Goal: Task Accomplishment & Management: Manage account settings

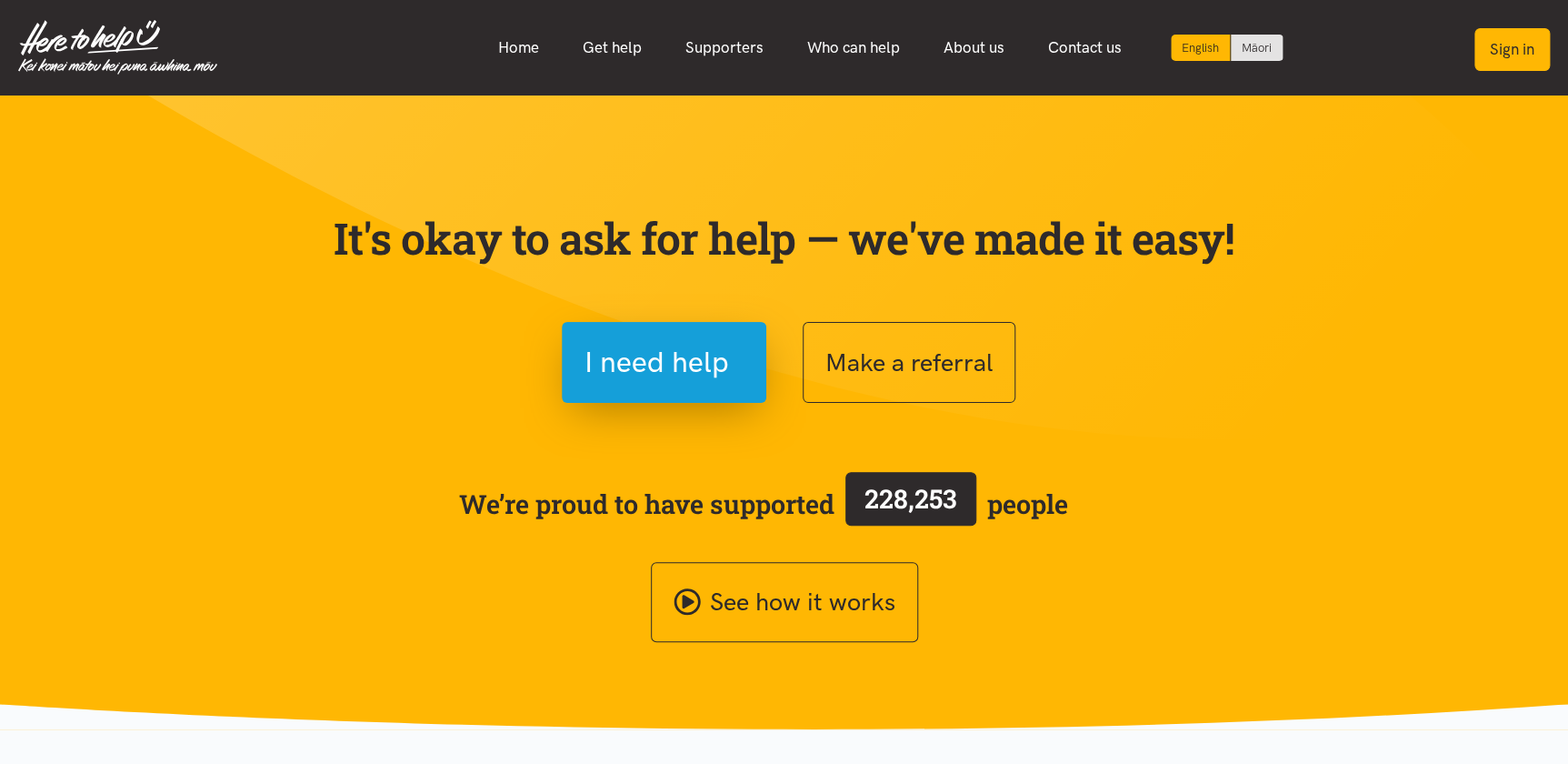
click at [1494, 50] on button "Sign in" at bounding box center [1513, 49] width 76 height 43
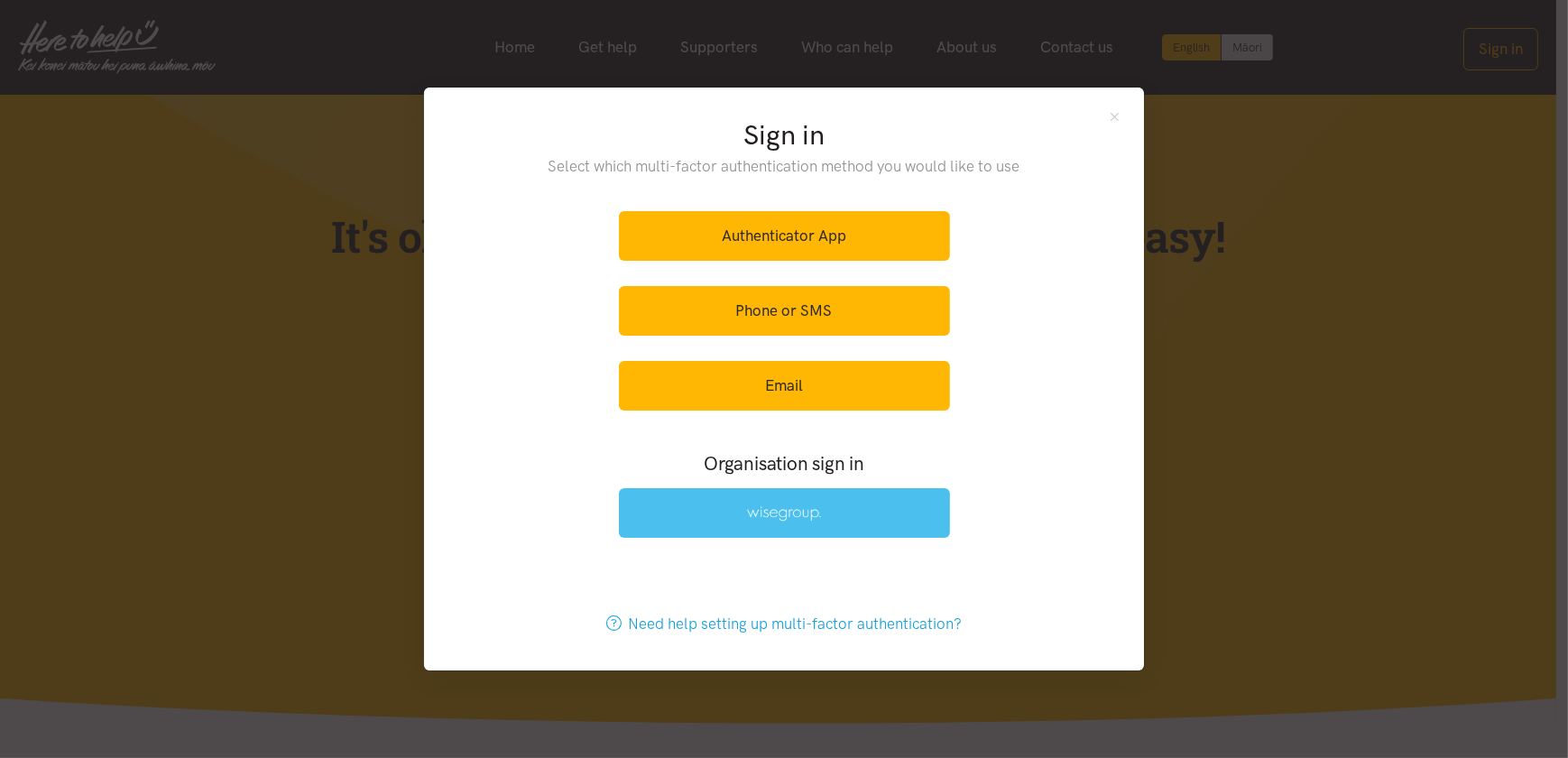
click at [740, 514] on link at bounding box center [785, 513] width 331 height 50
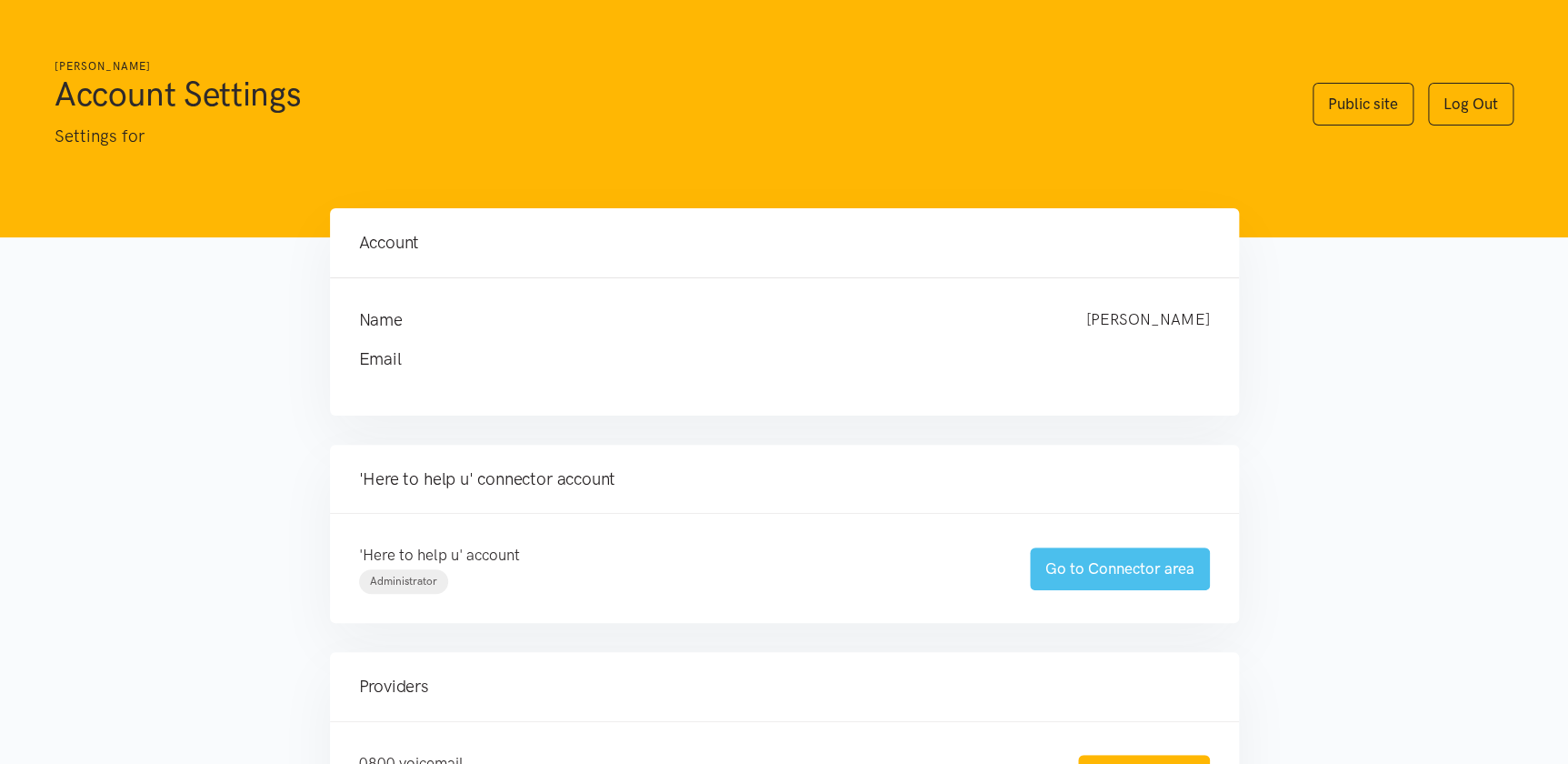
click at [1101, 564] on link "Go to Connector area" at bounding box center [1120, 568] width 180 height 43
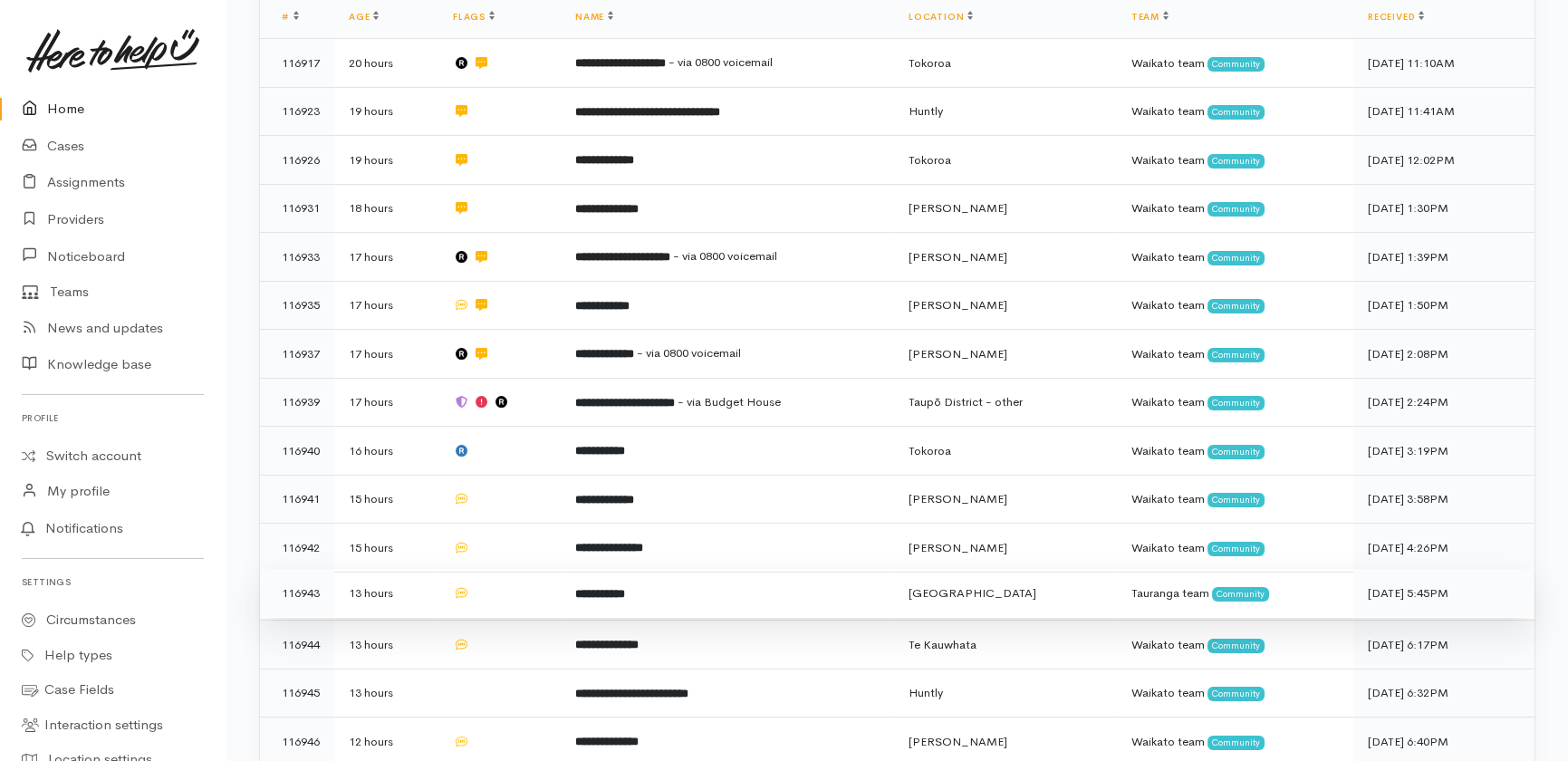
scroll to position [577, 0]
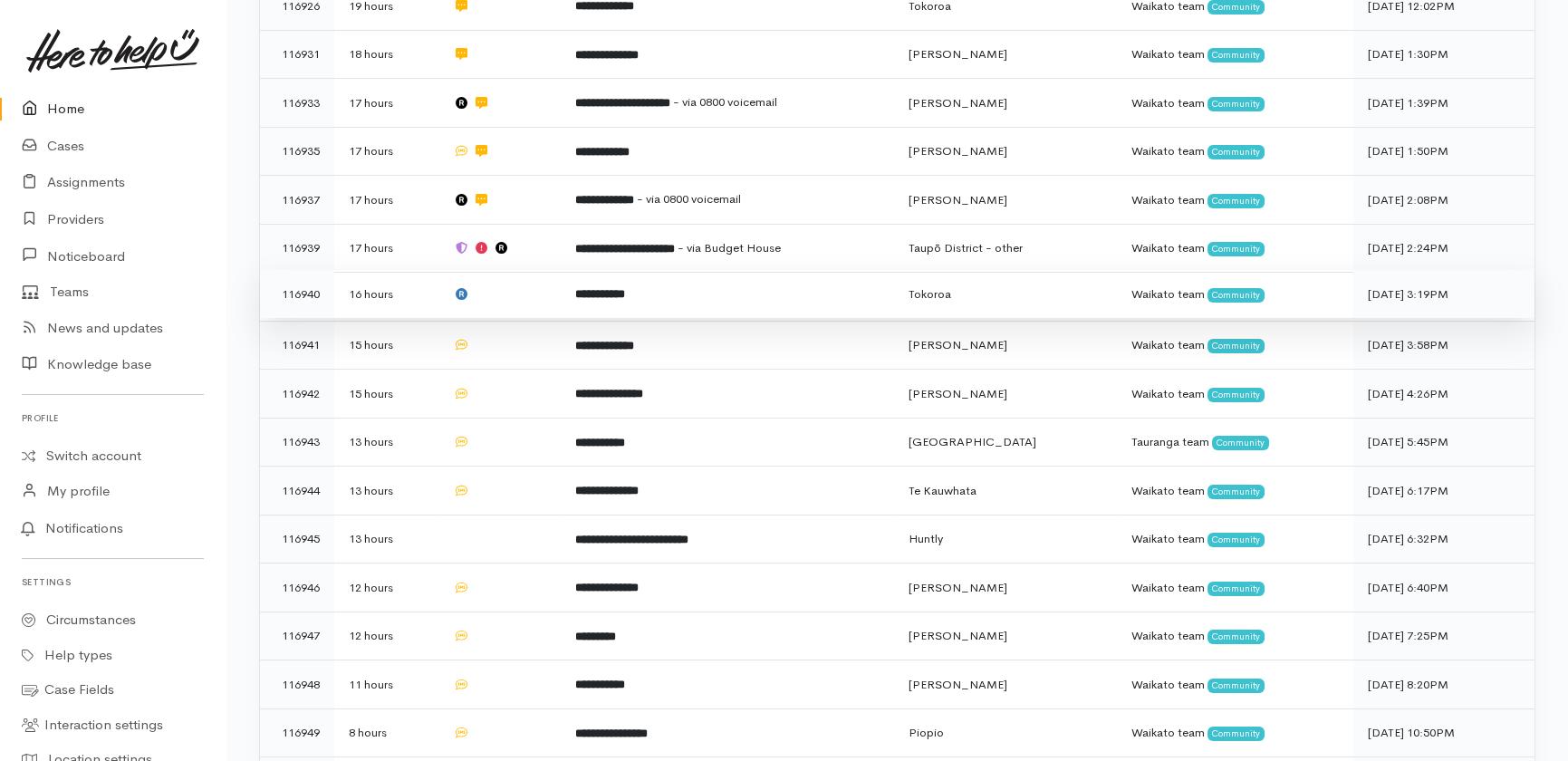
click at [502, 270] on td at bounding box center [499, 295] width 122 height 49
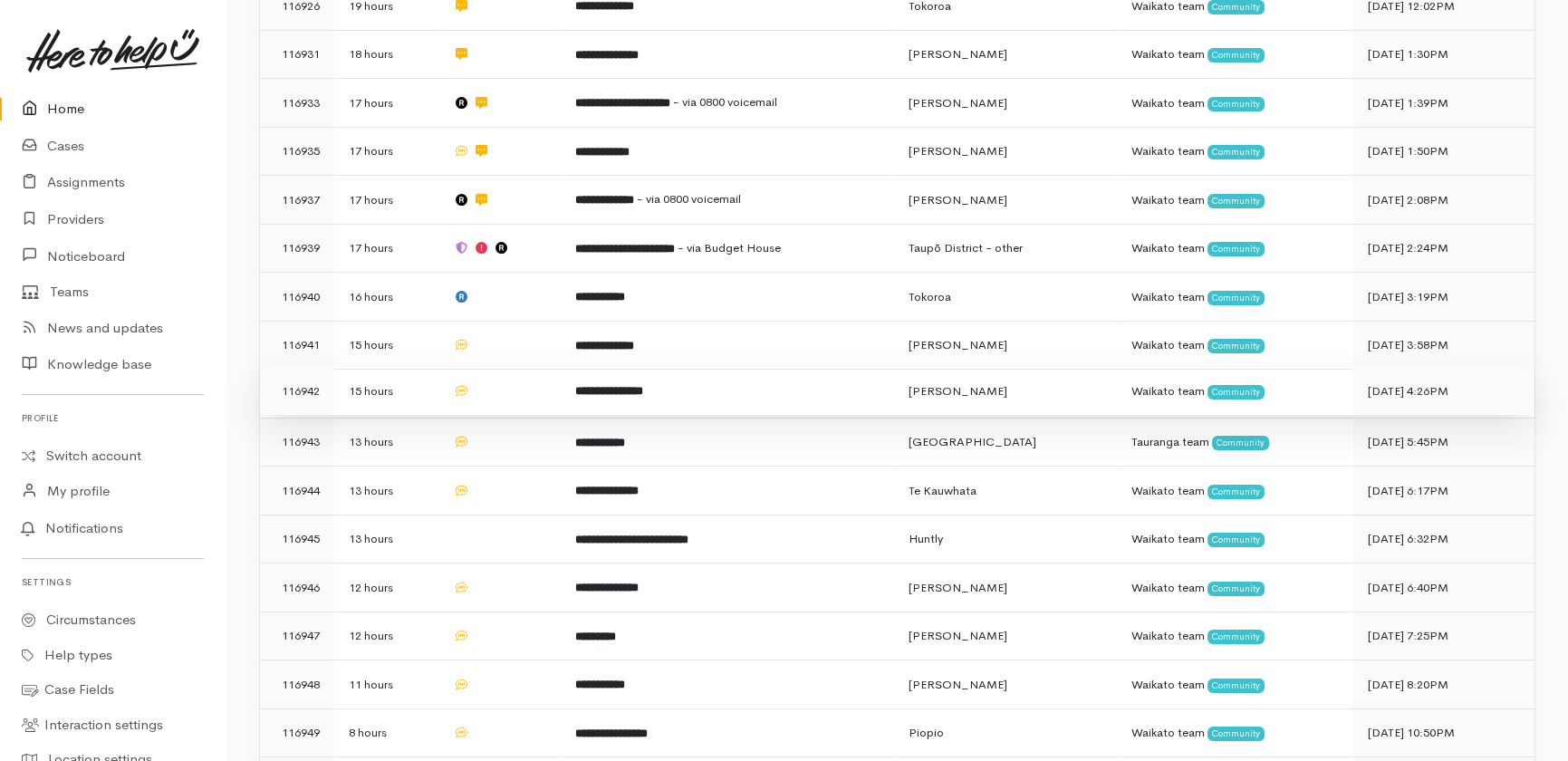
drag, startPoint x: 505, startPoint y: 277, endPoint x: 510, endPoint y: 327, distance: 50.2
click at [504, 320] on td at bounding box center [499, 345] width 122 height 49
click at [508, 367] on td at bounding box center [499, 391] width 122 height 49
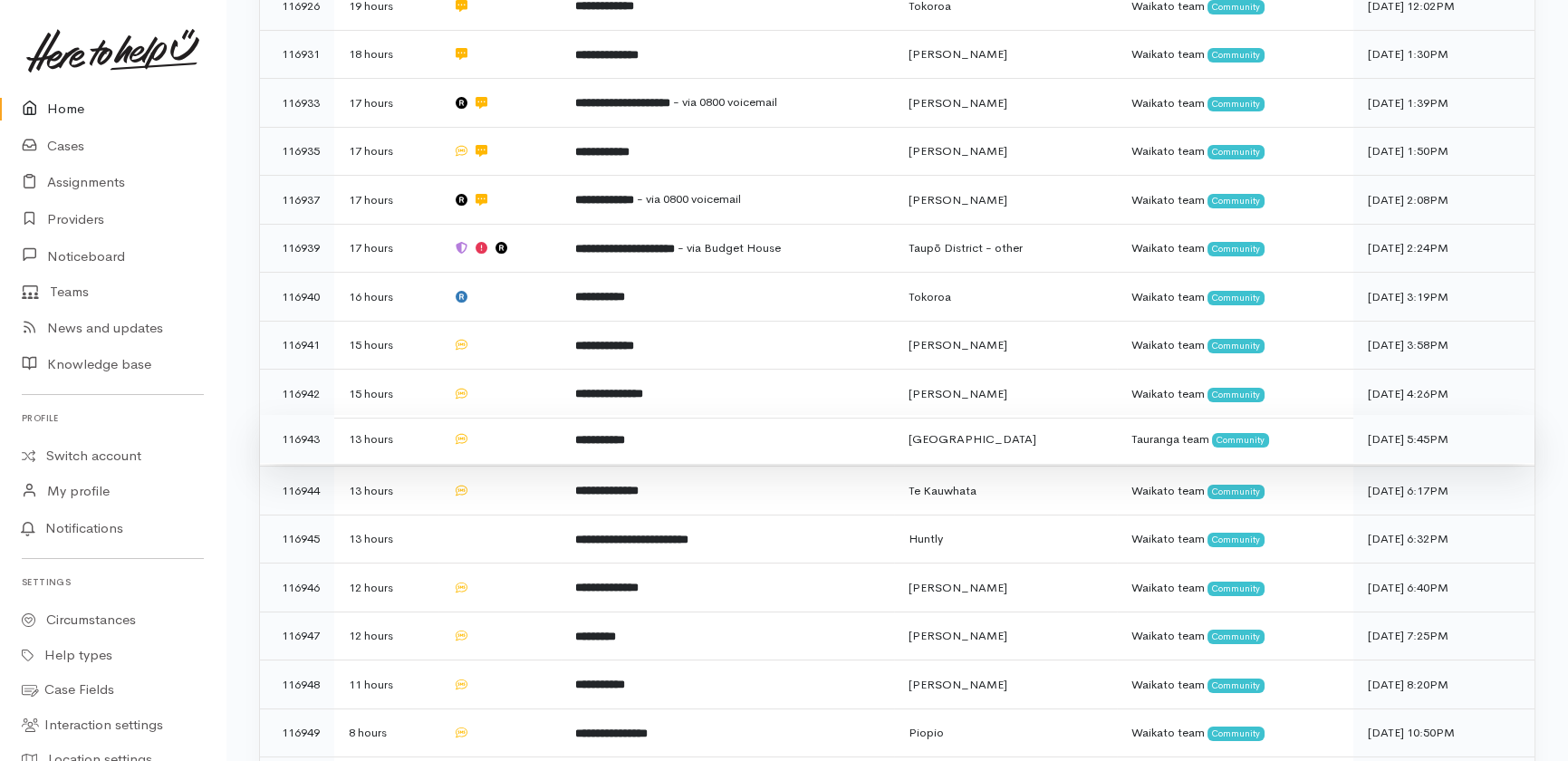
click at [513, 415] on td at bounding box center [499, 440] width 122 height 49
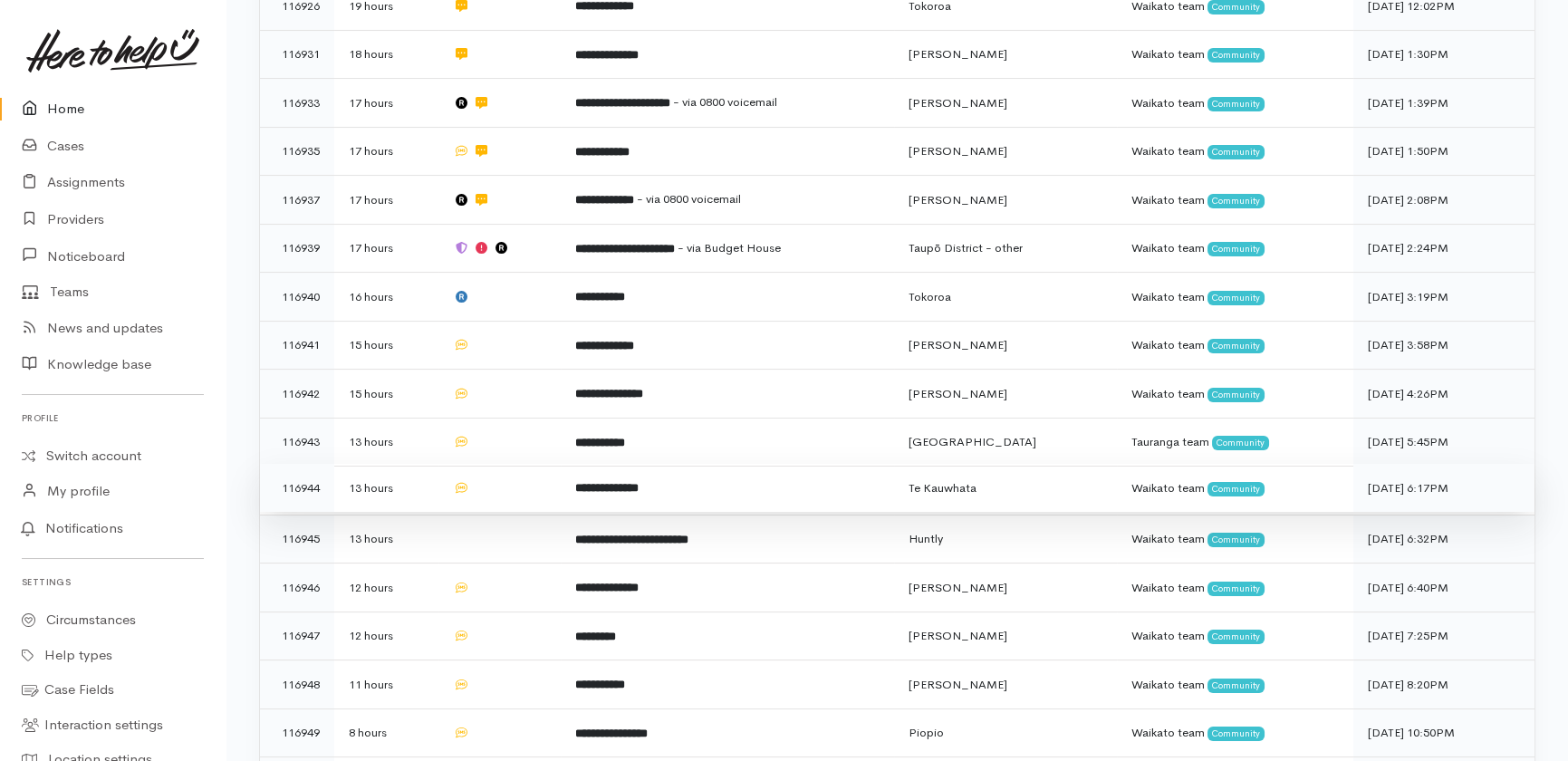
click at [507, 464] on td at bounding box center [499, 489] width 122 height 49
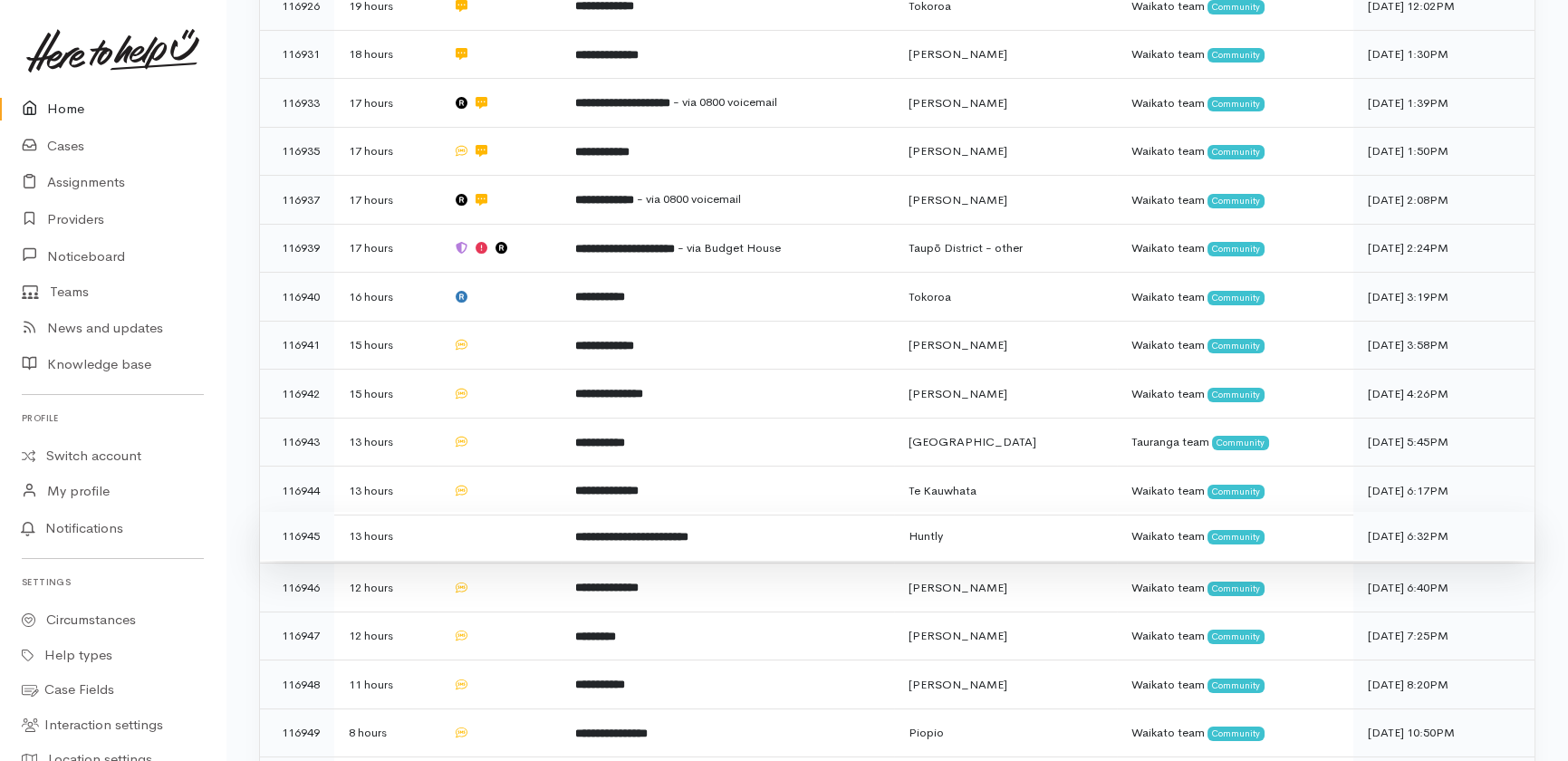
click at [503, 512] on td at bounding box center [499, 537] width 122 height 49
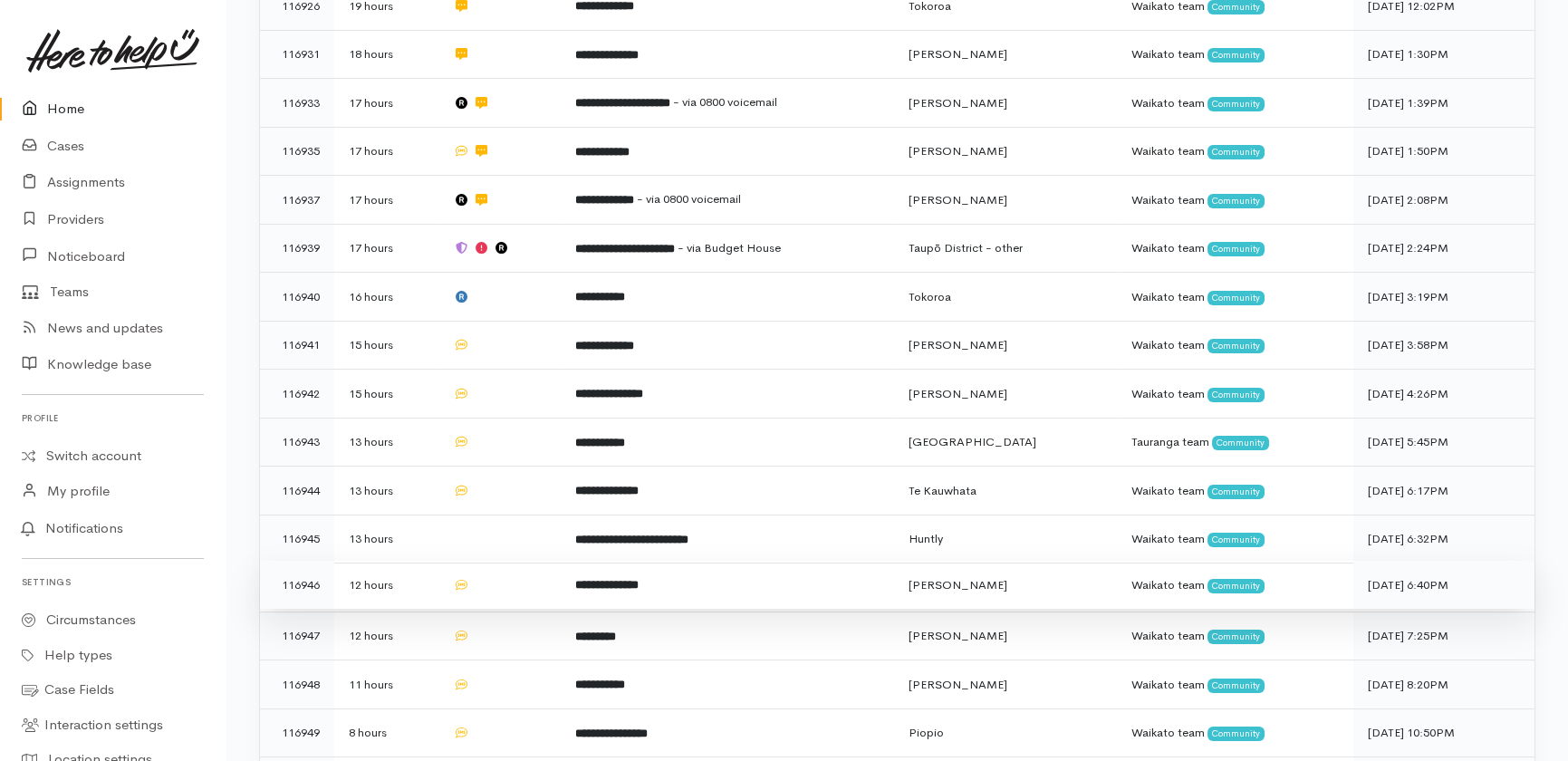
click at [508, 561] on td at bounding box center [499, 585] width 122 height 49
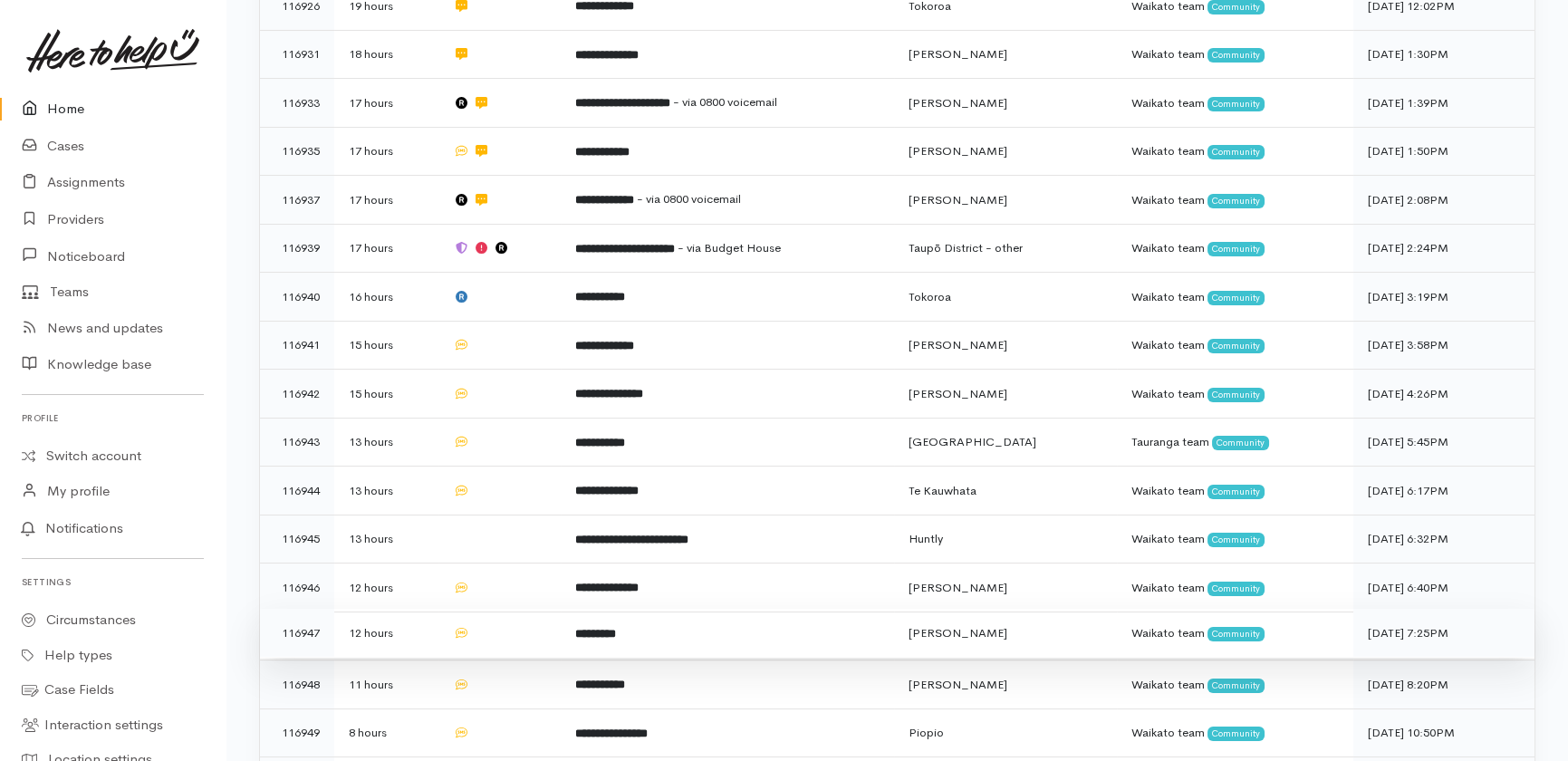
click at [510, 609] on td at bounding box center [499, 633] width 122 height 49
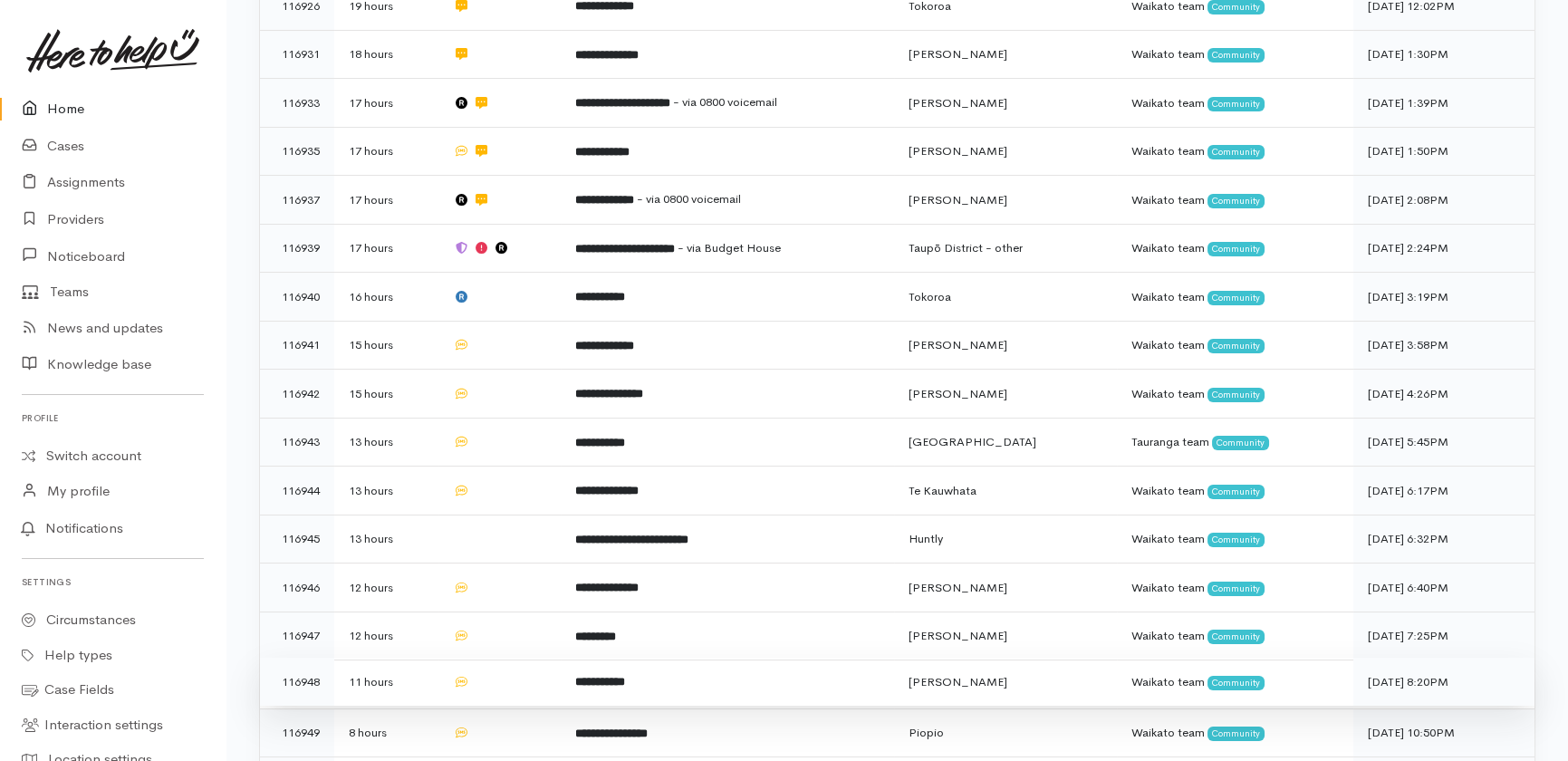
click at [508, 658] on td at bounding box center [499, 683] width 122 height 49
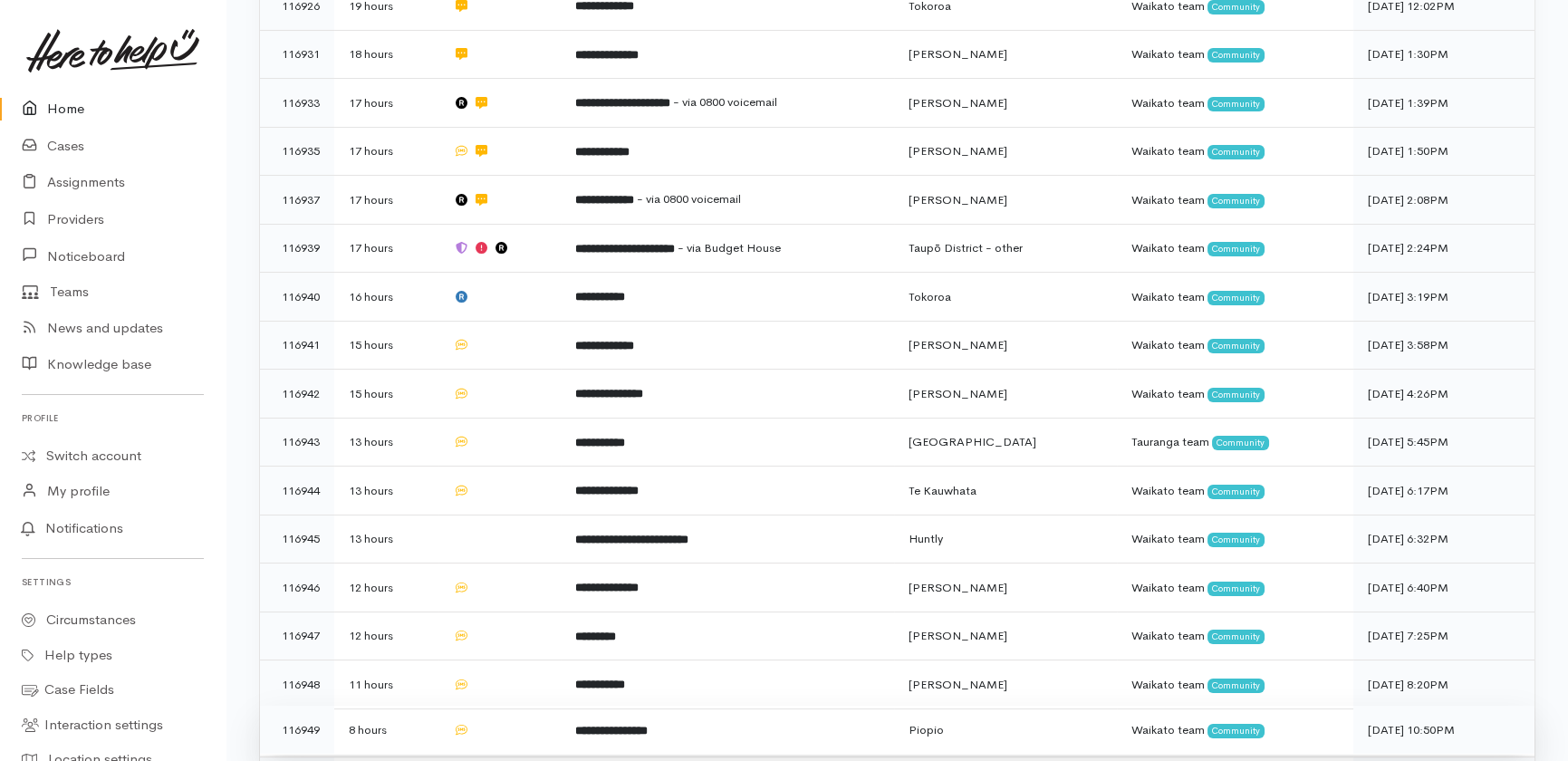
click at [510, 706] on td at bounding box center [499, 731] width 122 height 49
click at [56, 103] on link "Home" at bounding box center [112, 109] width 226 height 37
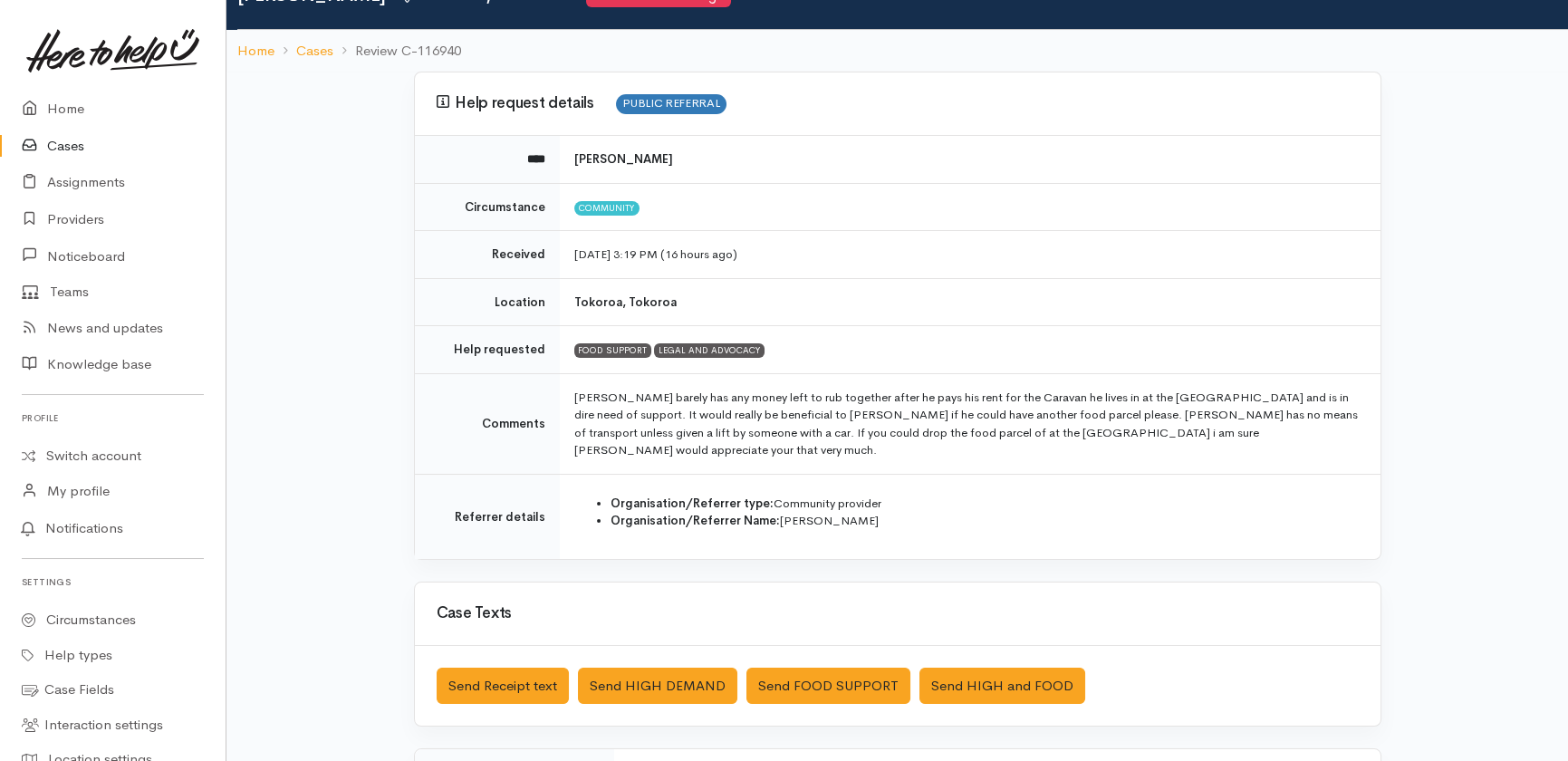
scroll to position [164, 0]
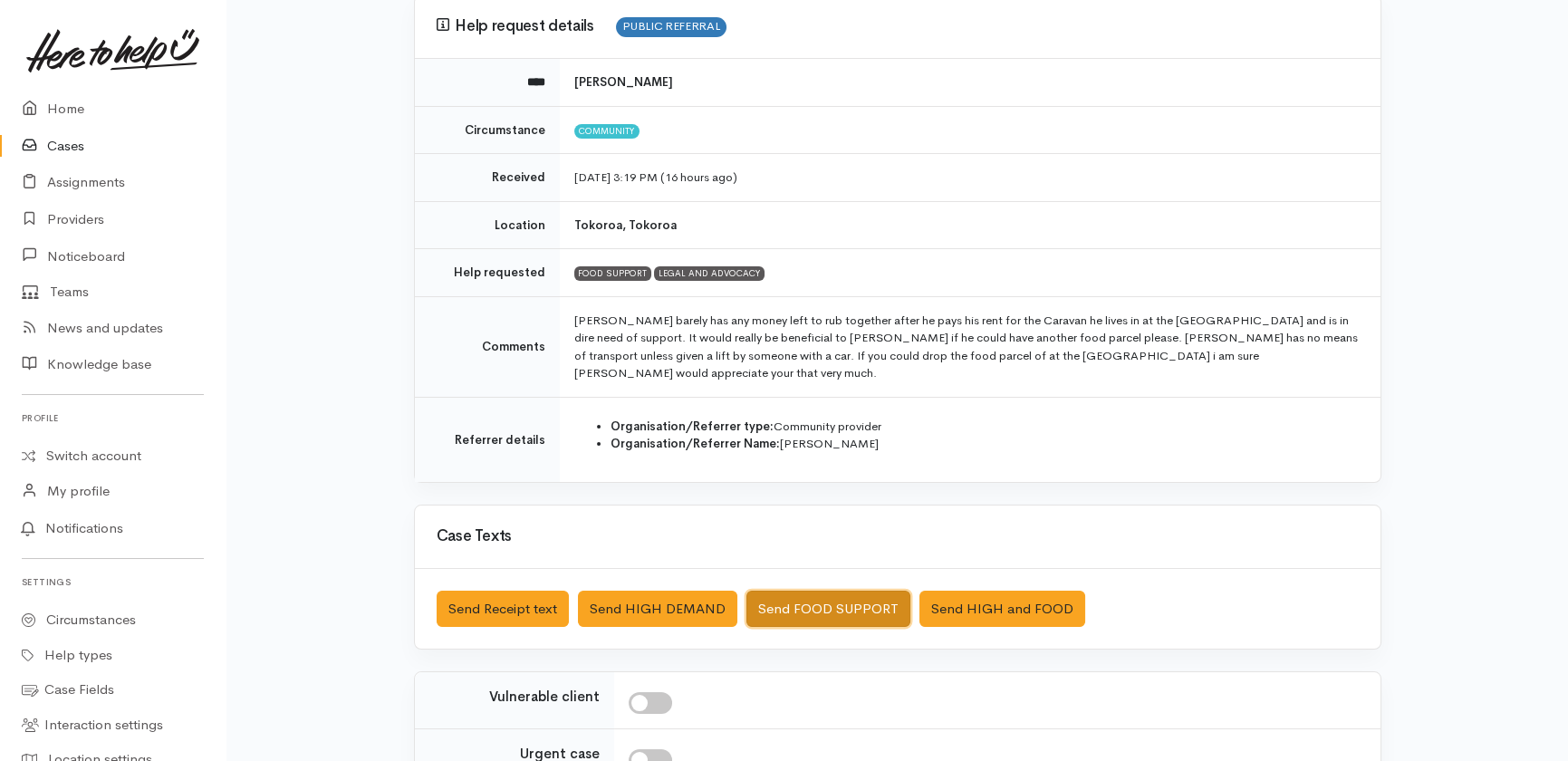
click at [801, 591] on button "Send FOOD SUPPORT" at bounding box center [828, 609] width 164 height 37
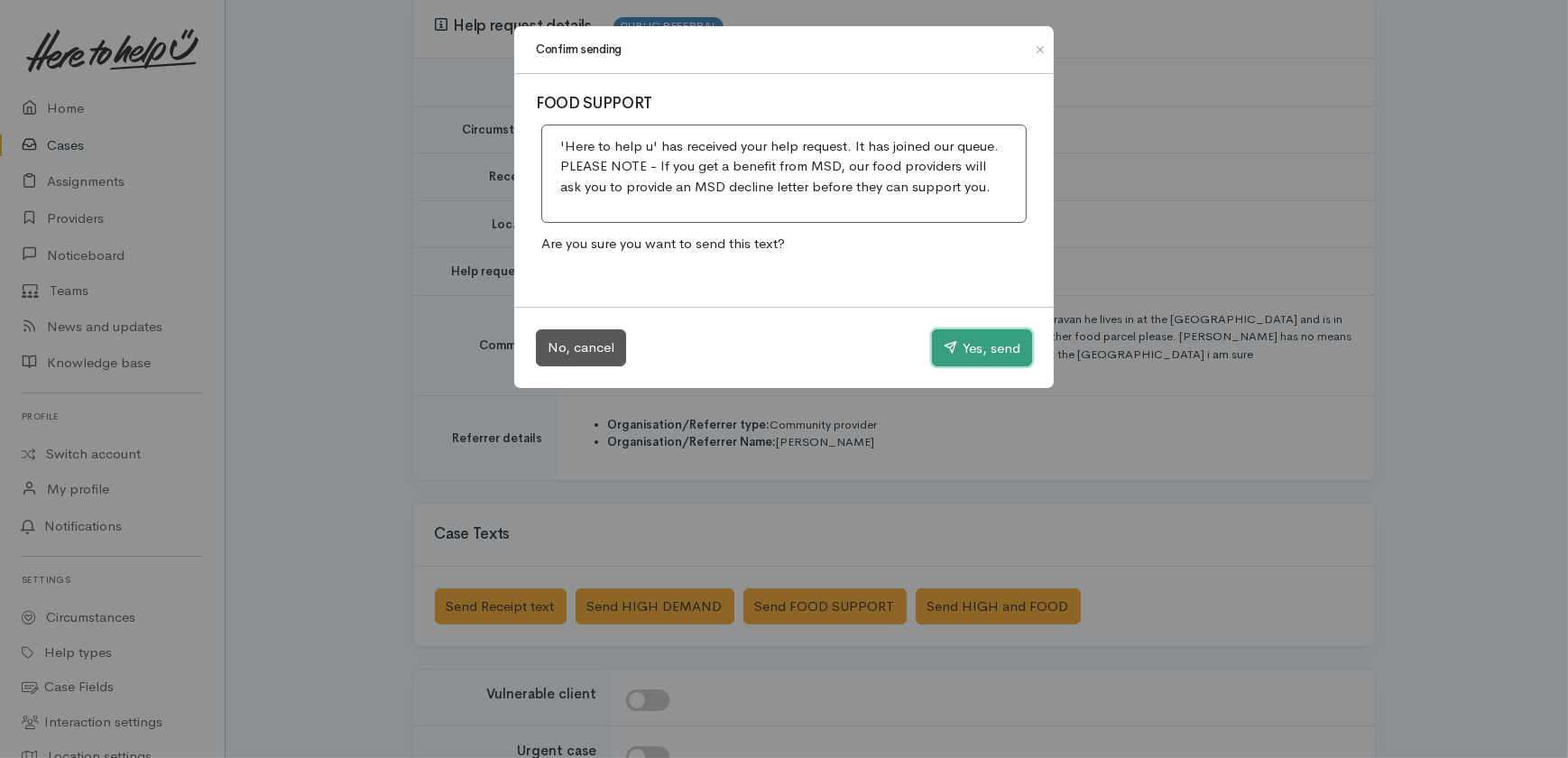
click at [993, 338] on button "Yes, send" at bounding box center [982, 348] width 100 height 38
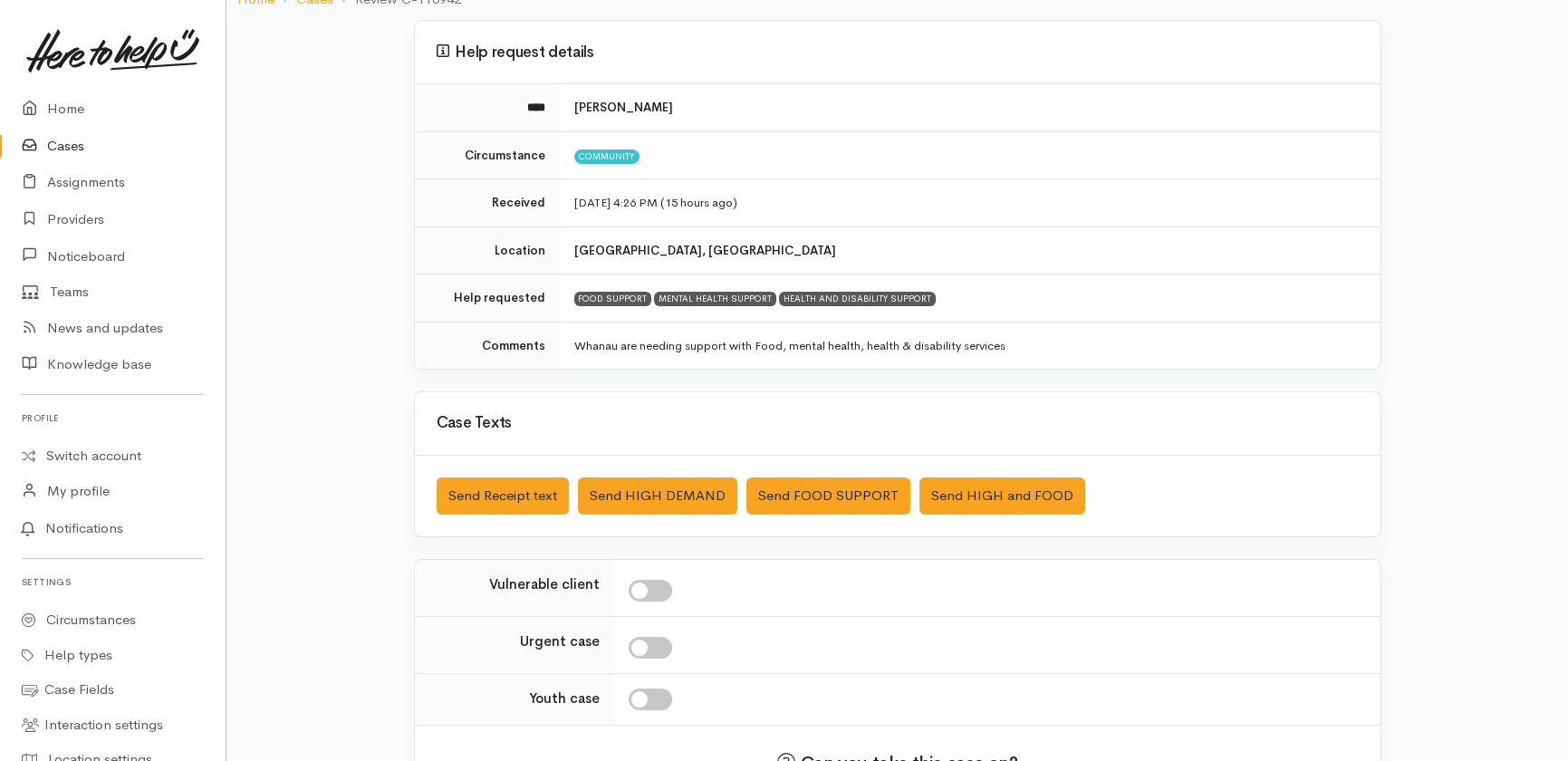
scroll to position [164, 0]
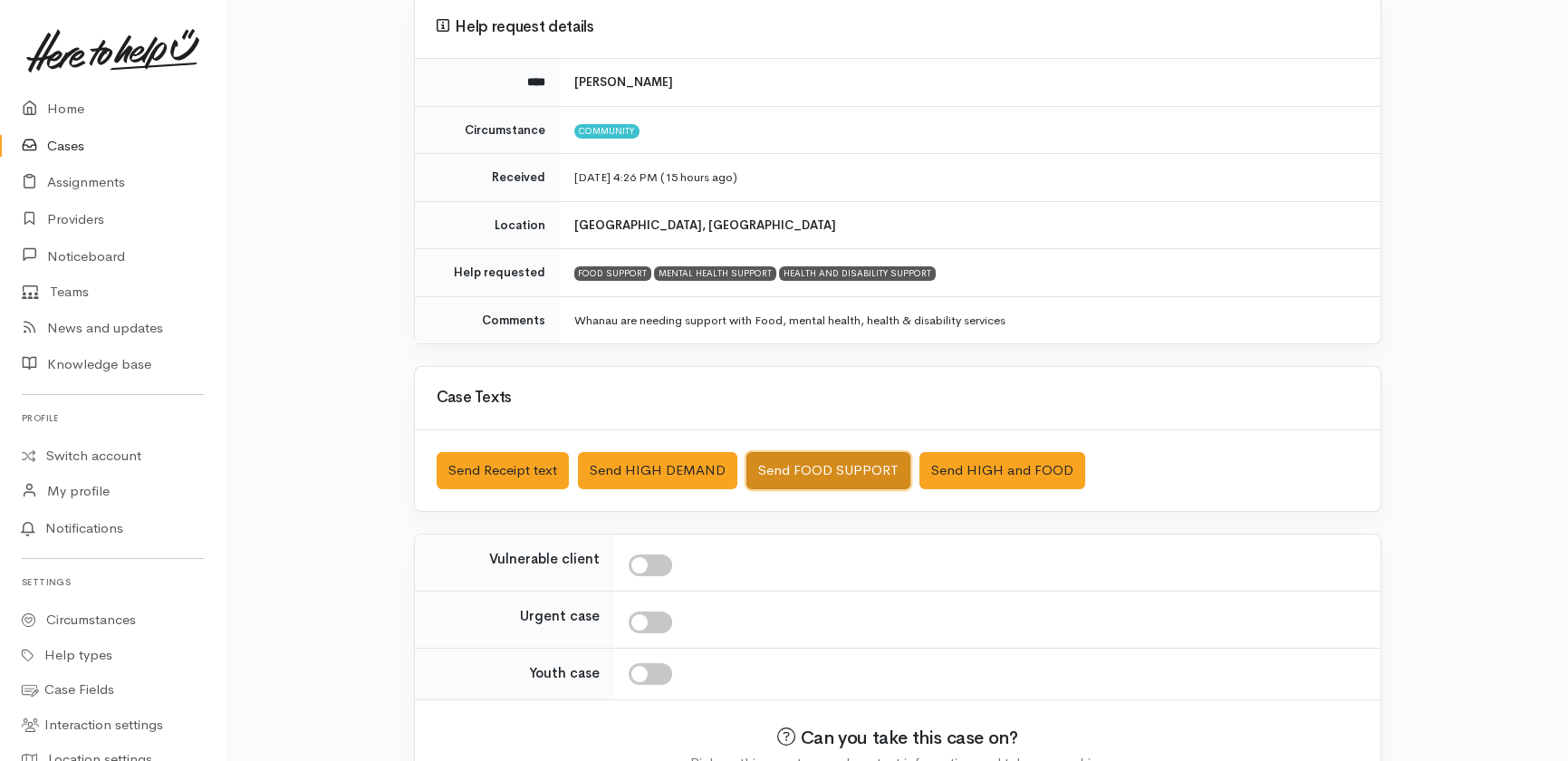
click at [812, 470] on button "Send FOOD SUPPORT" at bounding box center [828, 470] width 164 height 37
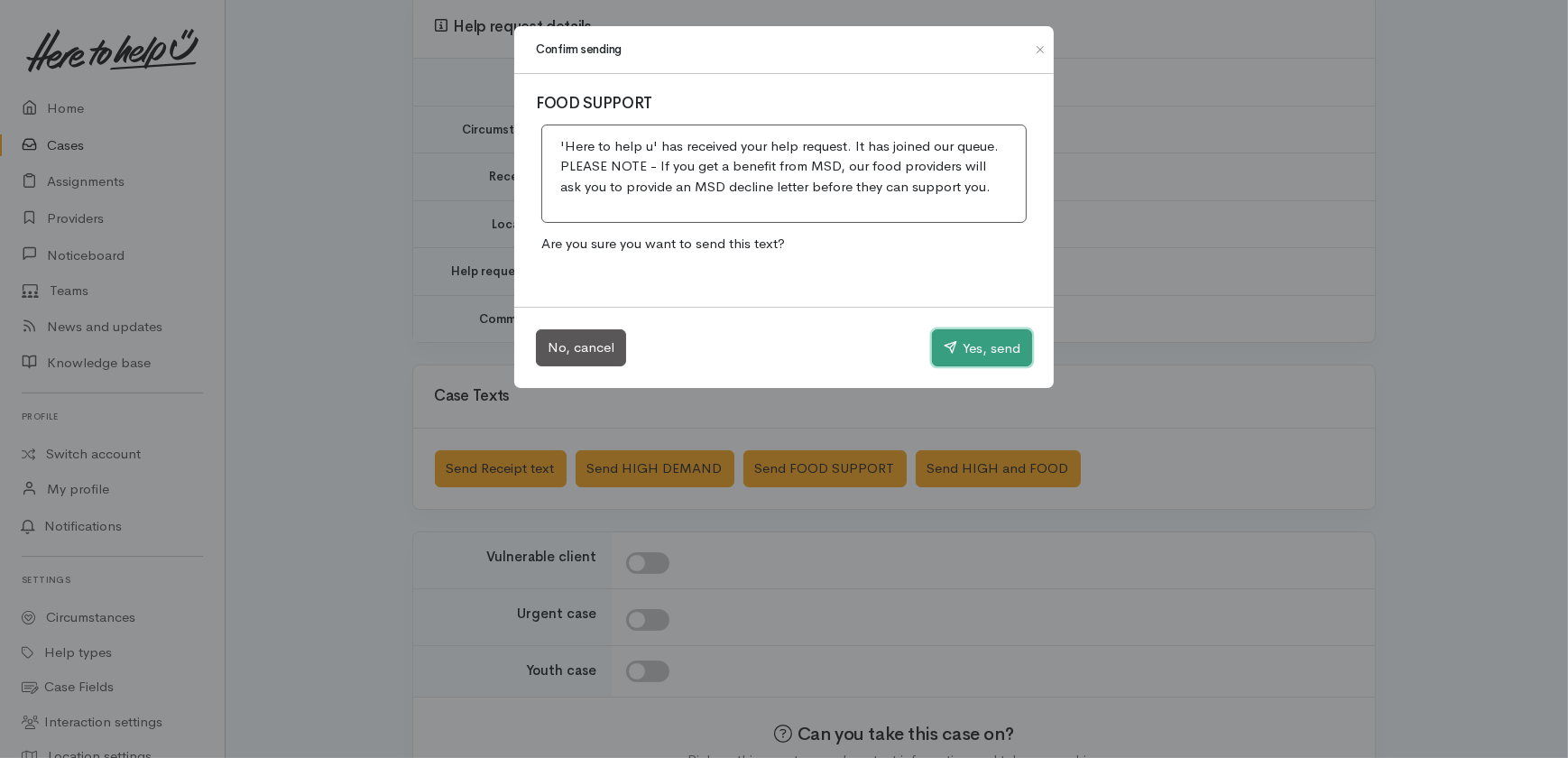
click at [971, 343] on button "Yes, send" at bounding box center [982, 348] width 100 height 38
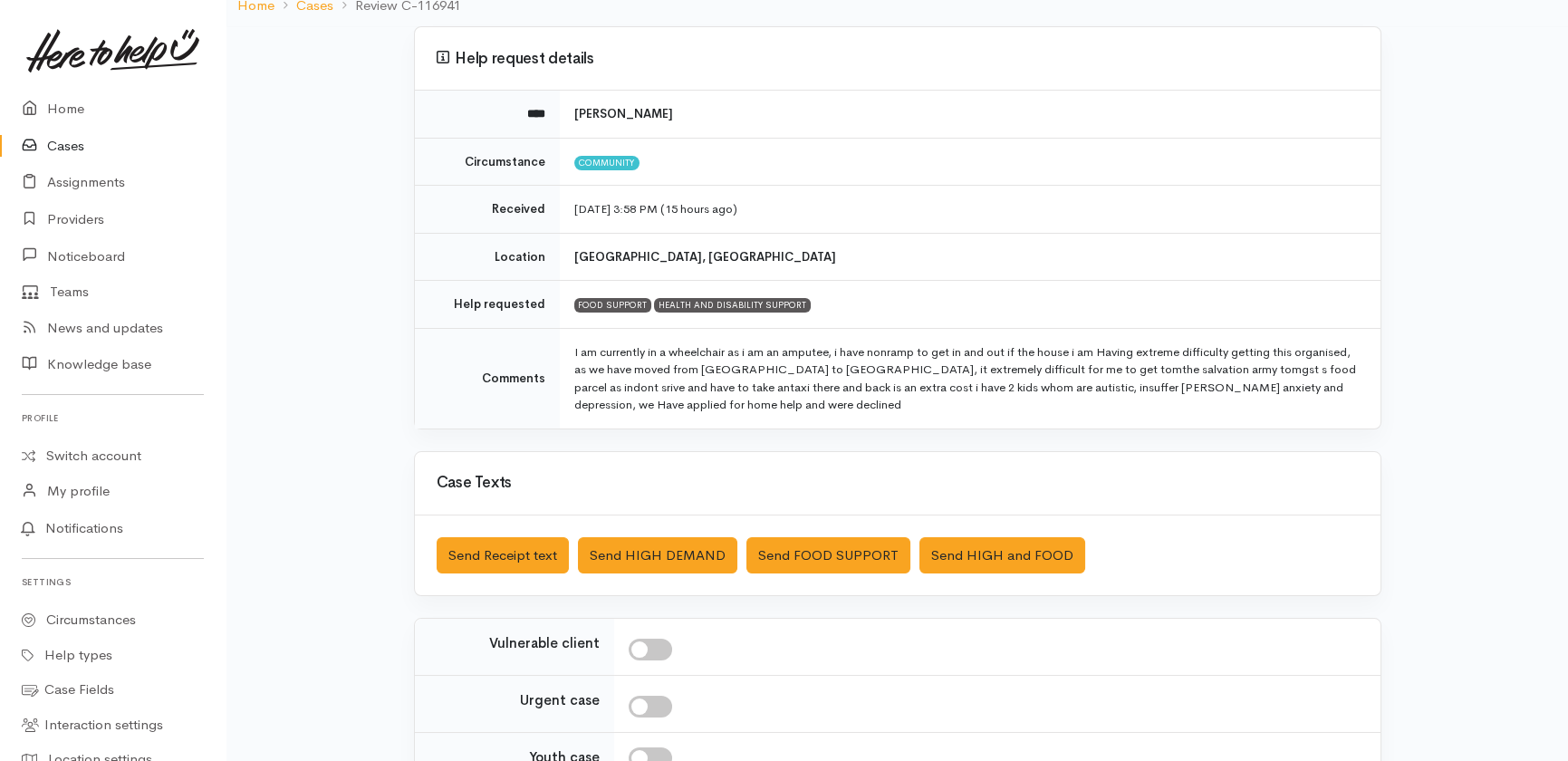
scroll to position [164, 0]
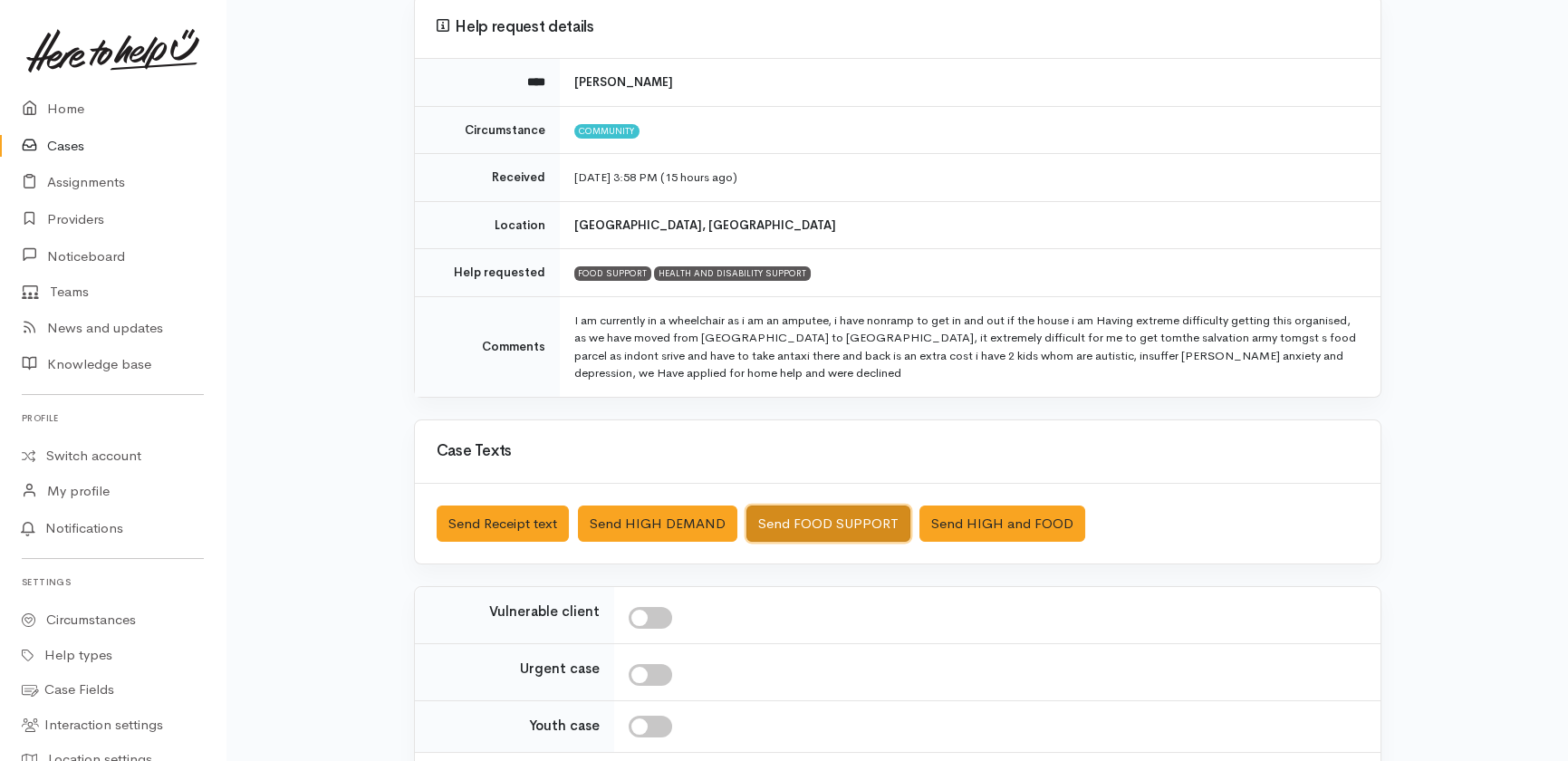
click at [842, 516] on button "Send FOOD SUPPORT" at bounding box center [828, 524] width 164 height 37
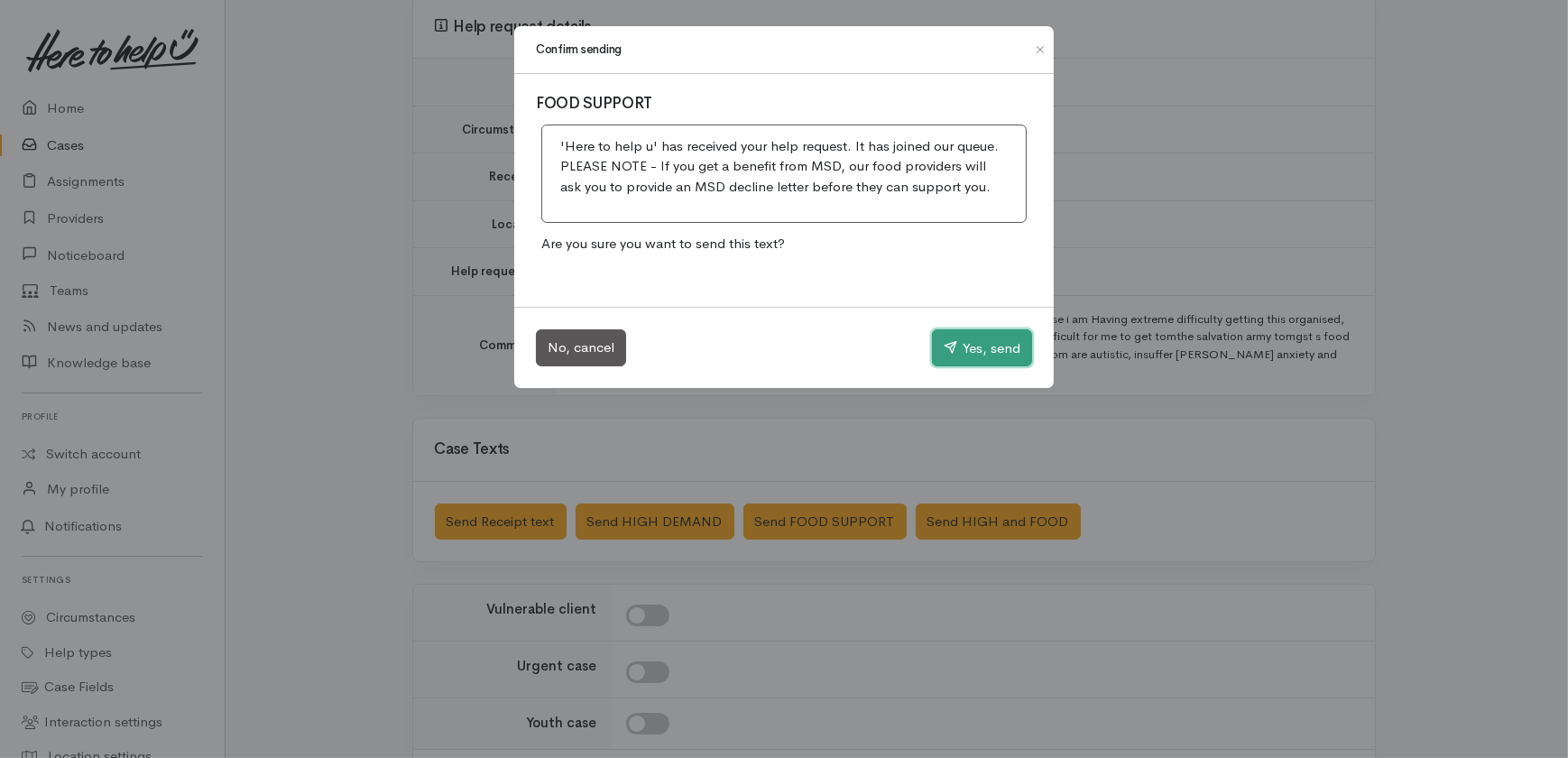
click at [977, 343] on button "Yes, send" at bounding box center [982, 348] width 100 height 38
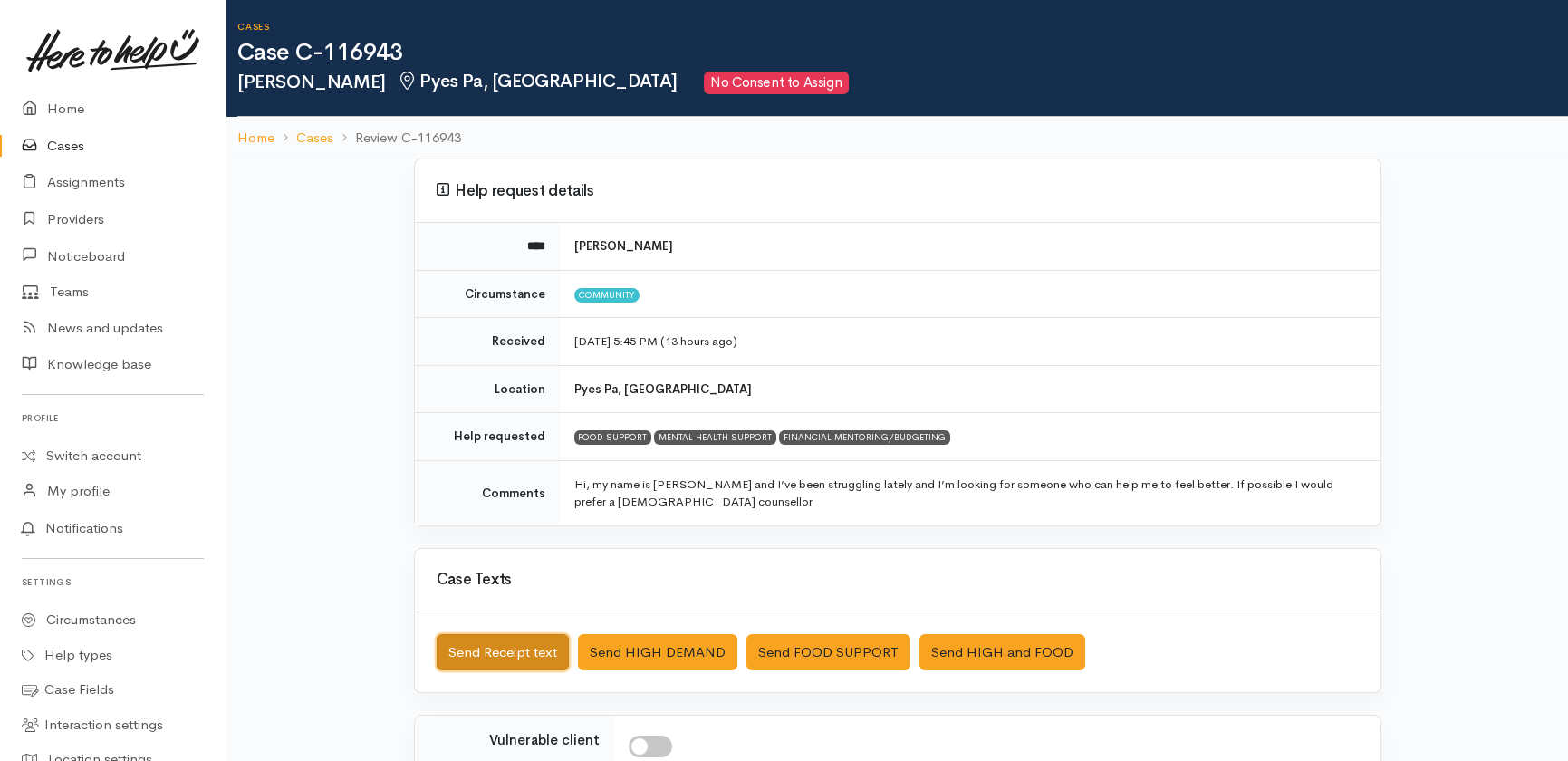
click at [480, 653] on button "Send Receipt text" at bounding box center [503, 652] width 132 height 37
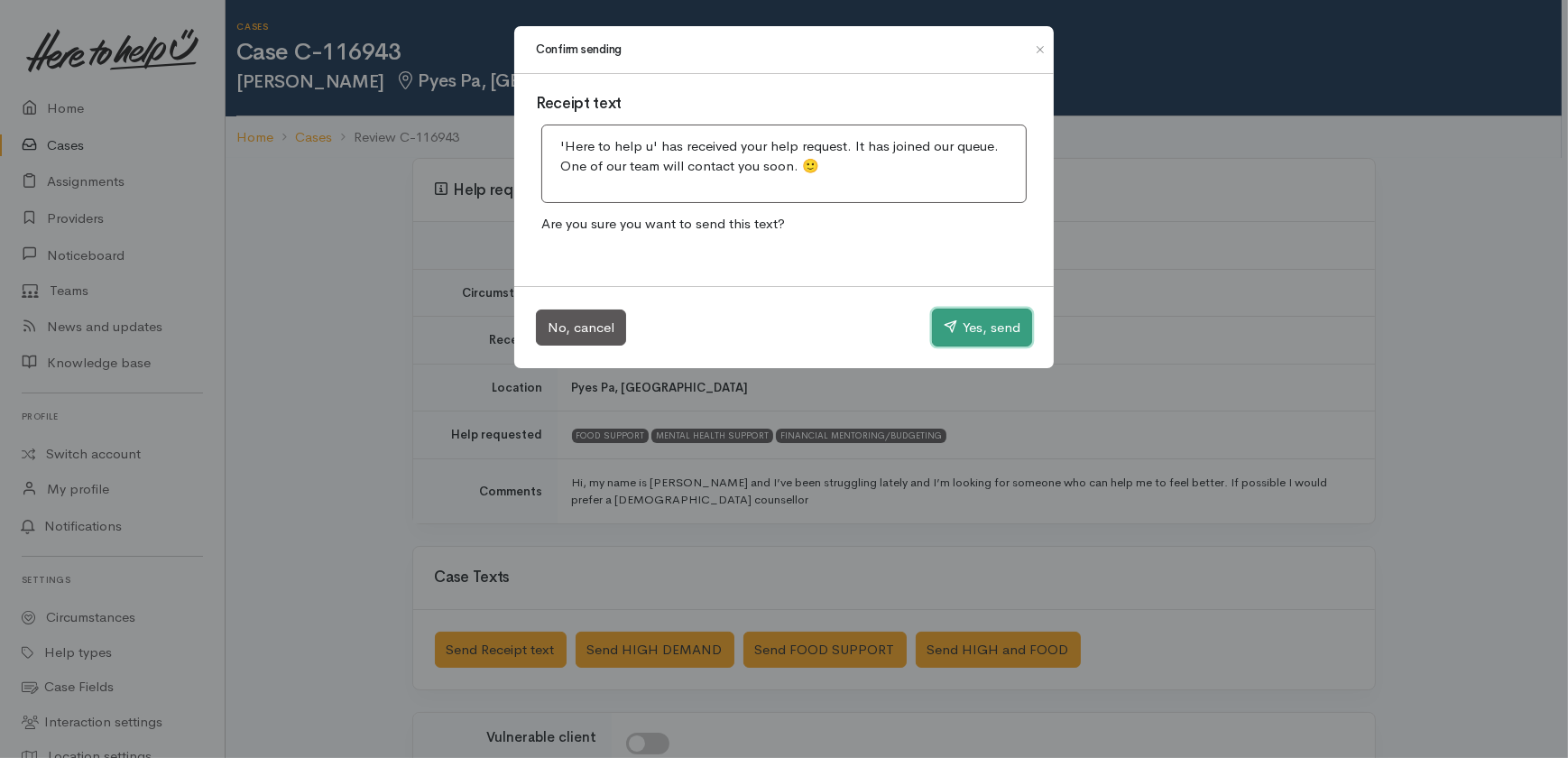
click at [960, 331] on button "Yes, send" at bounding box center [982, 328] width 100 height 38
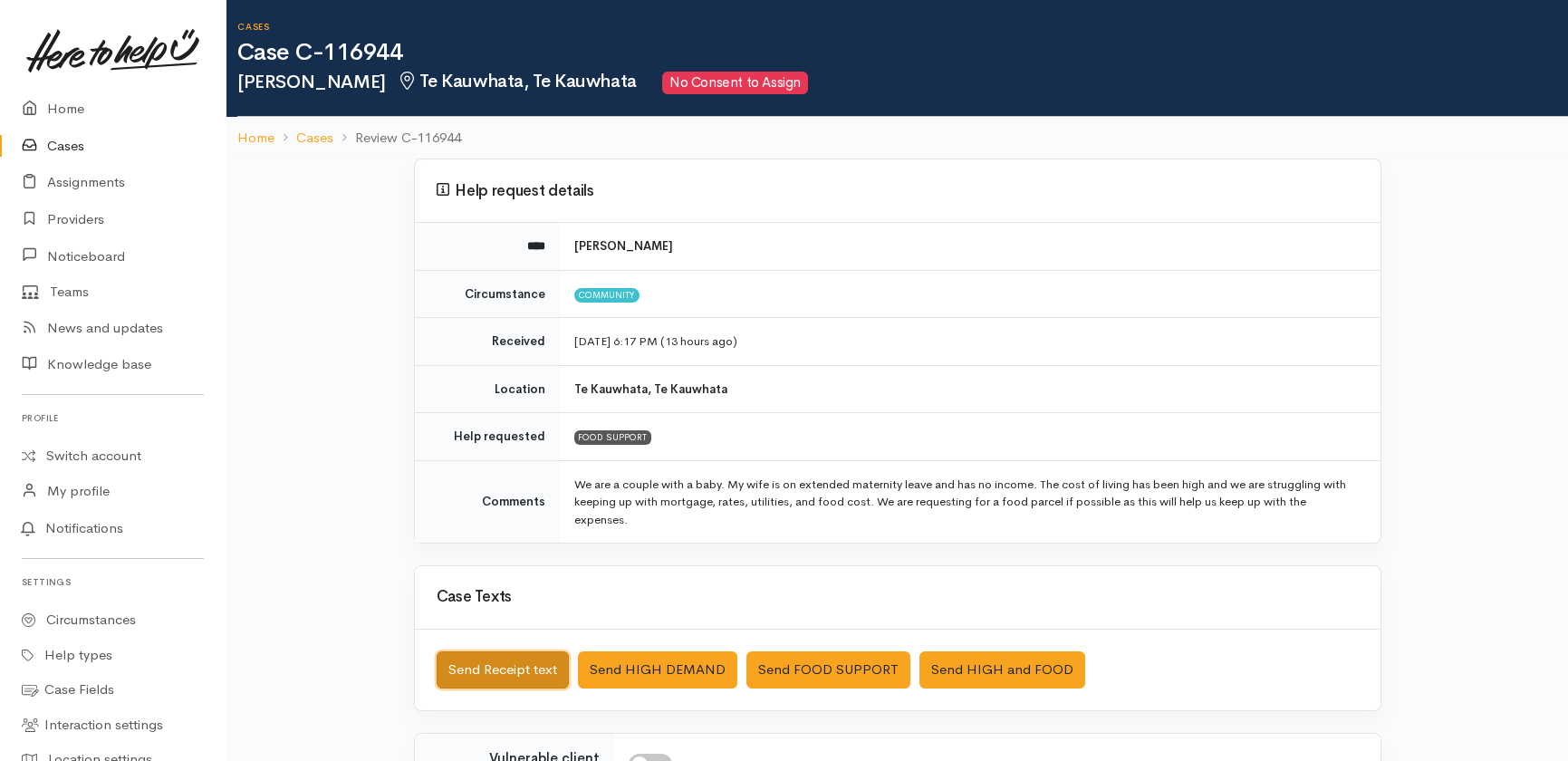
click at [508, 666] on button "Send Receipt text" at bounding box center [503, 669] width 132 height 37
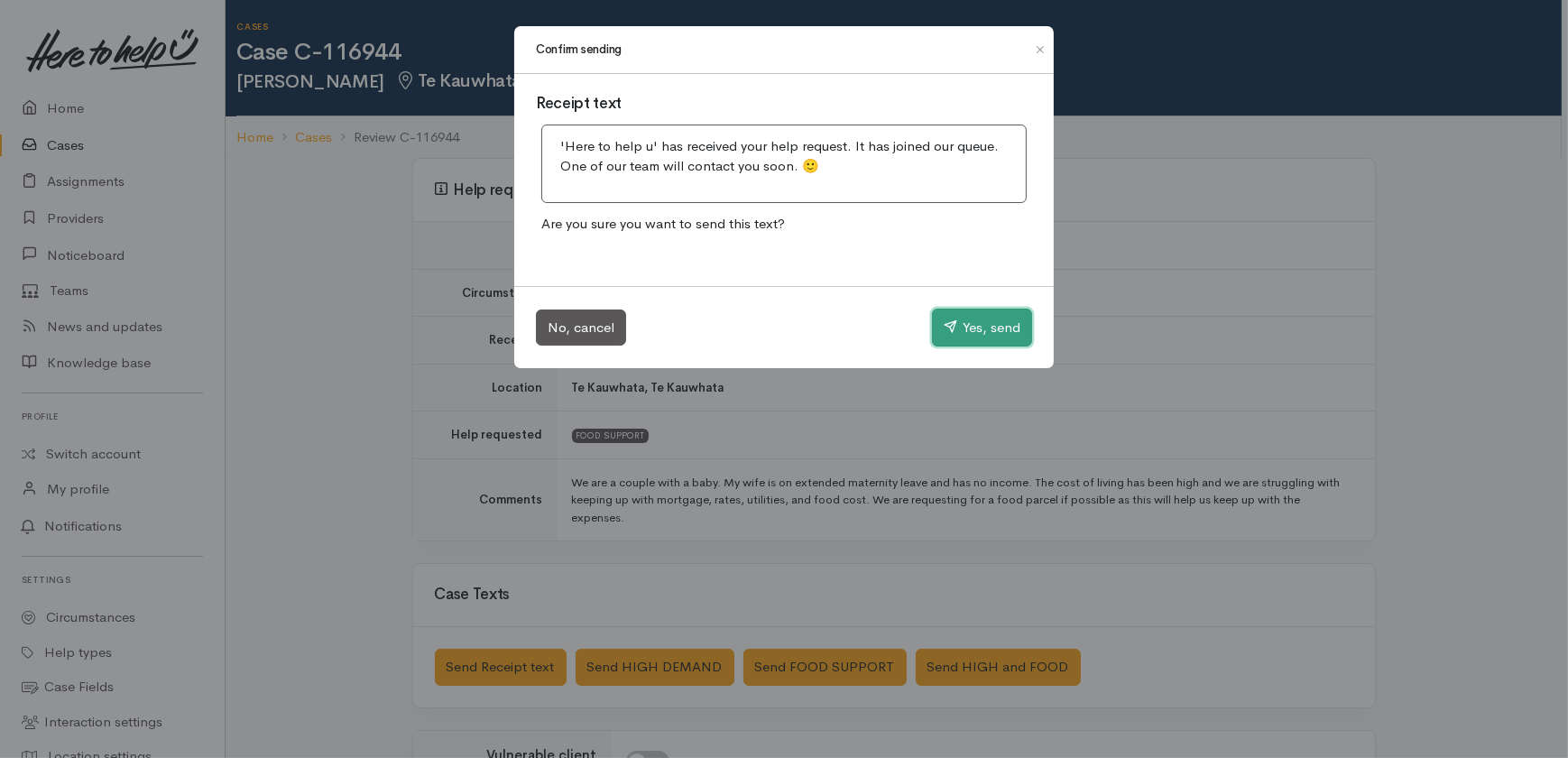
drag, startPoint x: 959, startPoint y: 317, endPoint x: 927, endPoint y: 245, distance: 78.8
click at [954, 291] on div "No, cancel Yes, send" at bounding box center [783, 327] width 539 height 82
click at [954, 317] on button "Yes, send" at bounding box center [982, 328] width 100 height 38
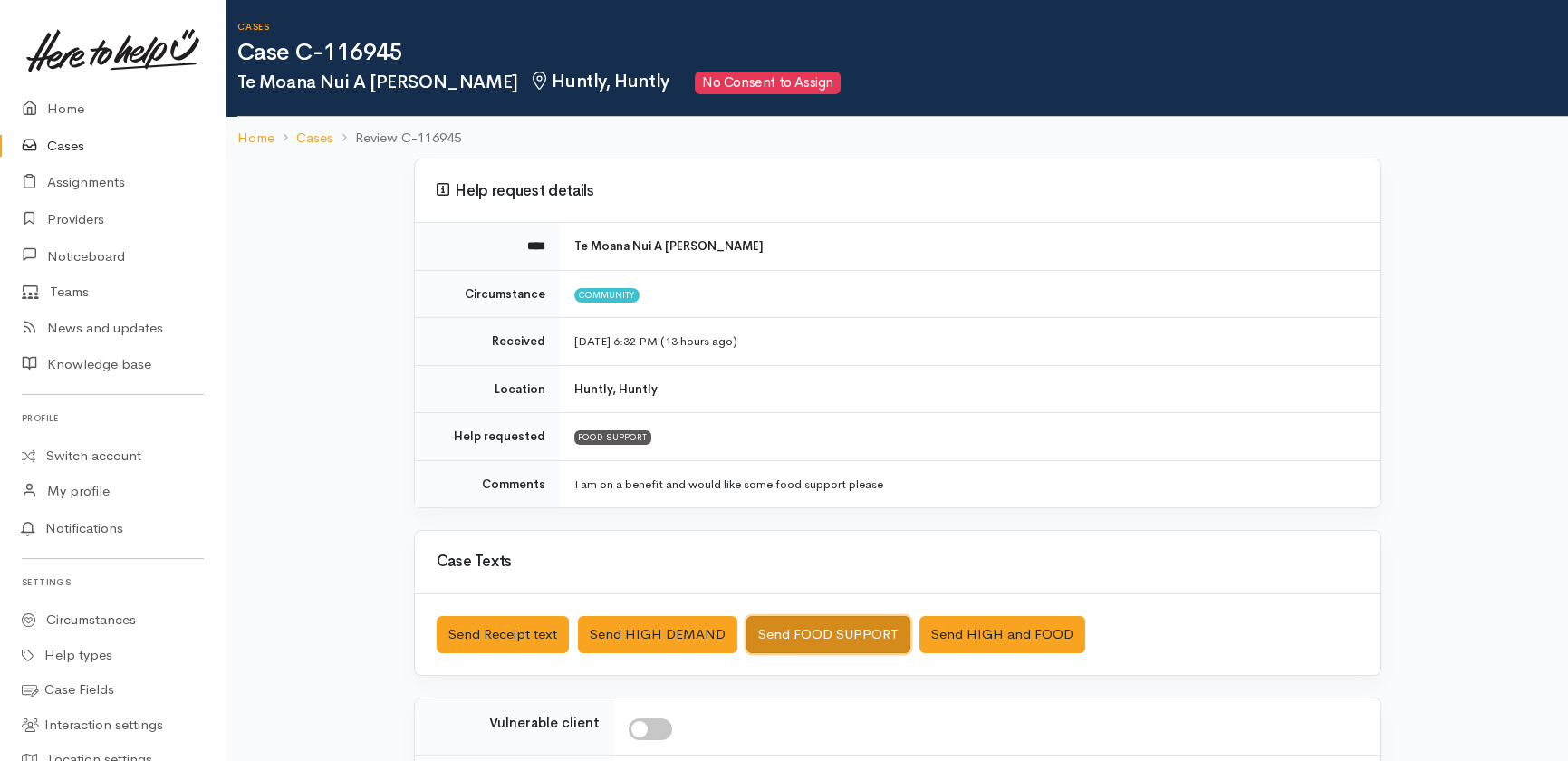
click at [846, 632] on button "Send FOOD SUPPORT" at bounding box center [828, 634] width 164 height 37
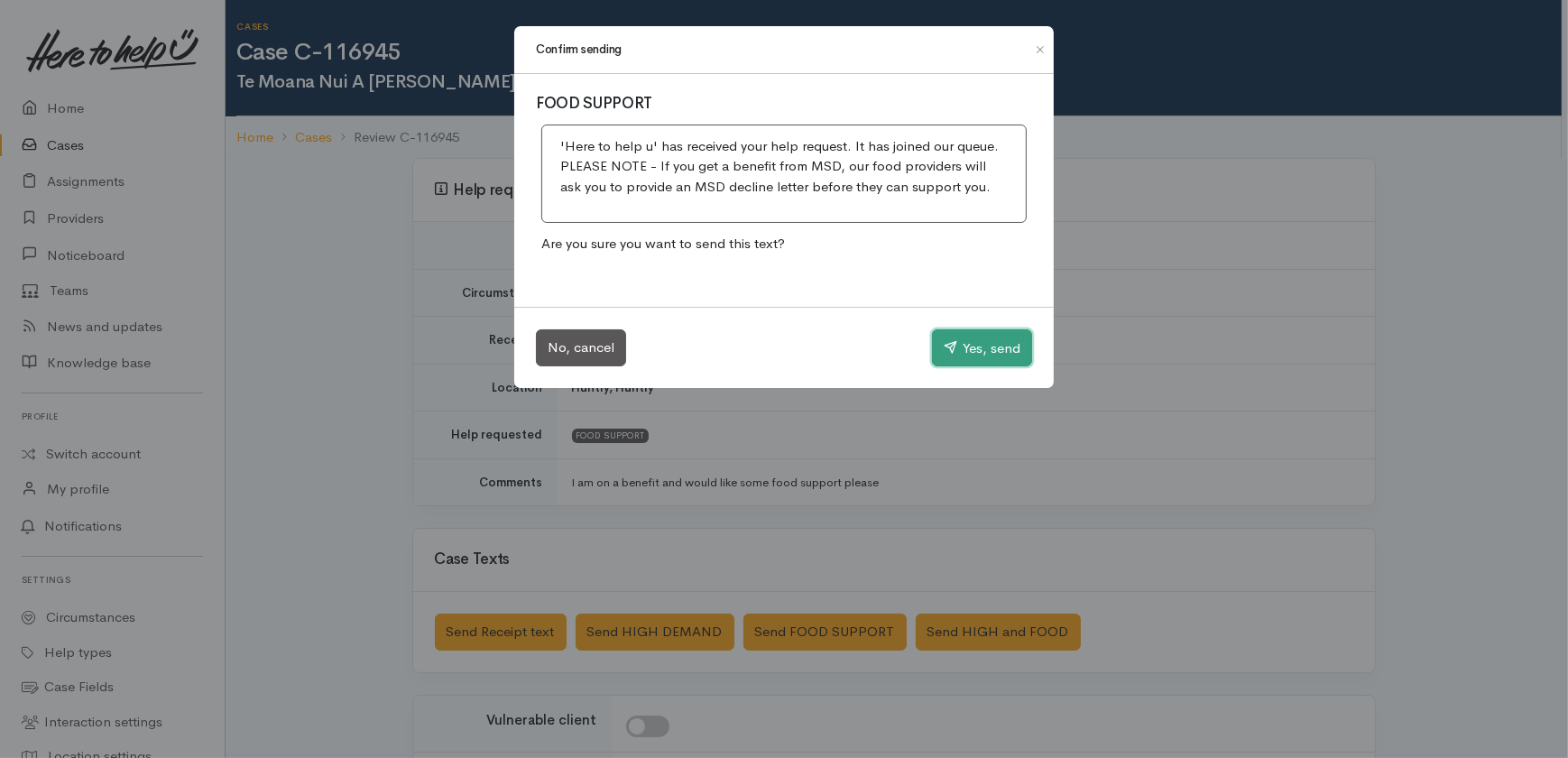
drag, startPoint x: 976, startPoint y: 343, endPoint x: 962, endPoint y: 330, distance: 19.1
click at [977, 343] on button "Yes, send" at bounding box center [982, 348] width 100 height 38
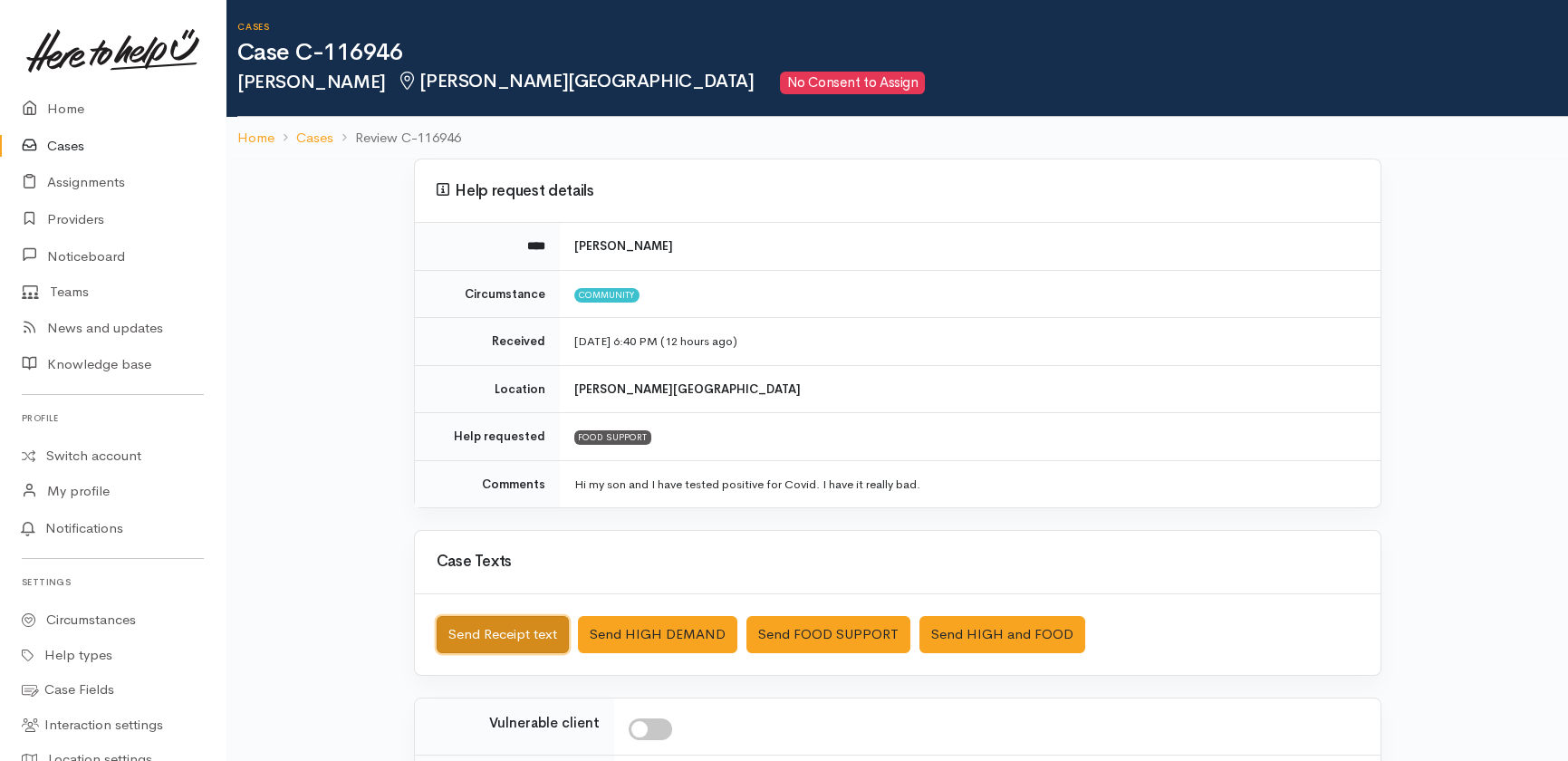
click at [516, 626] on button "Send Receipt text" at bounding box center [503, 634] width 132 height 37
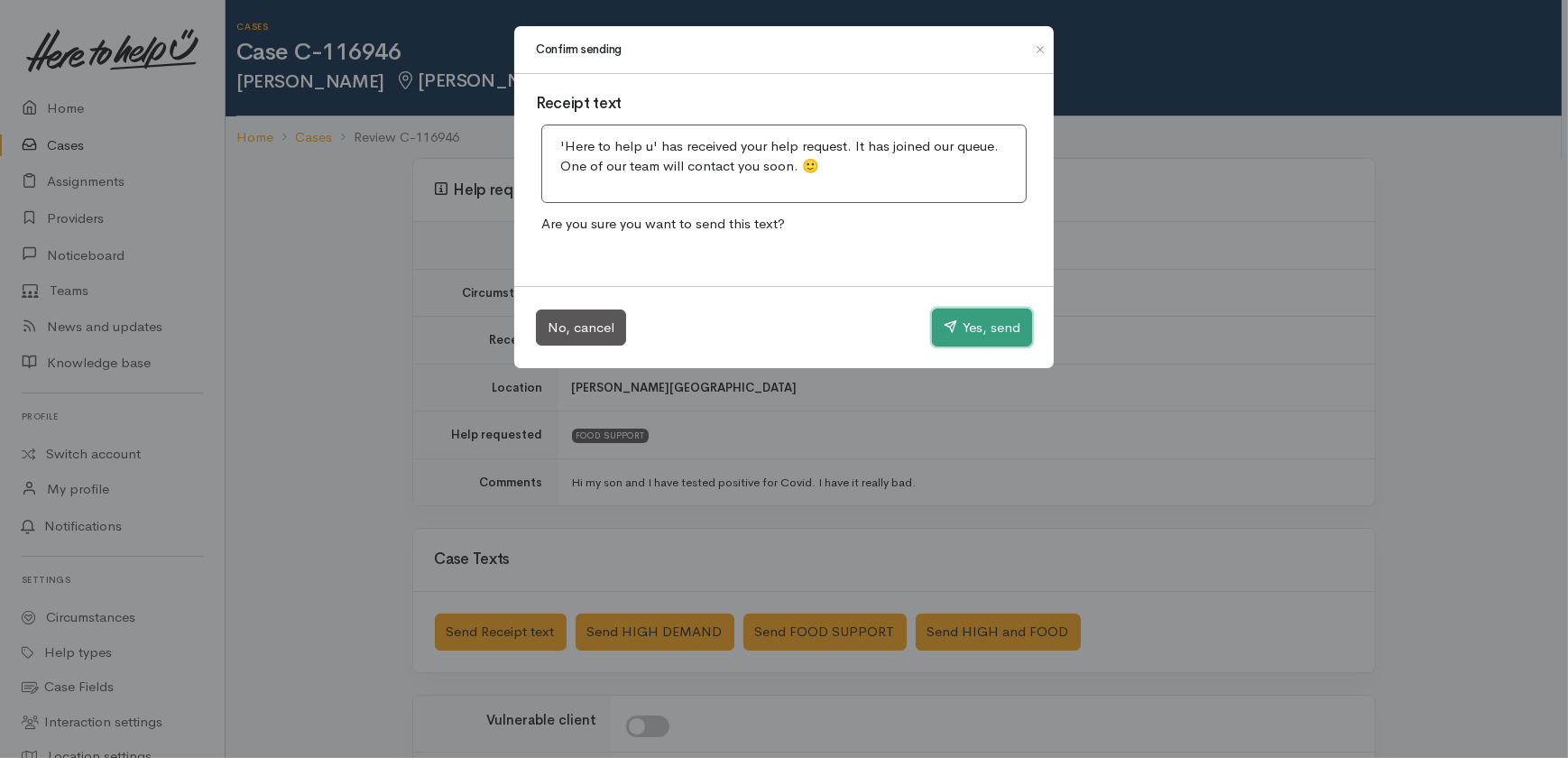
click at [997, 320] on button "Yes, send" at bounding box center [982, 328] width 100 height 38
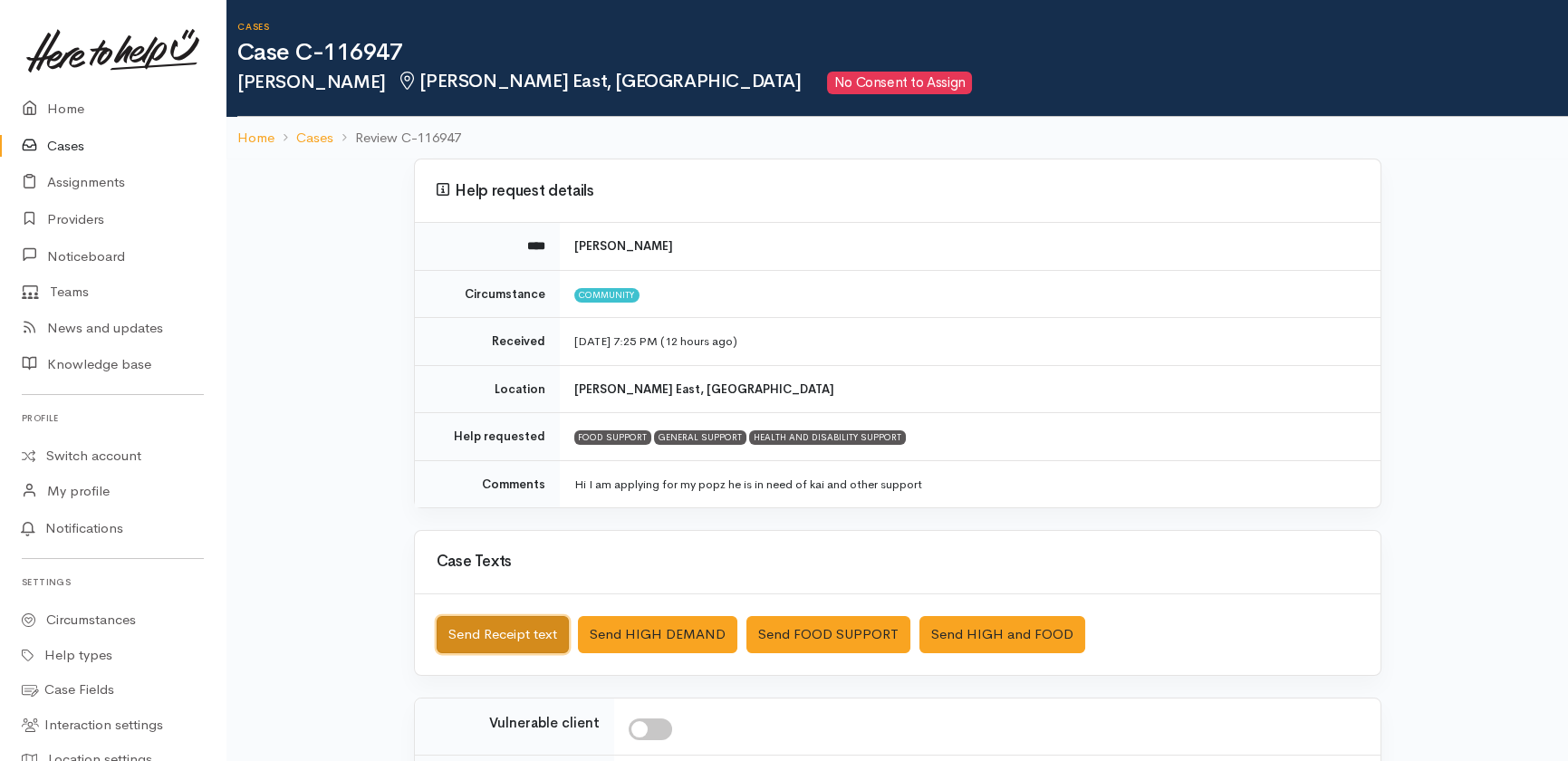
click at [500, 625] on button "Send Receipt text" at bounding box center [503, 634] width 132 height 37
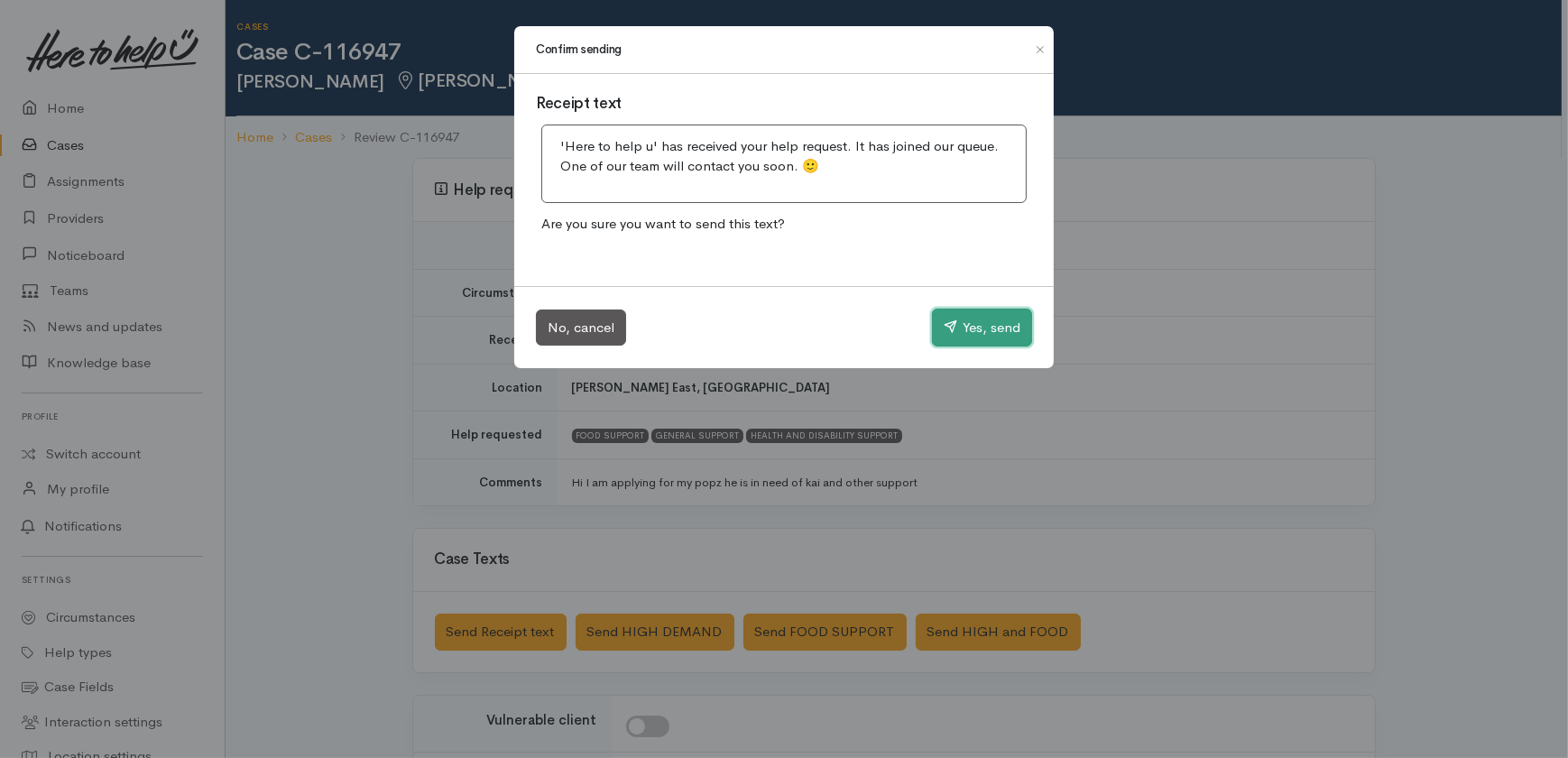
click at [980, 322] on button "Yes, send" at bounding box center [982, 328] width 100 height 38
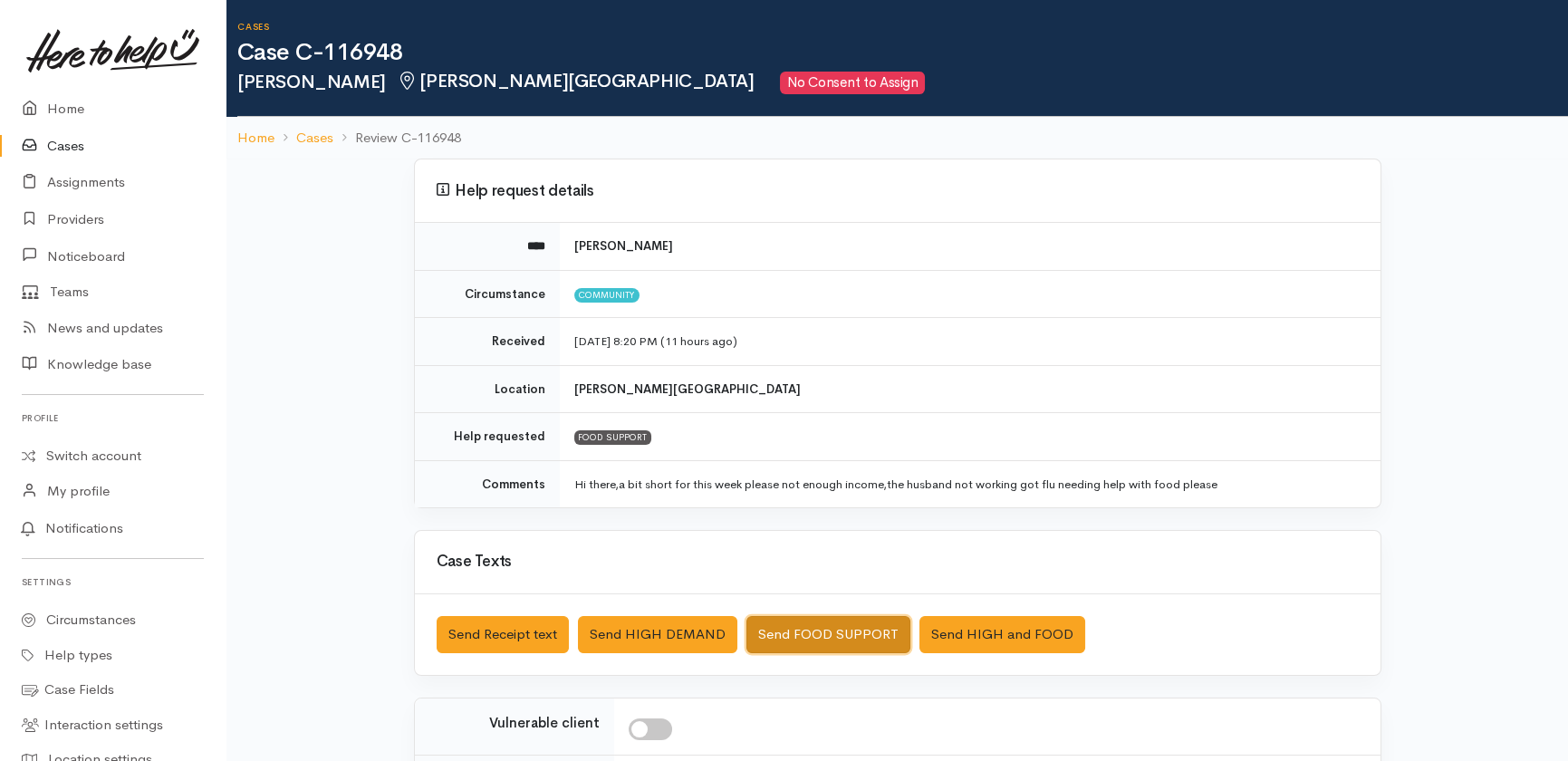
click at [787, 630] on button "Send FOOD SUPPORT" at bounding box center [828, 634] width 164 height 37
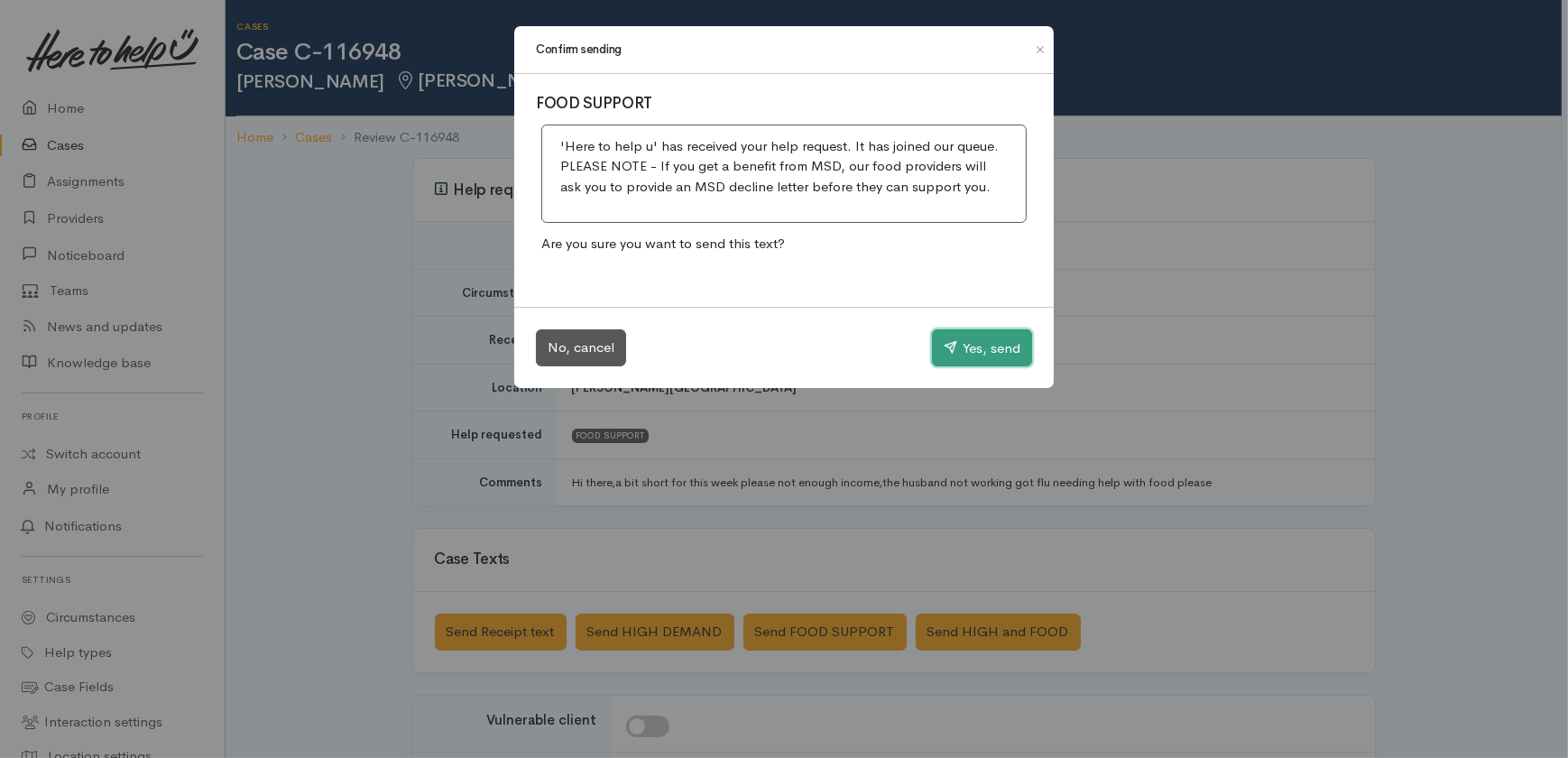
click at [964, 338] on button "Yes, send" at bounding box center [982, 348] width 100 height 38
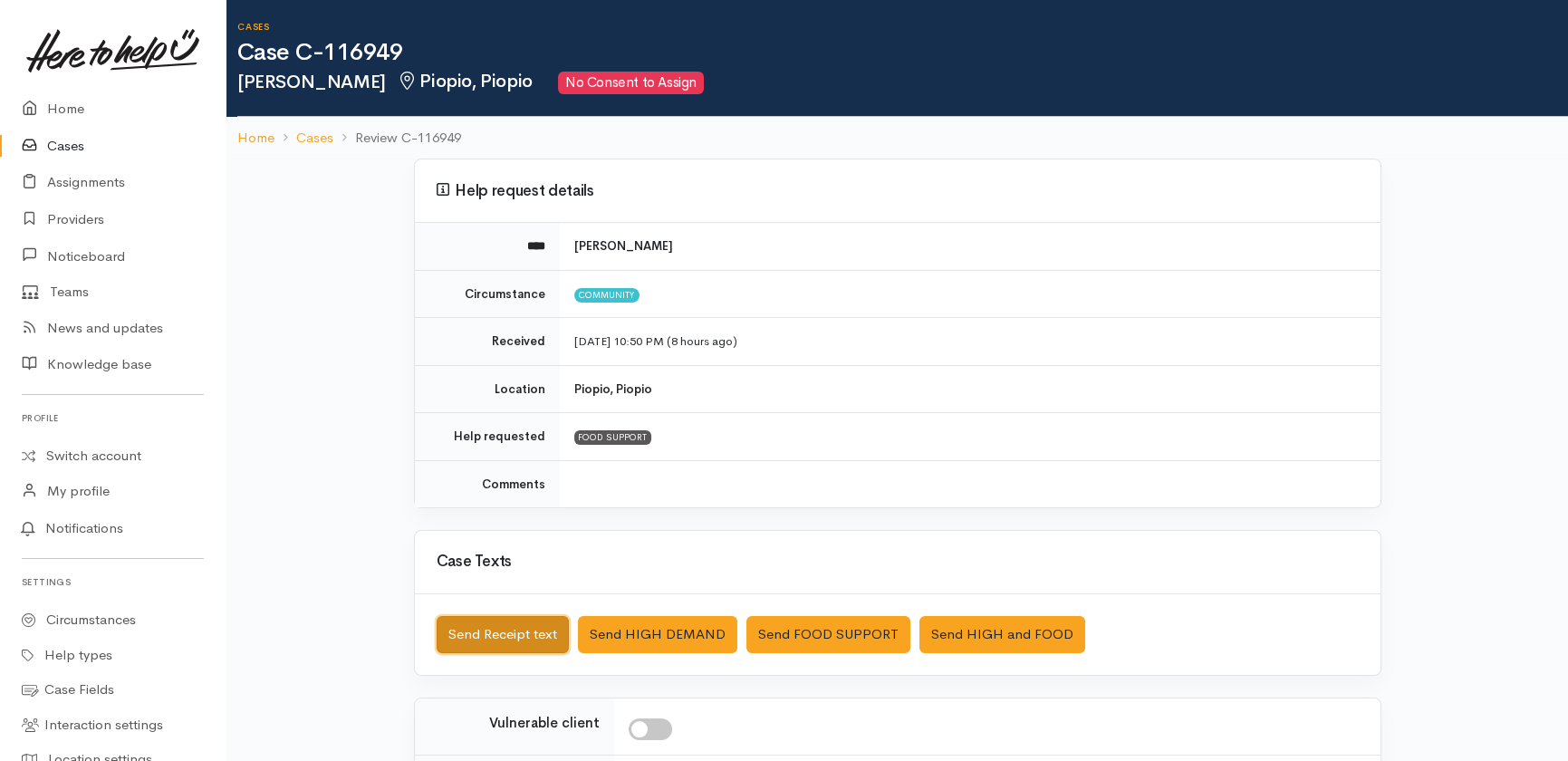
click at [489, 638] on button "Send Receipt text" at bounding box center [503, 634] width 132 height 37
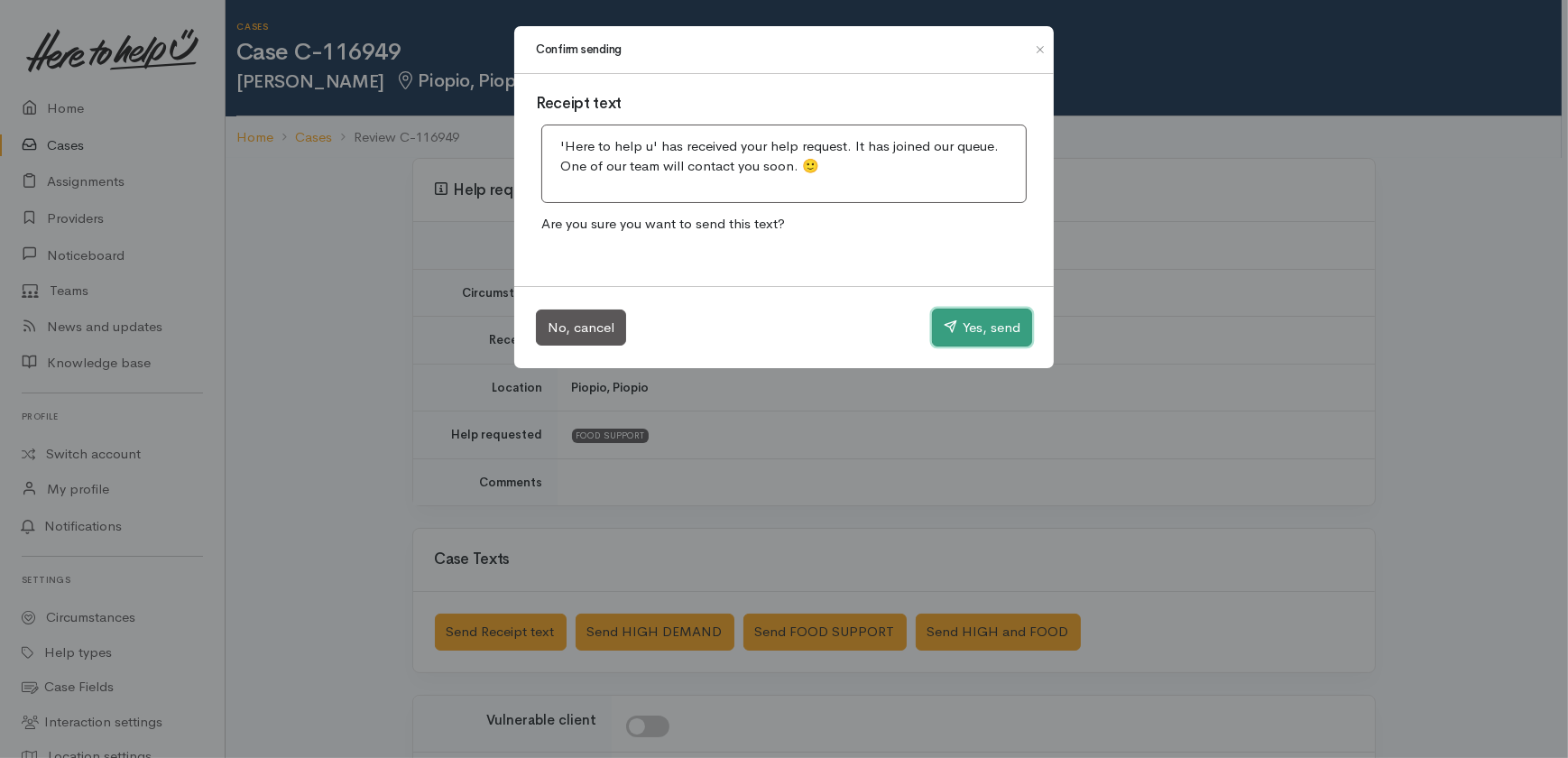
click at [978, 325] on button "Yes, send" at bounding box center [982, 328] width 100 height 38
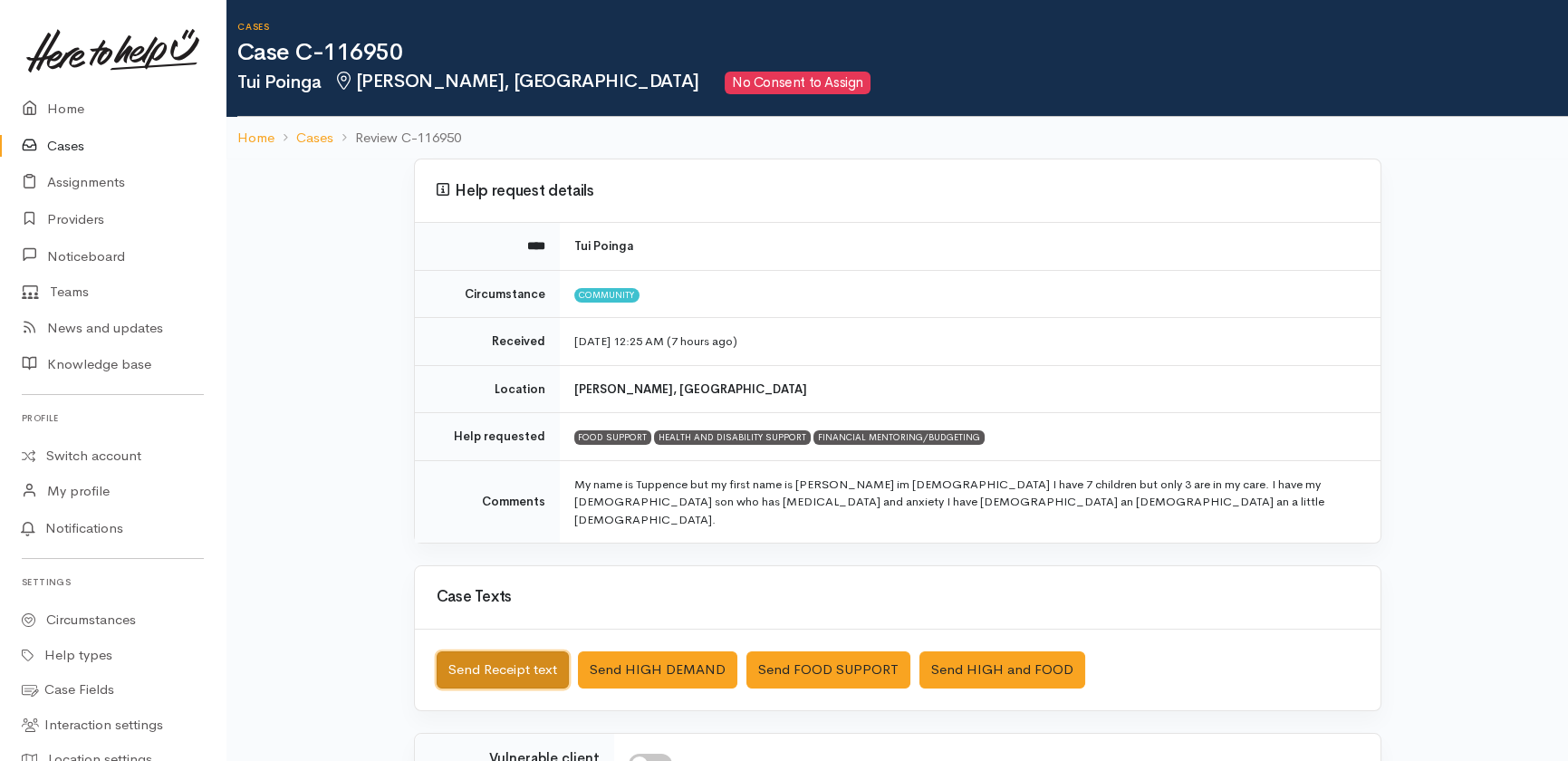
click at [480, 651] on button "Send Receipt text" at bounding box center [503, 669] width 132 height 37
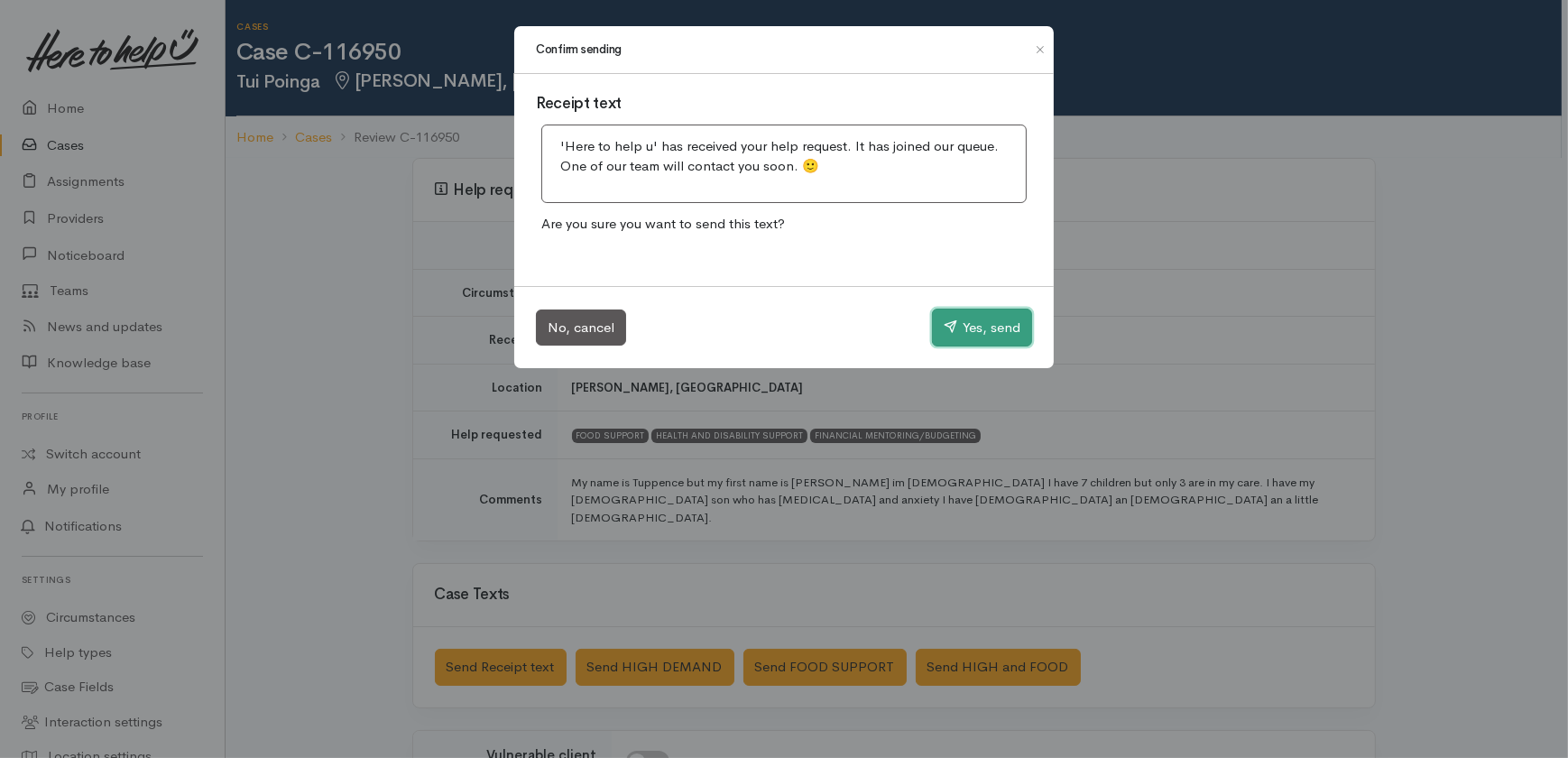
click at [1000, 324] on button "Yes, send" at bounding box center [982, 328] width 100 height 38
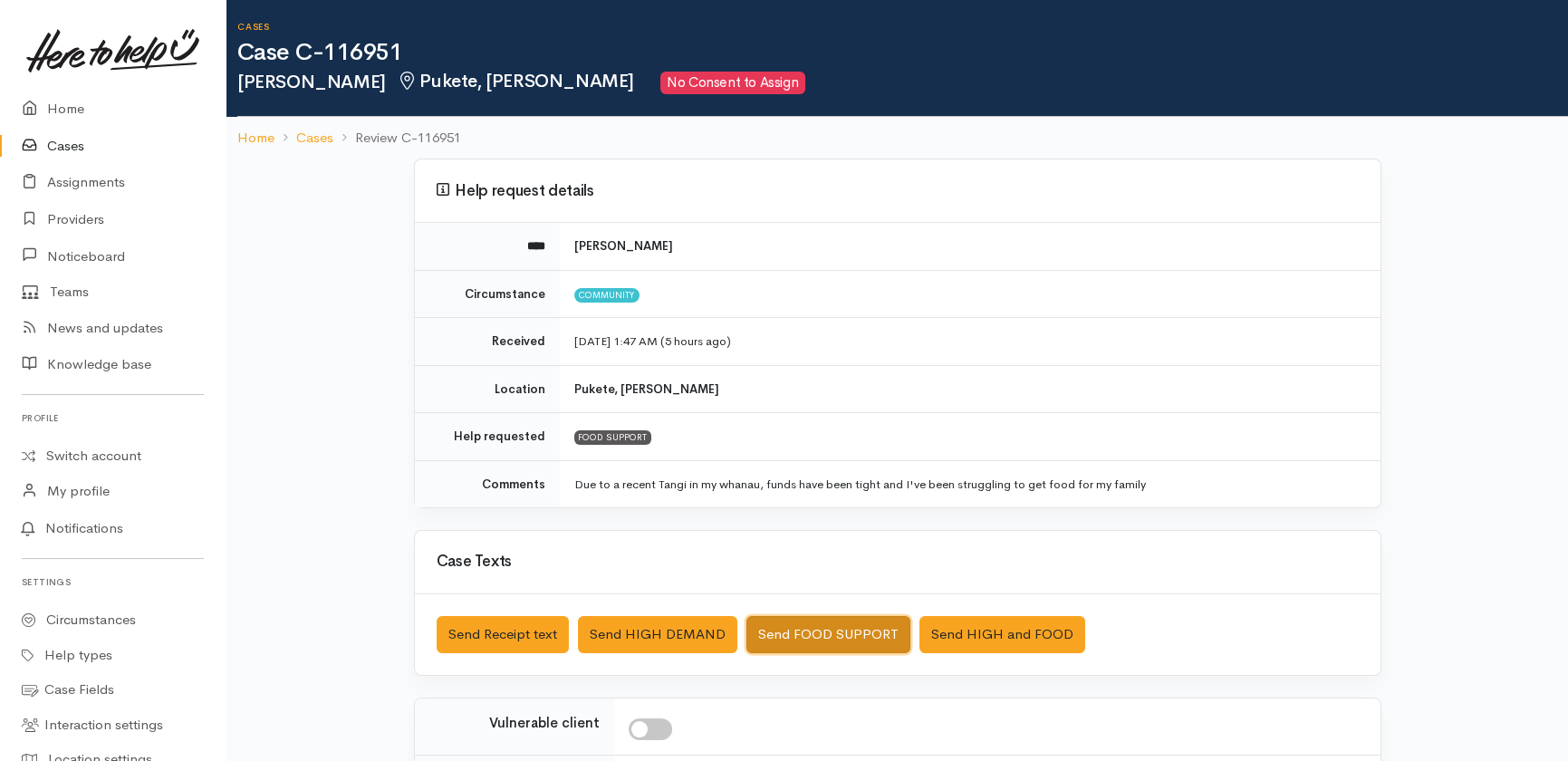
click at [826, 627] on button "Send FOOD SUPPORT" at bounding box center [828, 634] width 164 height 37
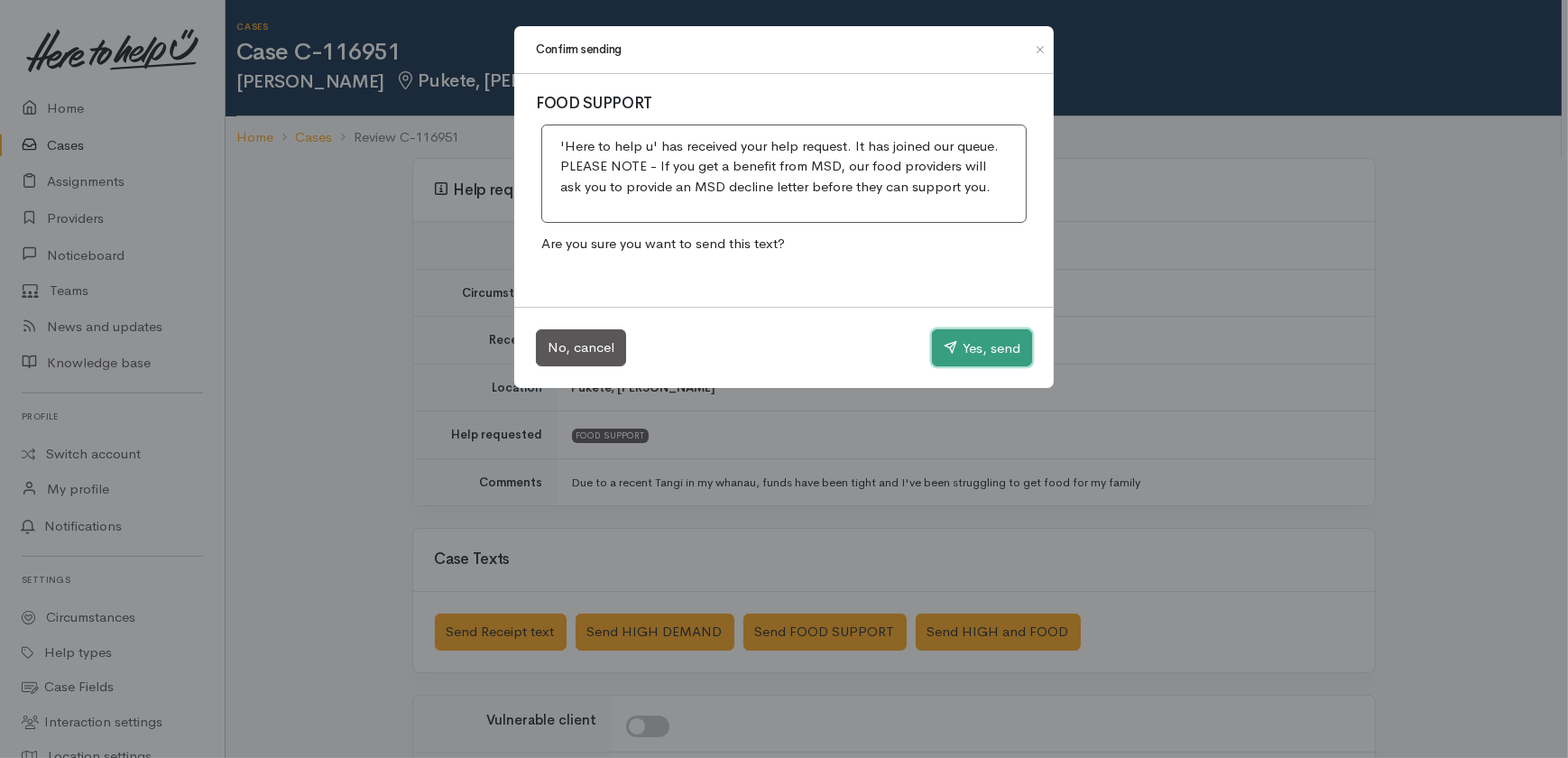
click at [974, 343] on button "Yes, send" at bounding box center [982, 348] width 100 height 38
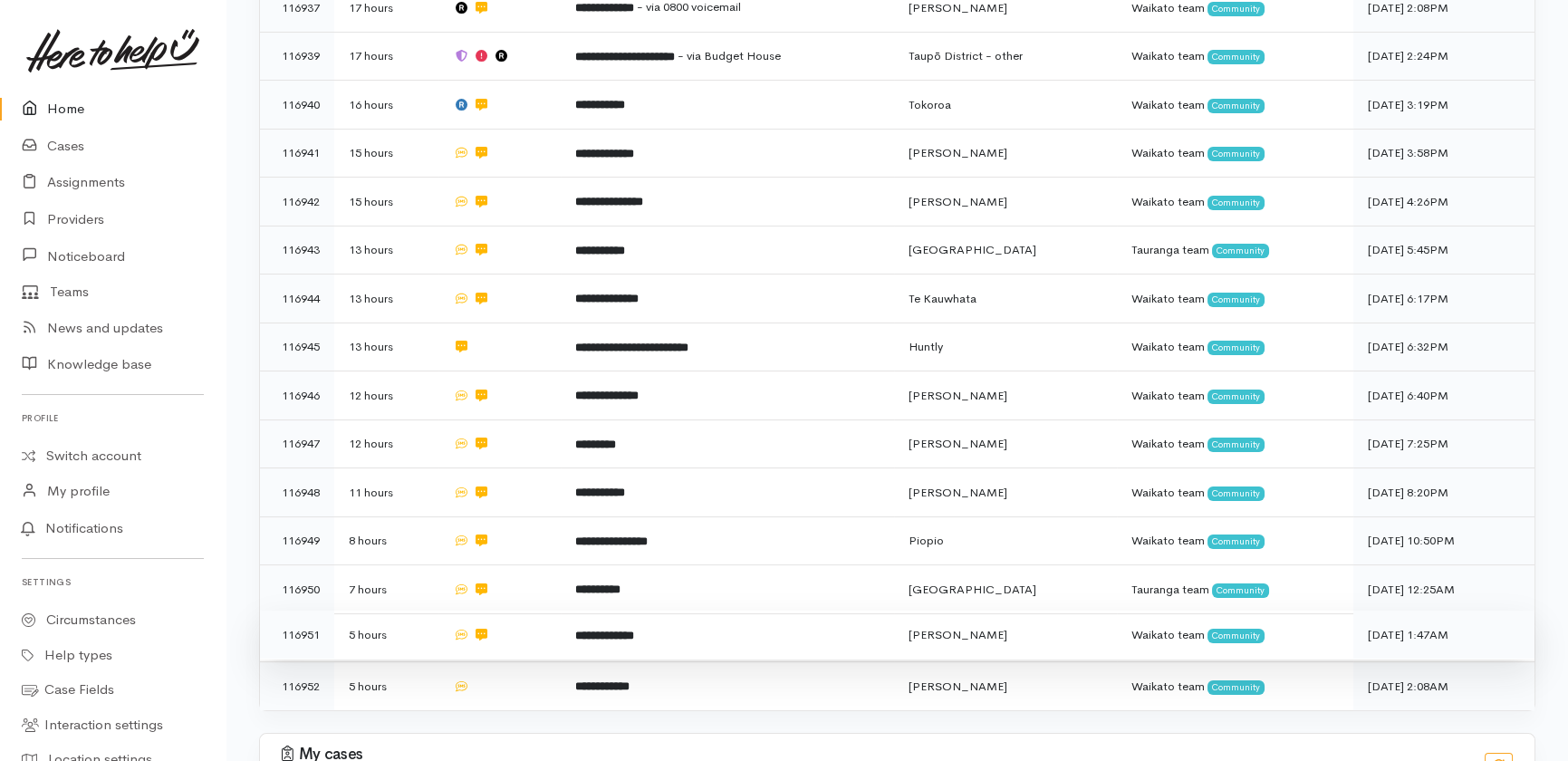
scroll to position [851, 0]
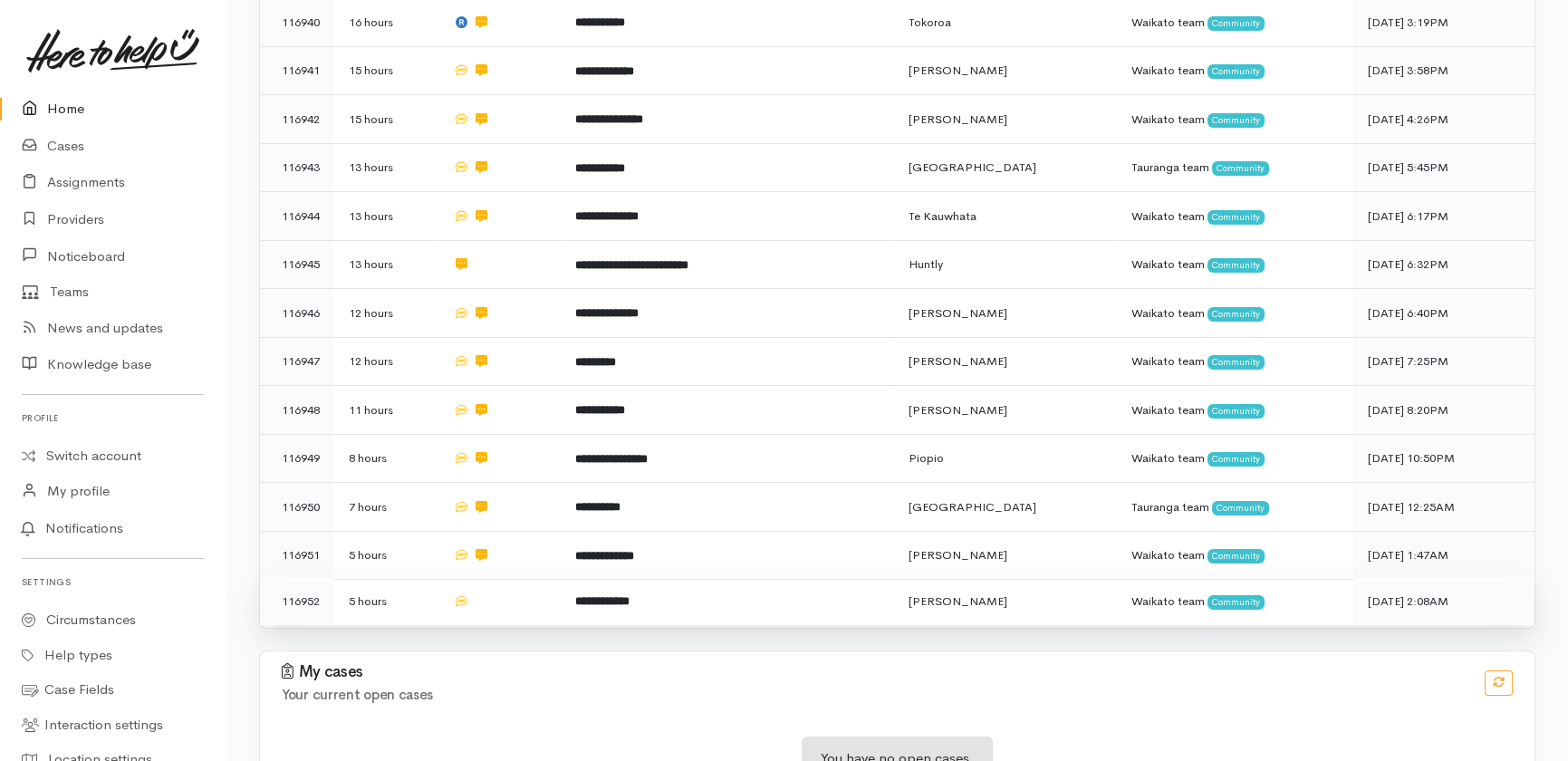
click at [518, 578] on td at bounding box center [499, 601] width 122 height 48
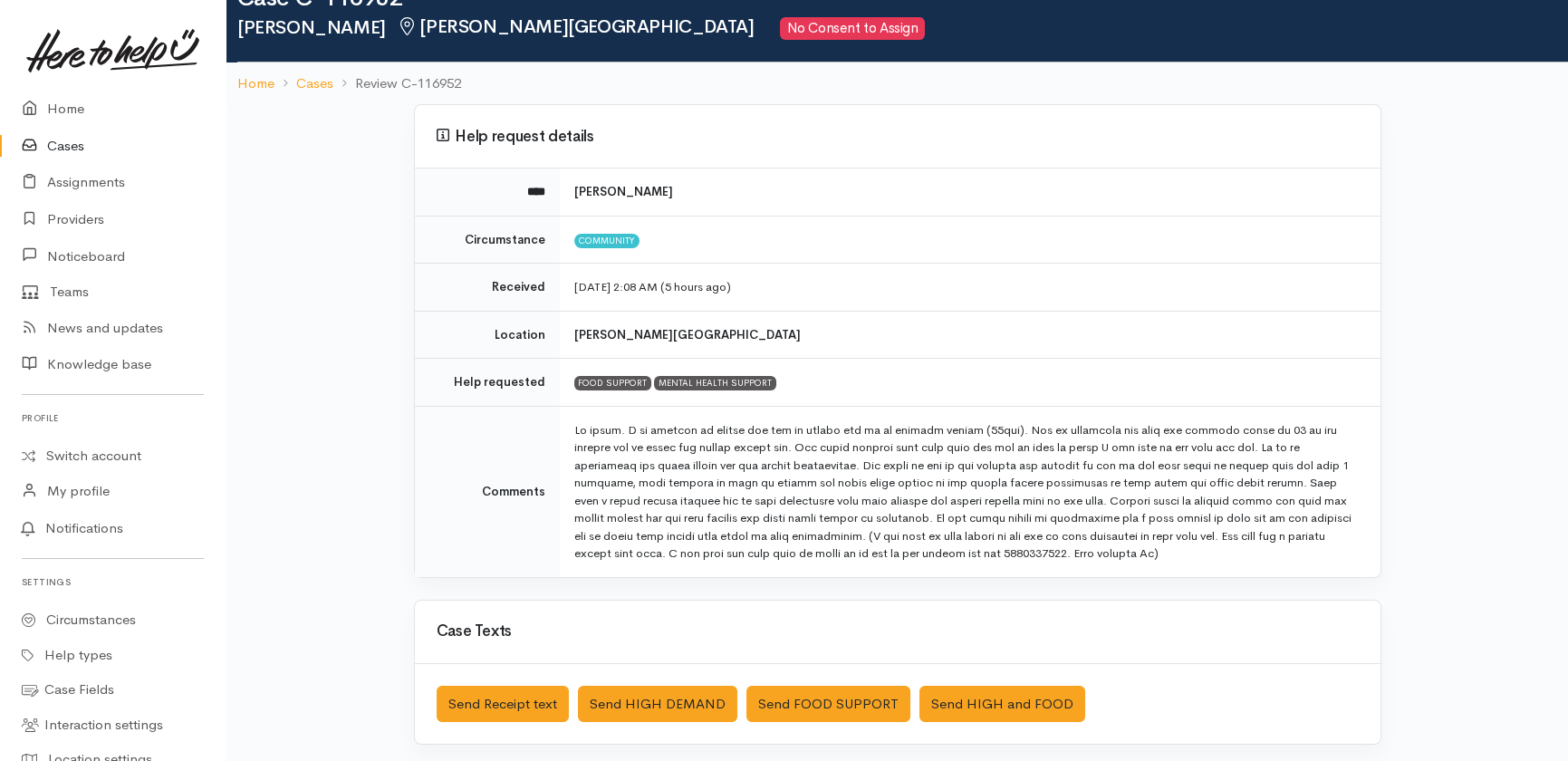
scroll to position [81, 0]
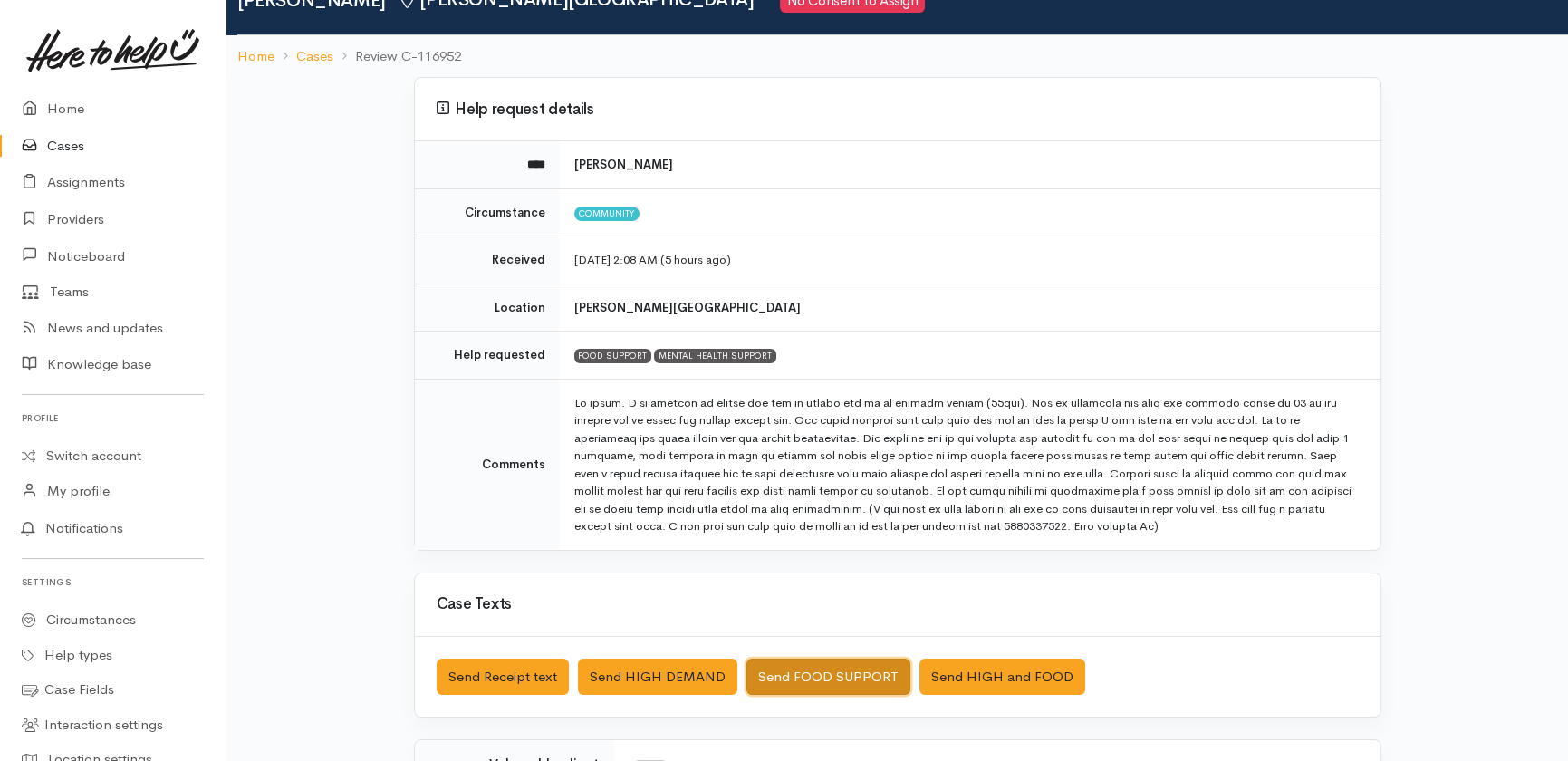
click at [815, 673] on button "Send FOOD SUPPORT" at bounding box center [828, 677] width 164 height 37
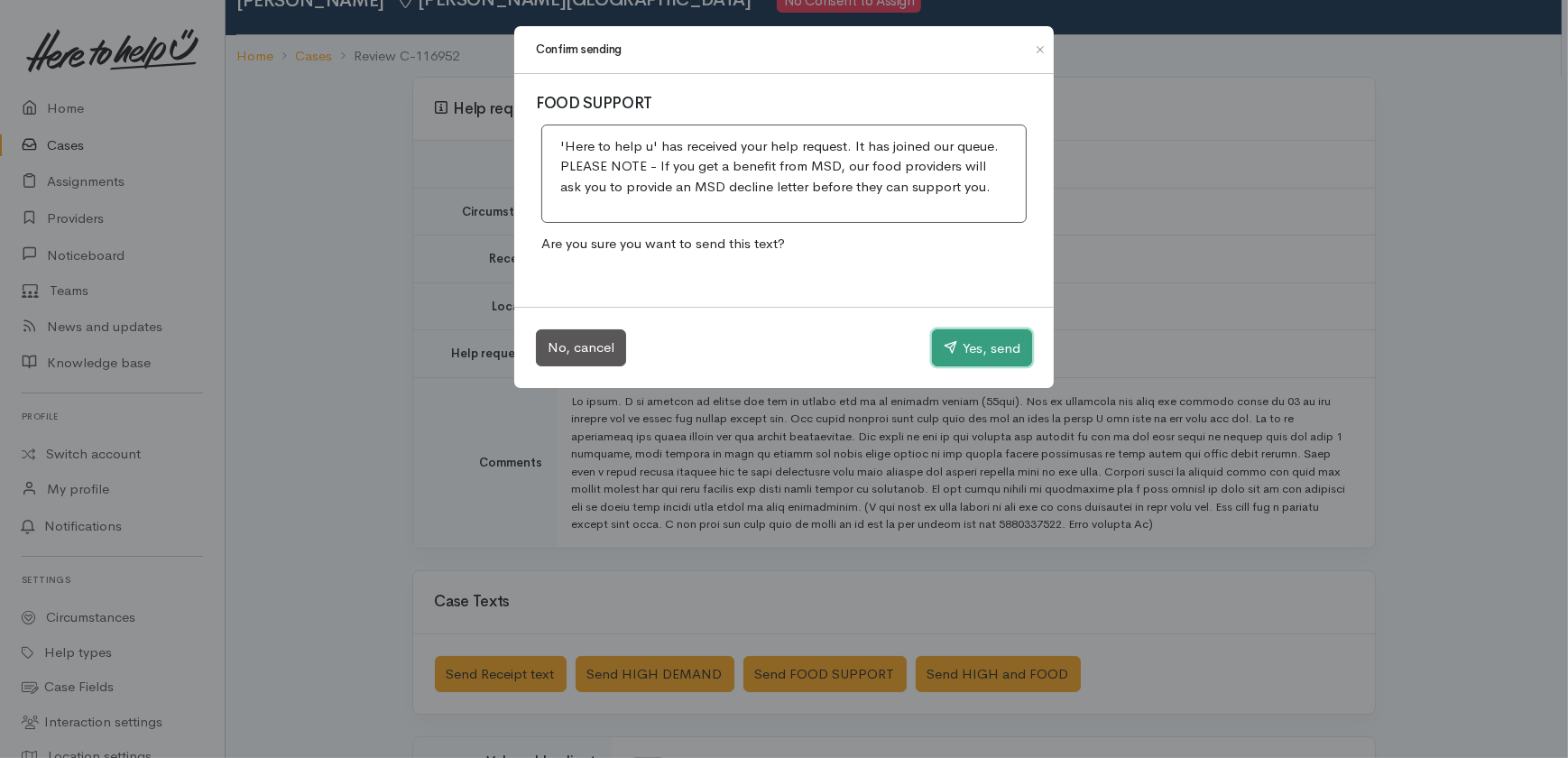
click at [953, 357] on button "Yes, send" at bounding box center [982, 348] width 100 height 38
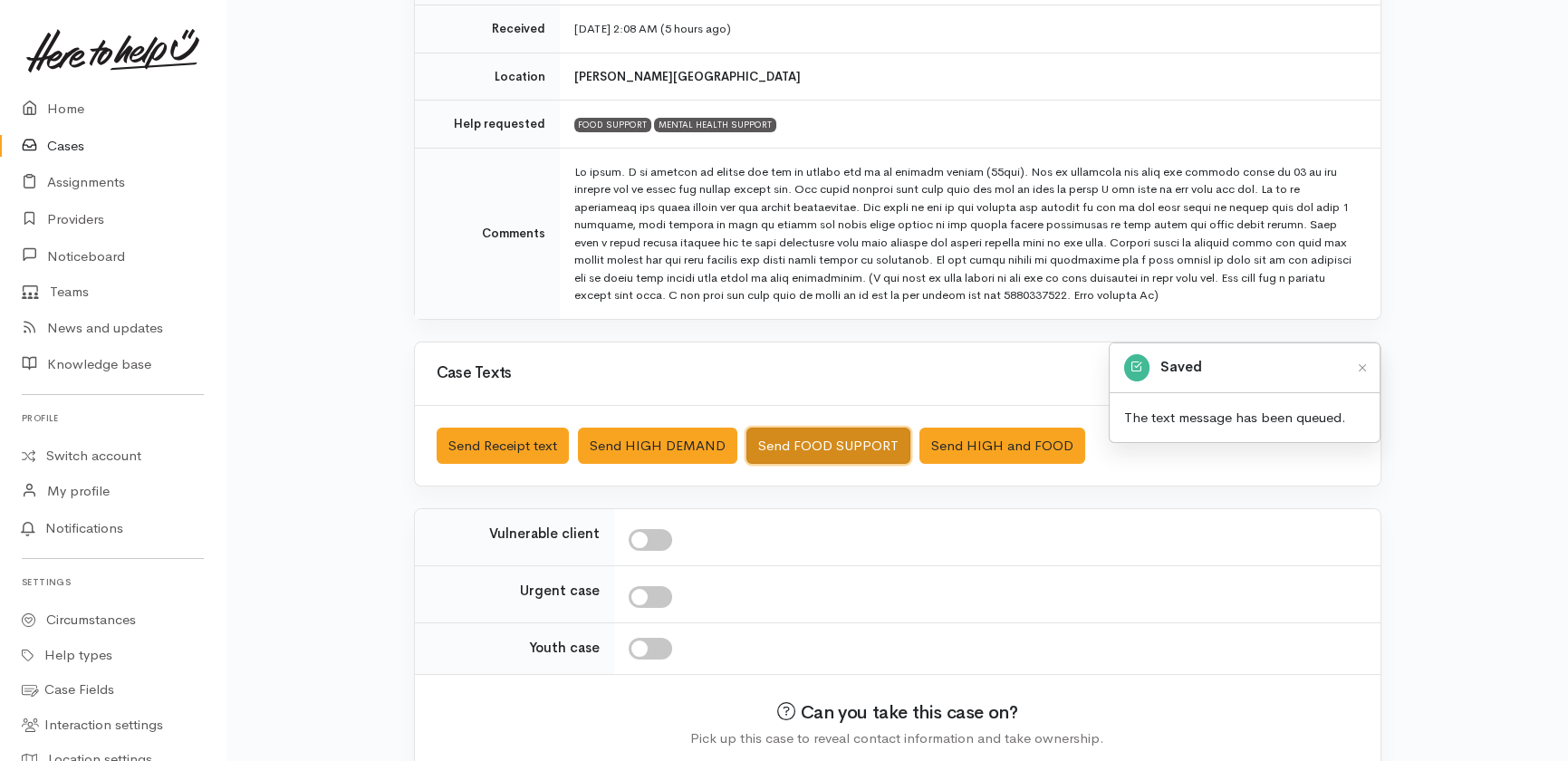
scroll to position [329, 0]
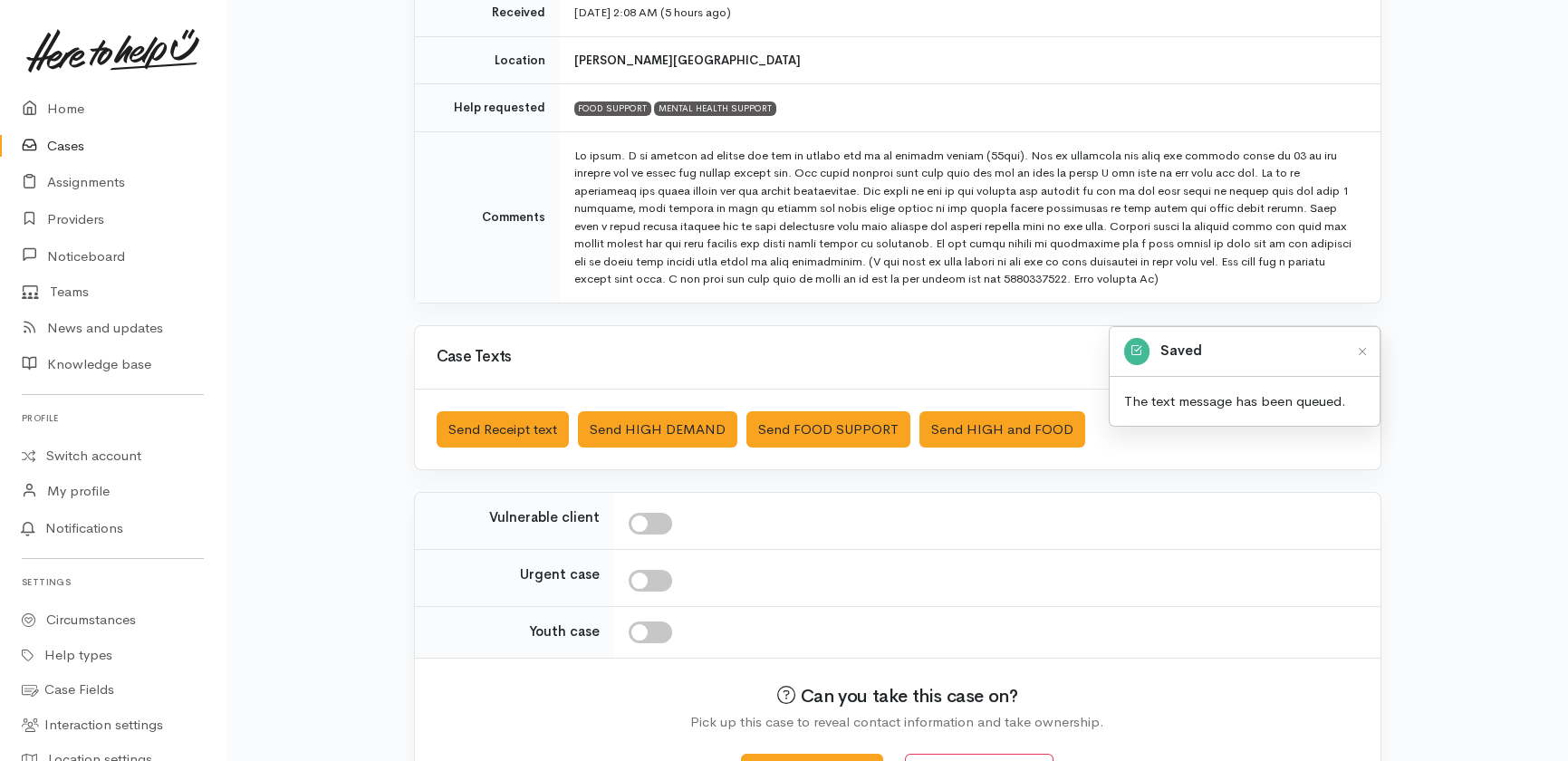
click at [658, 527] on input "checkbox" at bounding box center [650, 524] width 43 height 22
checkbox input "true"
click at [55, 106] on link "Home" at bounding box center [112, 109] width 226 height 37
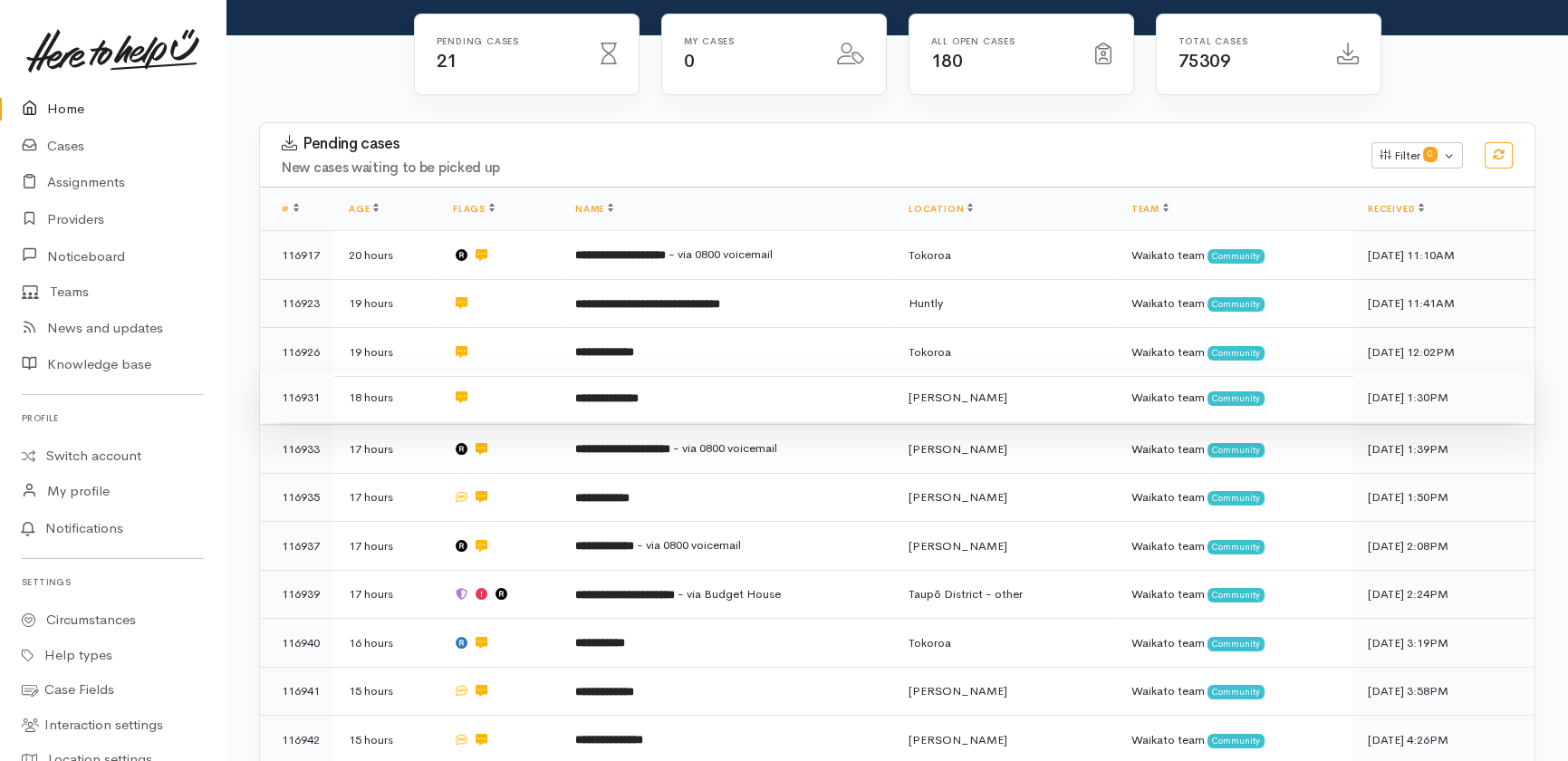
scroll to position [247, 0]
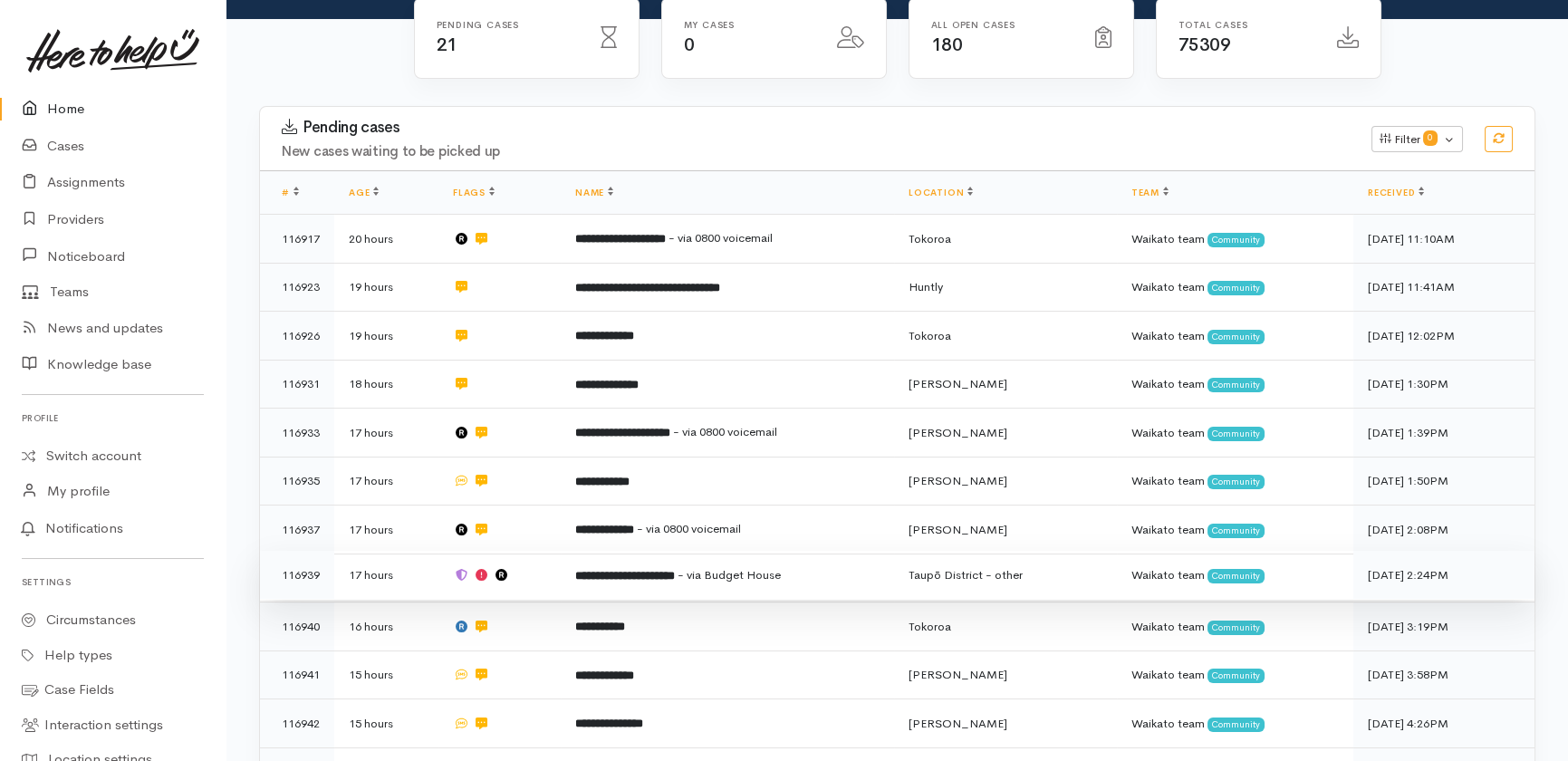
click at [428, 551] on td "17 hours" at bounding box center [387, 576] width 104 height 49
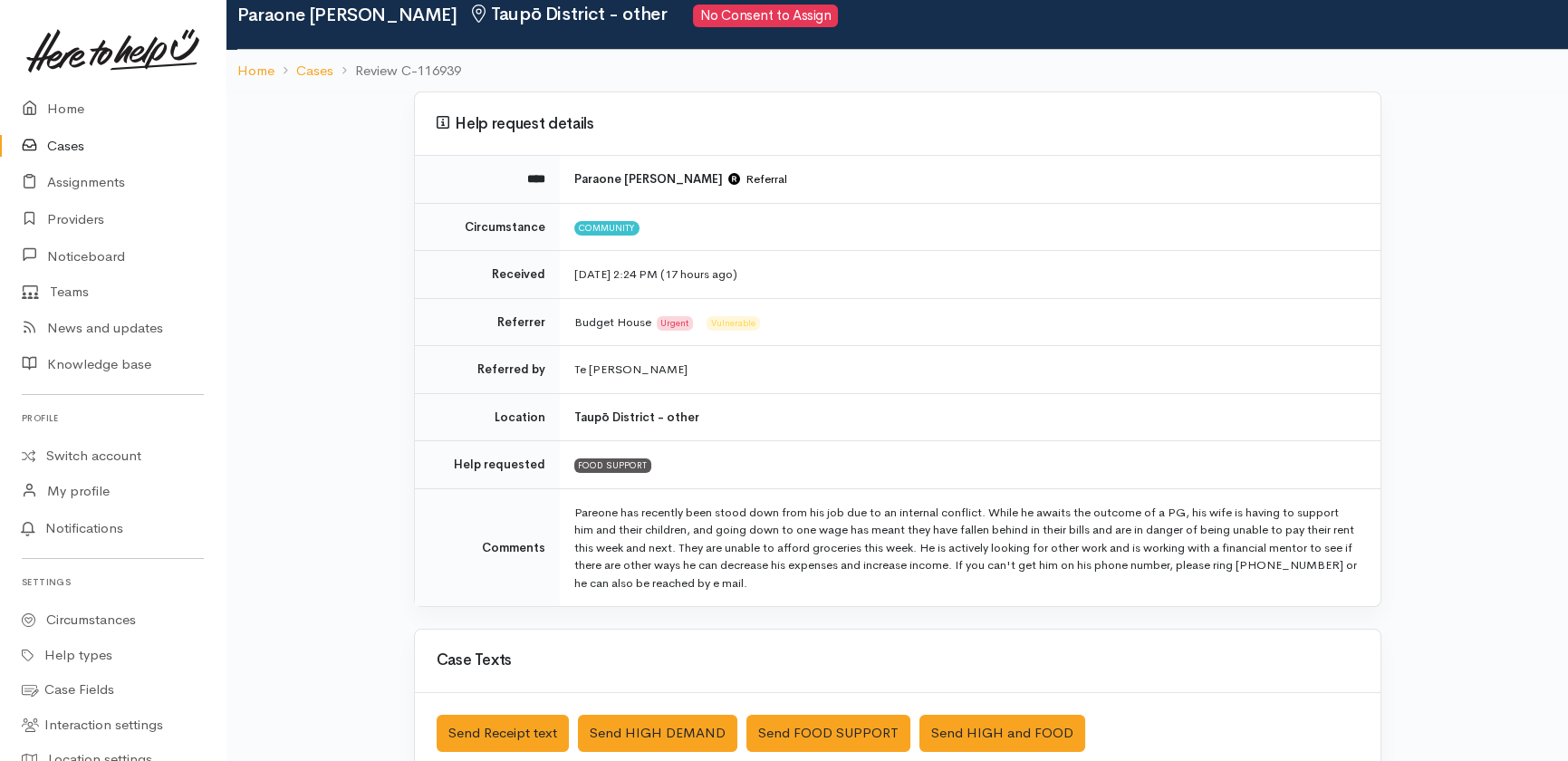
scroll to position [247, 0]
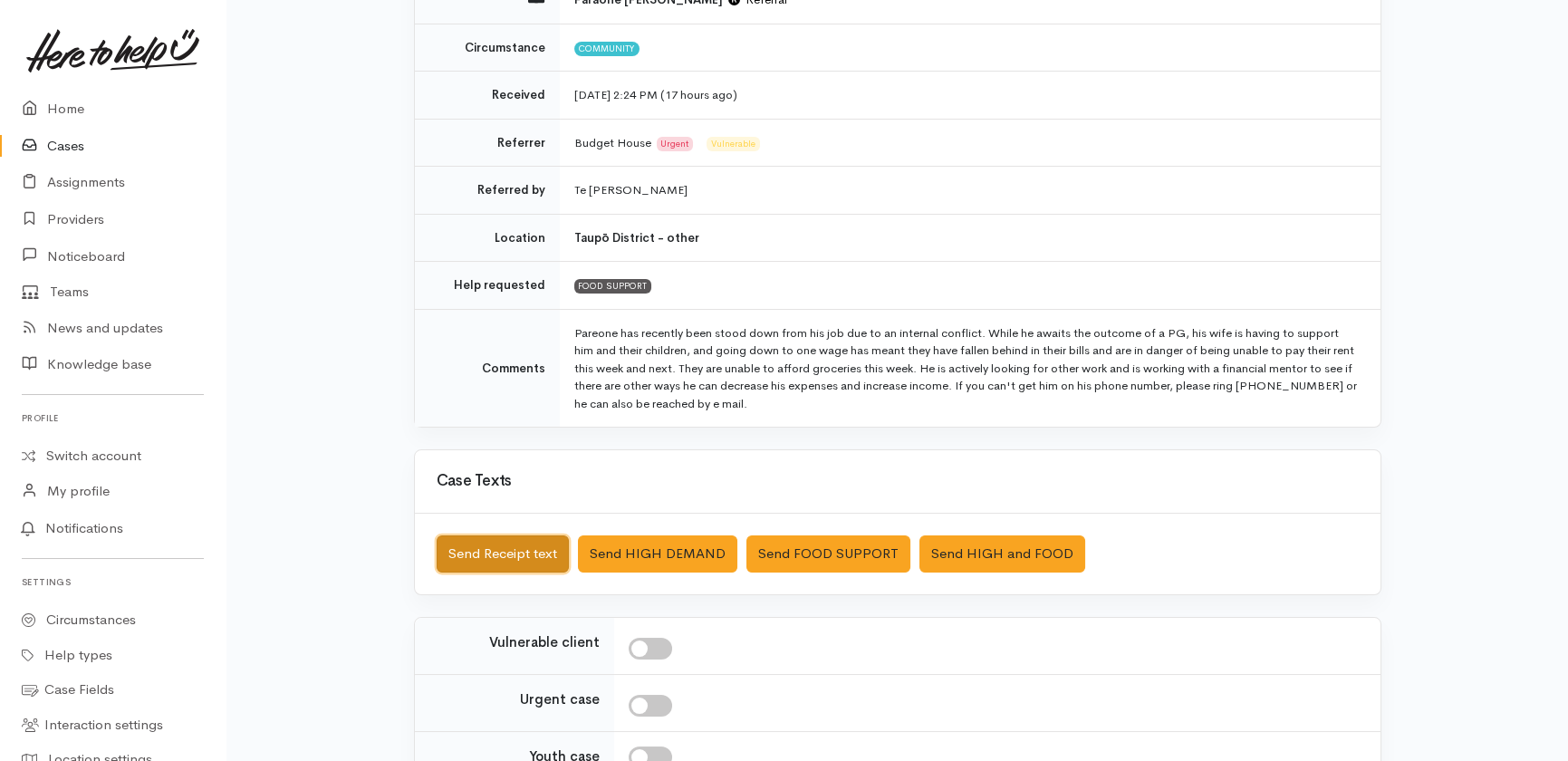
click at [471, 549] on button "Send Receipt text" at bounding box center [503, 554] width 132 height 37
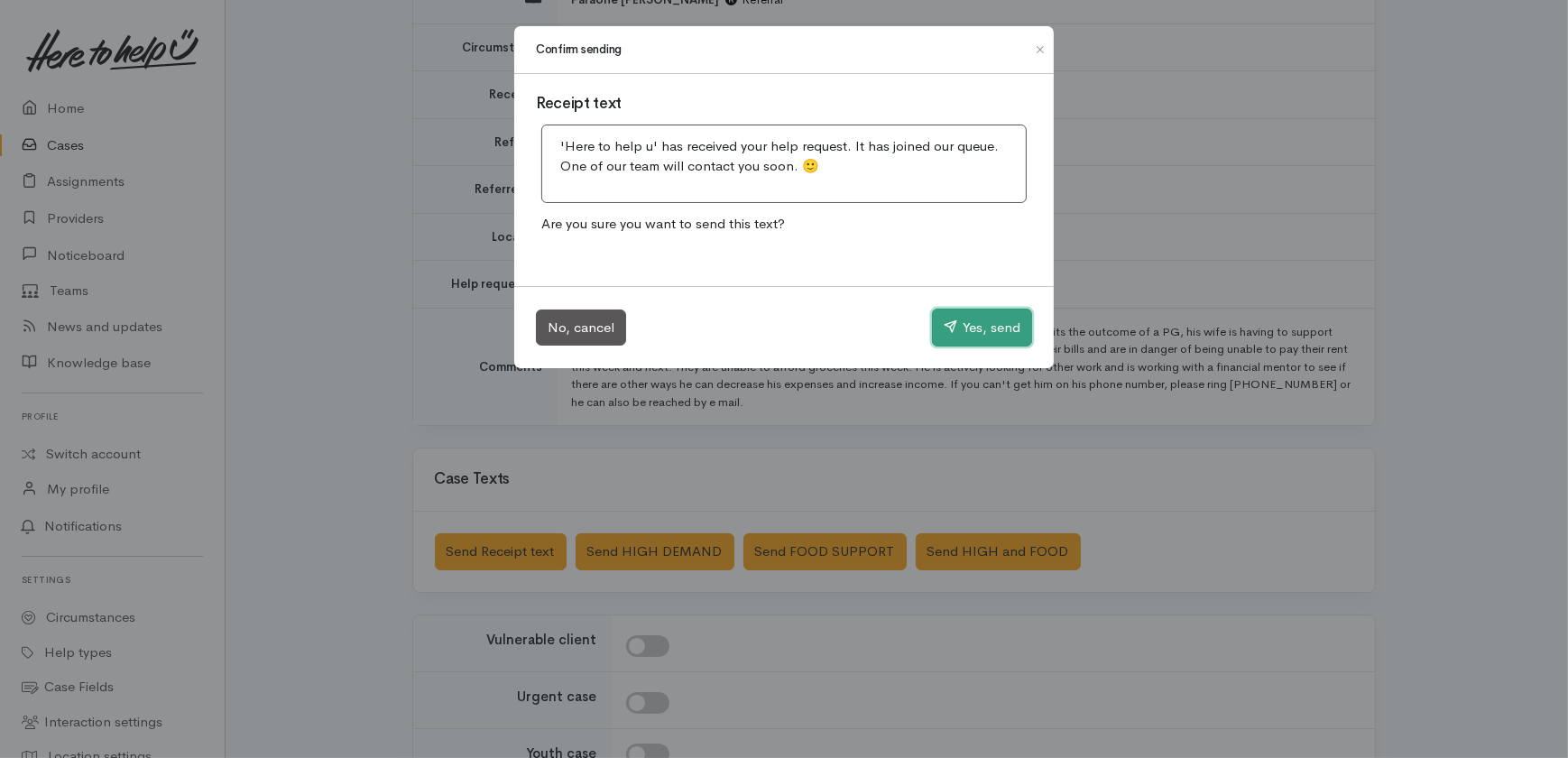
click at [967, 322] on button "Yes, send" at bounding box center [982, 328] width 100 height 38
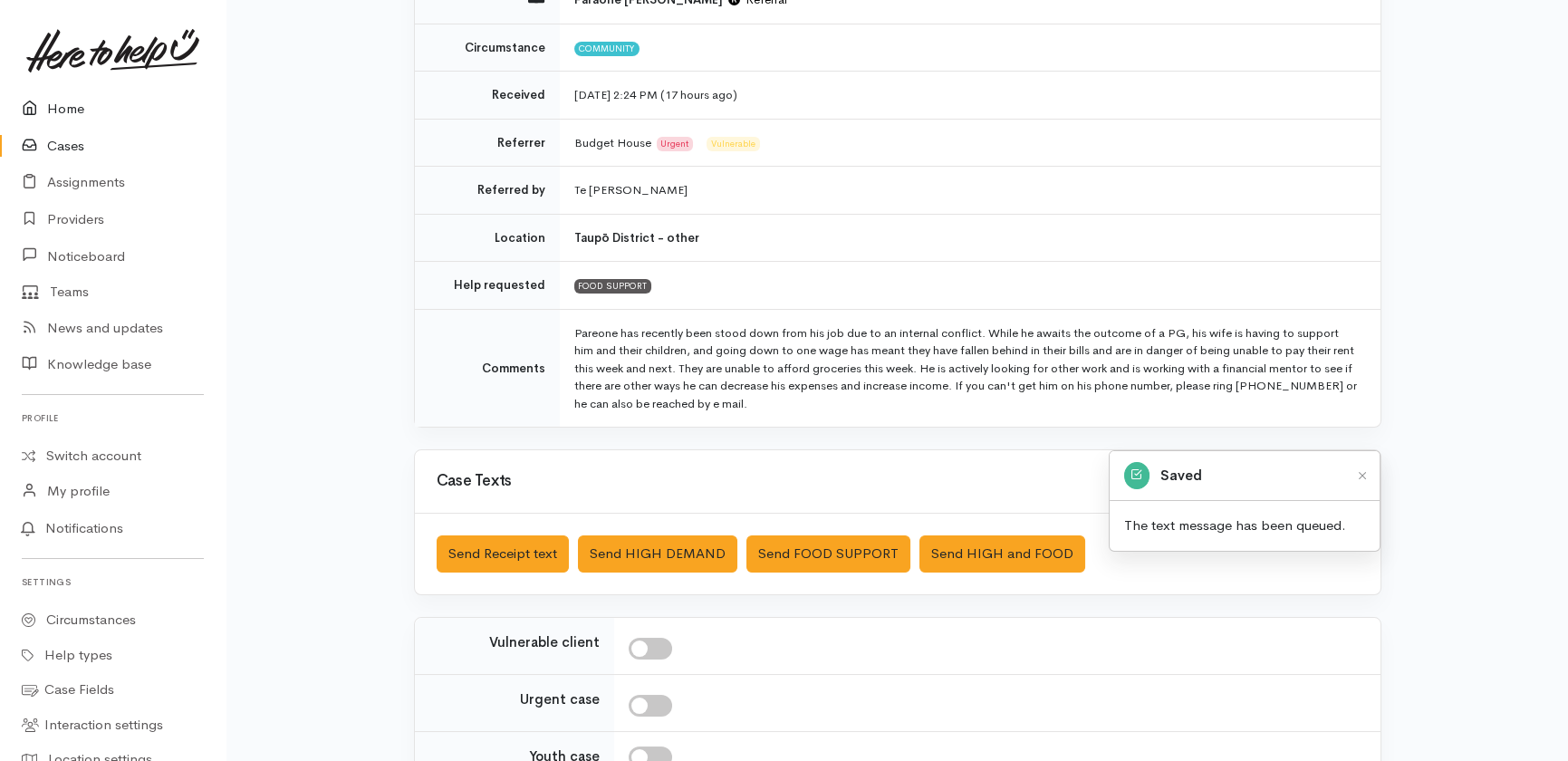
click at [59, 108] on link "Home" at bounding box center [112, 109] width 226 height 37
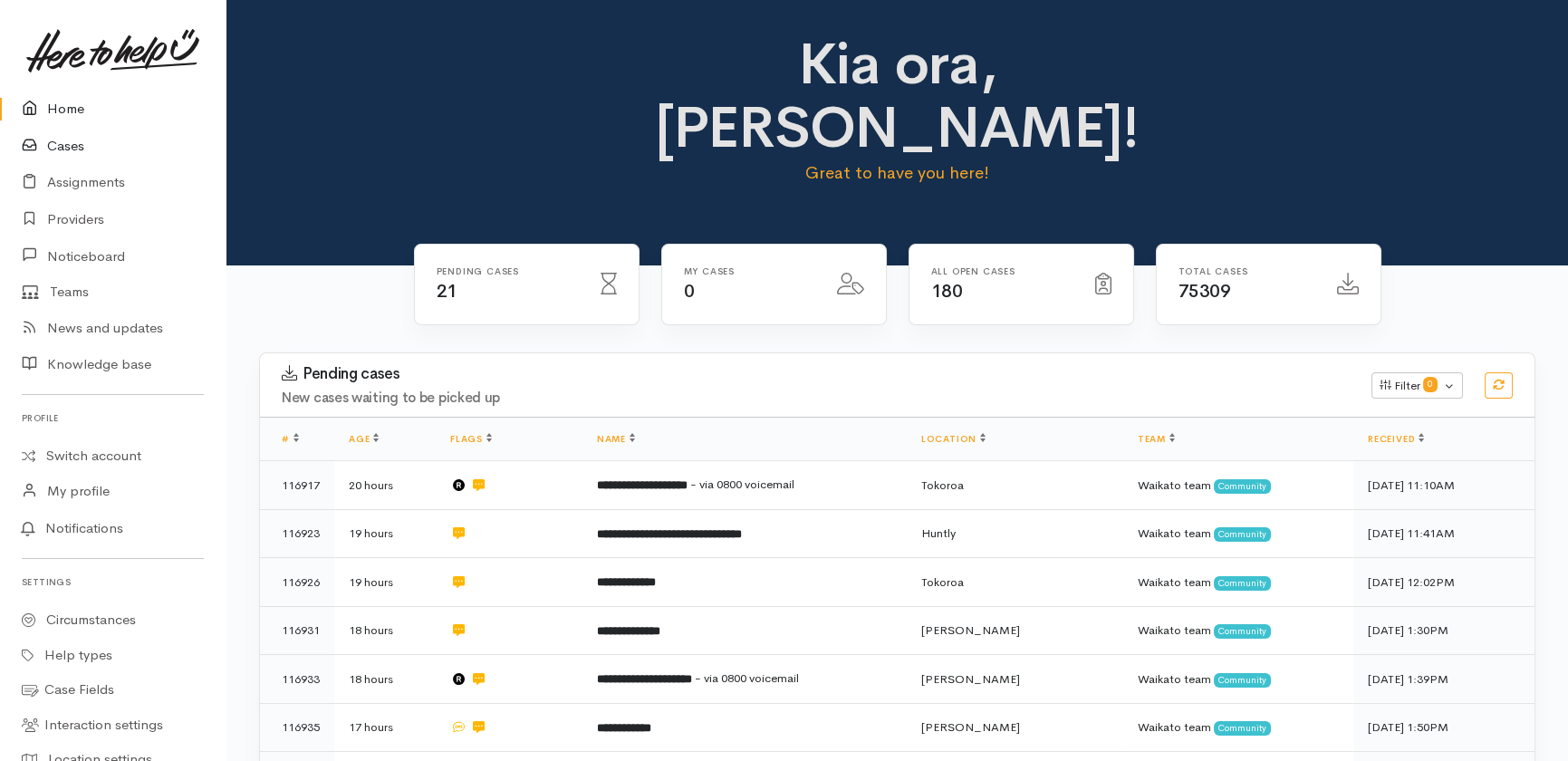
click at [73, 152] on link "Cases" at bounding box center [112, 146] width 226 height 37
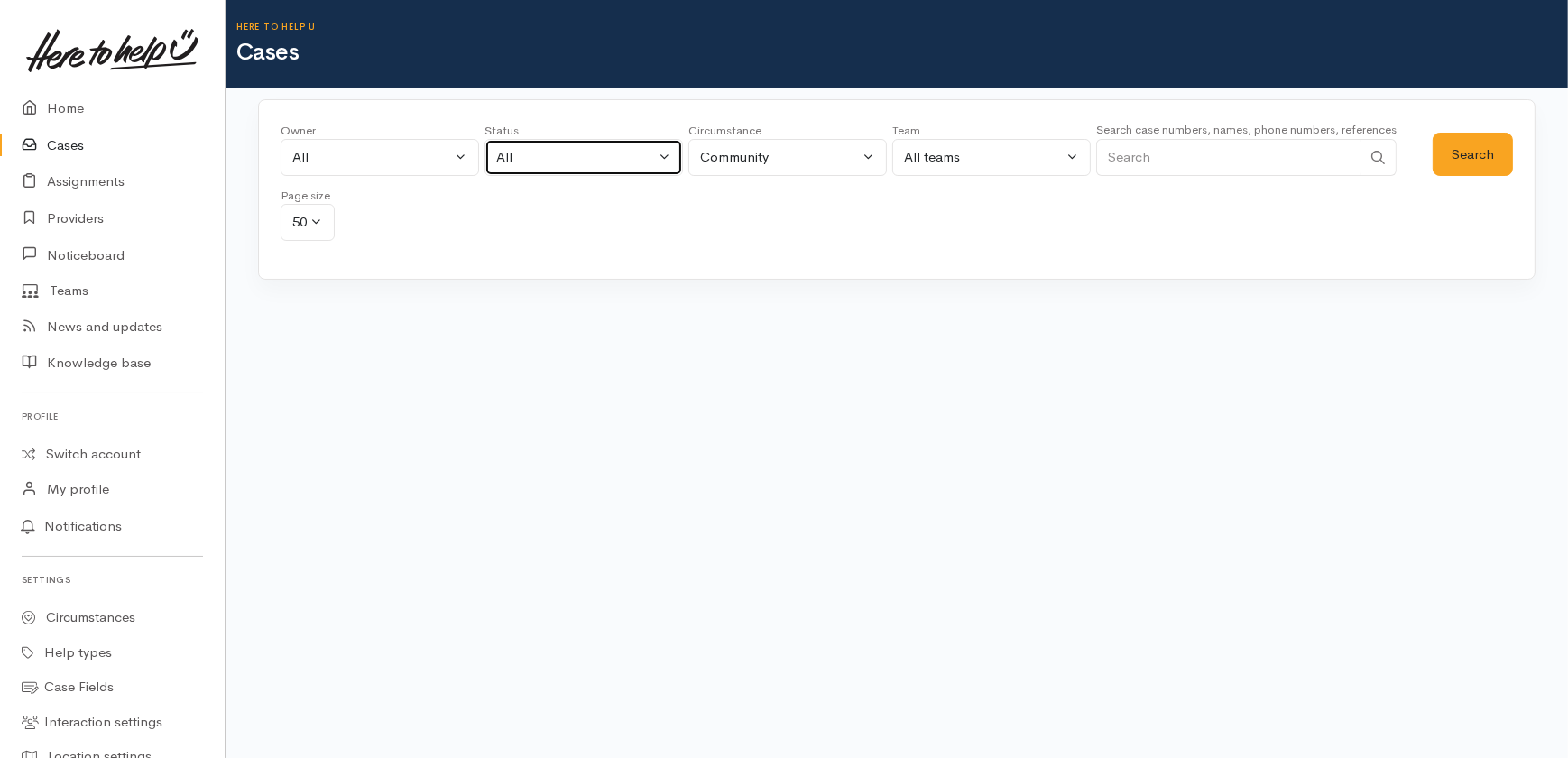
click at [572, 153] on div "All" at bounding box center [575, 157] width 159 height 21
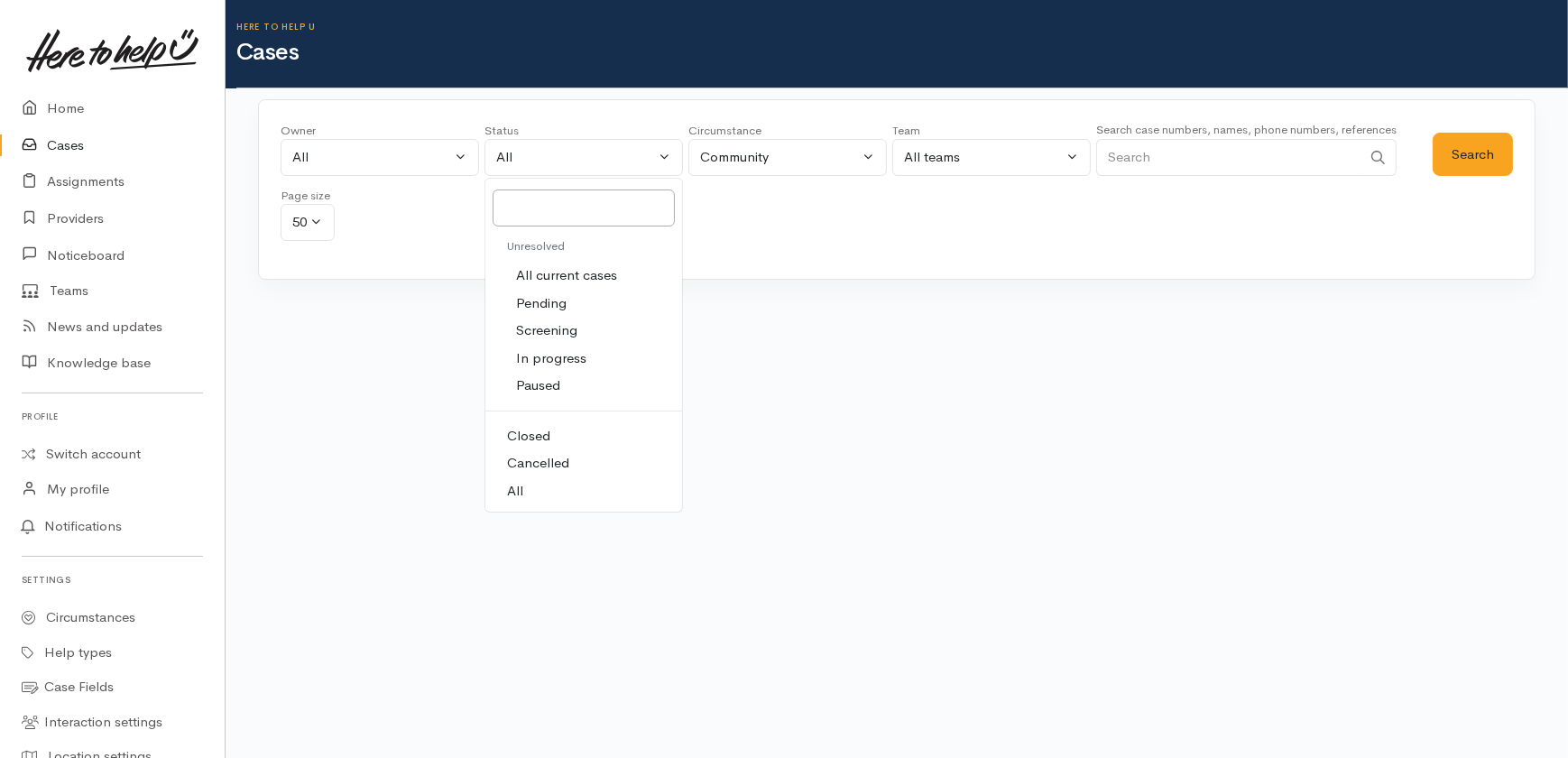
click at [554, 276] on span "All current cases" at bounding box center [566, 276] width 101 height 21
select select "Unresolved"
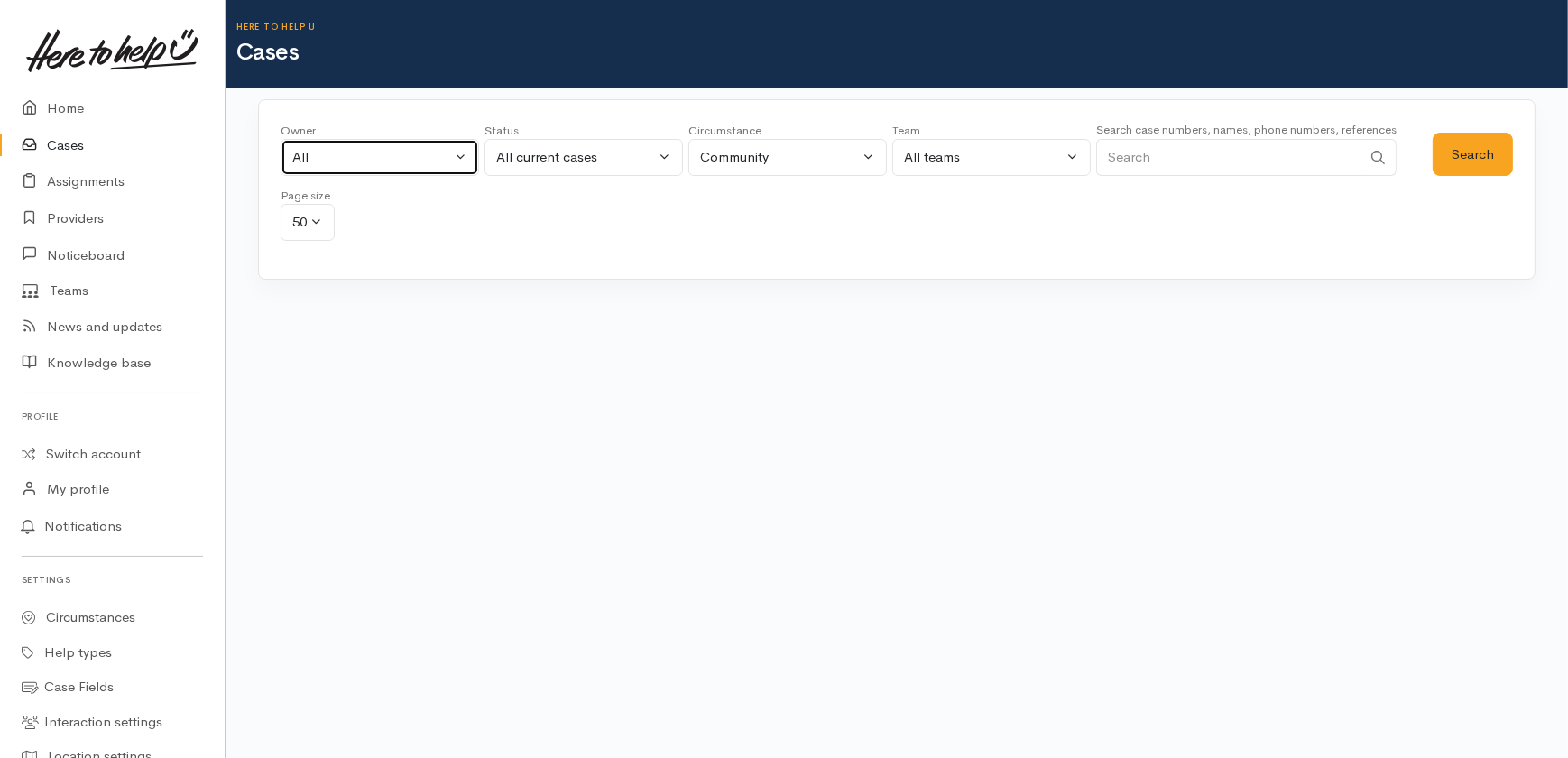
click at [376, 163] on div "All" at bounding box center [372, 157] width 159 height 21
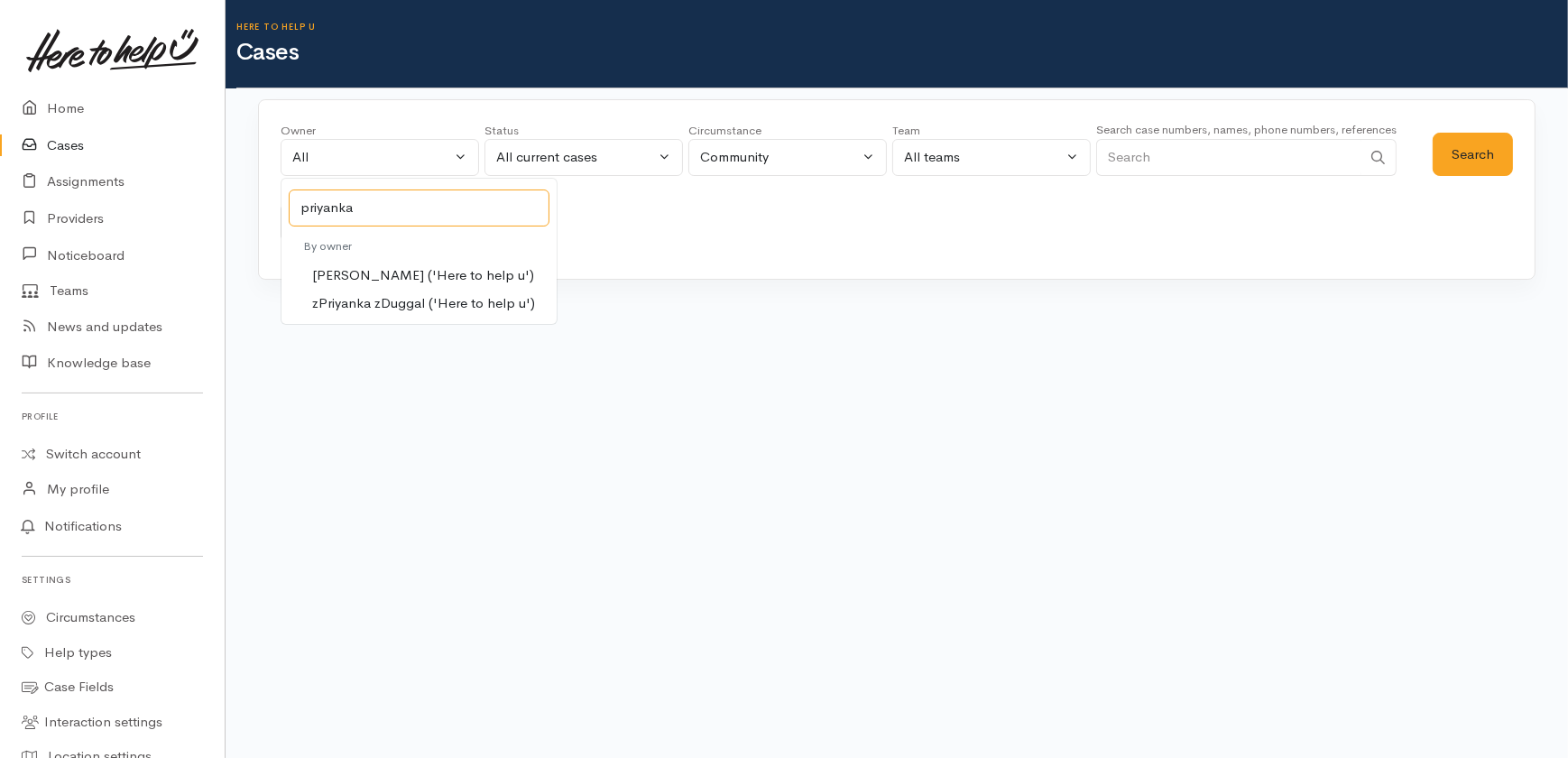
type input "priyanka"
click at [387, 272] on span "Priyanka Duggal ('Here to help u')" at bounding box center [424, 276] width 222 height 21
select select "2109"
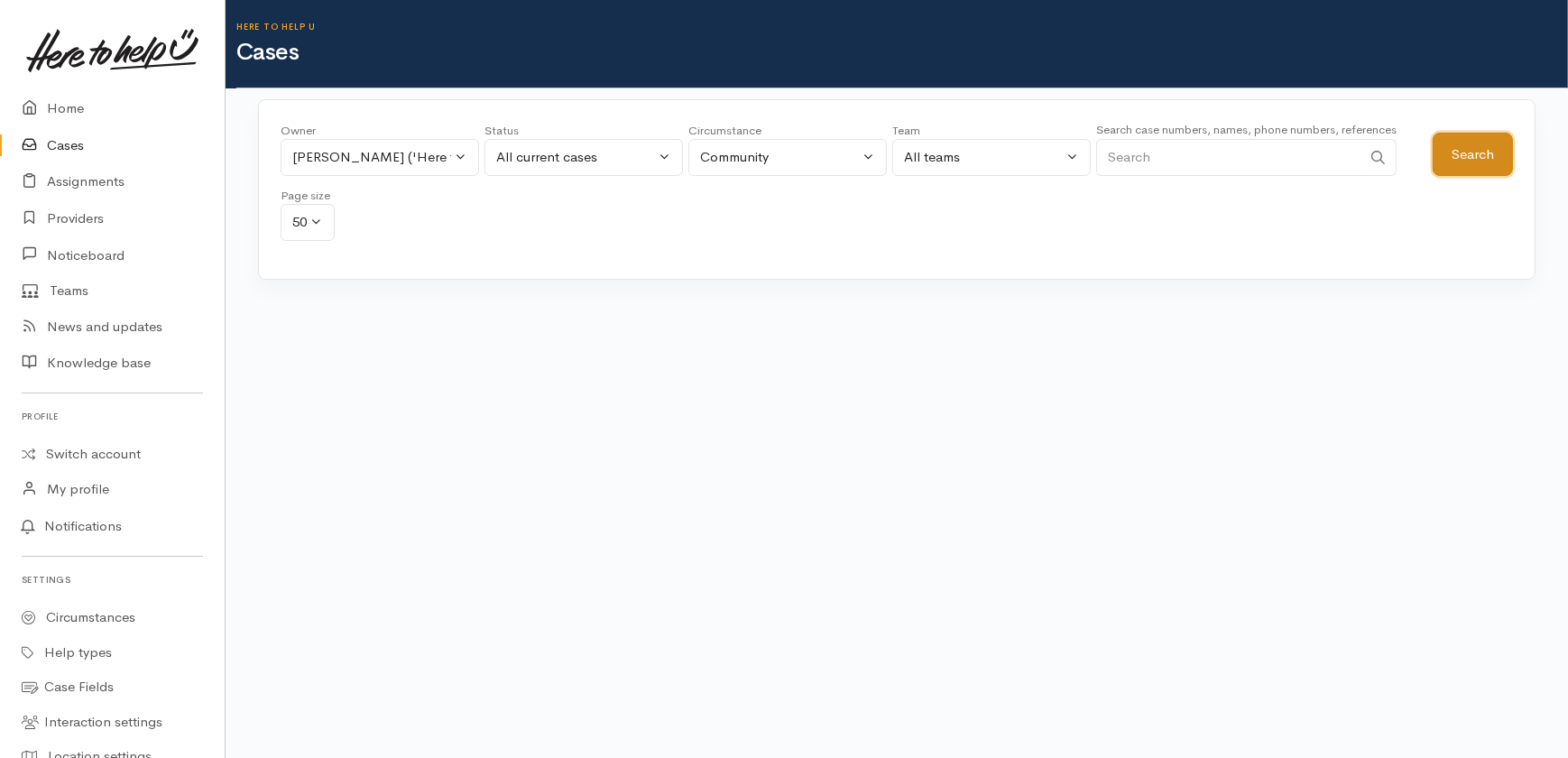
click at [1464, 151] on button "Search" at bounding box center [1472, 154] width 80 height 44
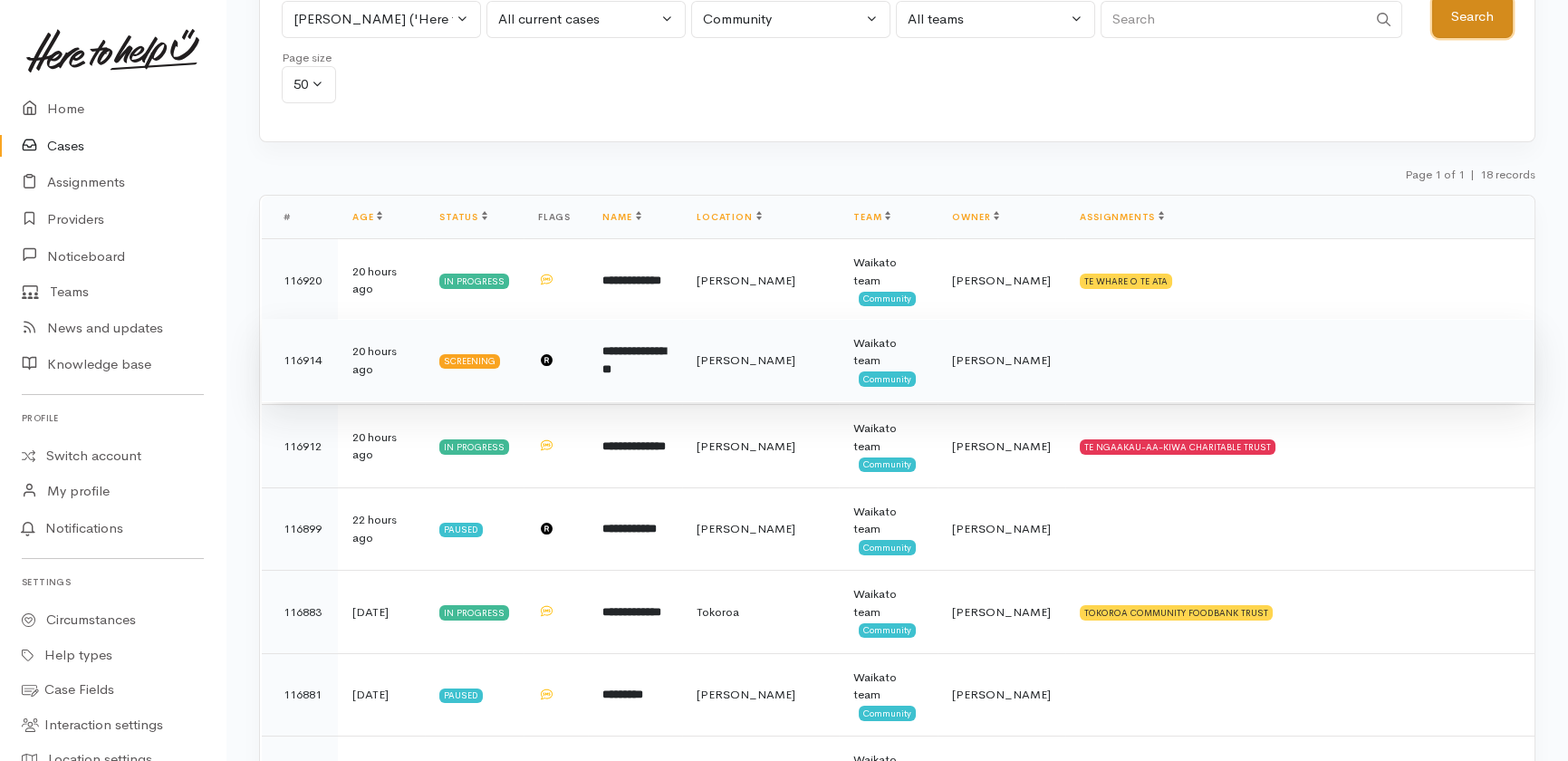
scroll to position [247, 0]
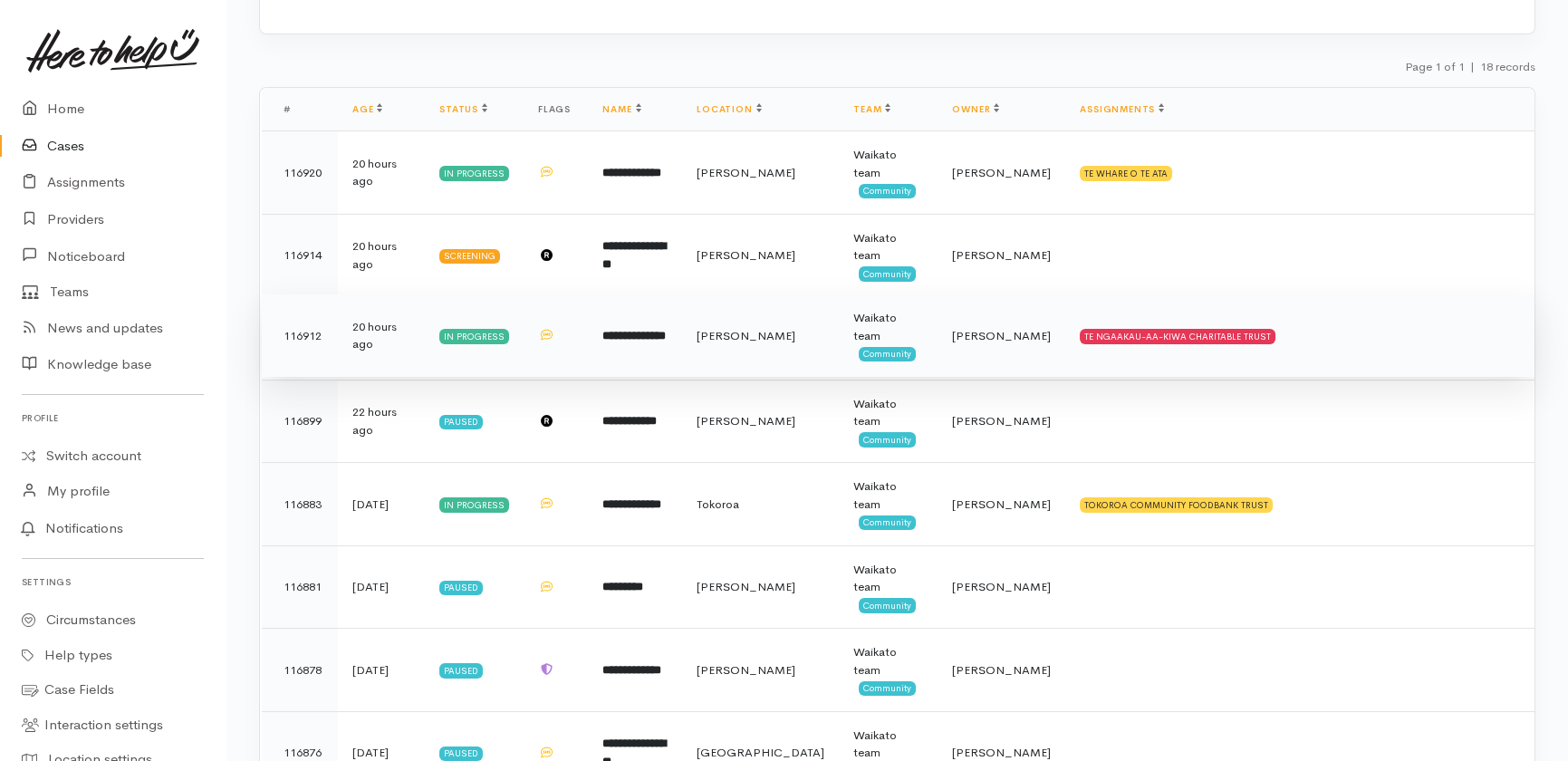
click at [653, 330] on b "**********" at bounding box center [633, 336] width 63 height 11
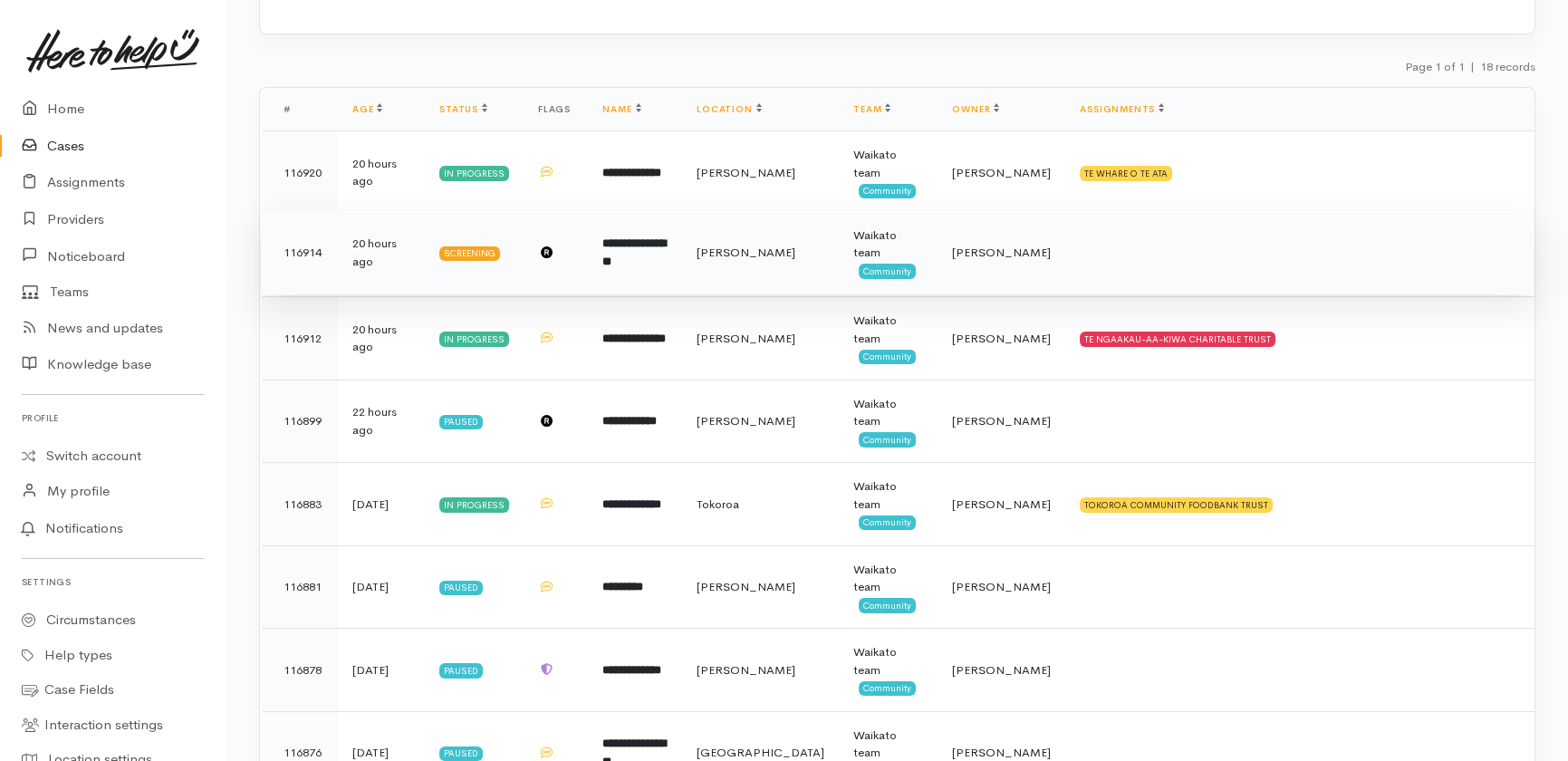
click at [1089, 211] on td at bounding box center [1300, 252] width 470 height 83
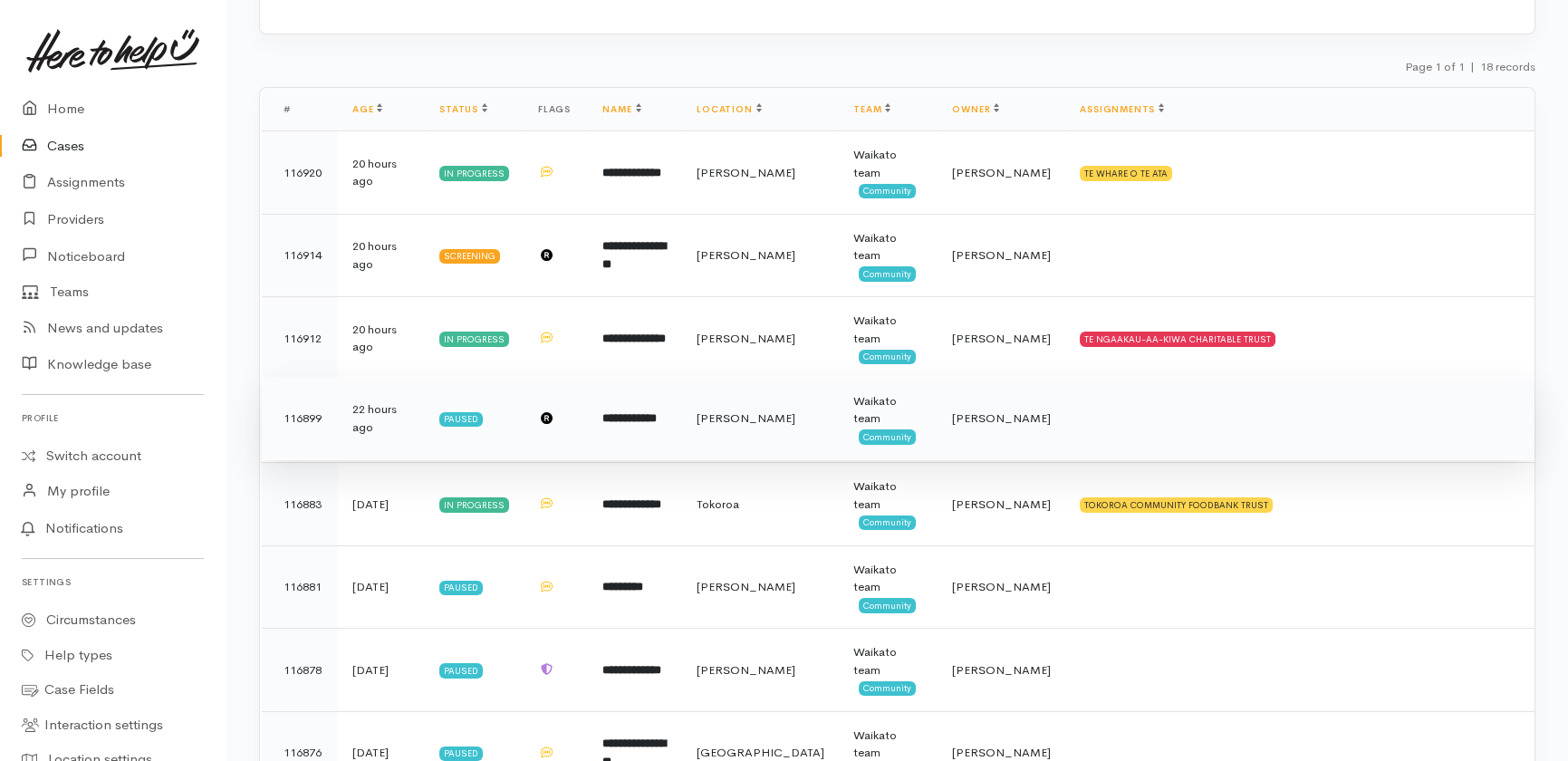
click at [1129, 377] on td at bounding box center [1300, 419] width 470 height 83
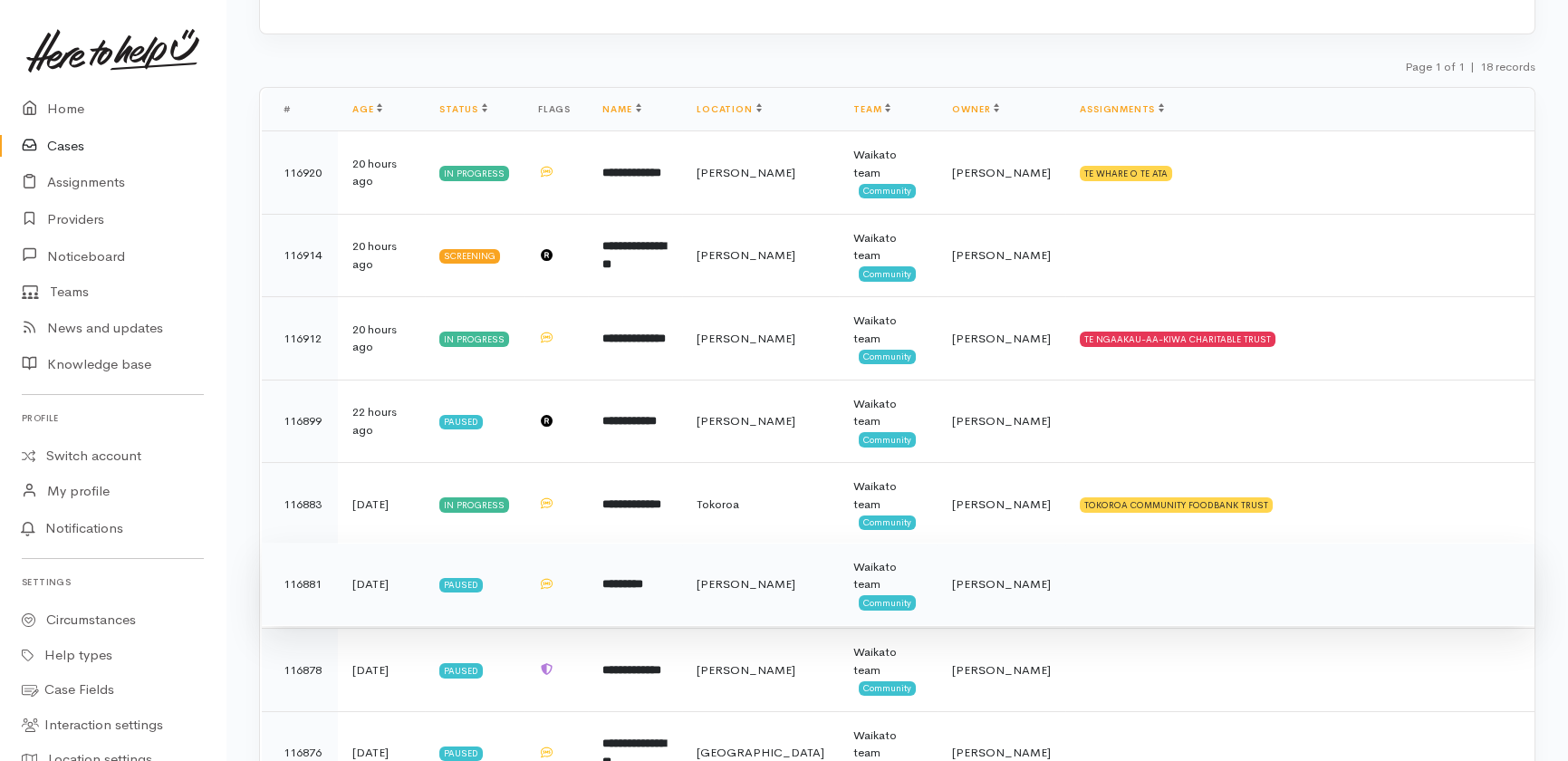
click at [1125, 543] on td at bounding box center [1300, 584] width 470 height 83
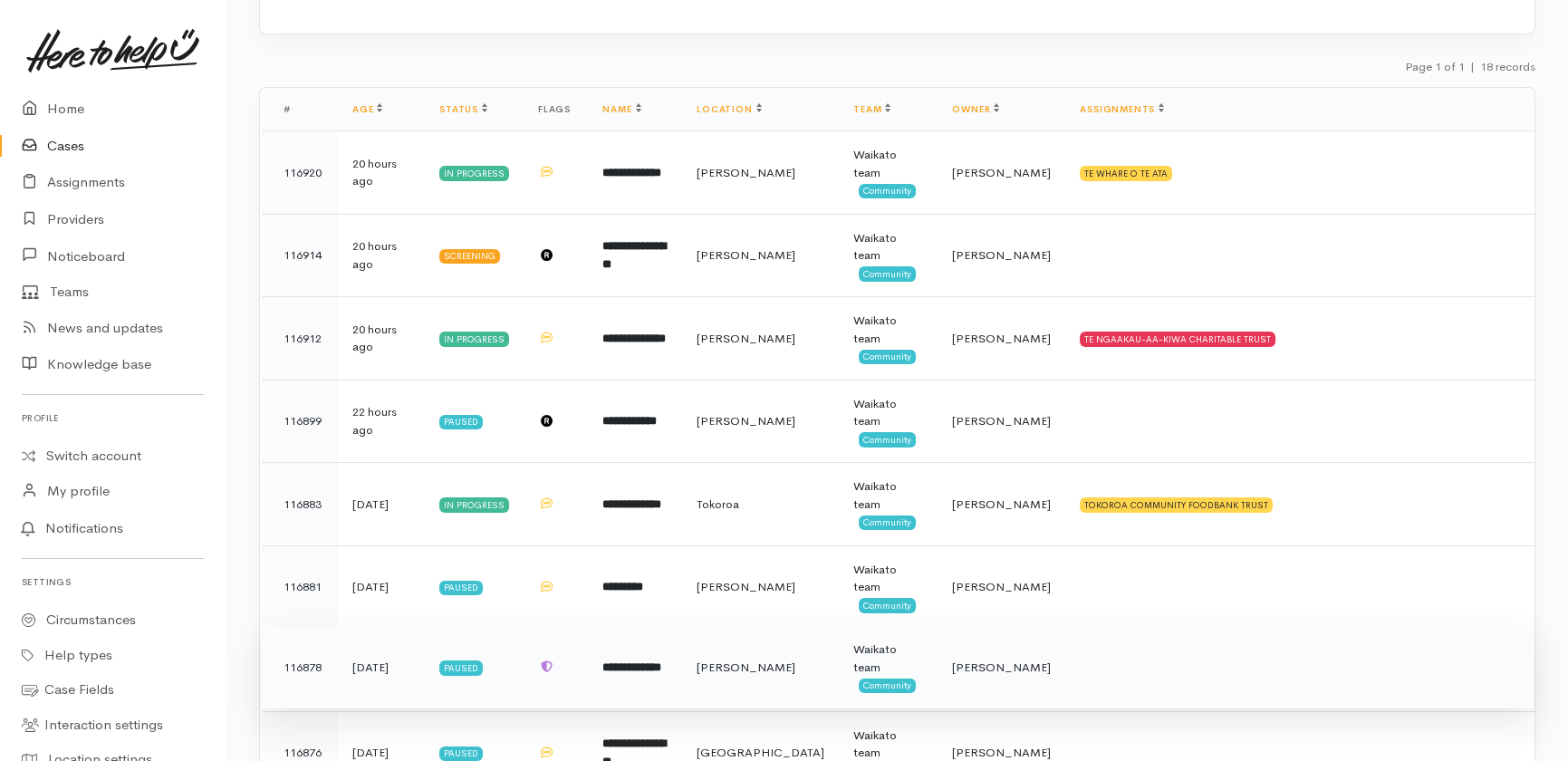
click at [1131, 626] on td at bounding box center [1300, 667] width 470 height 83
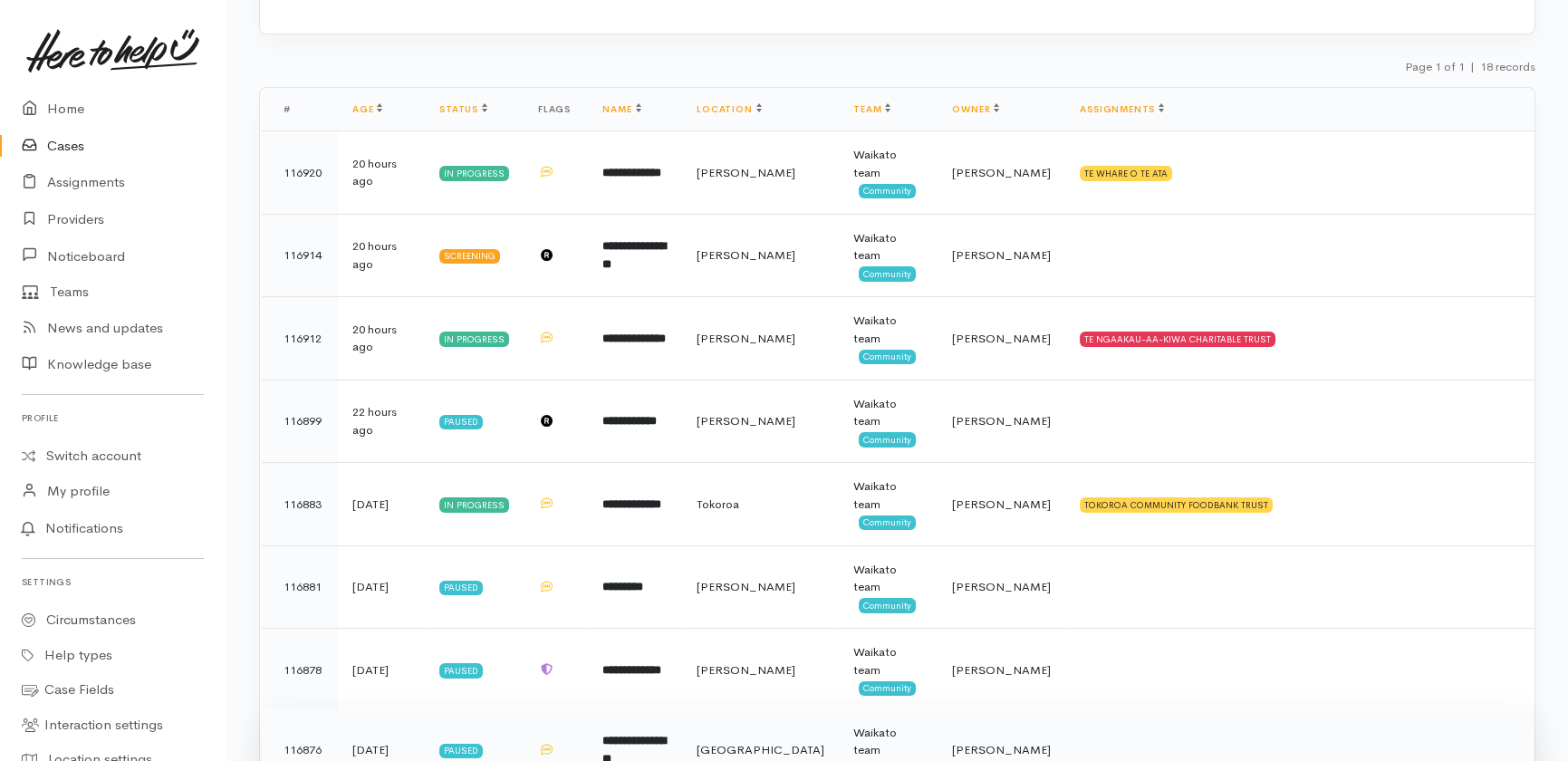
click at [1097, 709] on td at bounding box center [1300, 751] width 470 height 83
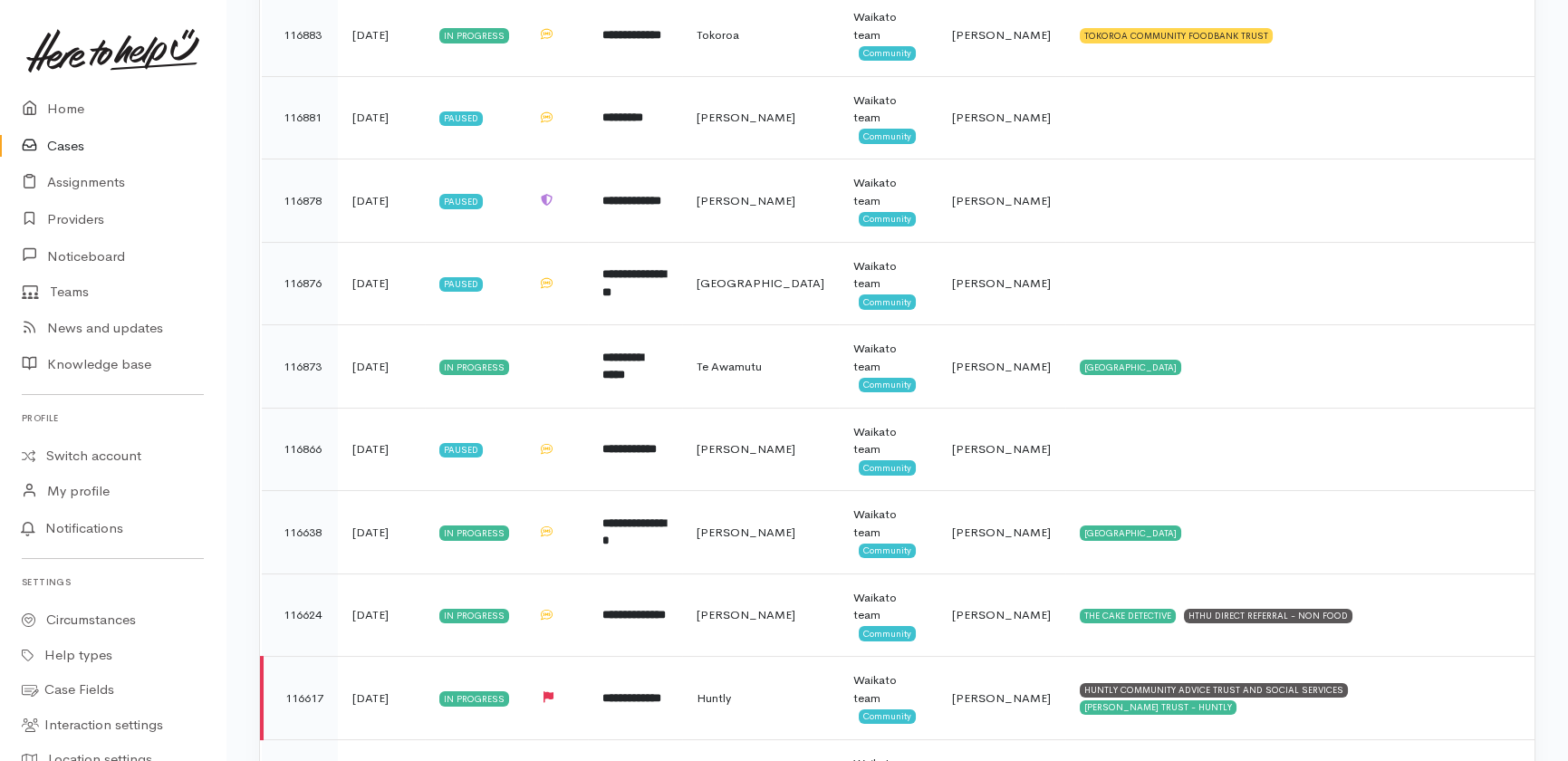
scroll to position [741, 0]
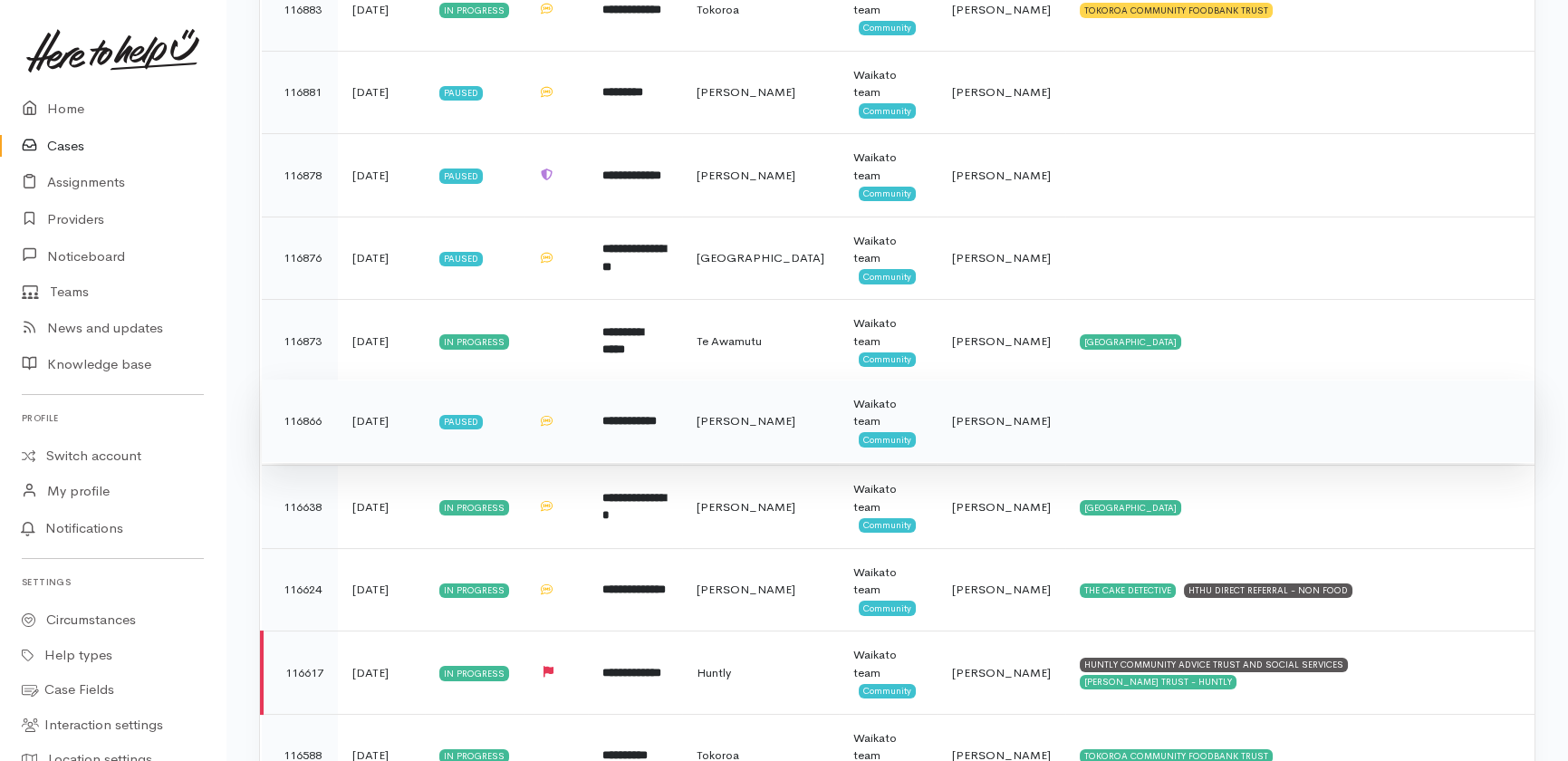
click at [1104, 380] on td at bounding box center [1300, 422] width 470 height 83
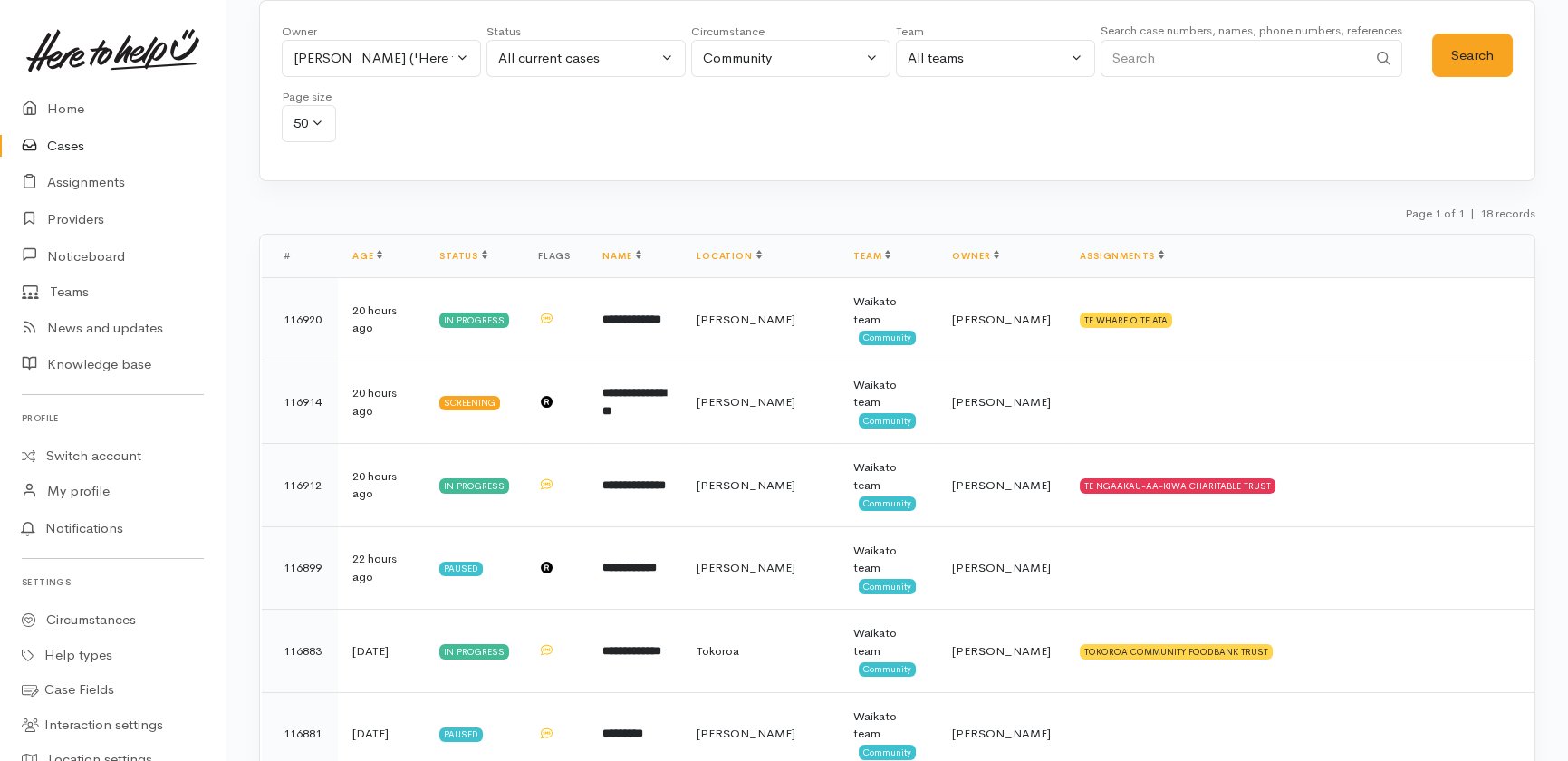
scroll to position [0, 0]
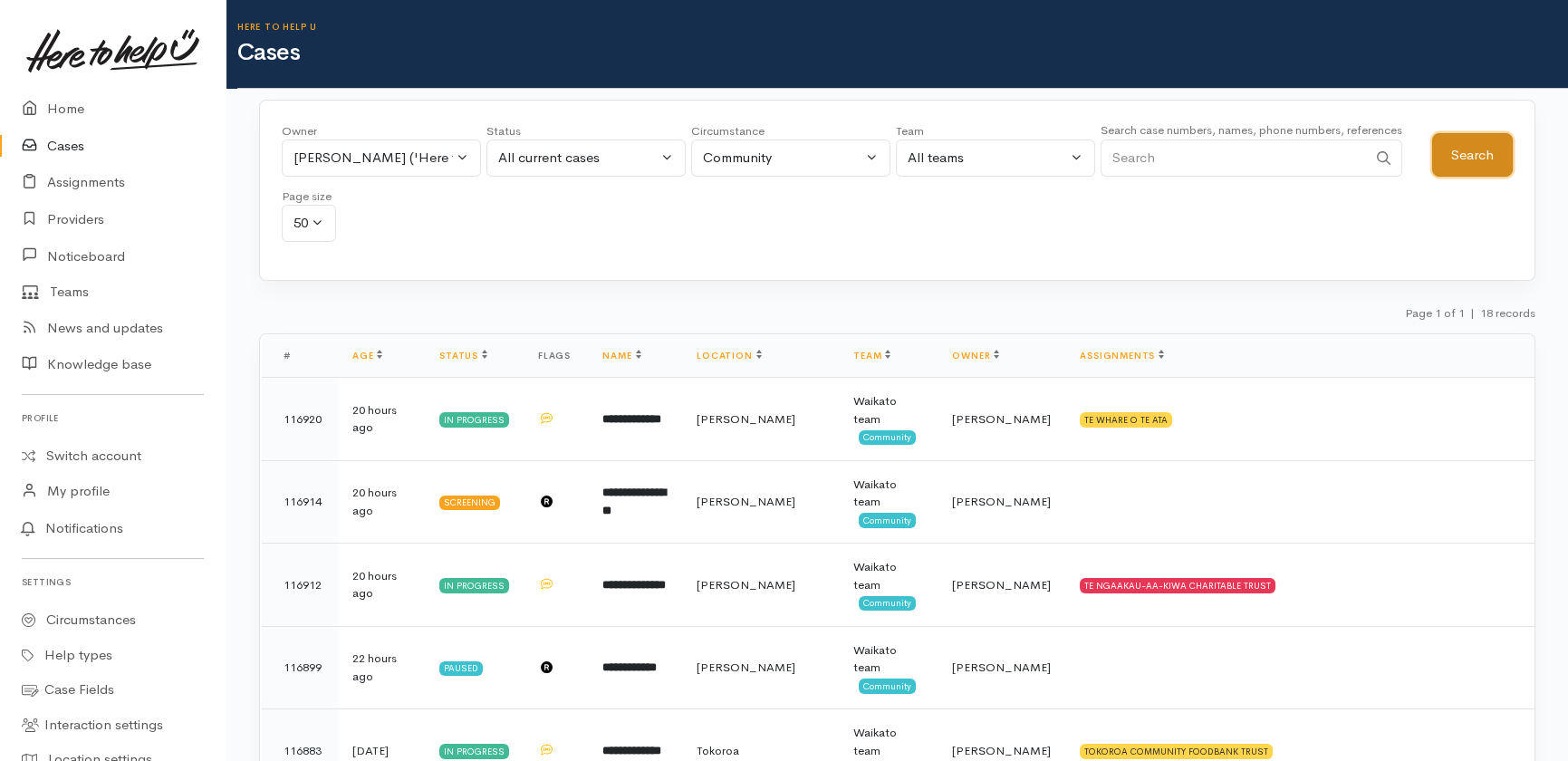
click at [1473, 149] on button "Search" at bounding box center [1472, 155] width 80 height 44
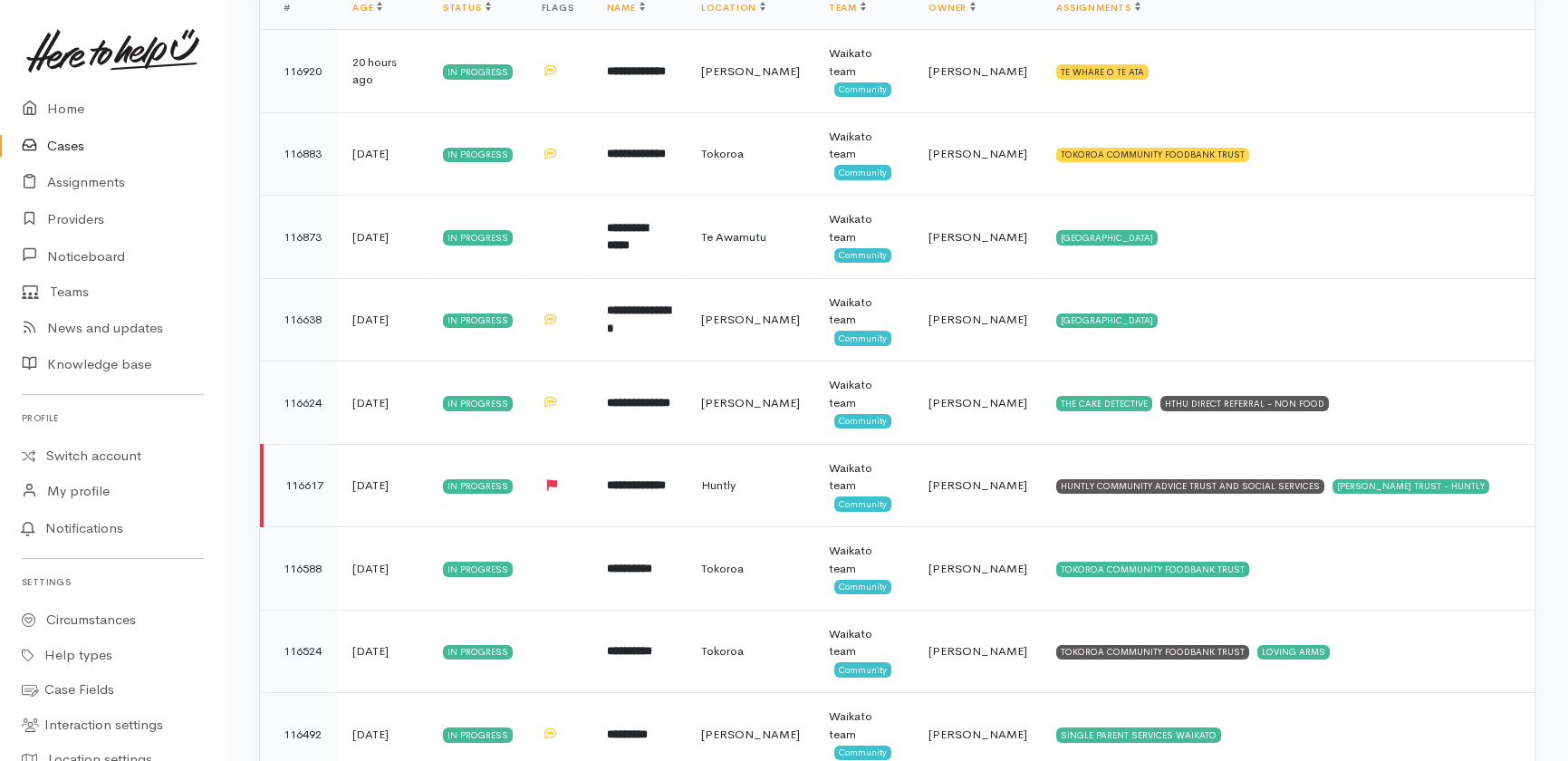
scroll to position [385, 0]
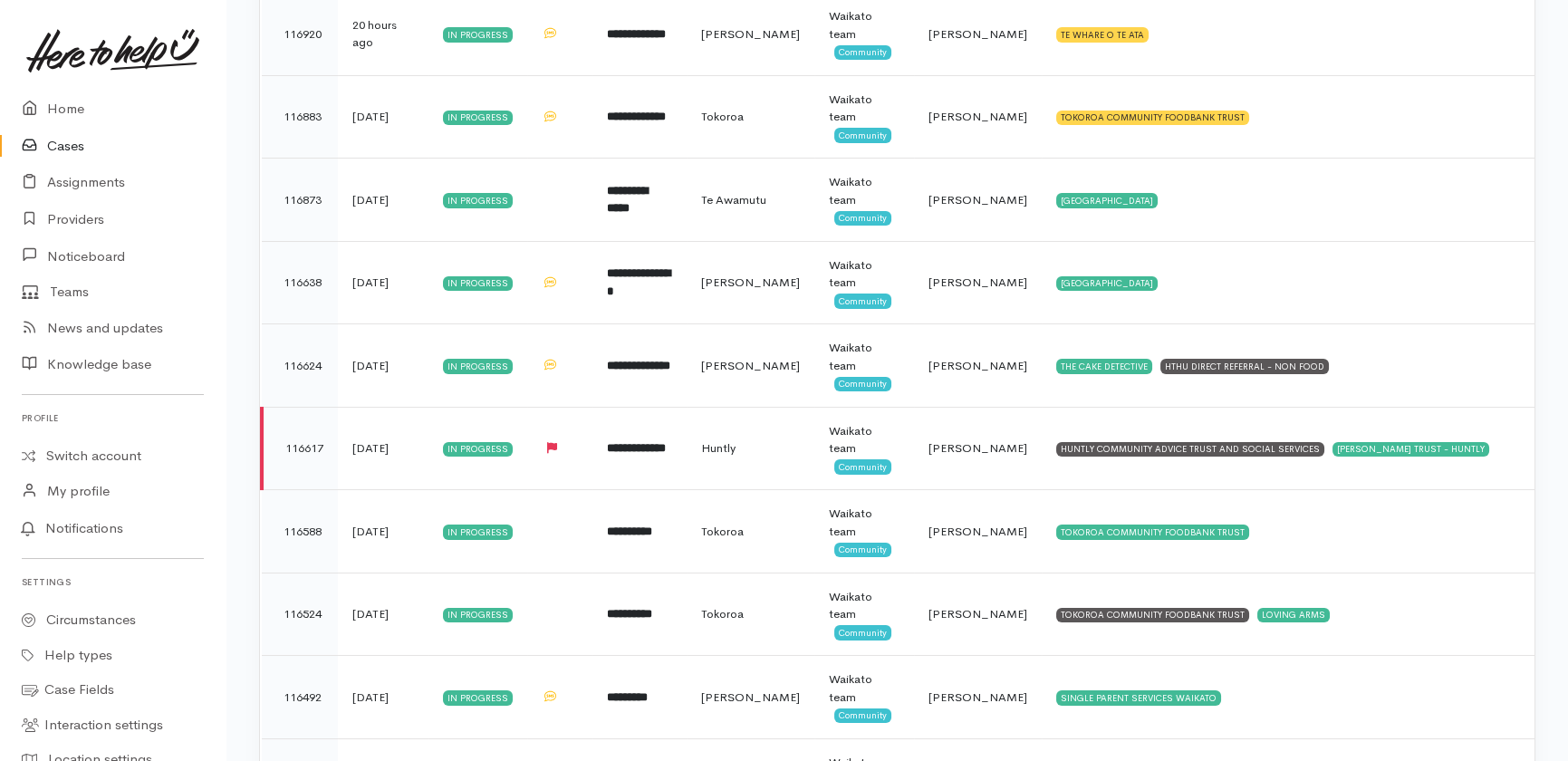
click at [65, 147] on link "Cases" at bounding box center [112, 146] width 226 height 37
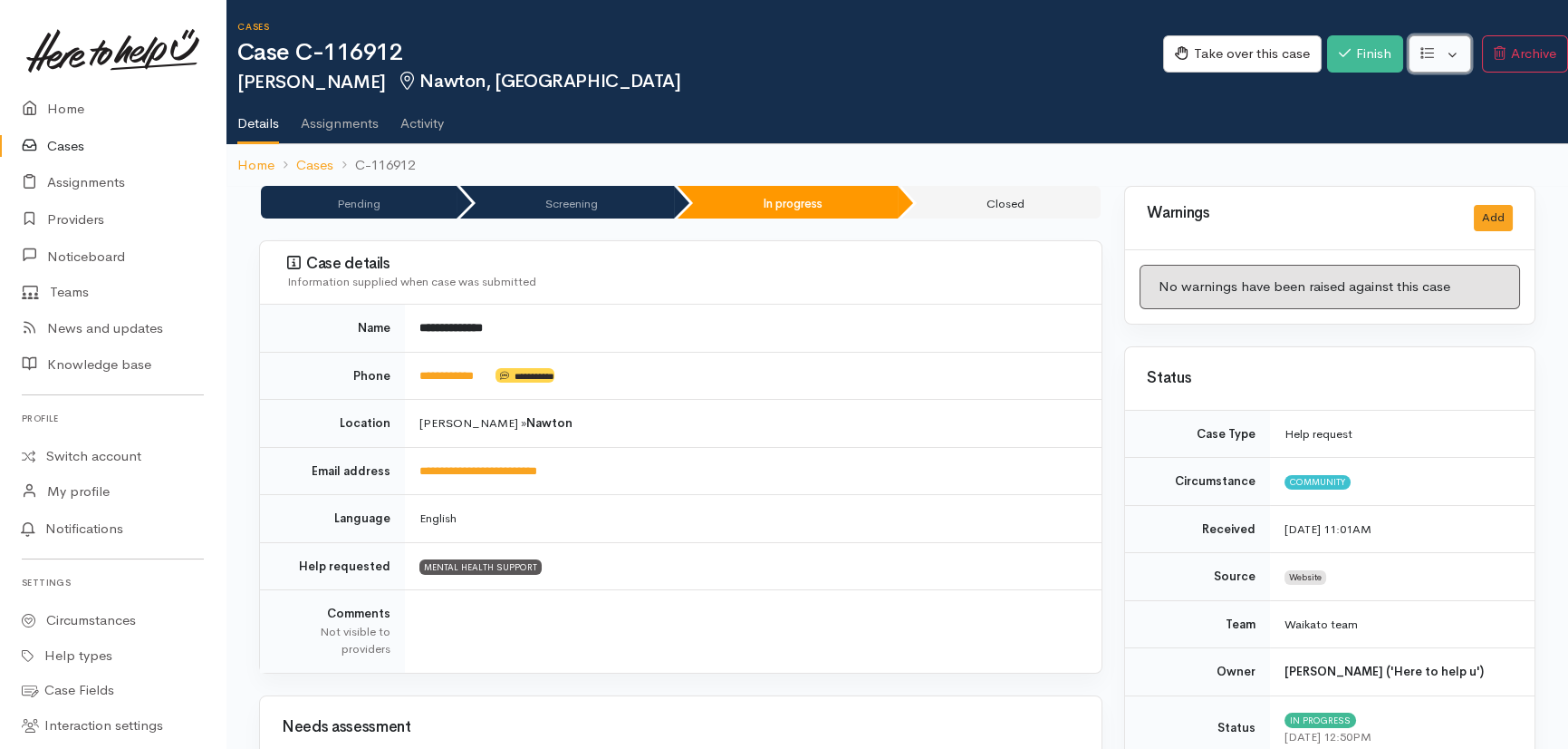
click at [1452, 54] on button "button" at bounding box center [1440, 53] width 62 height 37
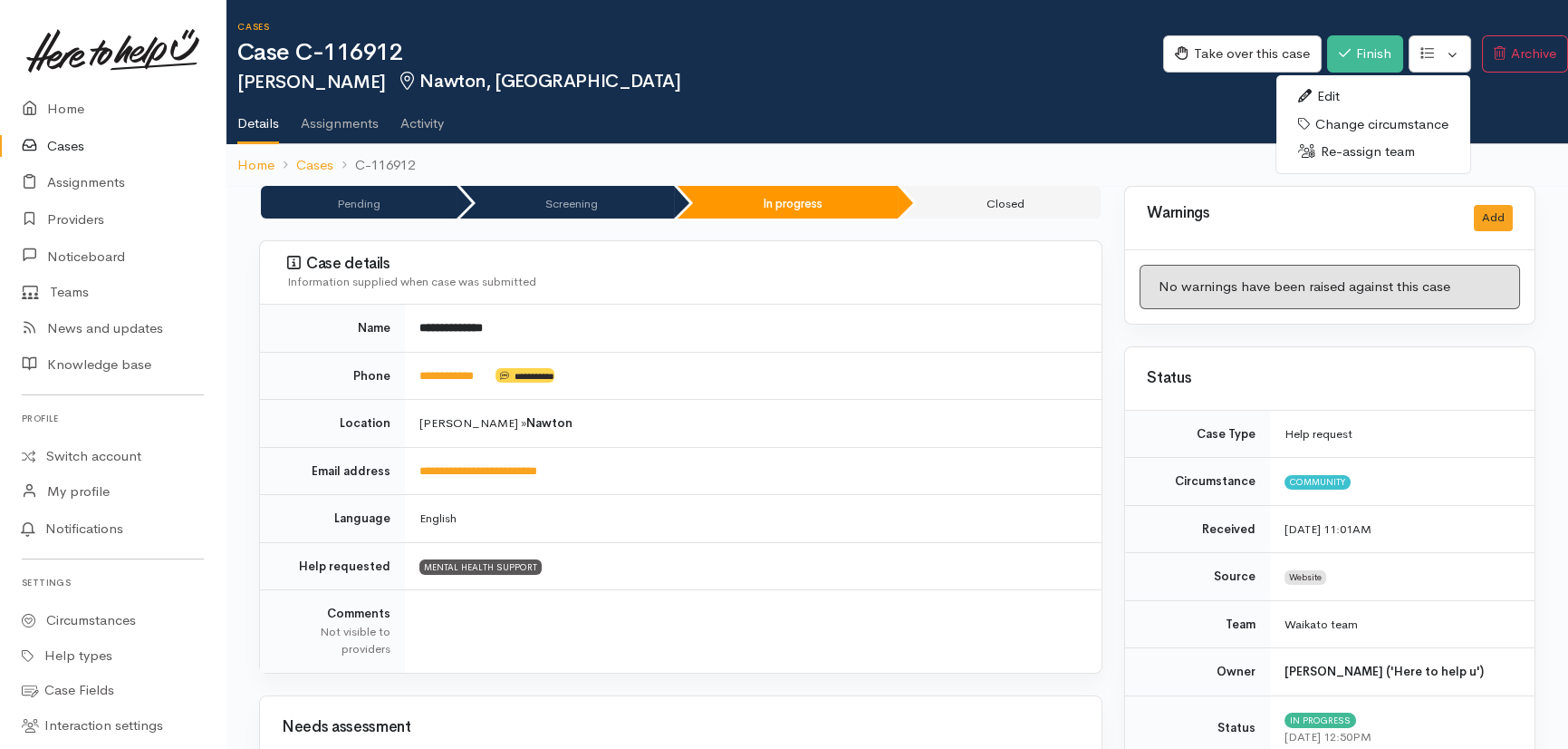
click at [1355, 149] on link "Re-assign team" at bounding box center [1373, 152] width 194 height 28
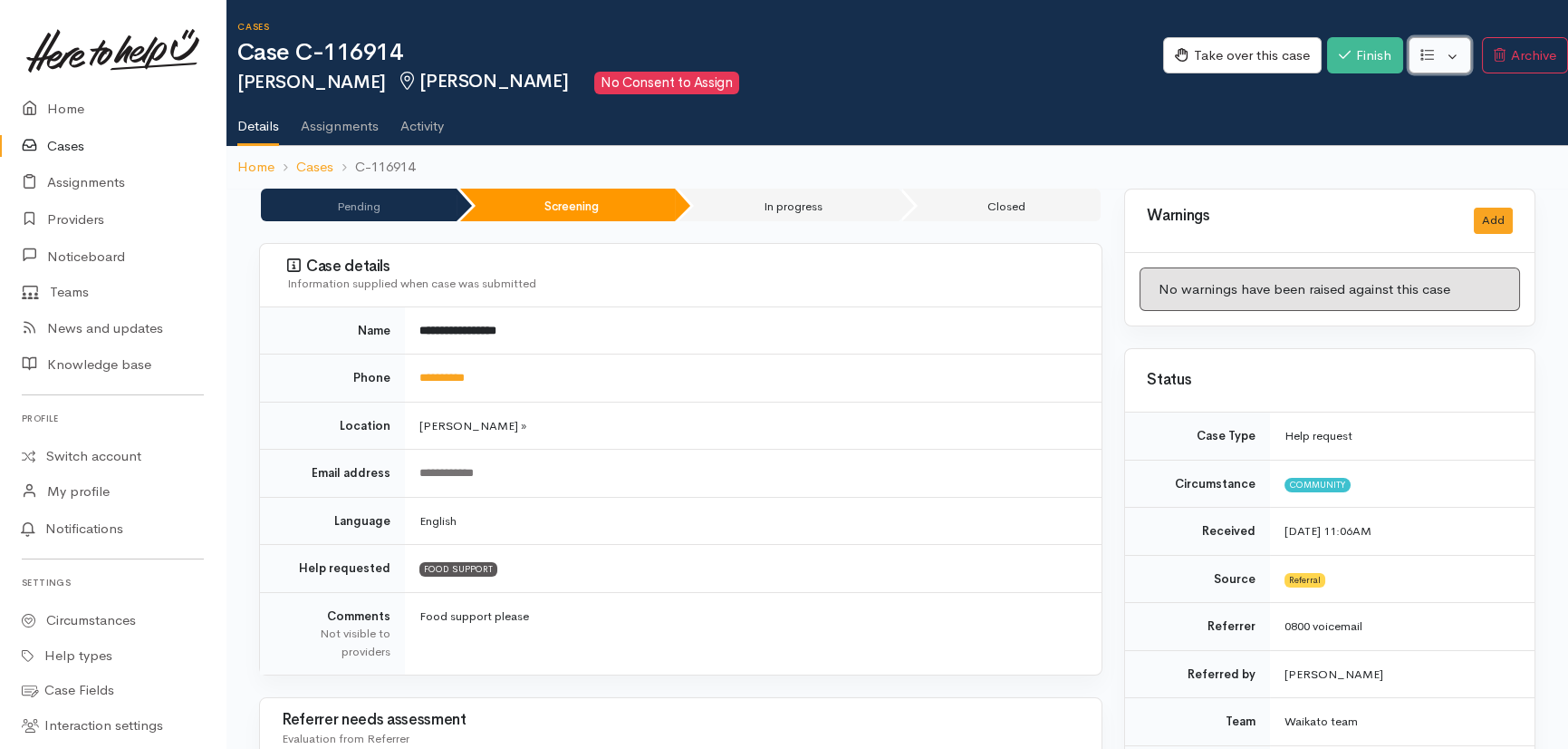
click at [1450, 55] on button "button" at bounding box center [1440, 55] width 62 height 37
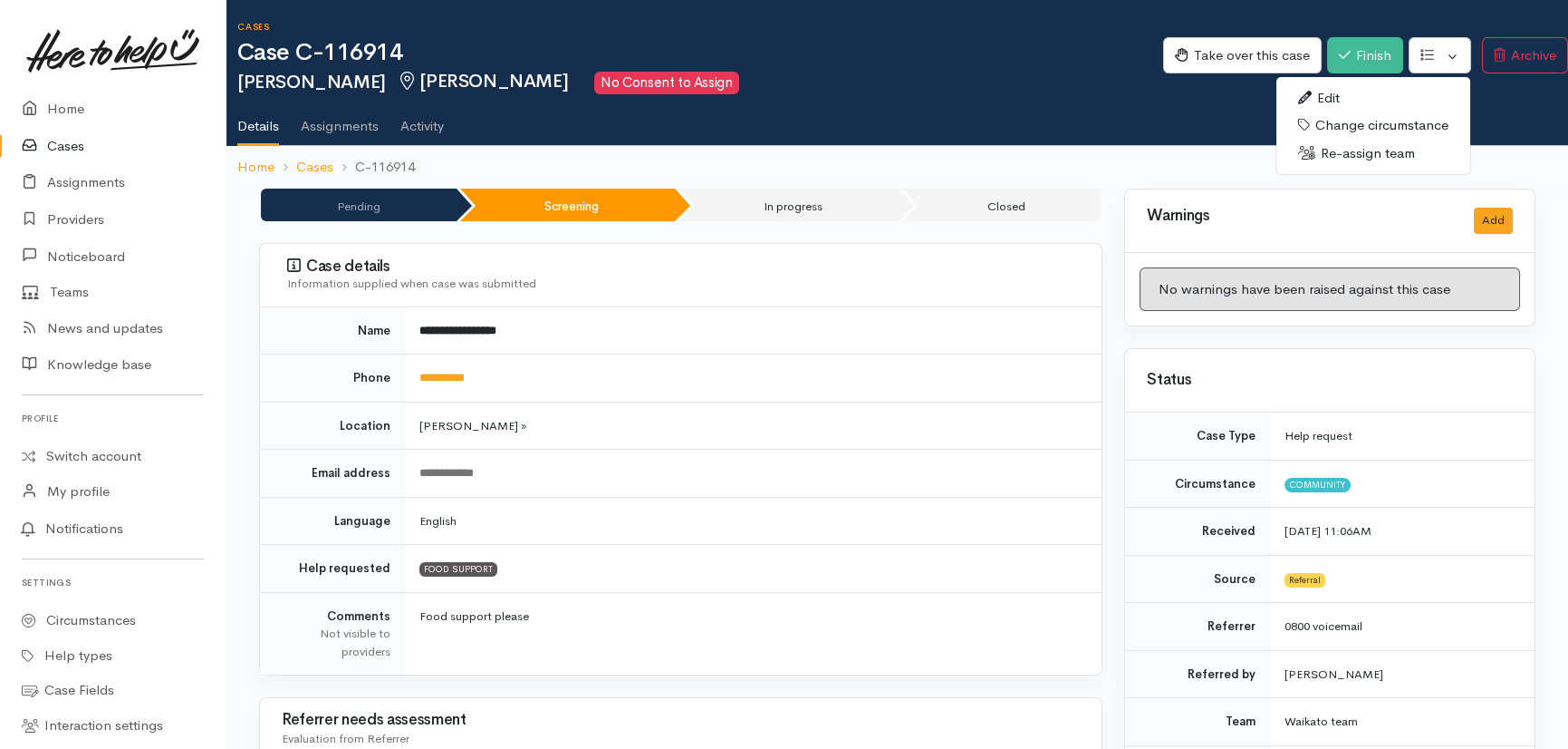
click at [1356, 148] on link "Re-assign team" at bounding box center [1373, 154] width 194 height 28
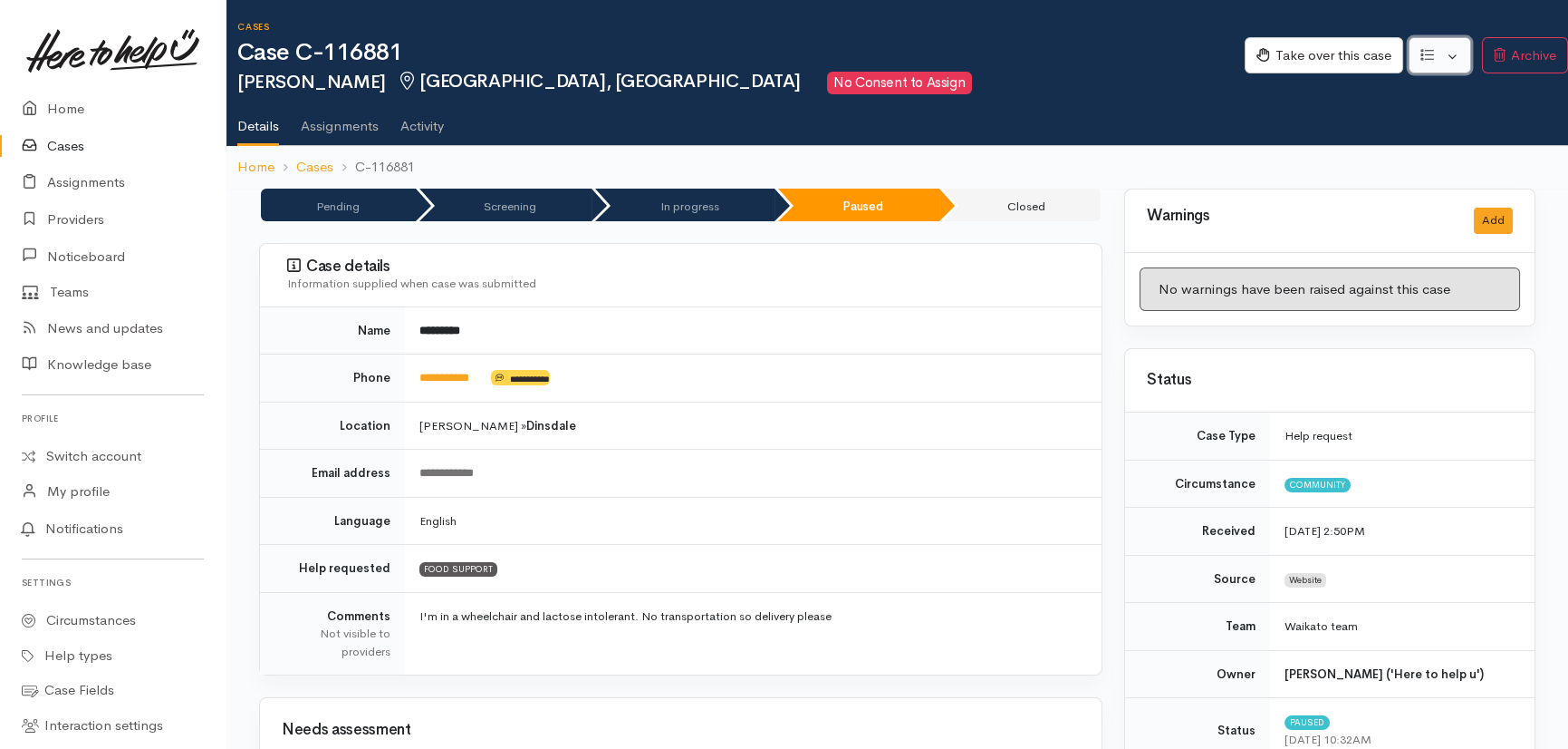
click at [1452, 54] on button "button" at bounding box center [1440, 55] width 62 height 37
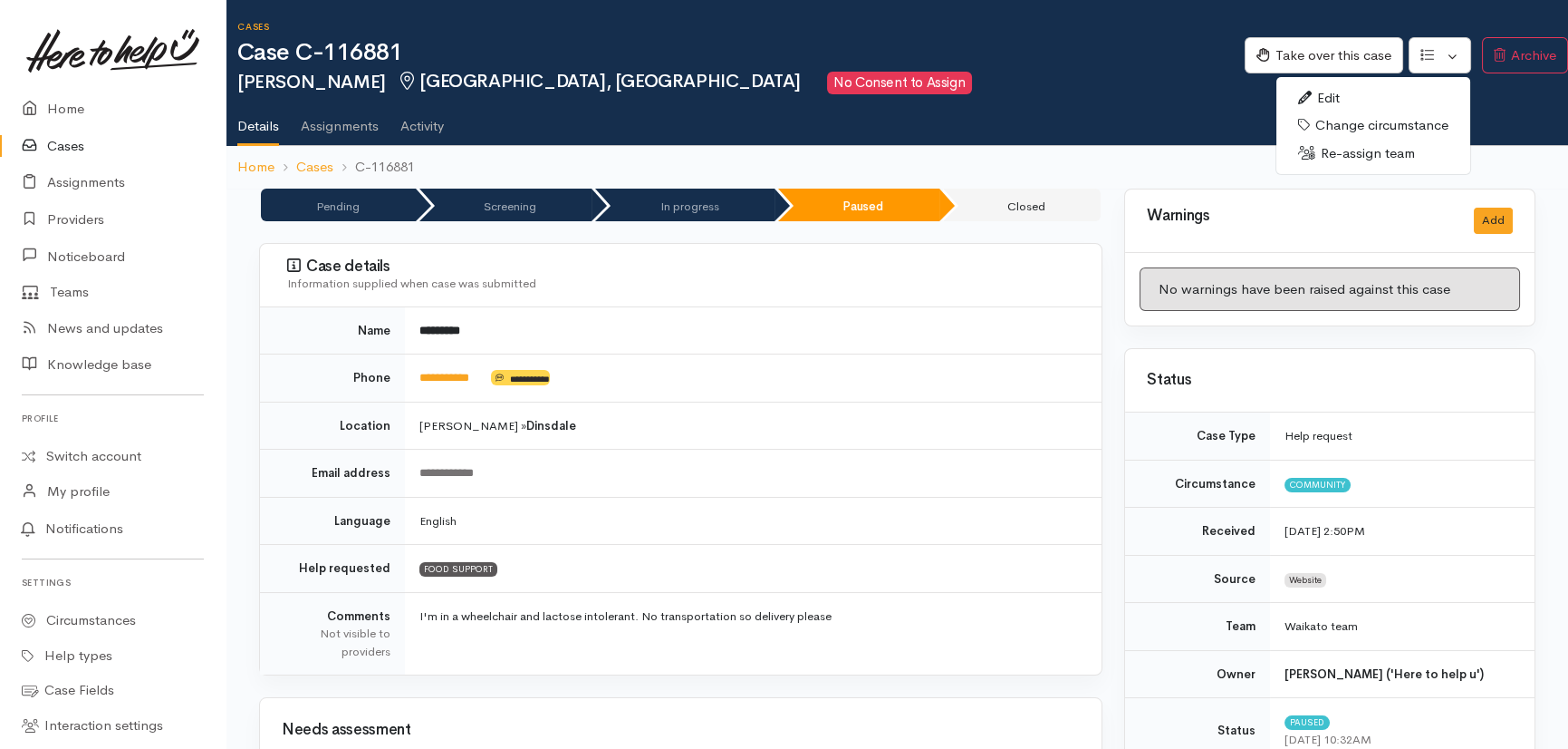
click at [1344, 158] on link "Re-assign team" at bounding box center [1373, 154] width 194 height 28
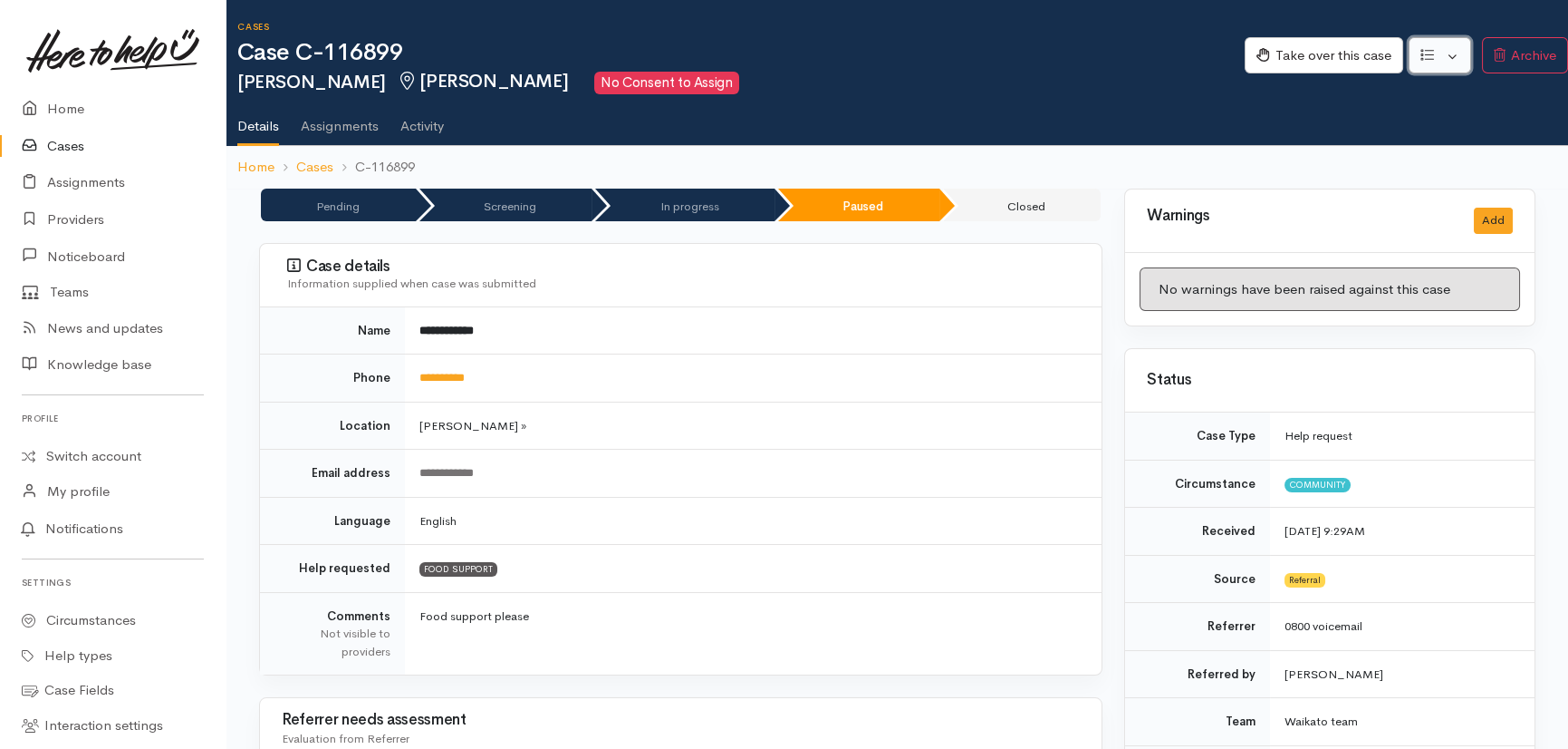
click at [1457, 54] on button "button" at bounding box center [1440, 55] width 62 height 37
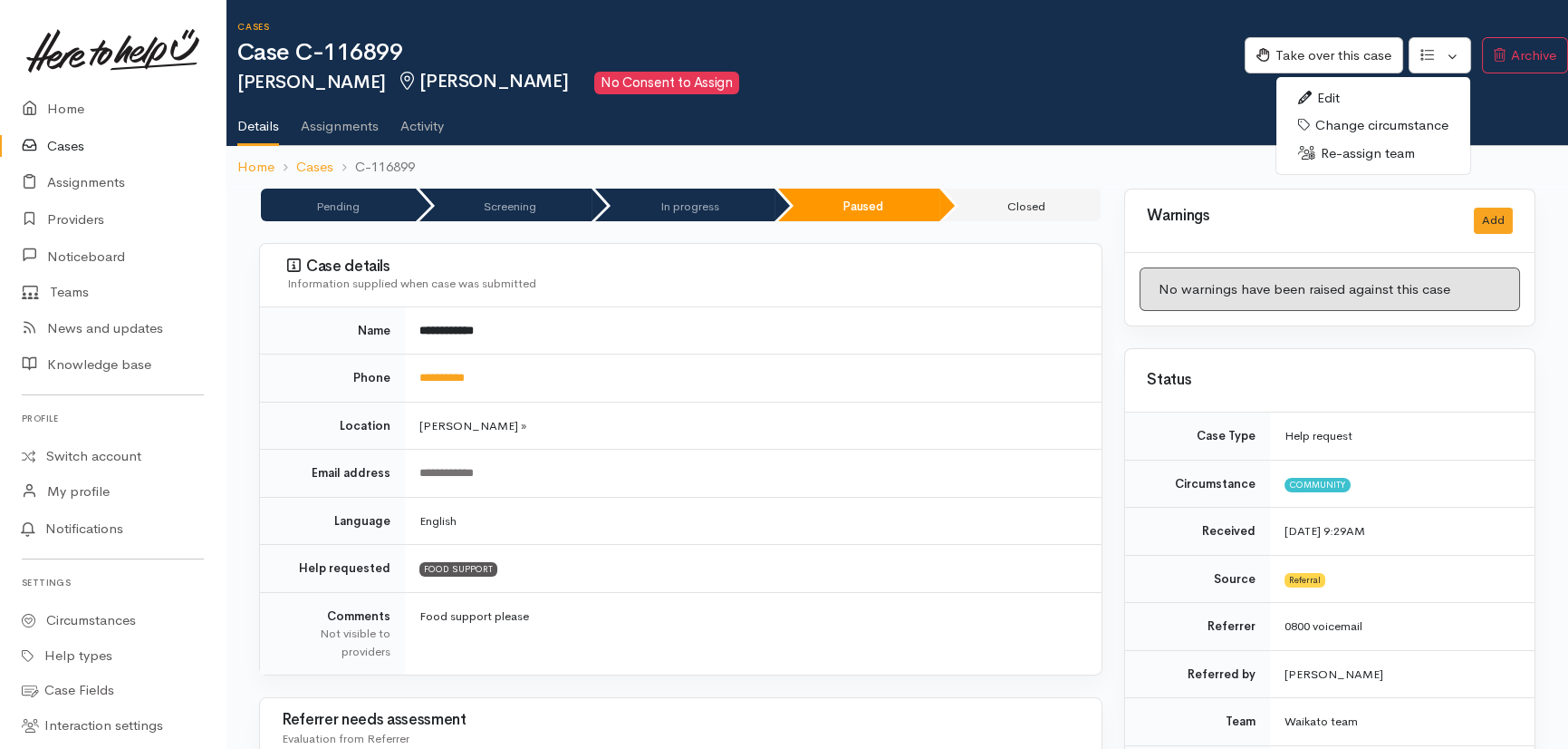
click at [1368, 157] on link "Re-assign team" at bounding box center [1373, 154] width 194 height 28
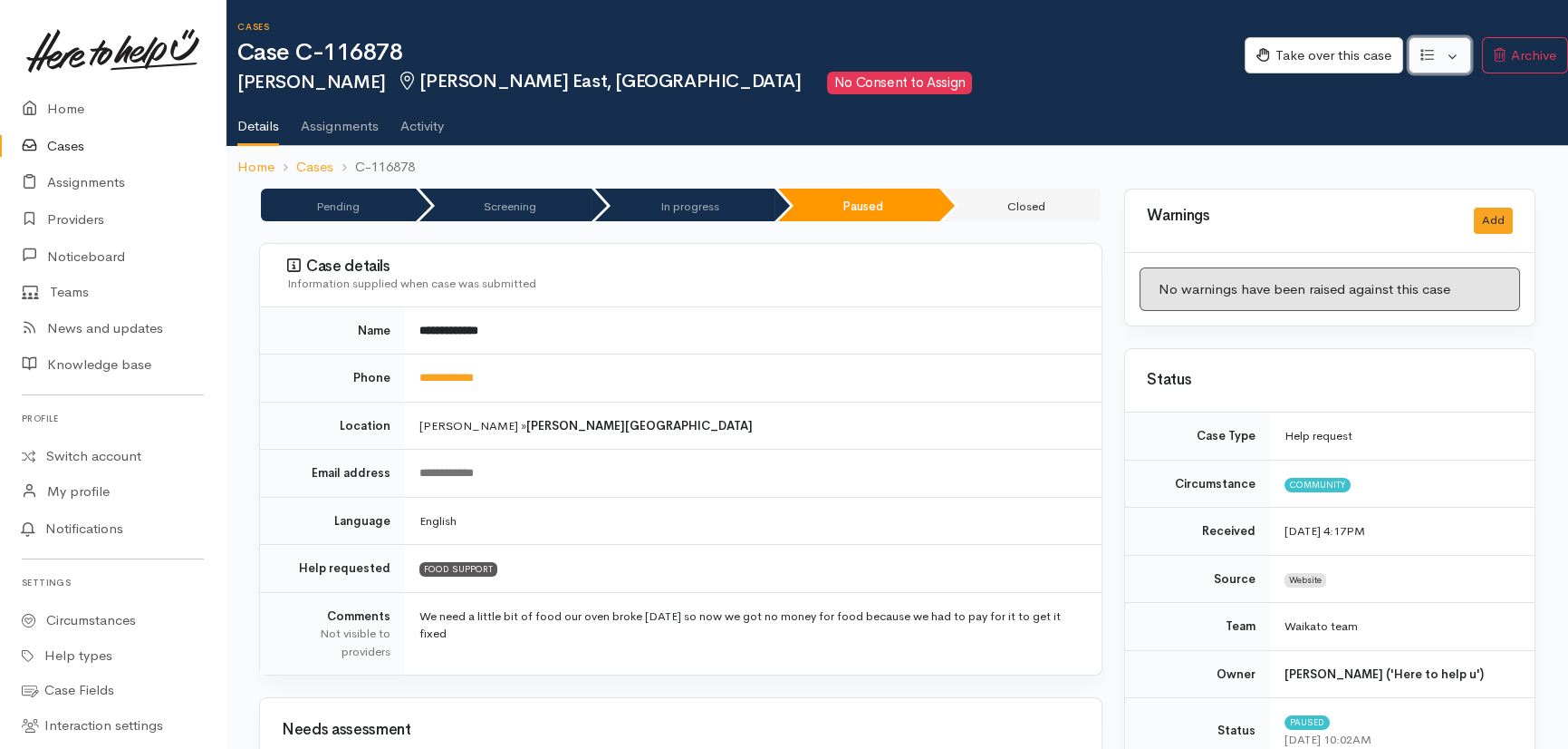
click at [1456, 57] on button "button" at bounding box center [1440, 55] width 62 height 37
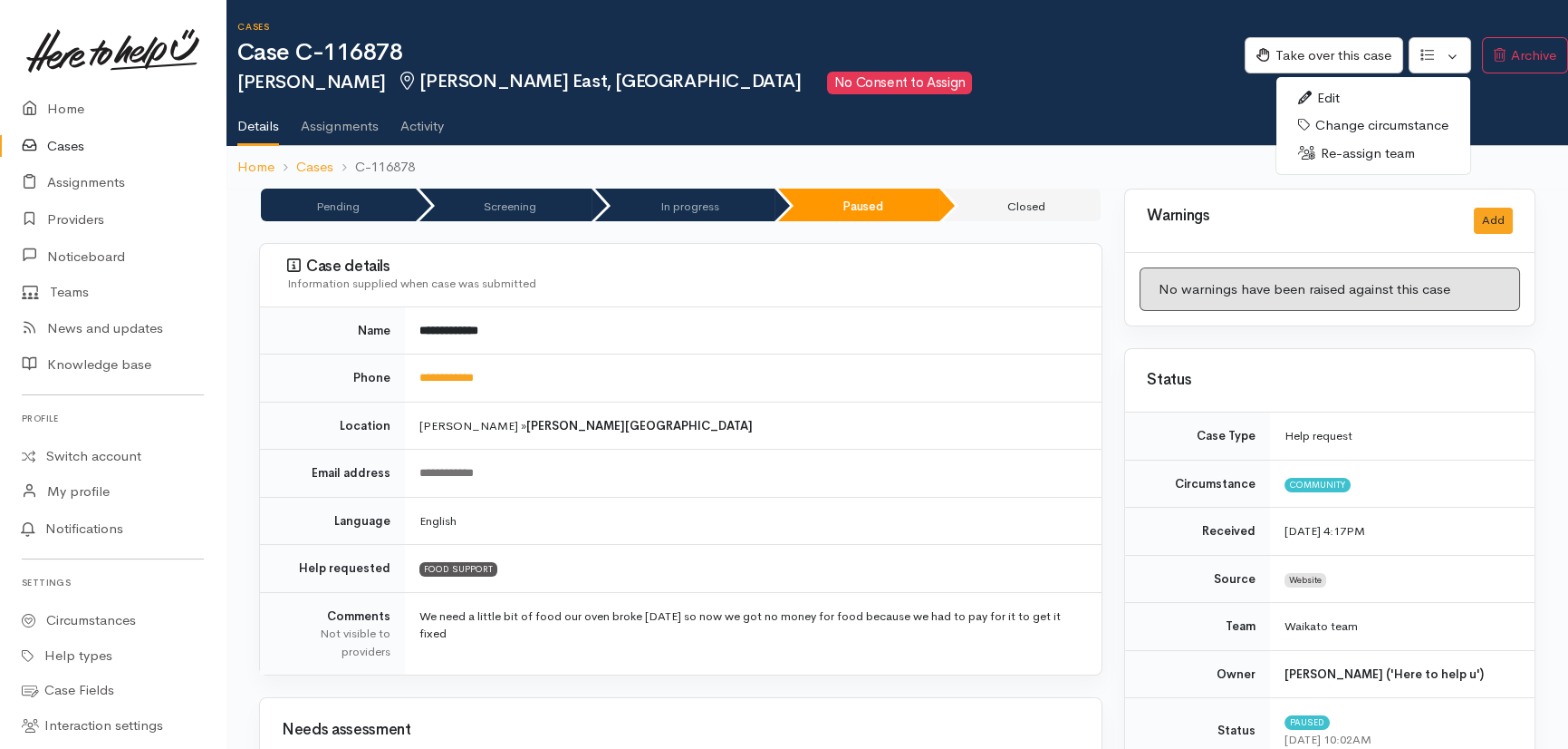
click at [1363, 152] on link "Re-assign team" at bounding box center [1373, 154] width 194 height 28
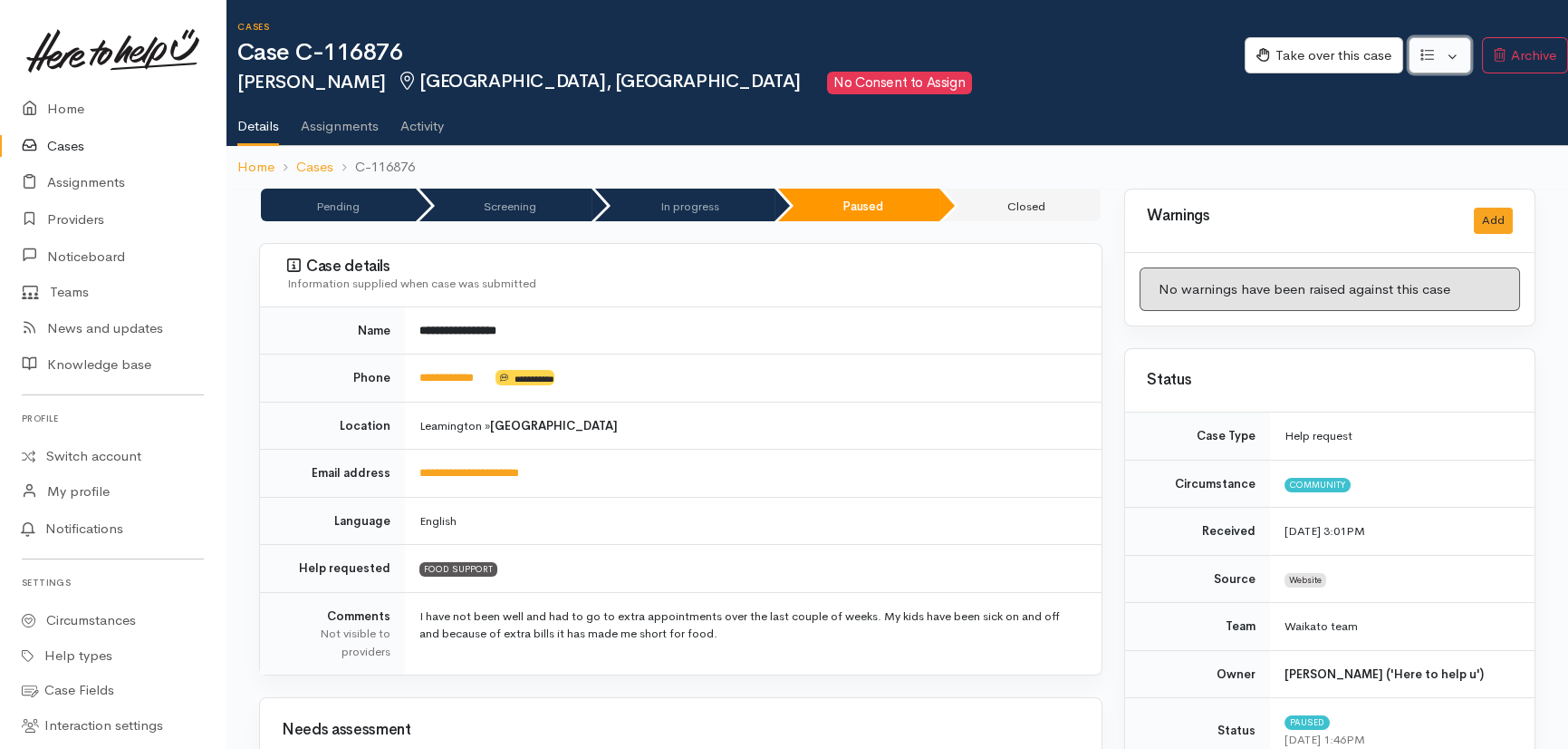
click at [1454, 53] on button "button" at bounding box center [1440, 55] width 62 height 37
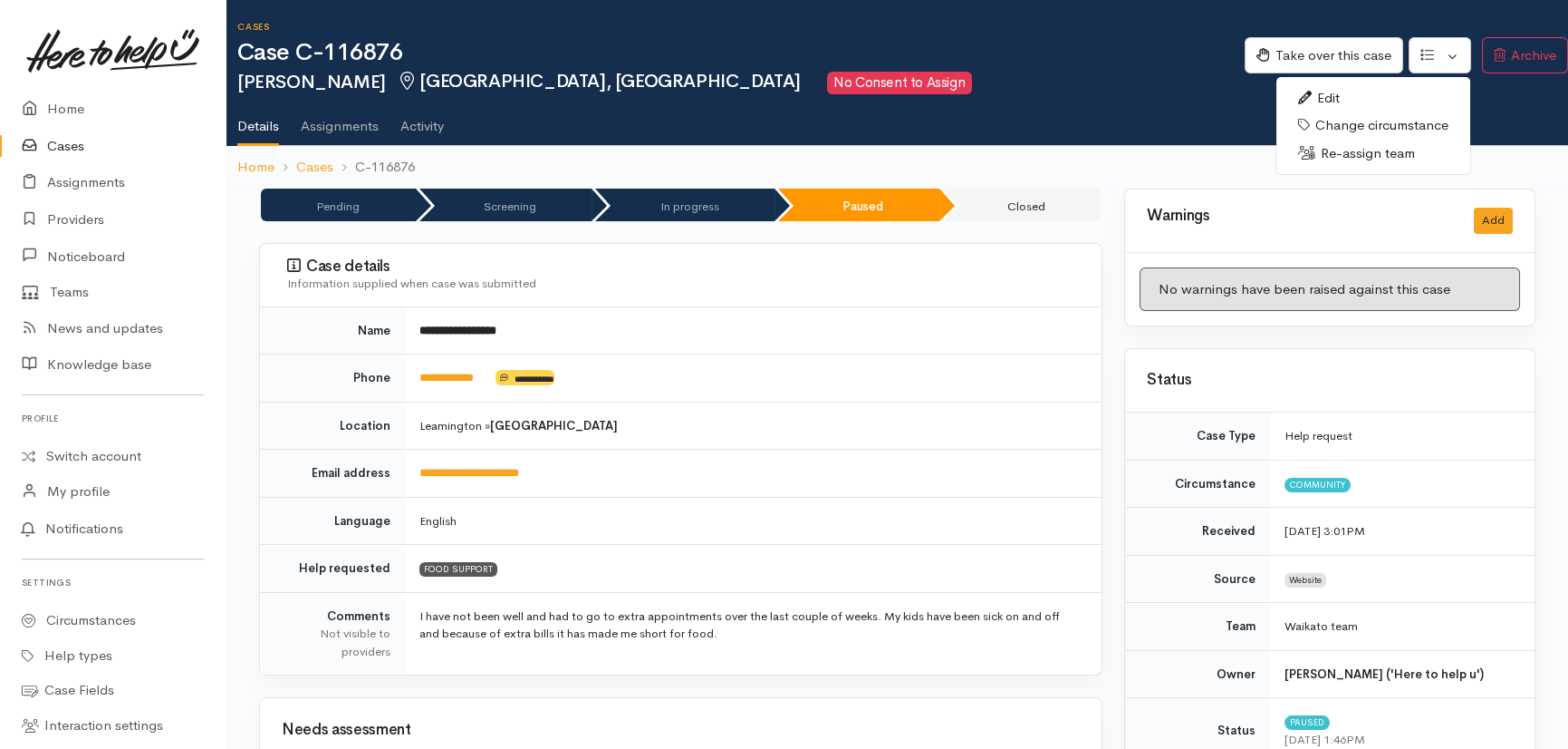
click at [1345, 151] on link "Re-assign team" at bounding box center [1373, 154] width 194 height 28
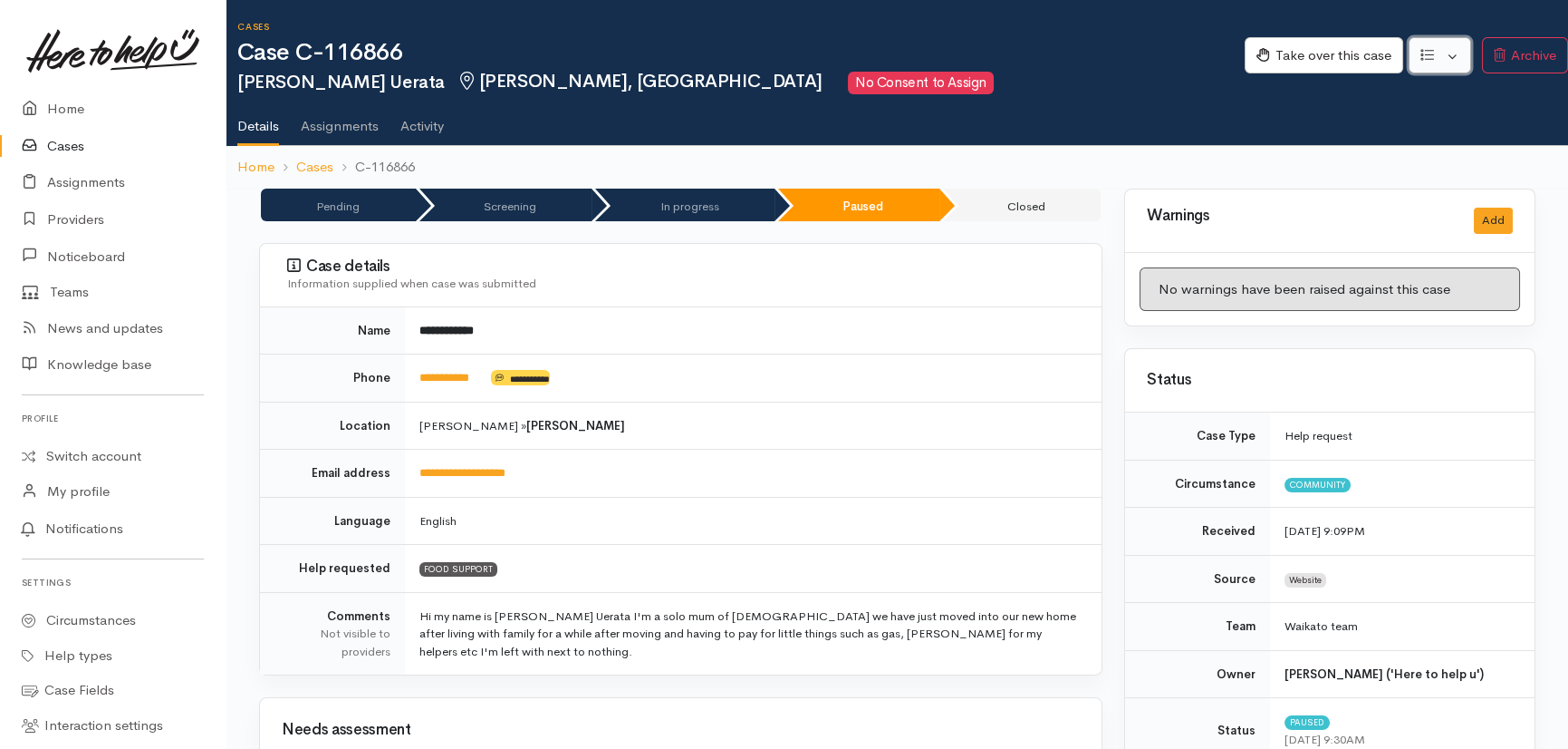
click at [1456, 44] on button "button" at bounding box center [1440, 55] width 62 height 37
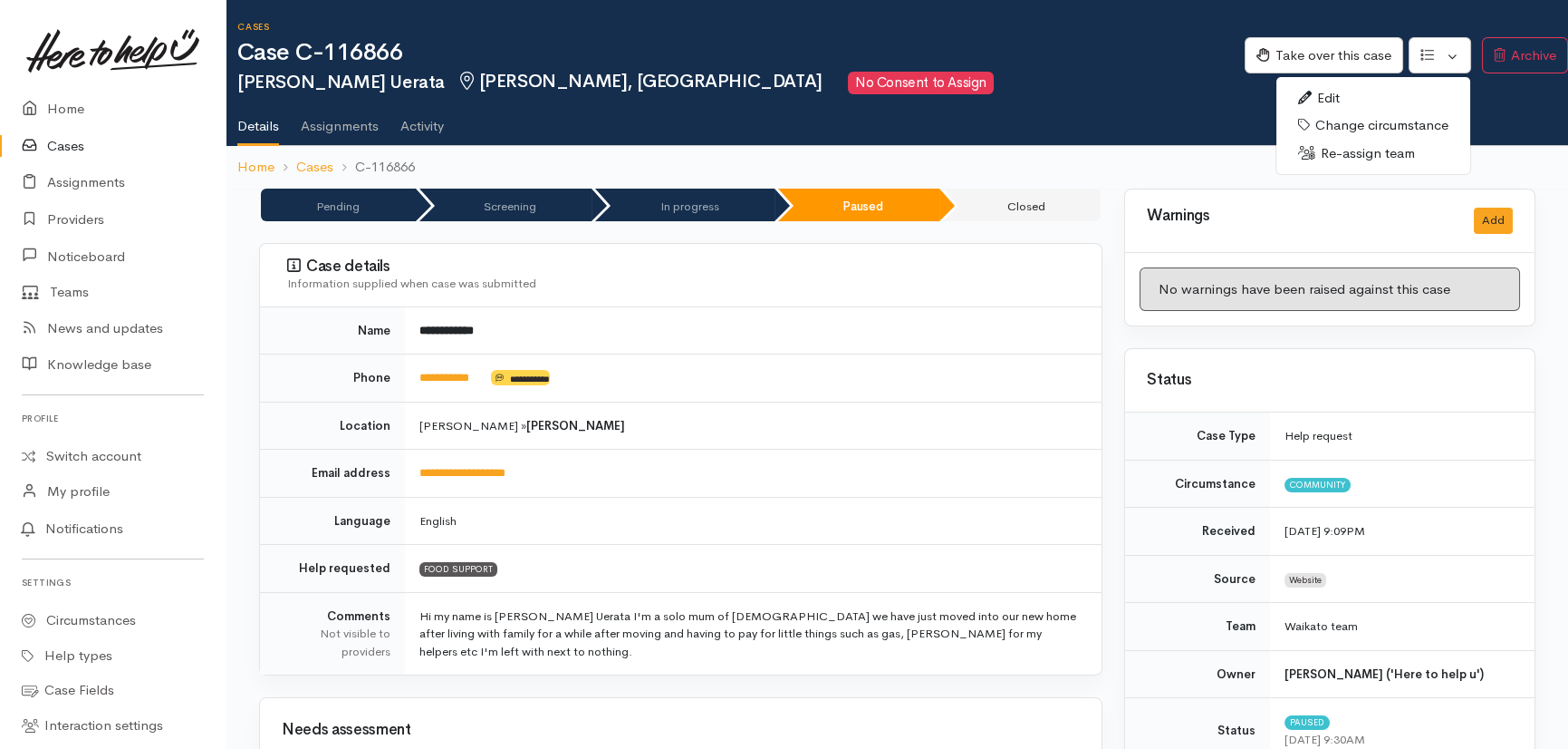
click at [1358, 152] on link "Re-assign team" at bounding box center [1373, 154] width 194 height 28
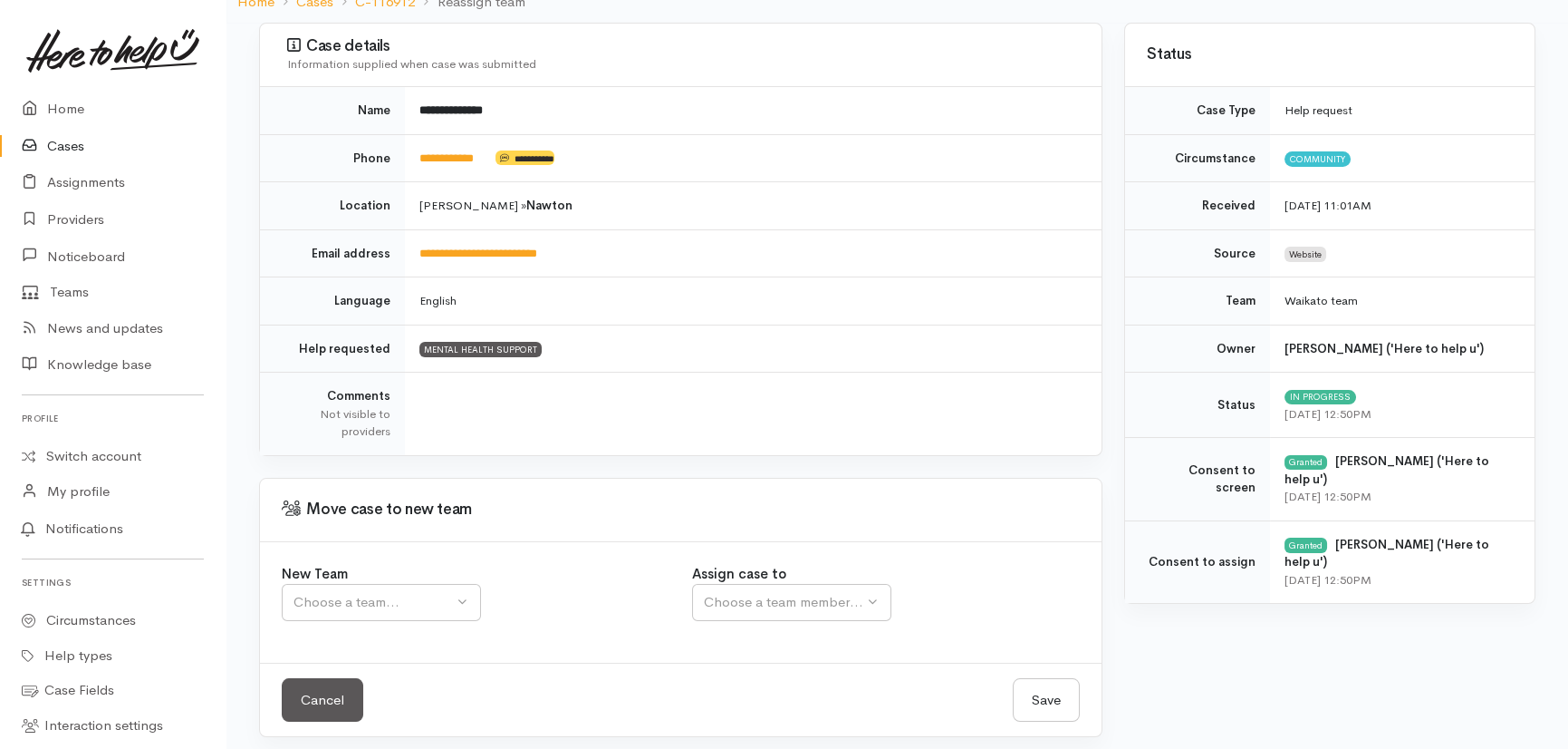
scroll to position [164, 0]
click at [364, 591] on div "Choose a team..." at bounding box center [373, 601] width 160 height 21
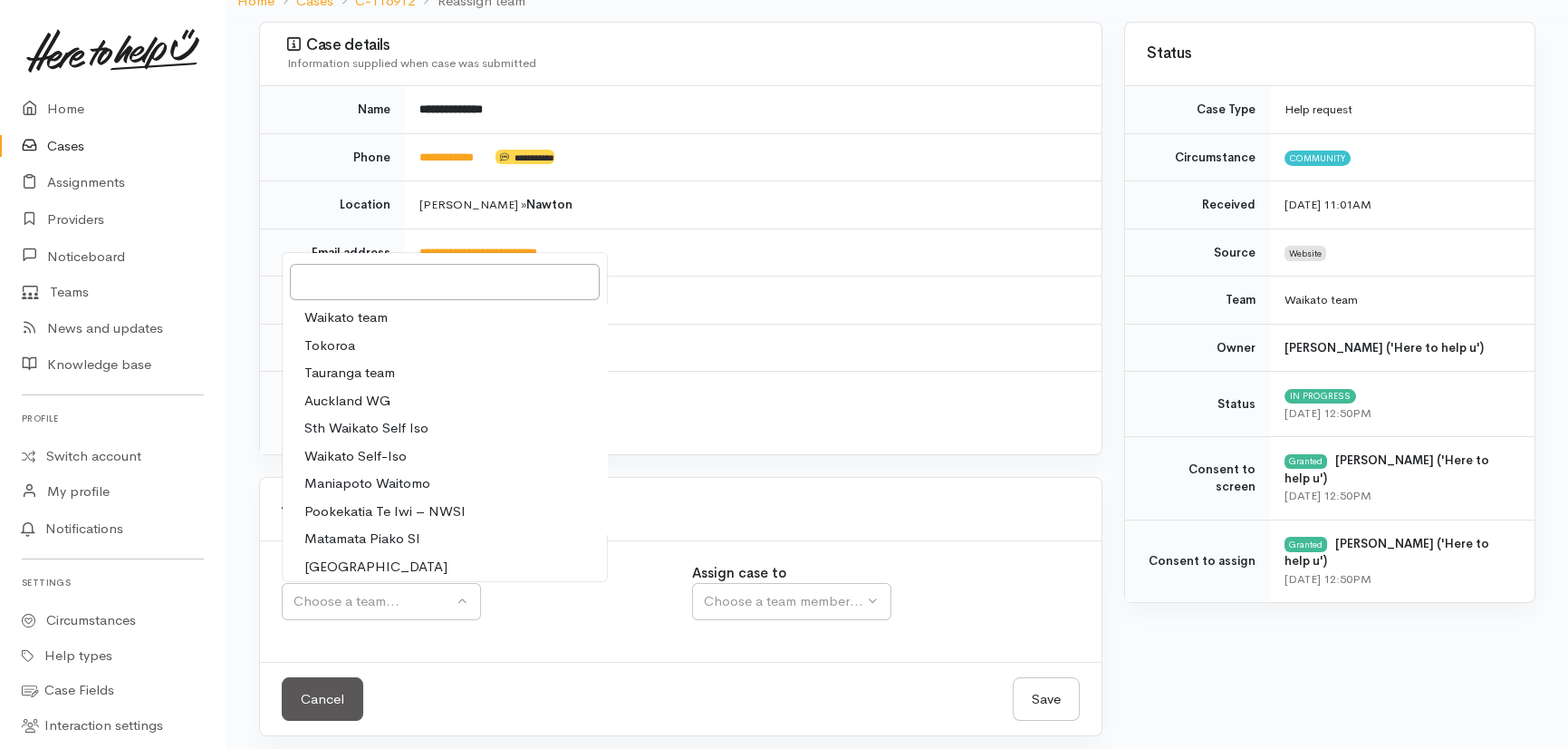
click at [370, 308] on span "Waikato team" at bounding box center [346, 318] width 83 height 21
select select "1"
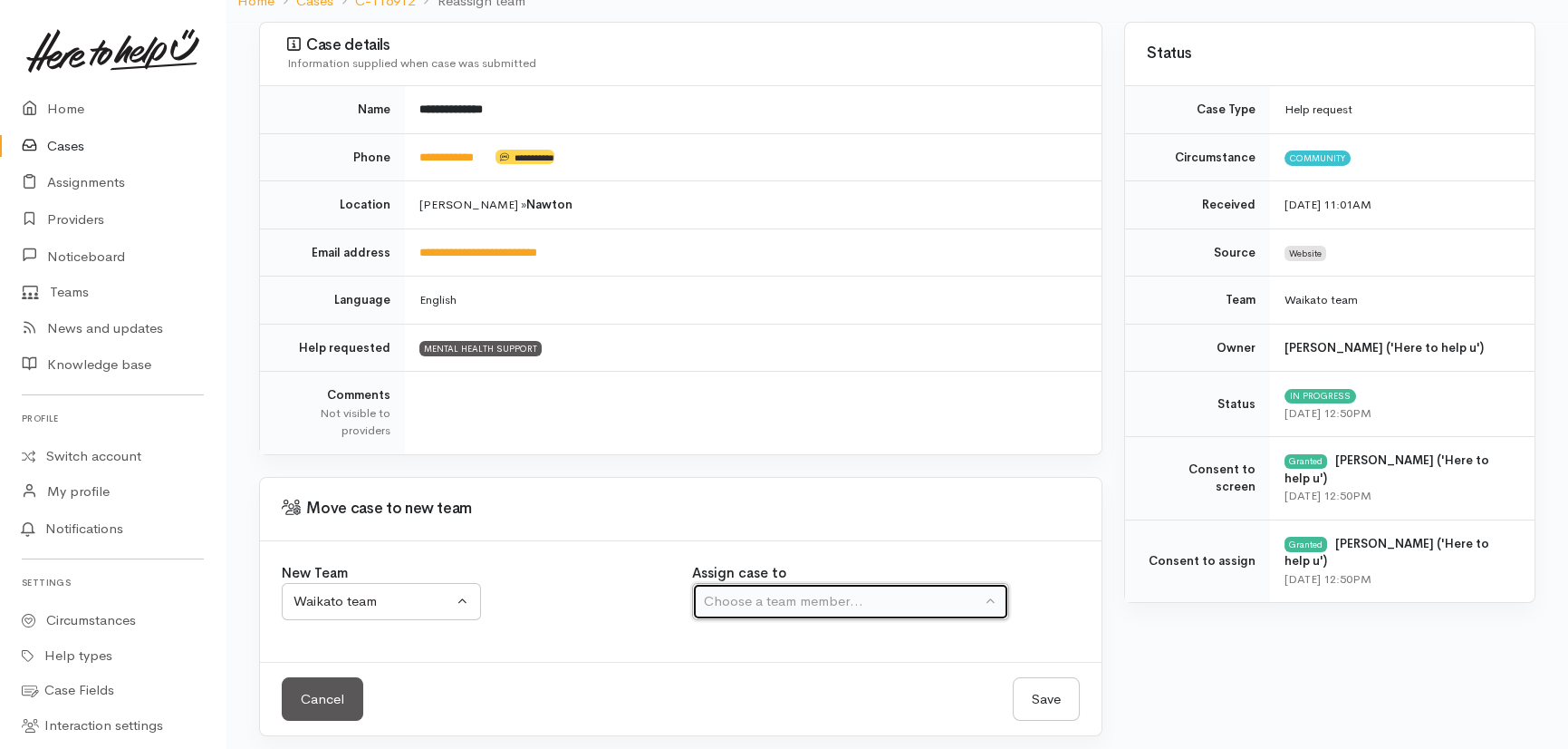
click at [883, 609] on button "Choose a team member..." at bounding box center [850, 601] width 317 height 37
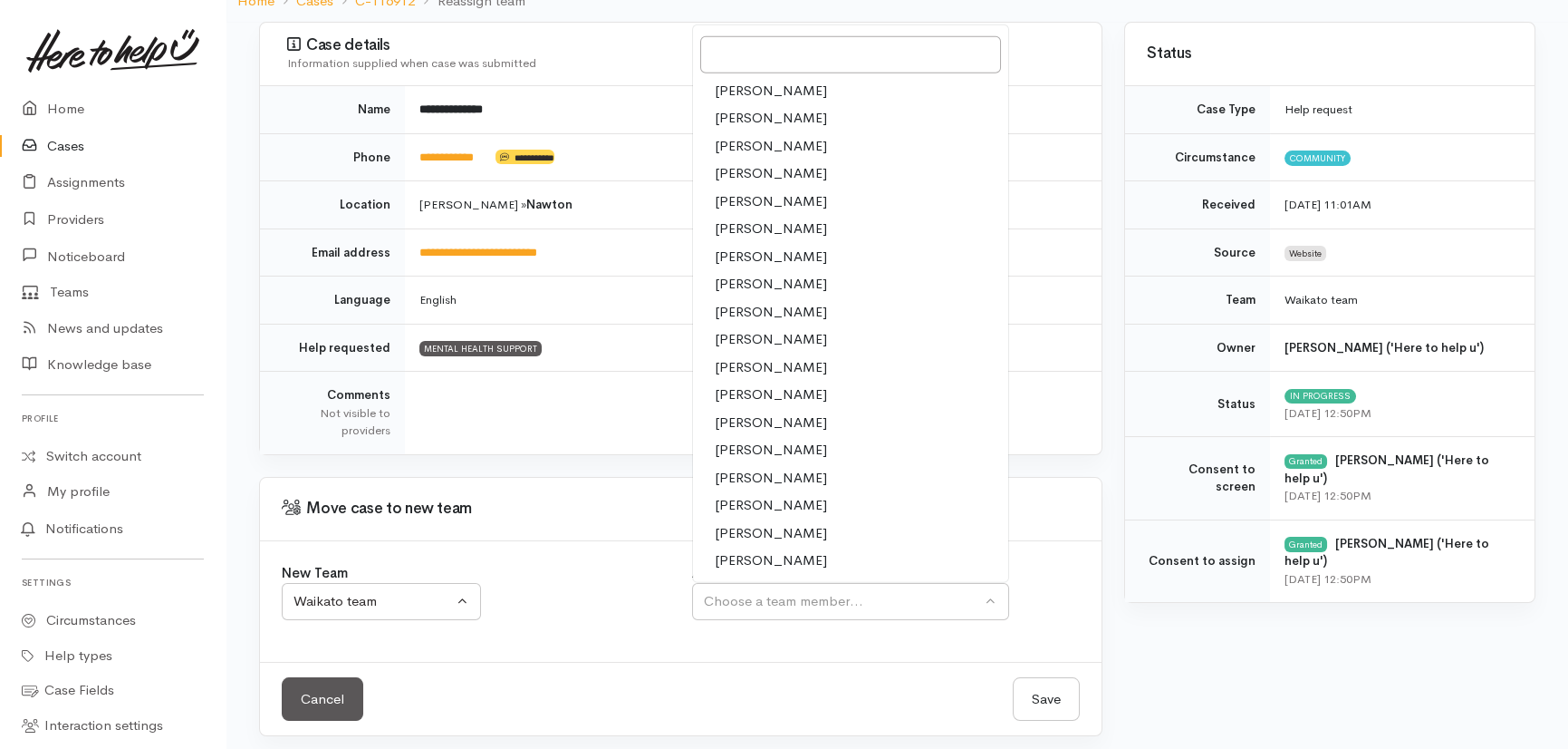
click at [742, 362] on span "[PERSON_NAME]" at bounding box center [770, 367] width 112 height 21
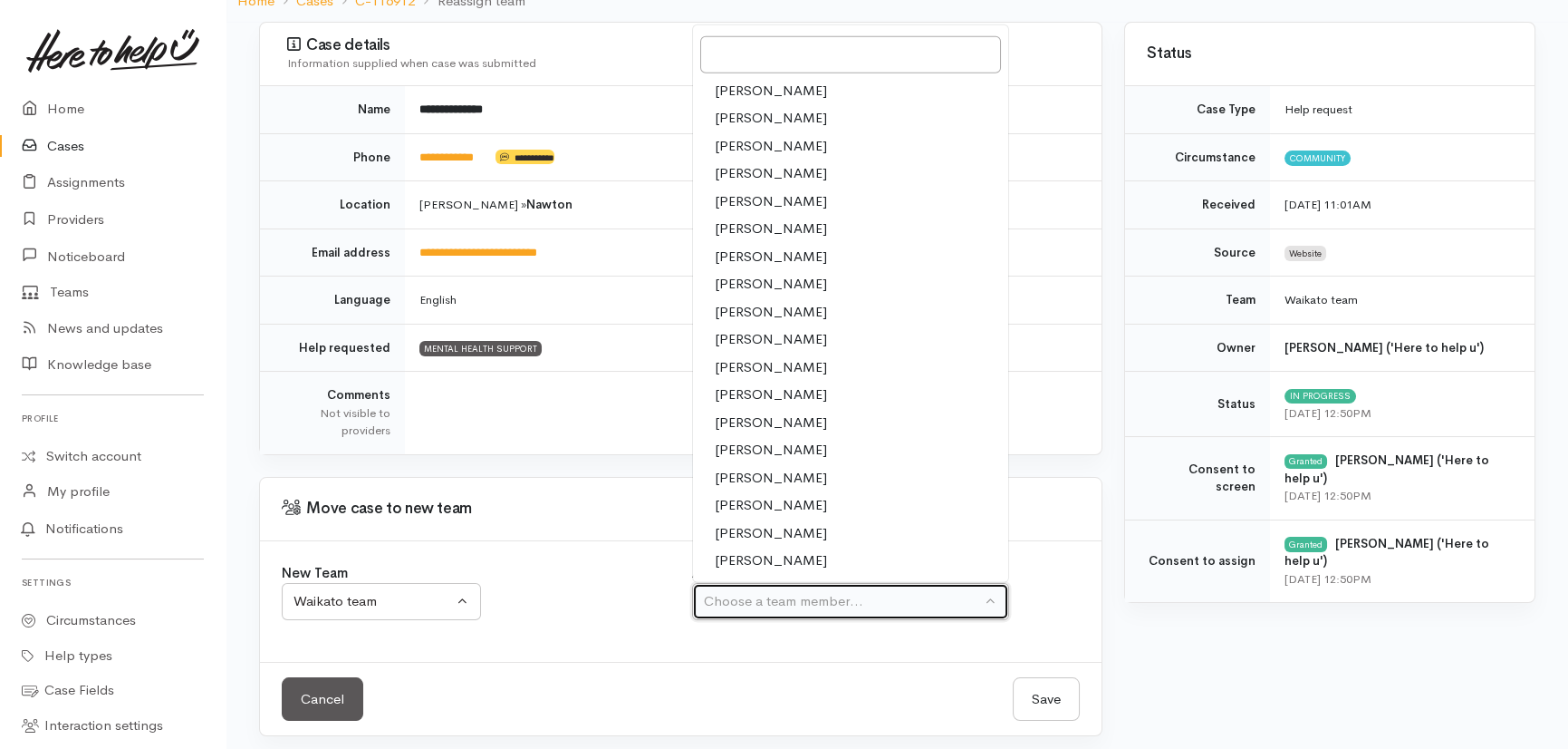
select select "1759"
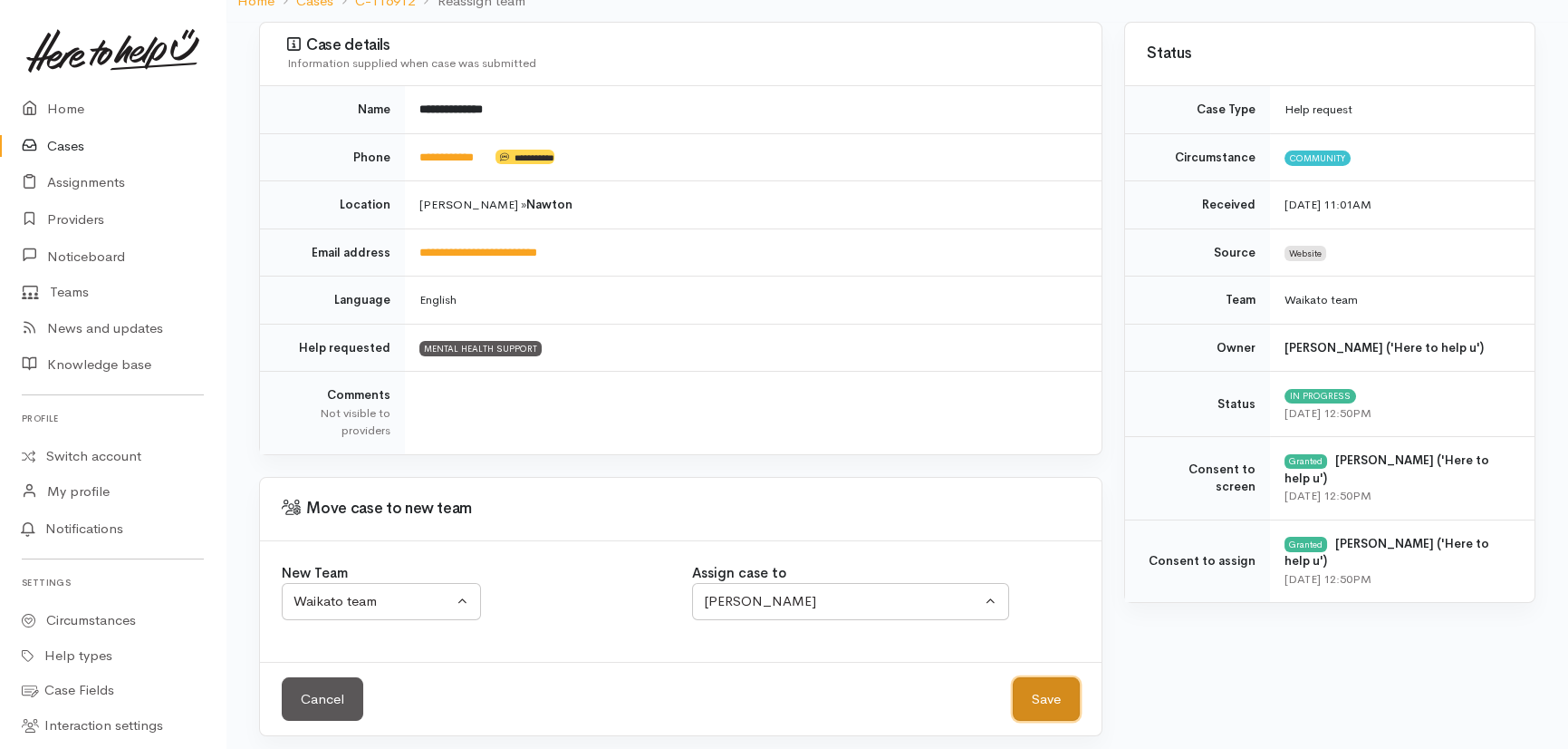
click at [1032, 688] on button "Save" at bounding box center [1046, 699] width 67 height 44
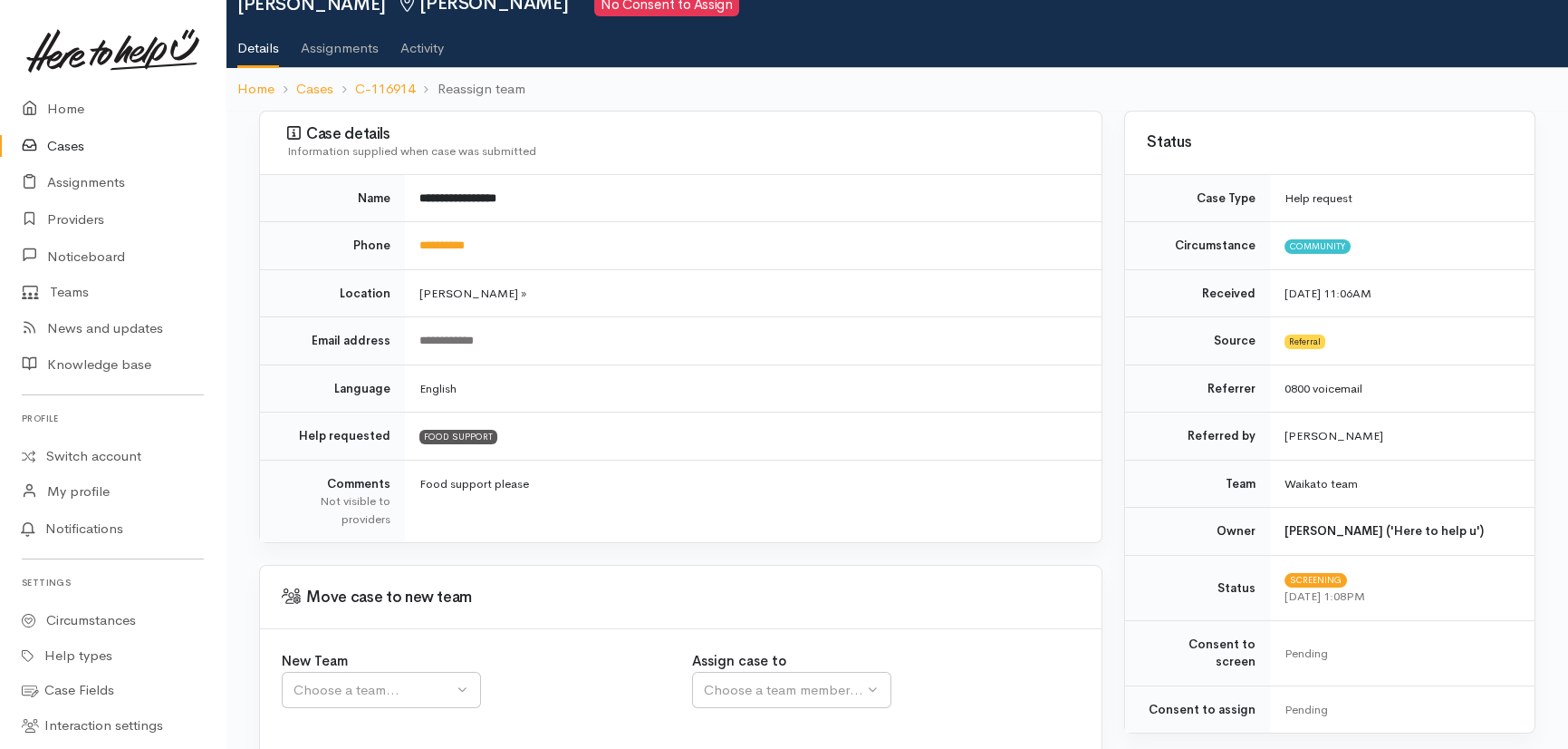
scroll to position [173, 0]
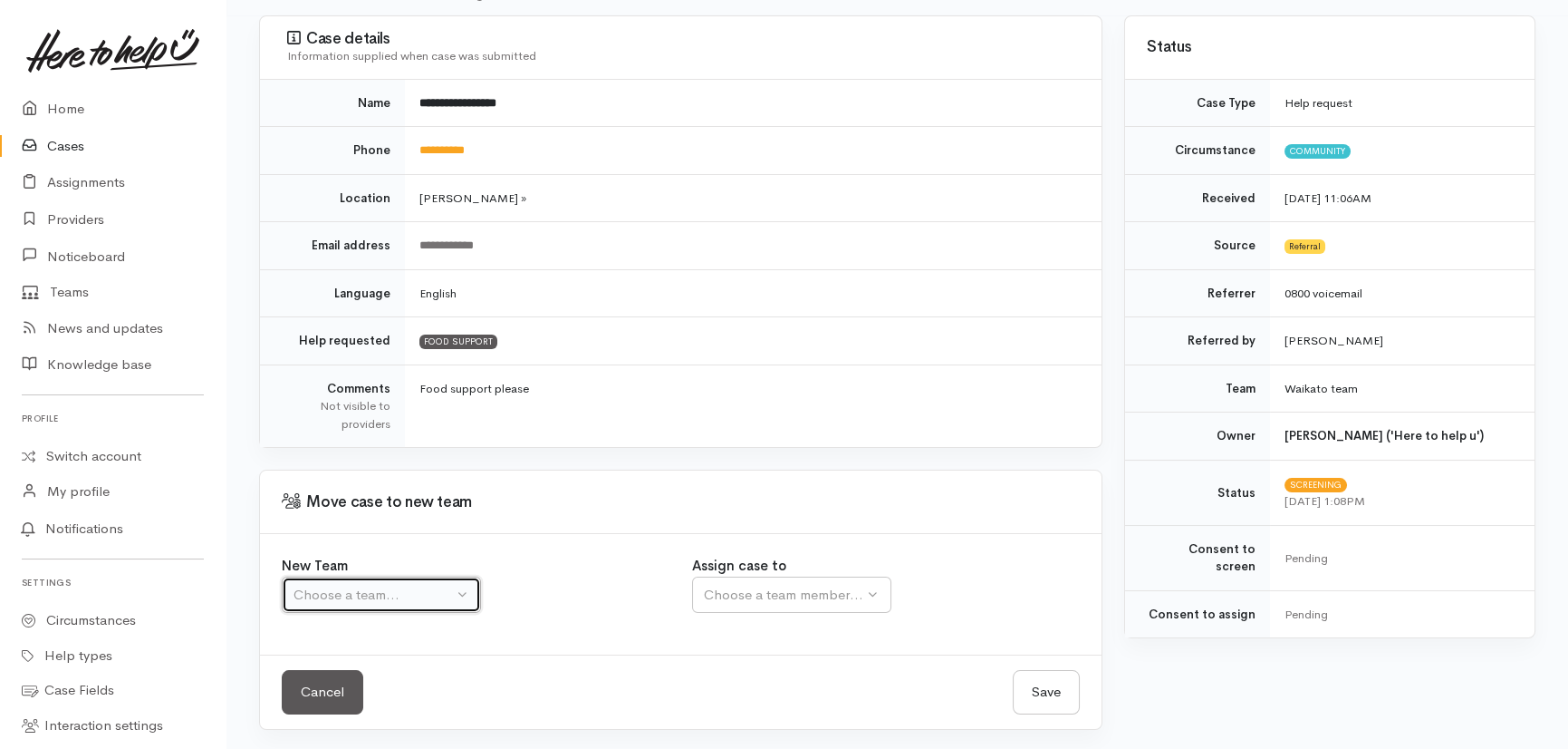
click at [347, 591] on div "Choose a team..." at bounding box center [373, 595] width 160 height 21
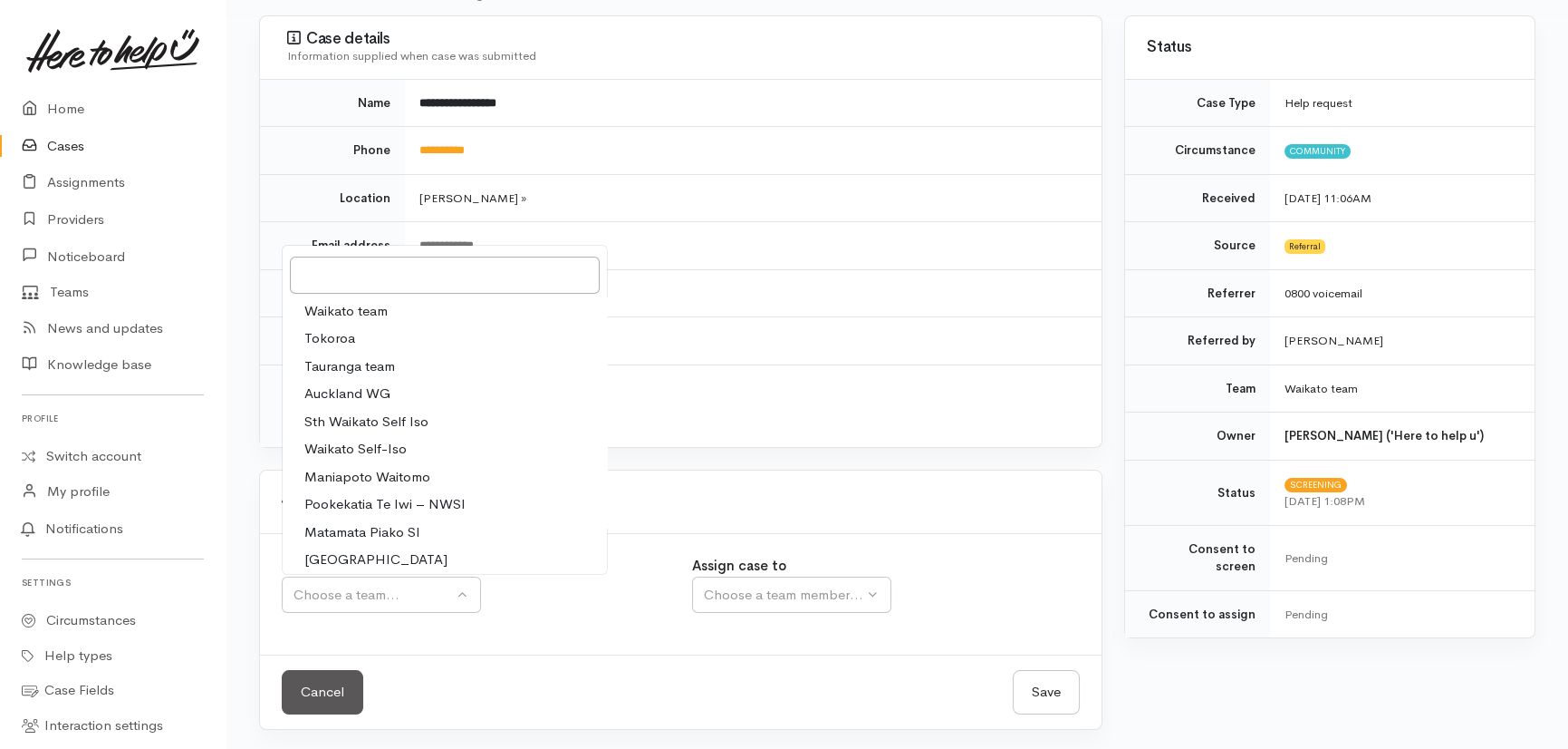
click at [330, 303] on span "Waikato team" at bounding box center [346, 311] width 83 height 21
select select "1"
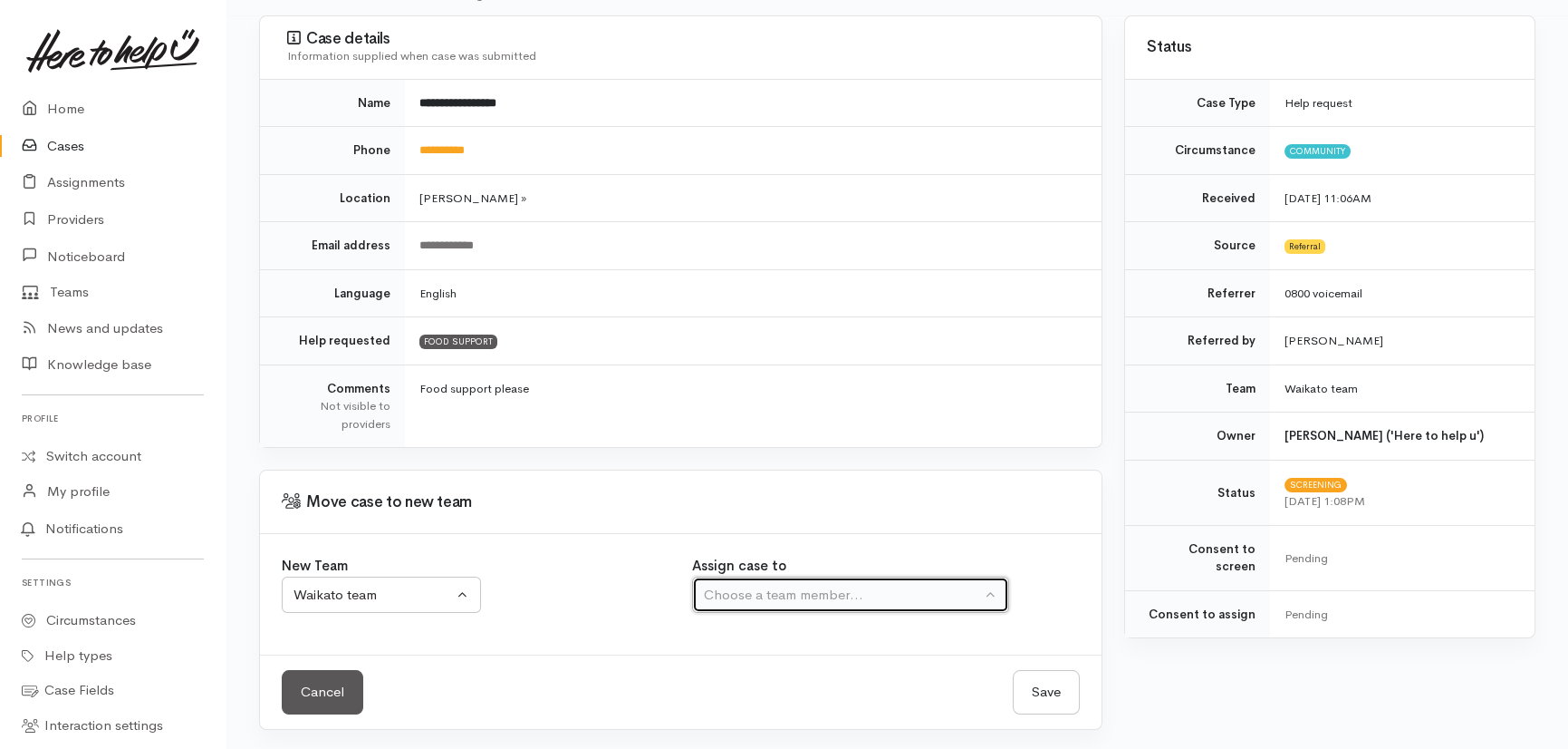
click at [870, 591] on div "Choose a team member..." at bounding box center [842, 595] width 277 height 21
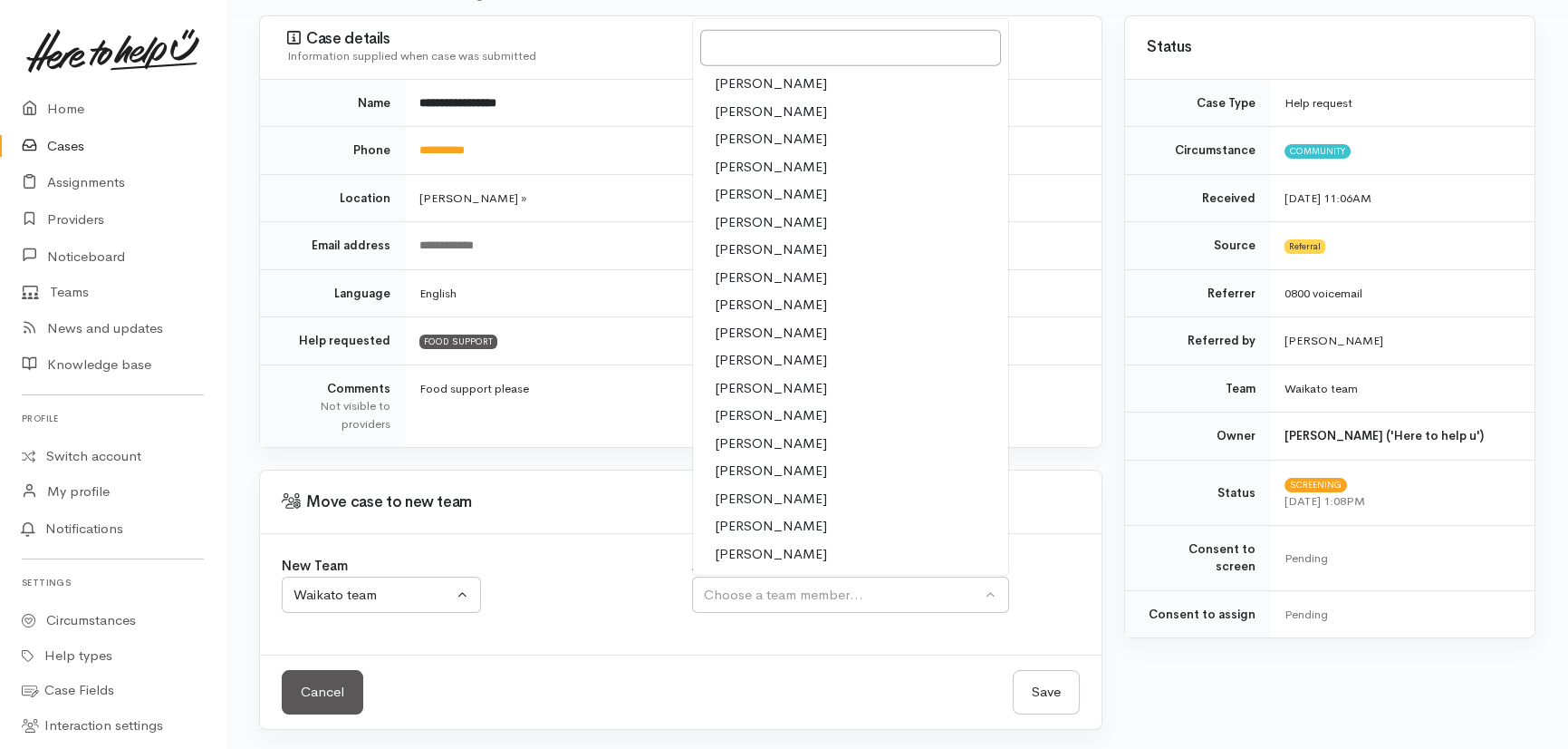
click at [744, 552] on span "[PERSON_NAME]" at bounding box center [770, 554] width 112 height 21
select select "1463"
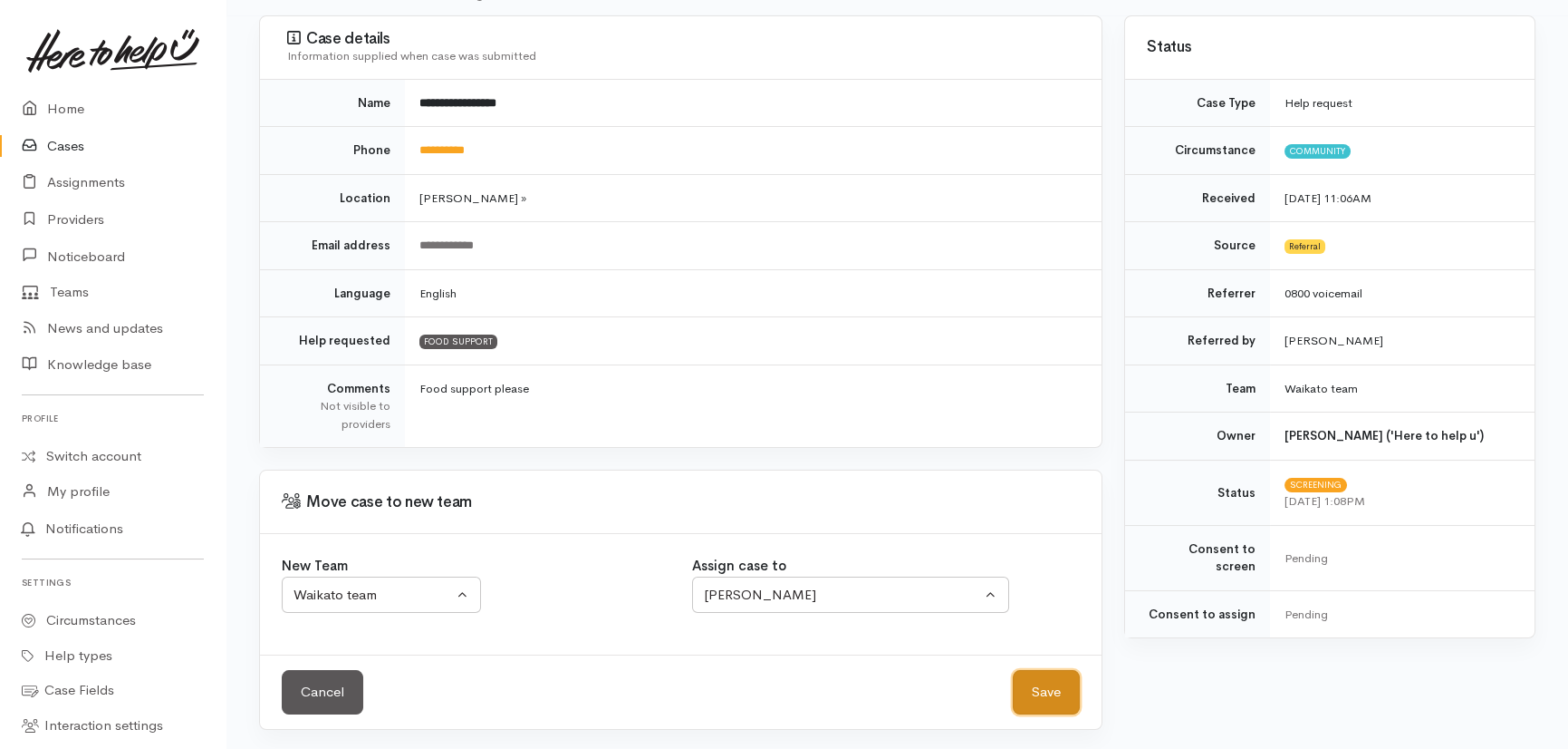
click at [1060, 686] on button "Save" at bounding box center [1046, 691] width 67 height 44
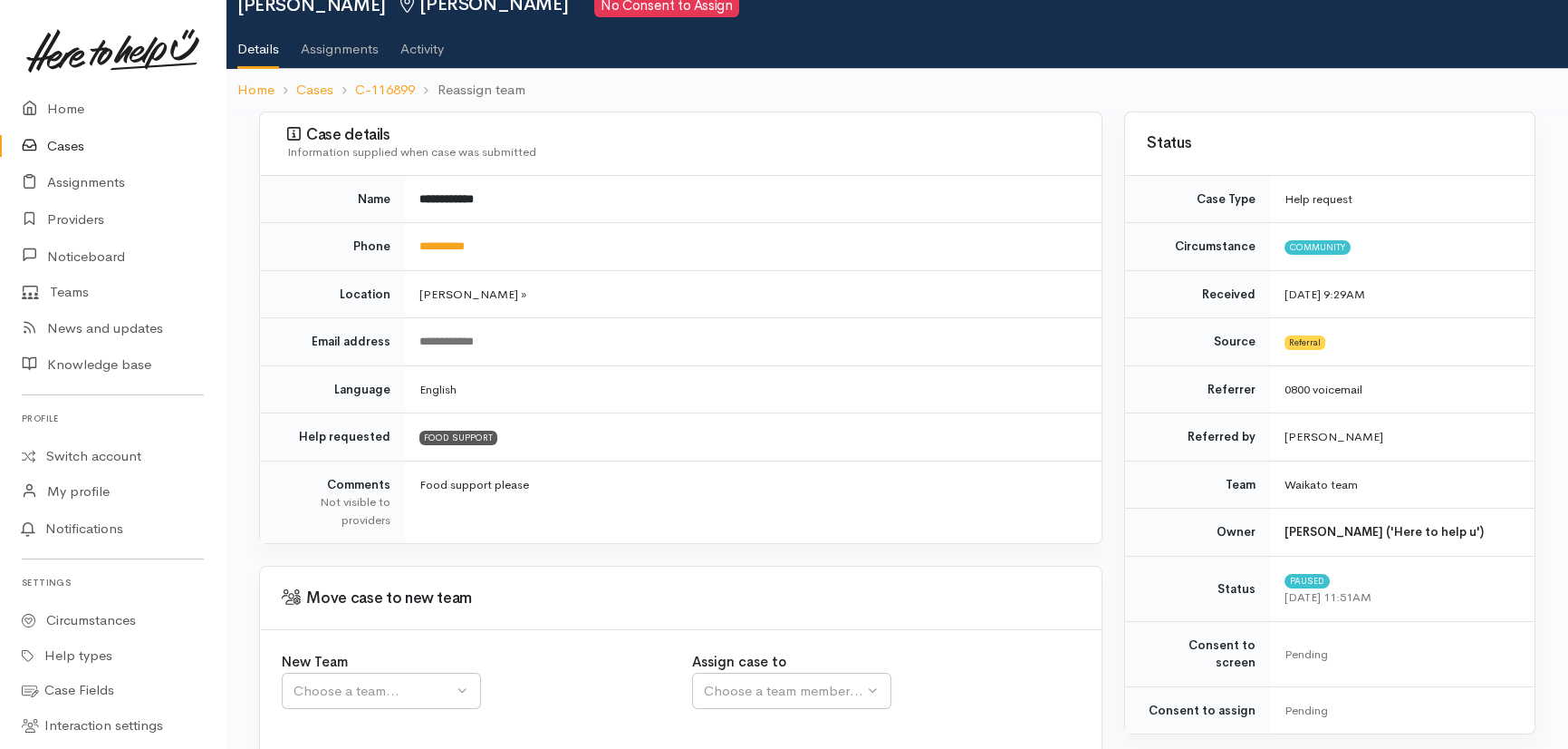
scroll to position [164, 0]
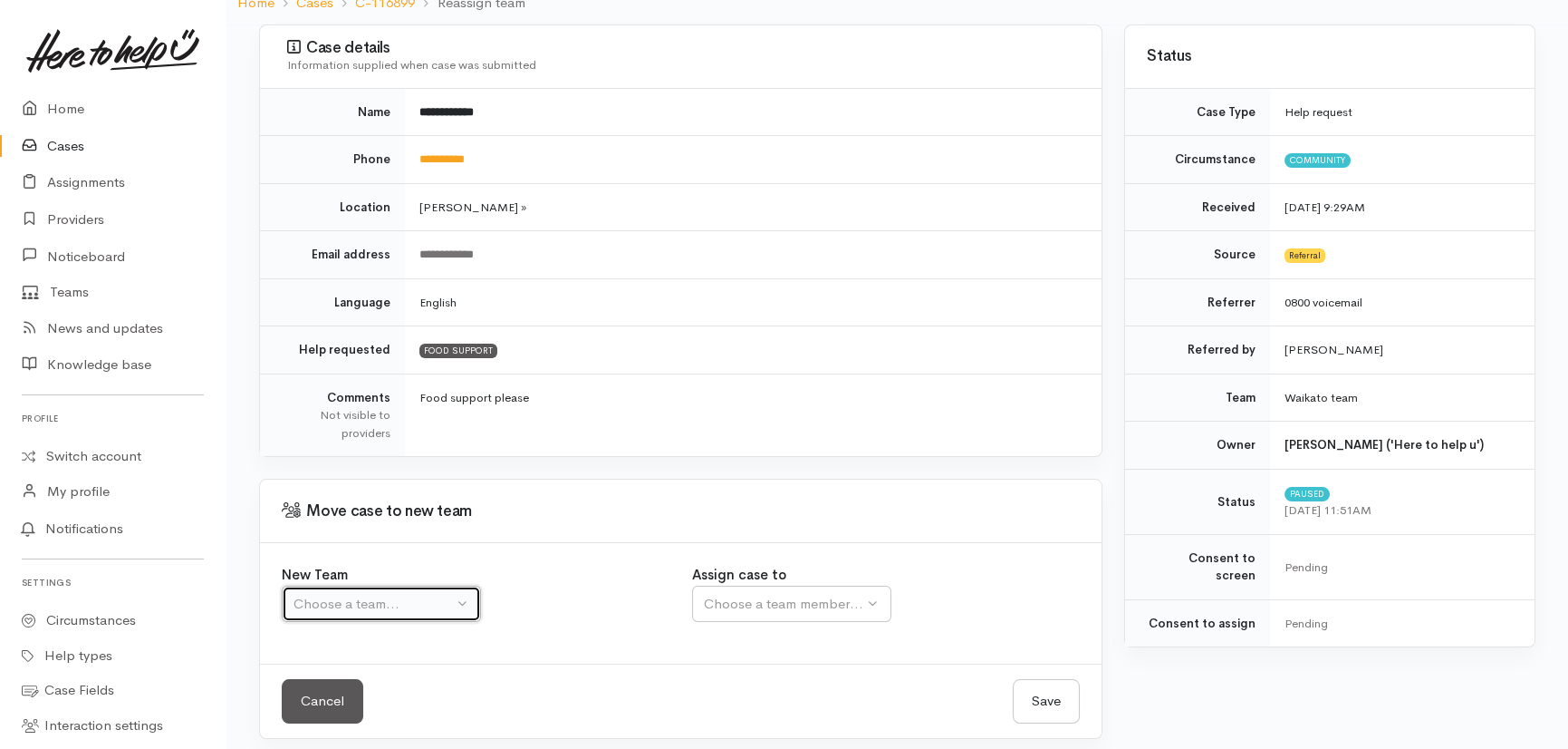
click at [356, 606] on div "Choose a team..." at bounding box center [373, 604] width 160 height 21
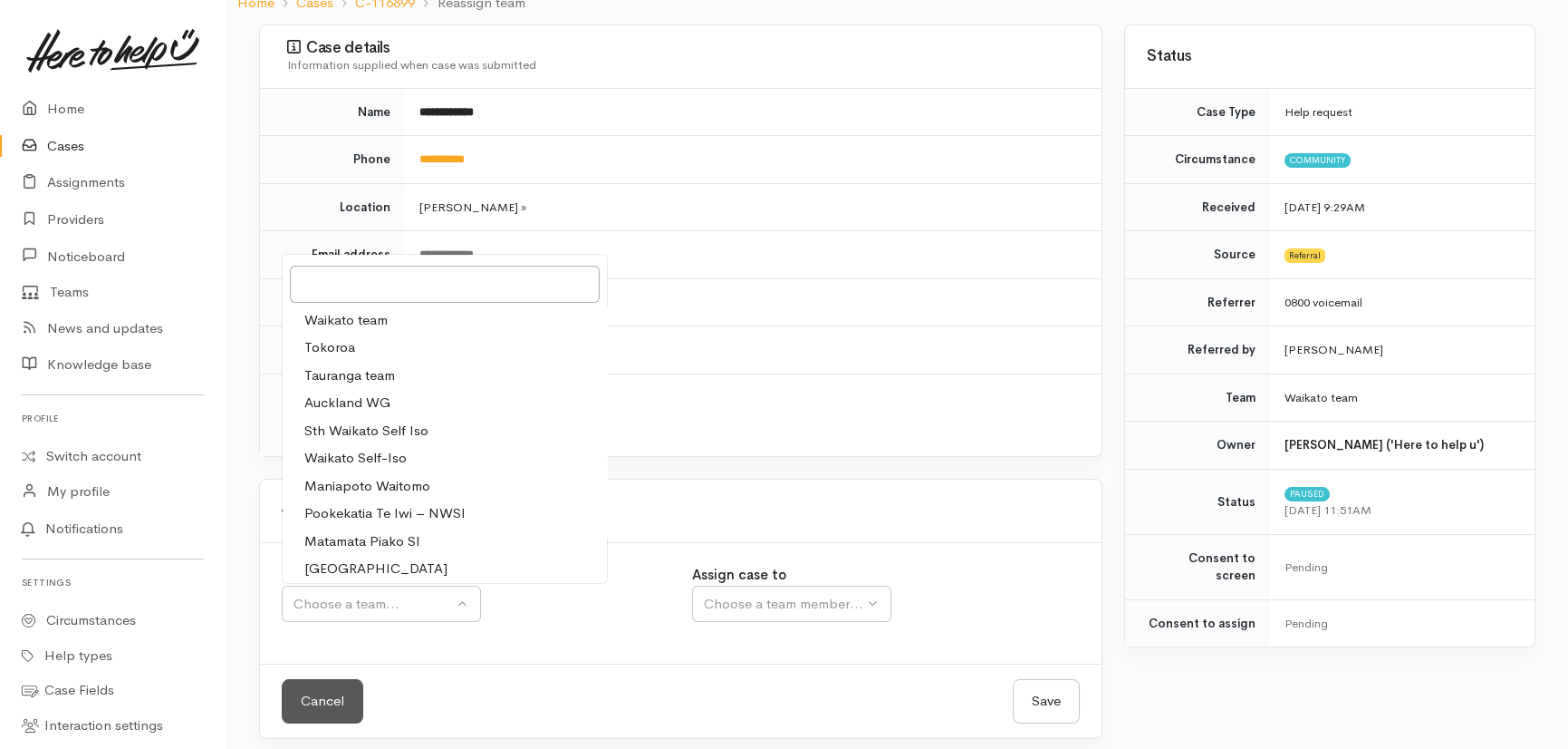
click at [364, 315] on span "Waikato team" at bounding box center [346, 321] width 83 height 21
select select "1"
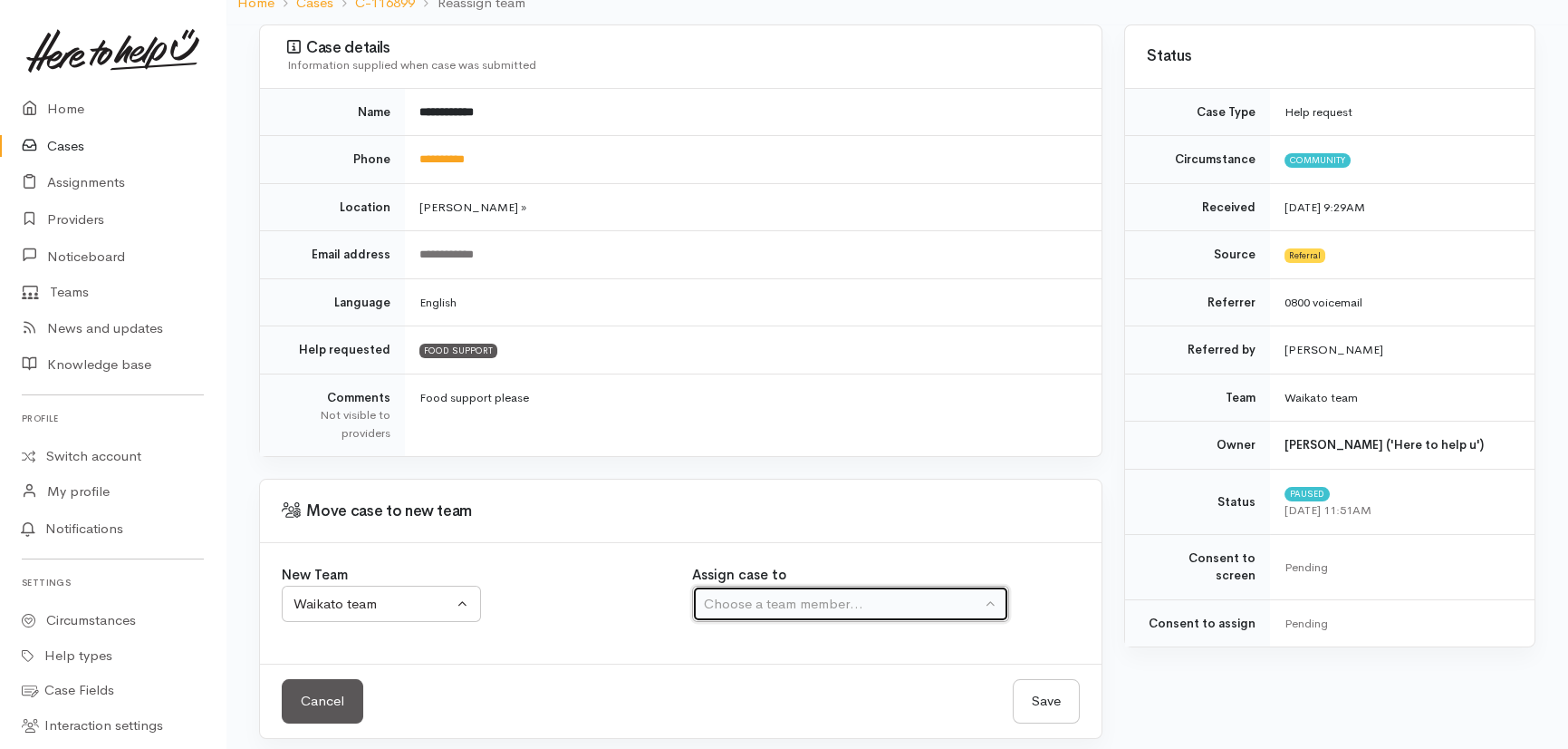
click at [833, 603] on div "Choose a team member..." at bounding box center [842, 604] width 277 height 21
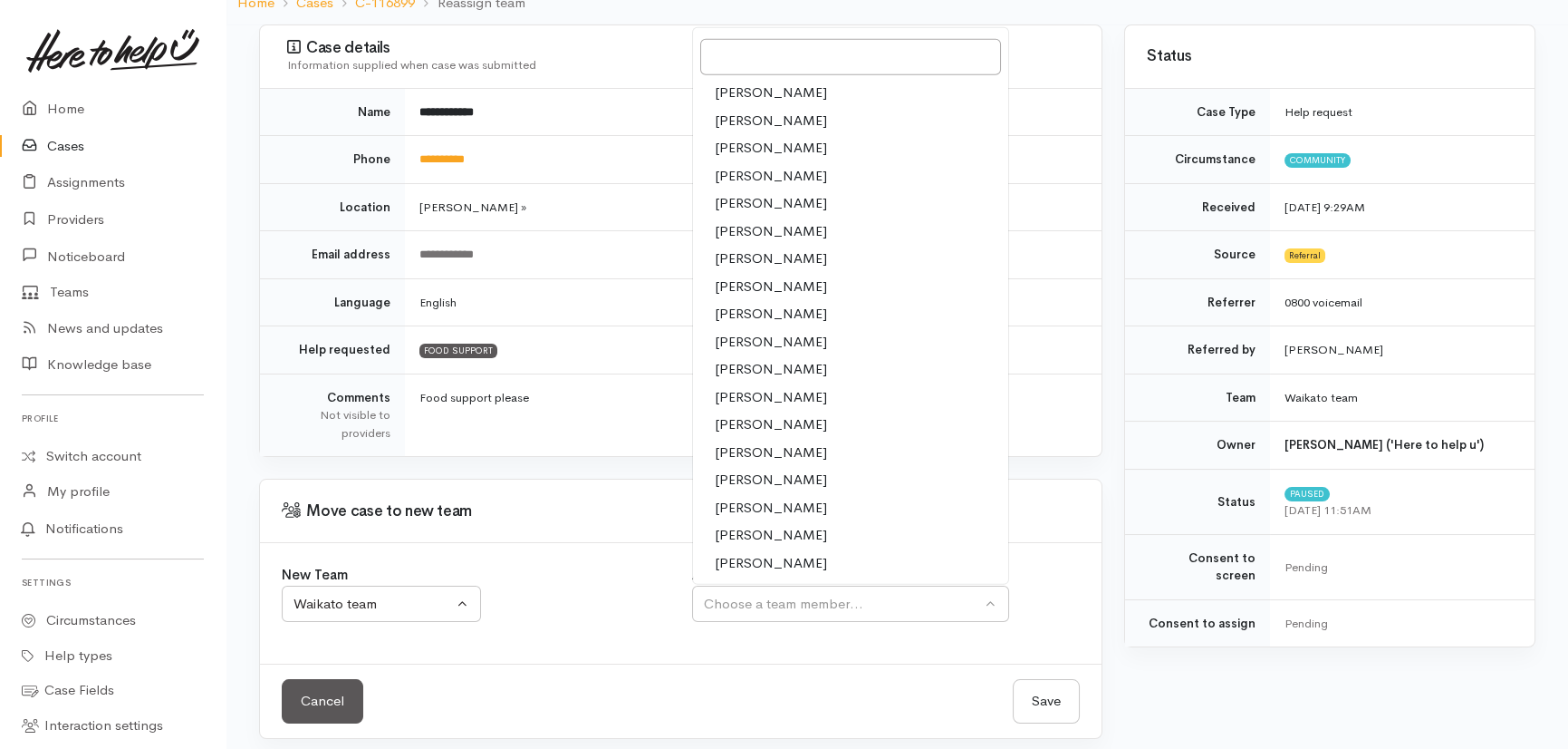
click at [749, 452] on span "Nicole Rusk" at bounding box center [770, 453] width 112 height 21
select select "2314"
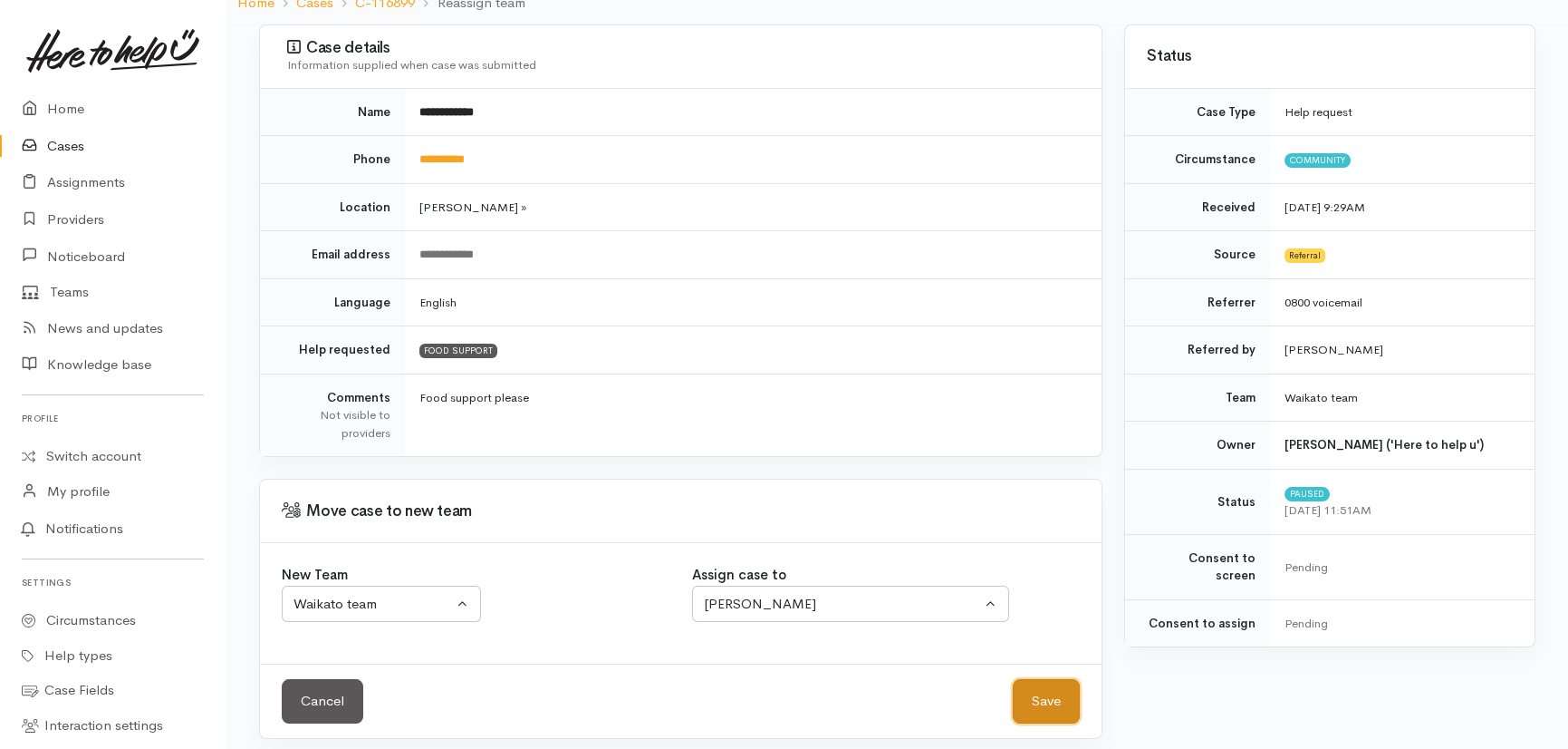
click at [1050, 694] on button "Save" at bounding box center [1046, 701] width 67 height 44
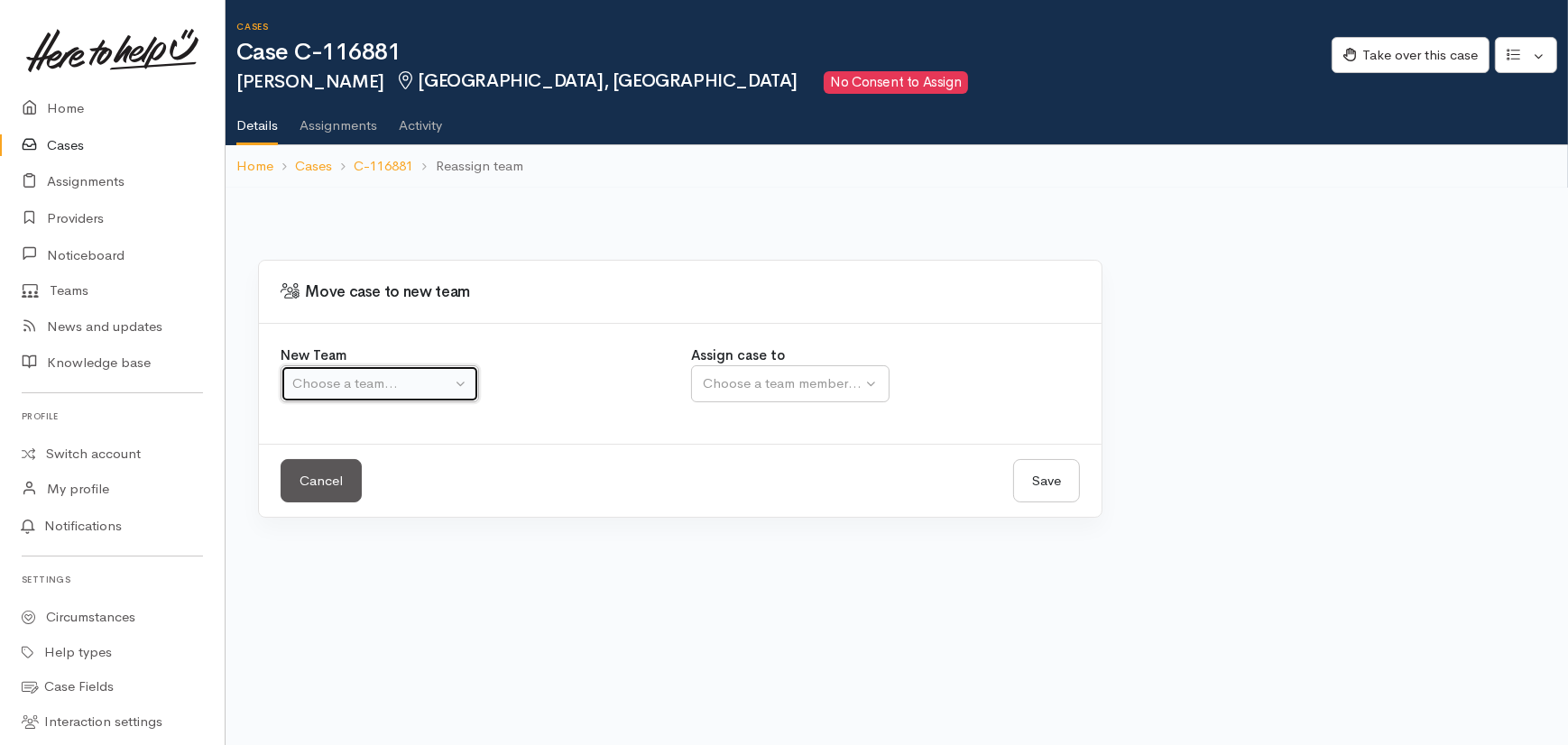
click at [383, 375] on div "Choose a team..." at bounding box center [372, 384] width 159 height 21
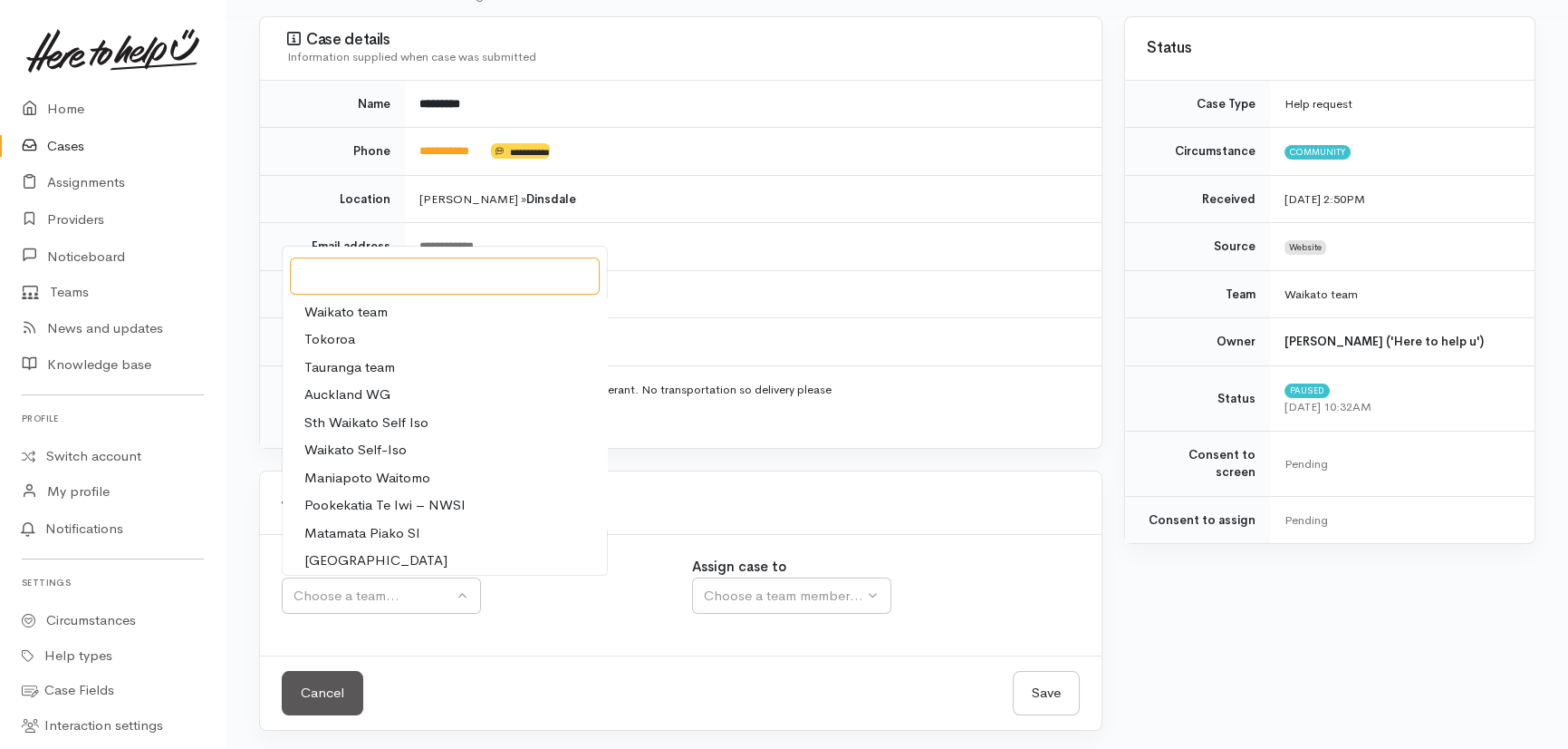
scroll to position [173, 0]
click at [362, 302] on span "Waikato team" at bounding box center [346, 311] width 83 height 21
select select "1"
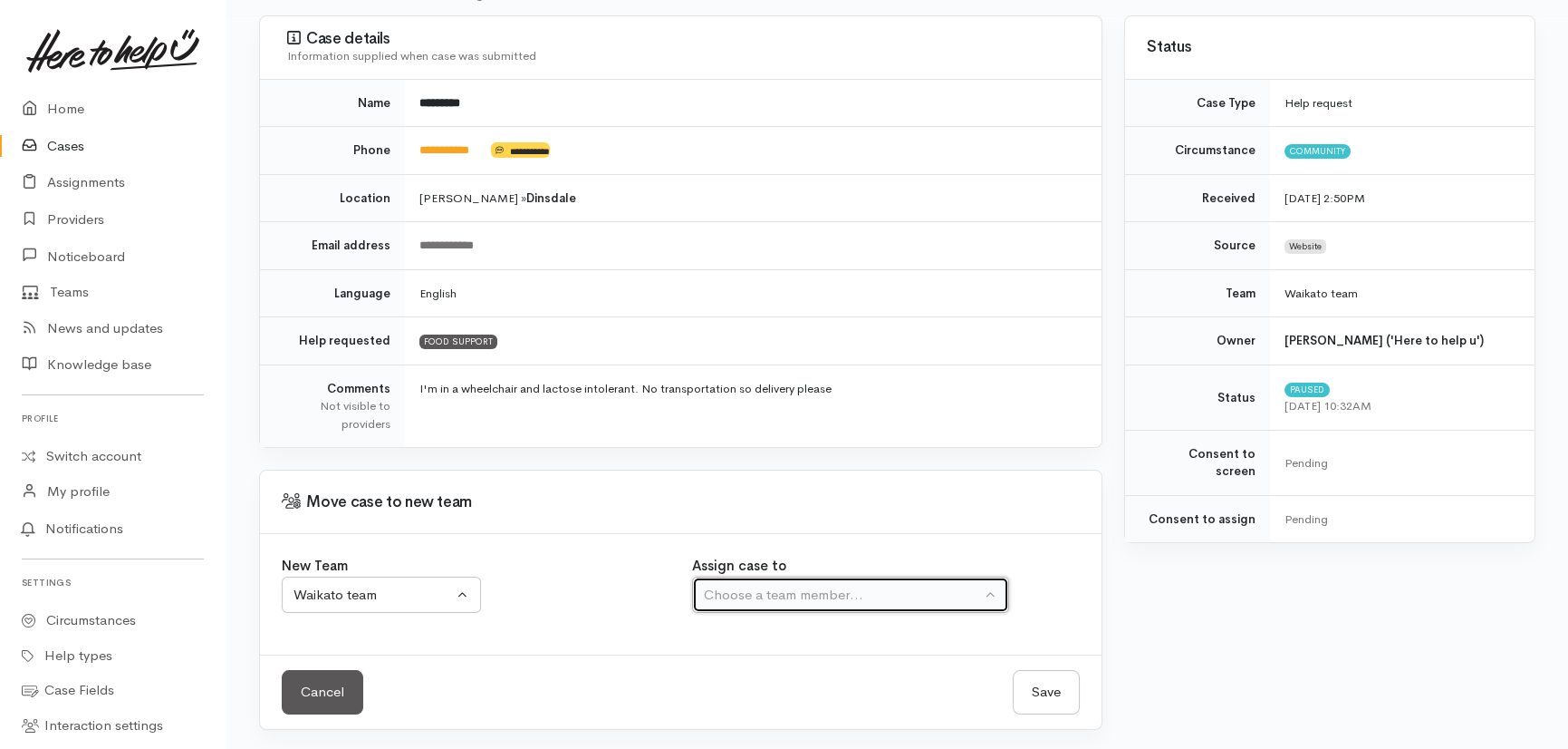
click at [876, 596] on div "Choose a team member..." at bounding box center [842, 595] width 277 height 21
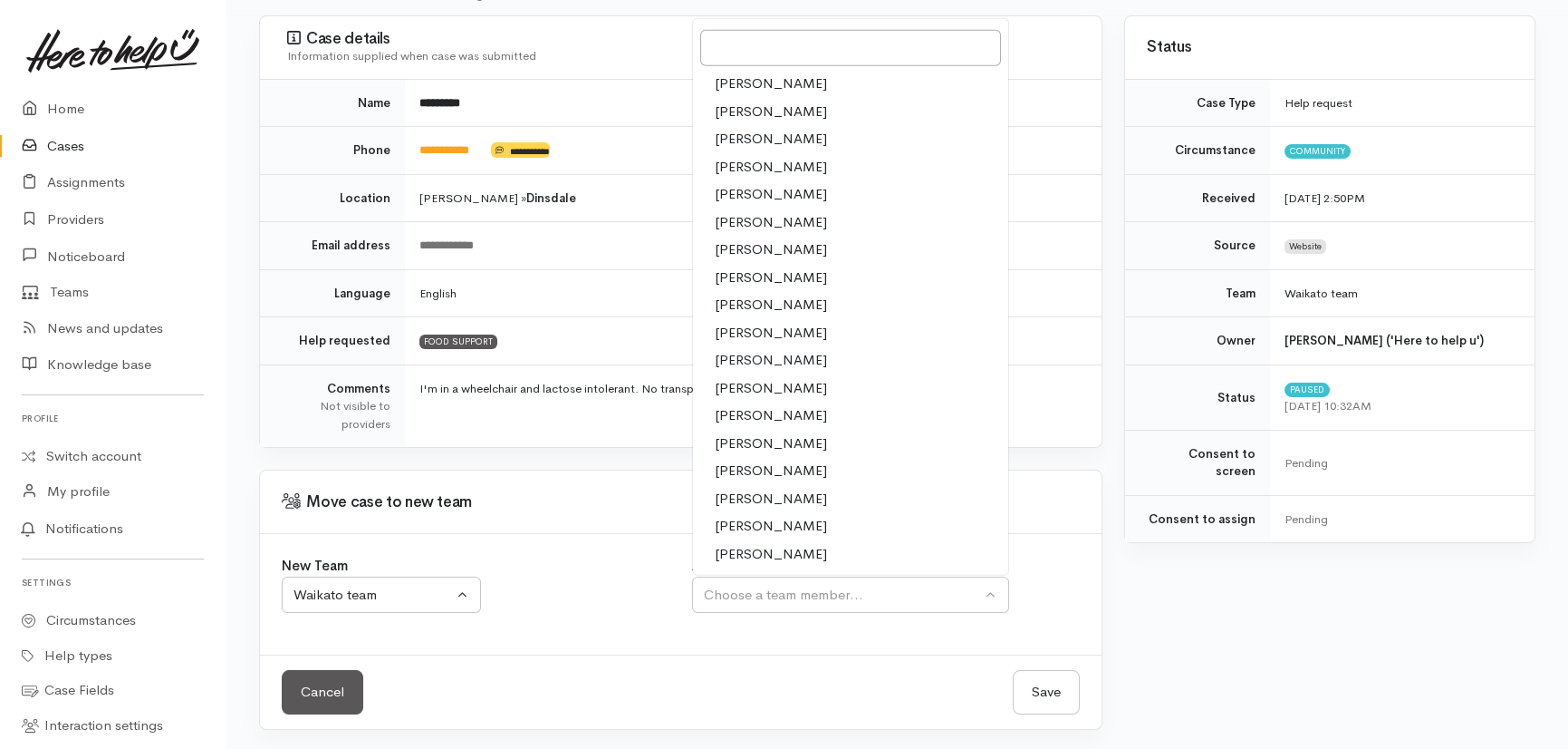
click at [773, 358] on span "Kyleigh Pike" at bounding box center [770, 360] width 112 height 21
select select "1759"
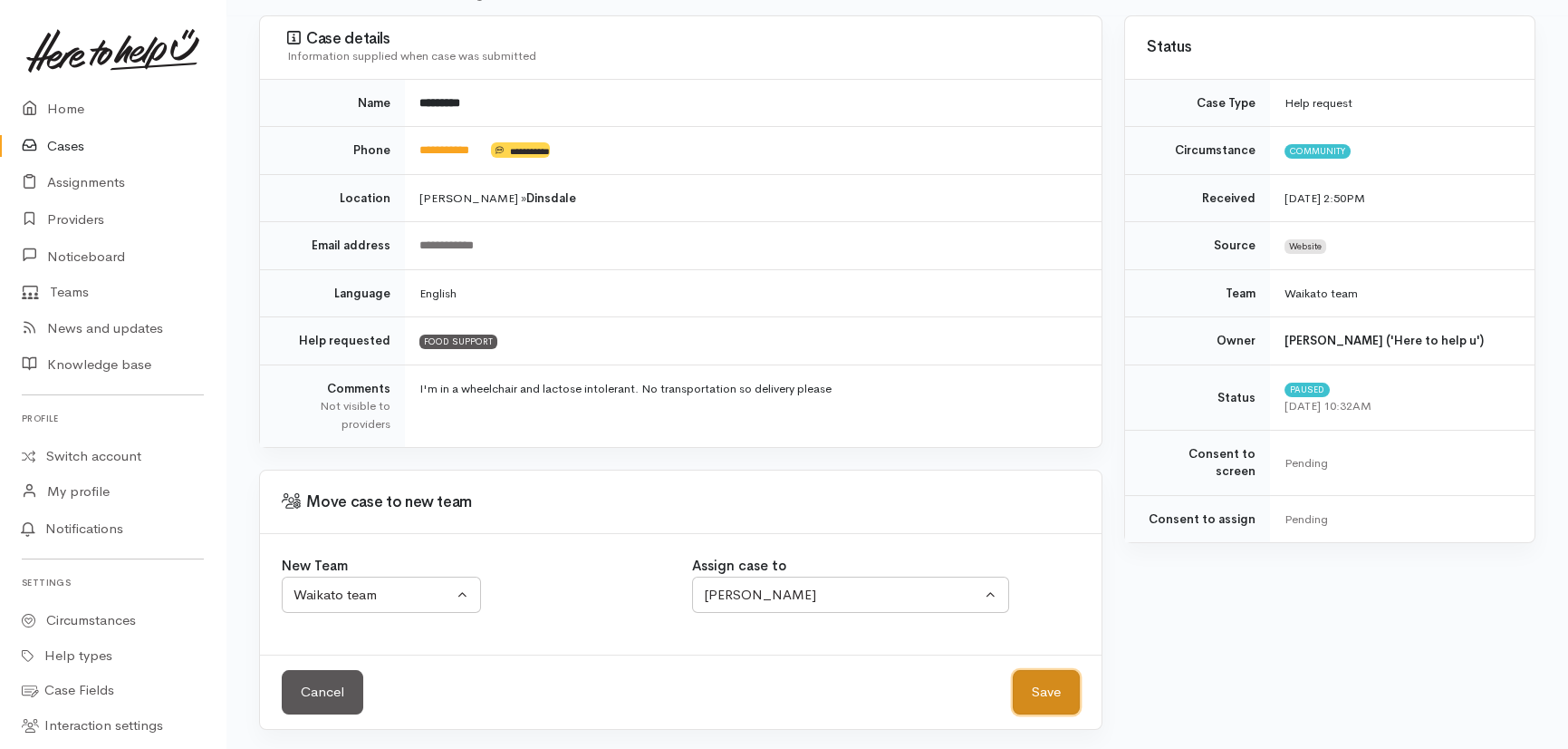
click at [1053, 696] on button "Save" at bounding box center [1046, 691] width 67 height 44
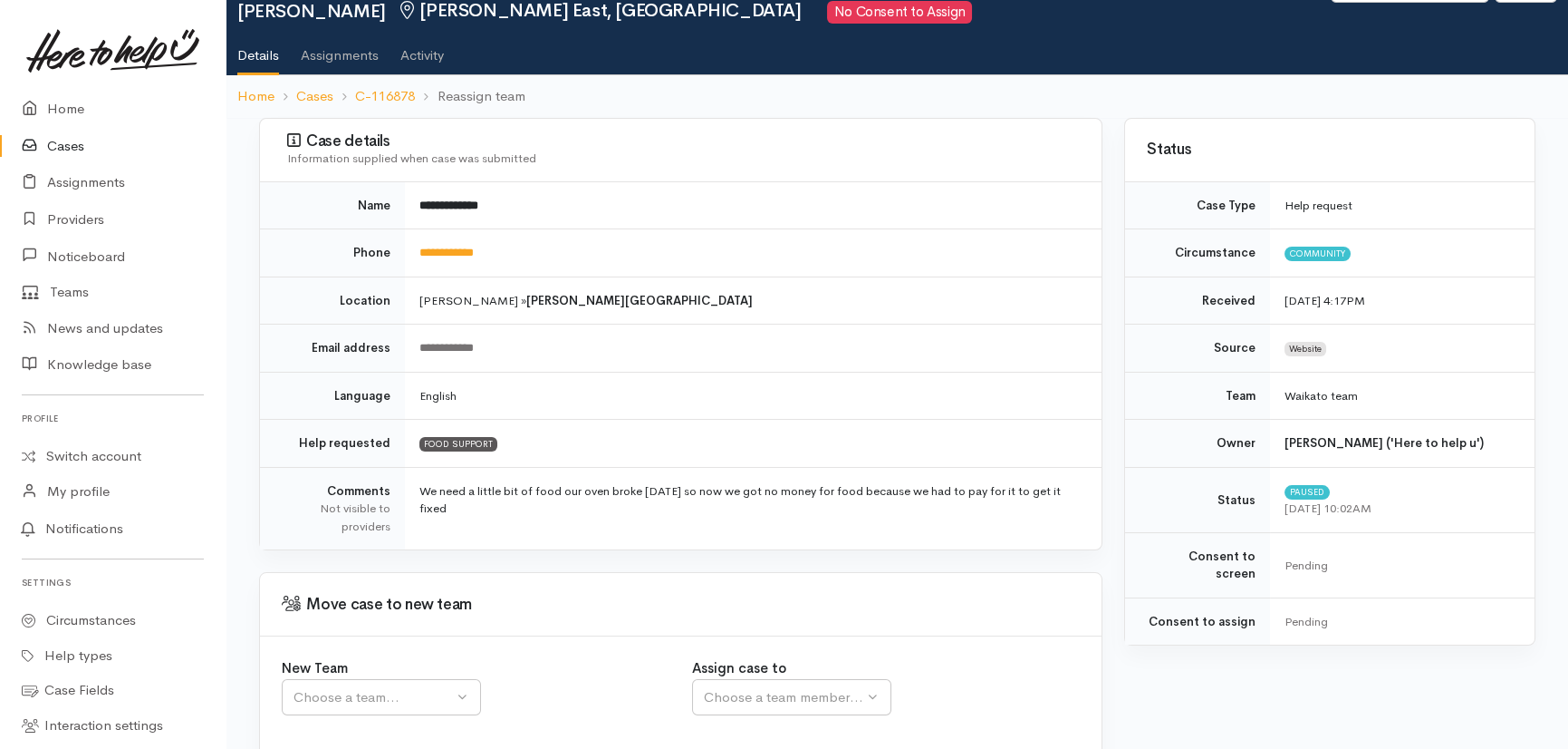
scroll to position [173, 0]
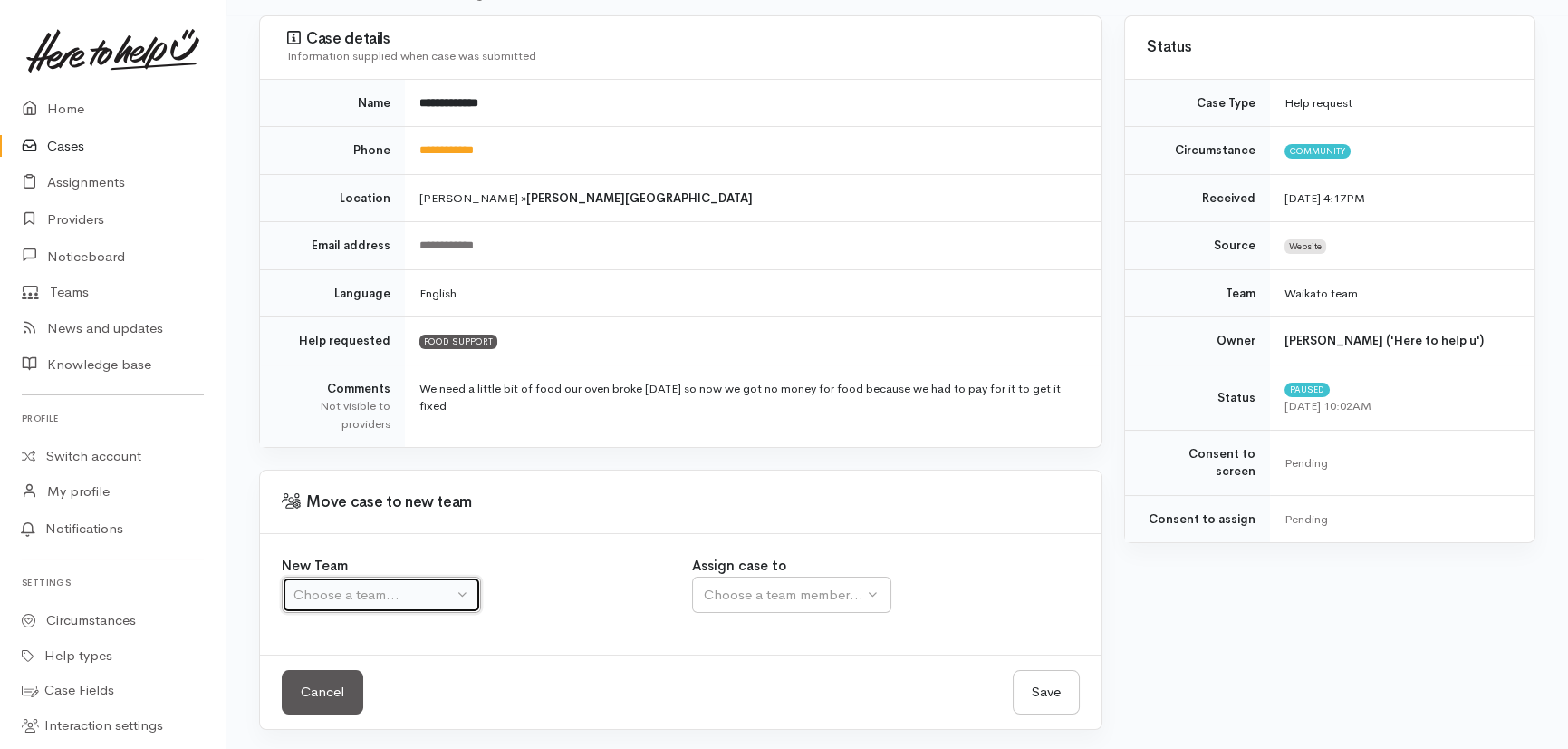
click at [393, 585] on div "Choose a team..." at bounding box center [373, 595] width 160 height 21
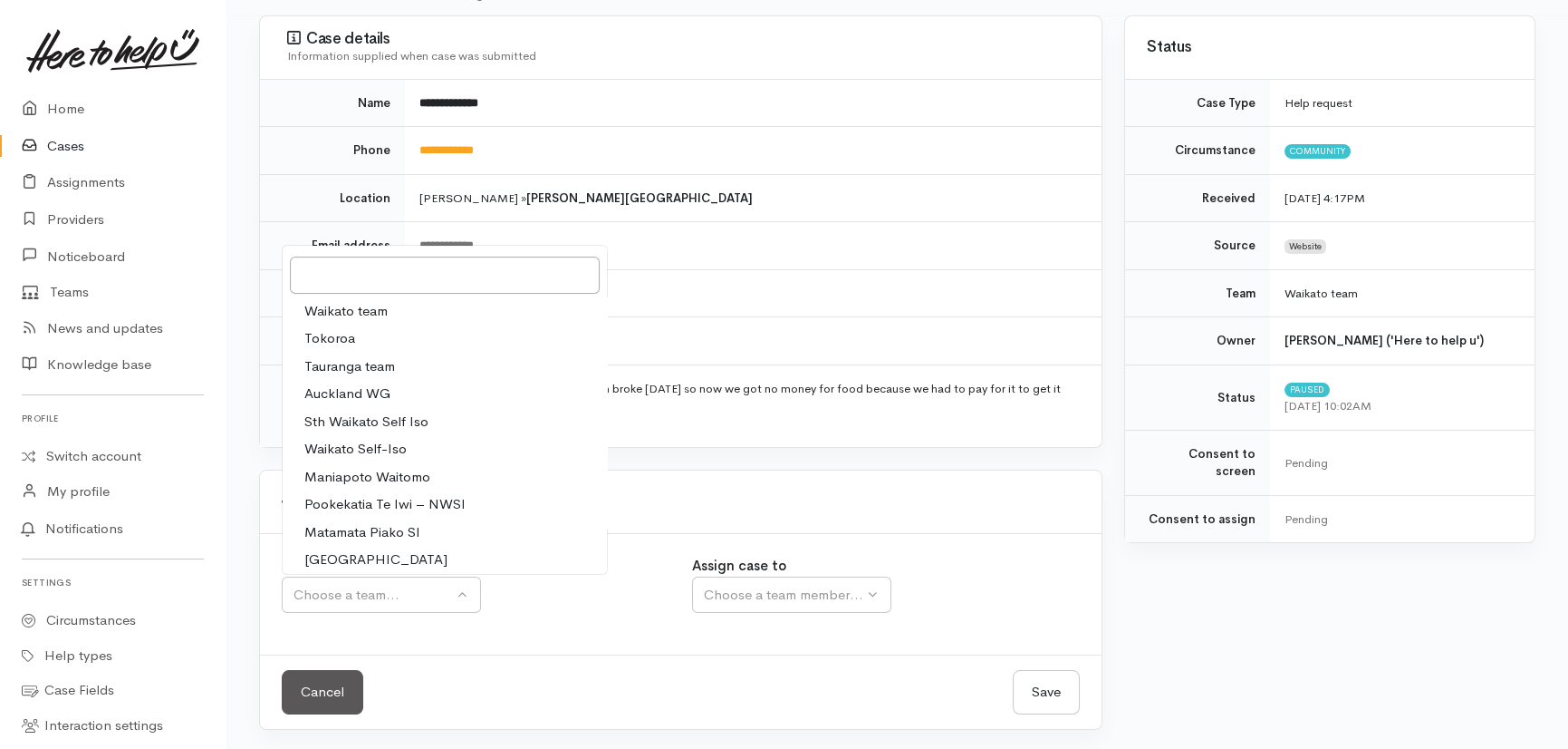
click at [357, 309] on span "Waikato team" at bounding box center [346, 311] width 83 height 21
select select "1"
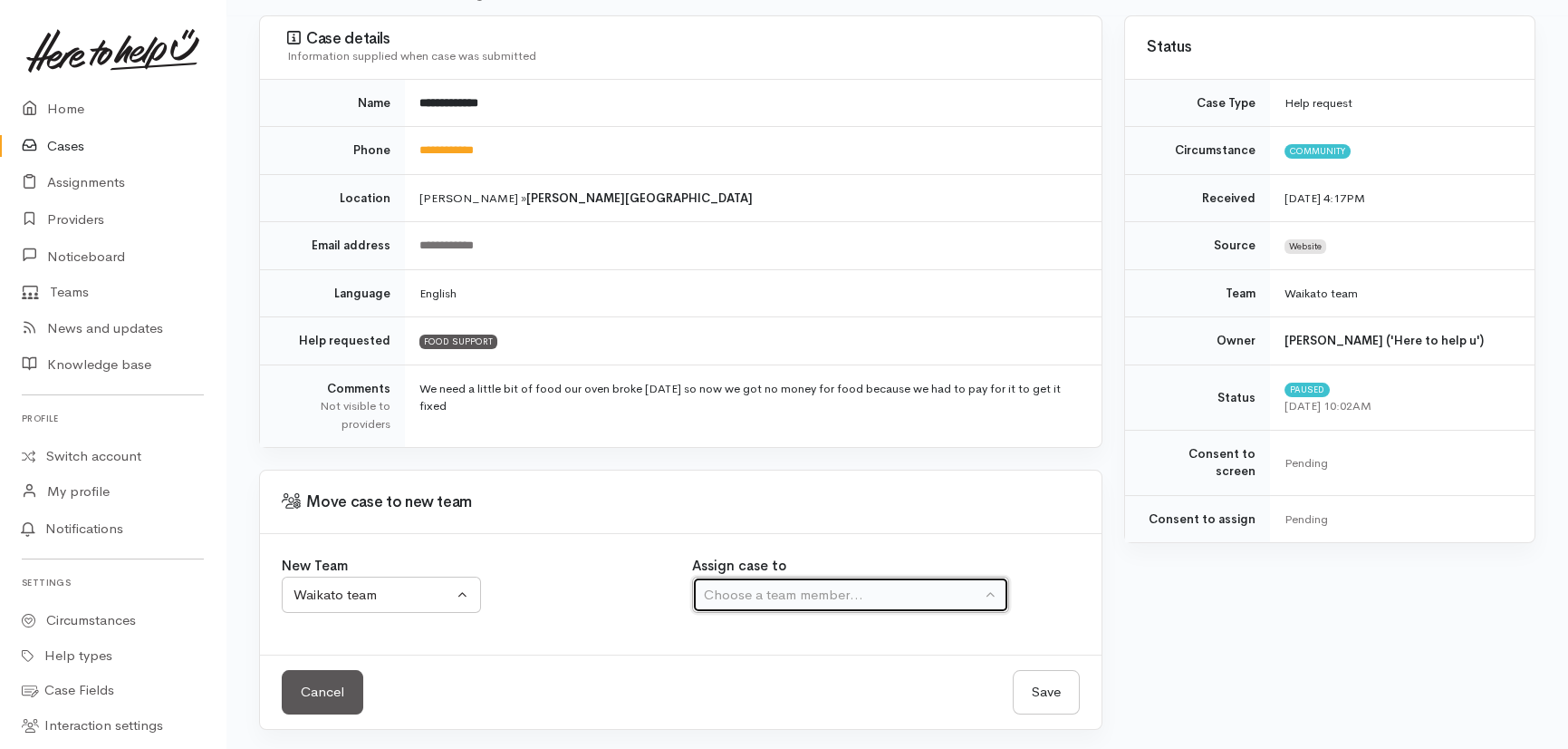
click at [778, 596] on div "Choose a team member..." at bounding box center [842, 595] width 277 height 21
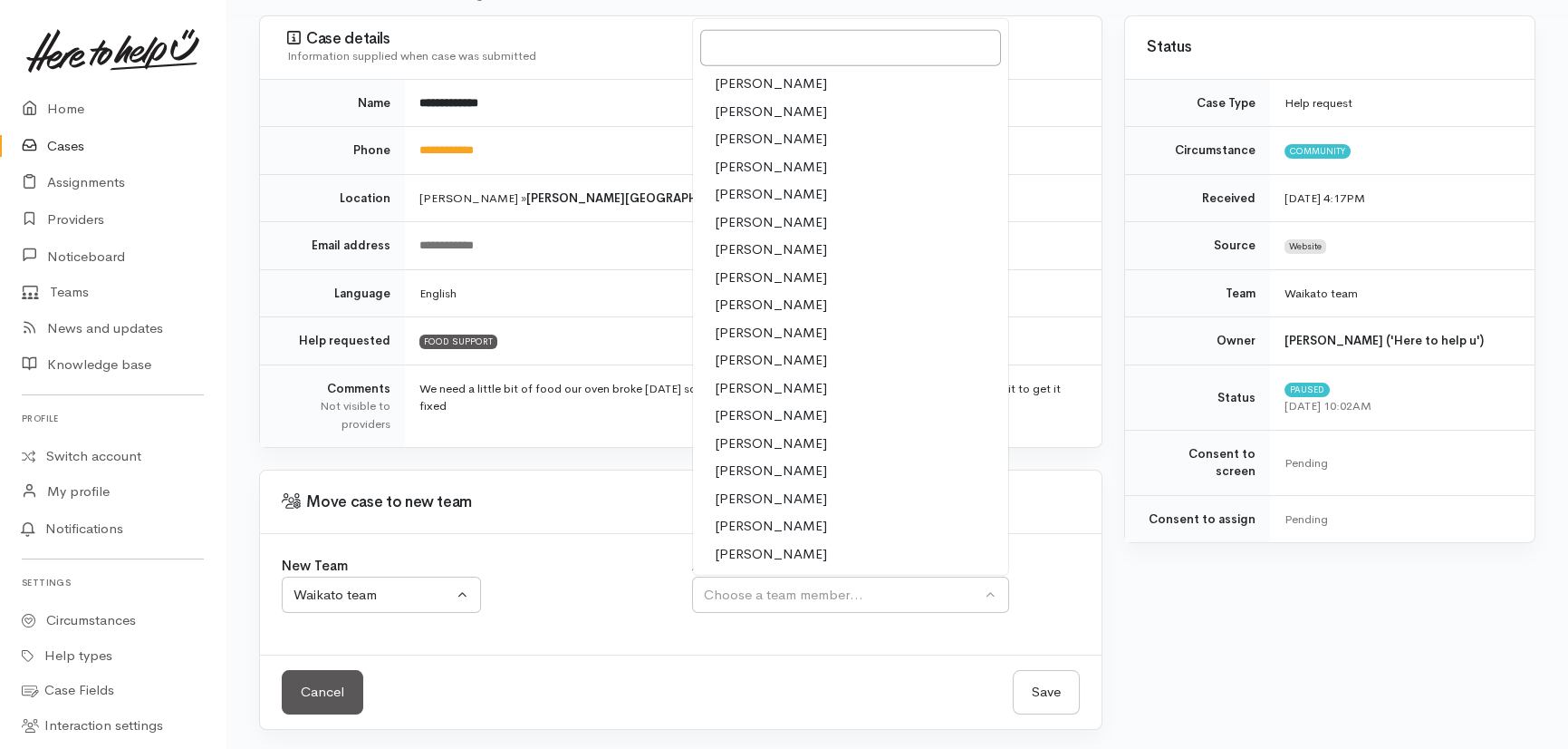
click at [775, 444] on span "Nicole Rusk" at bounding box center [770, 444] width 112 height 21
select select "2314"
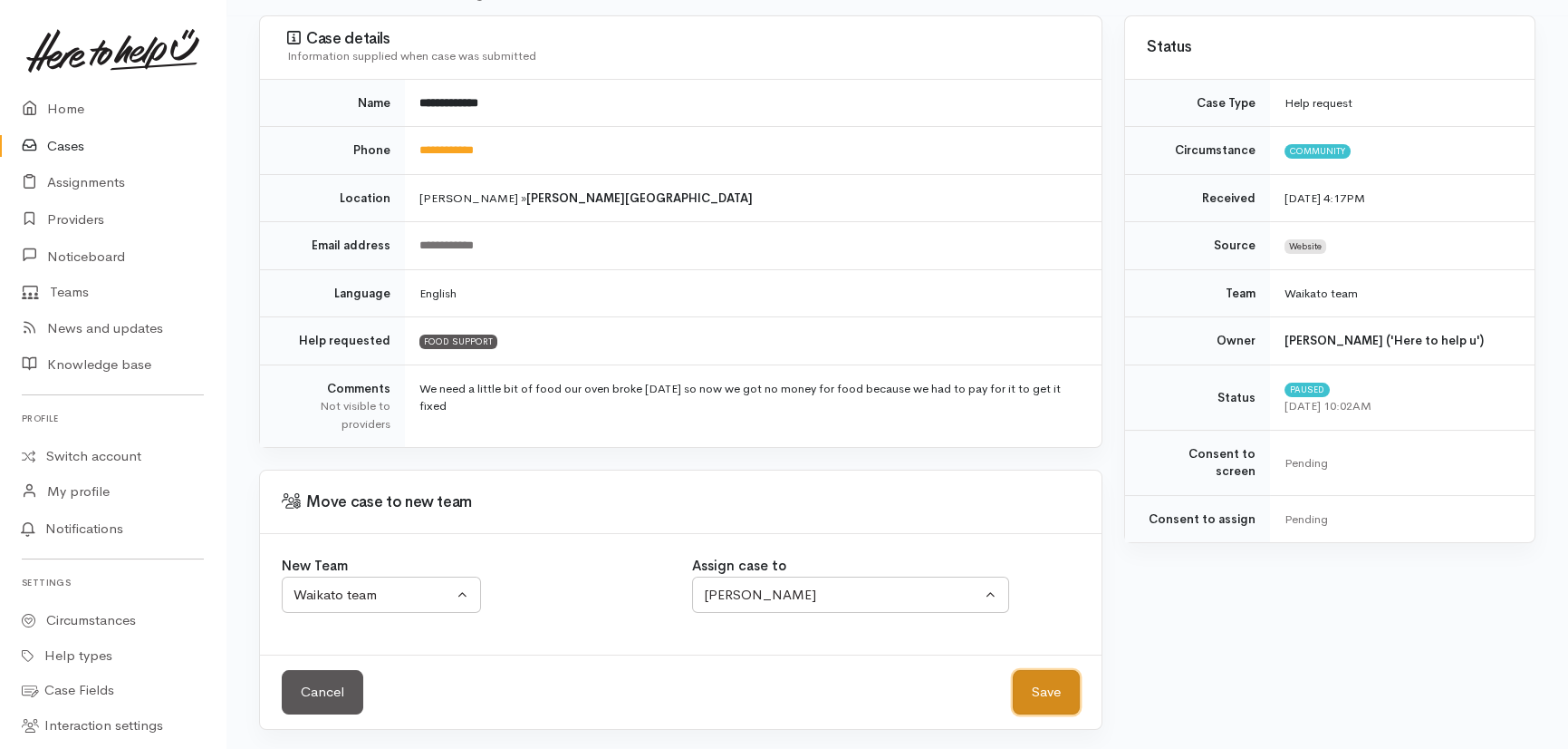
click at [1042, 688] on button "Save" at bounding box center [1046, 691] width 67 height 44
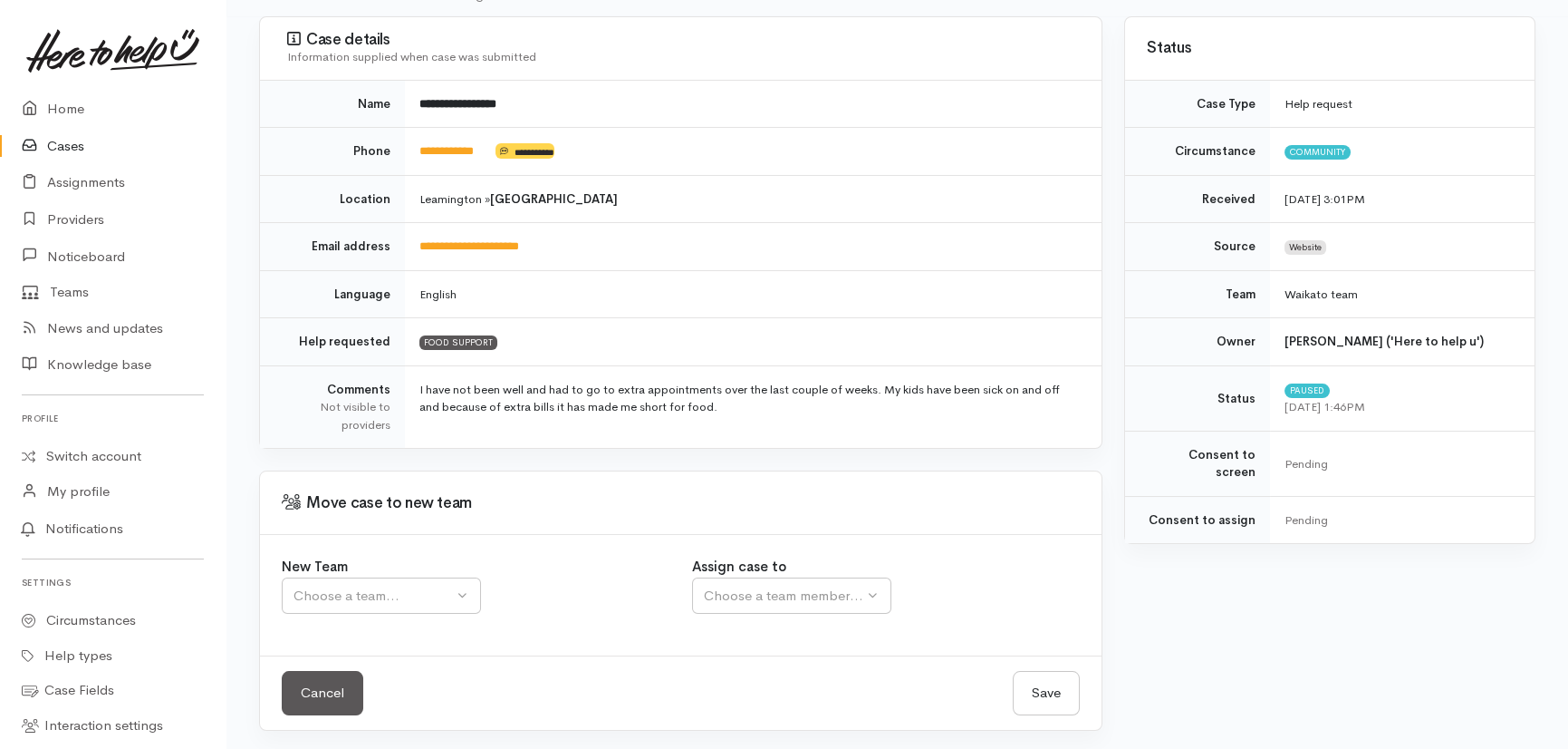
scroll to position [173, 0]
click at [386, 601] on div "Choose a team..." at bounding box center [373, 595] width 160 height 21
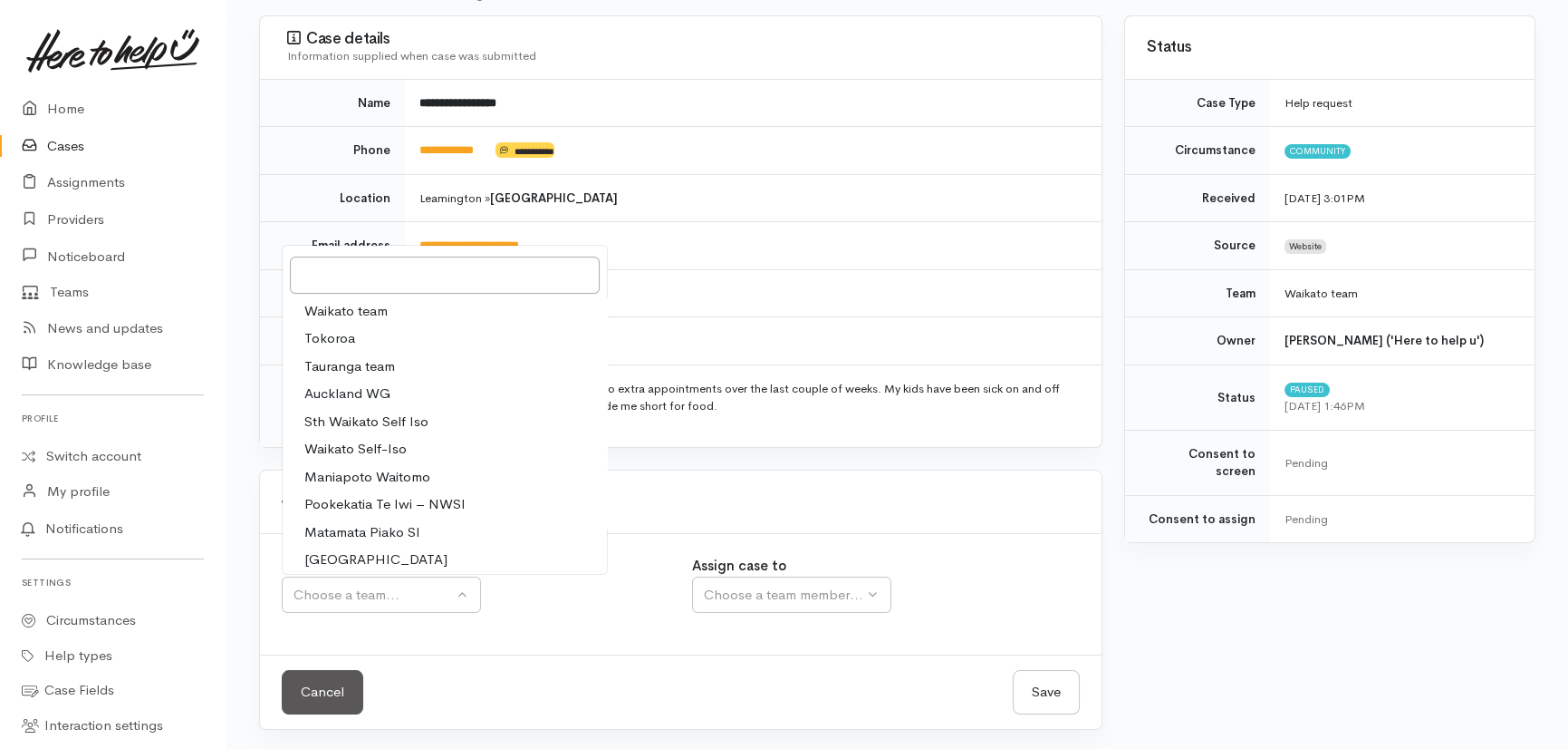
click at [340, 308] on span "Waikato team" at bounding box center [346, 311] width 83 height 21
select select "1"
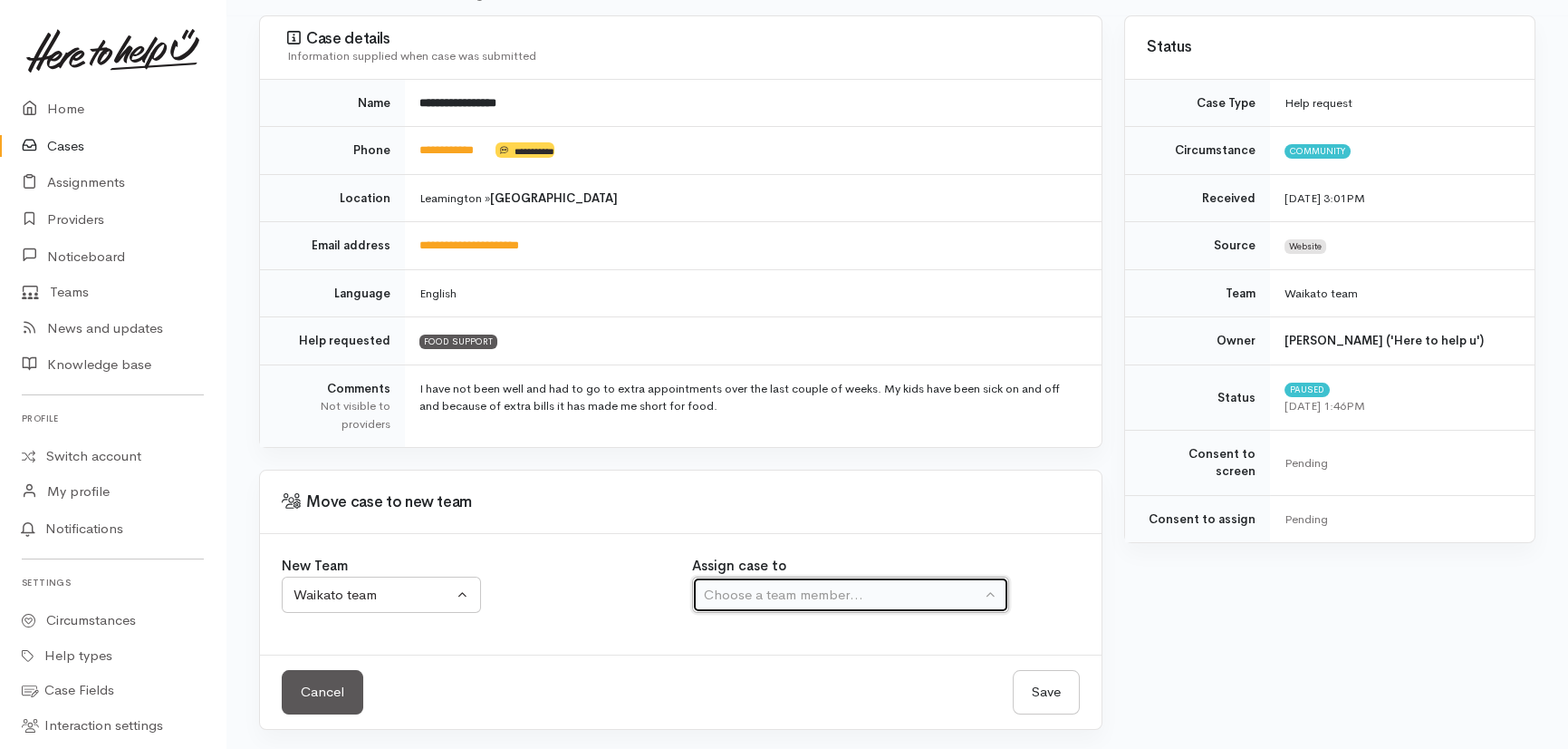
click at [836, 584] on div "Choose a team member..." at bounding box center [842, 595] width 277 height 21
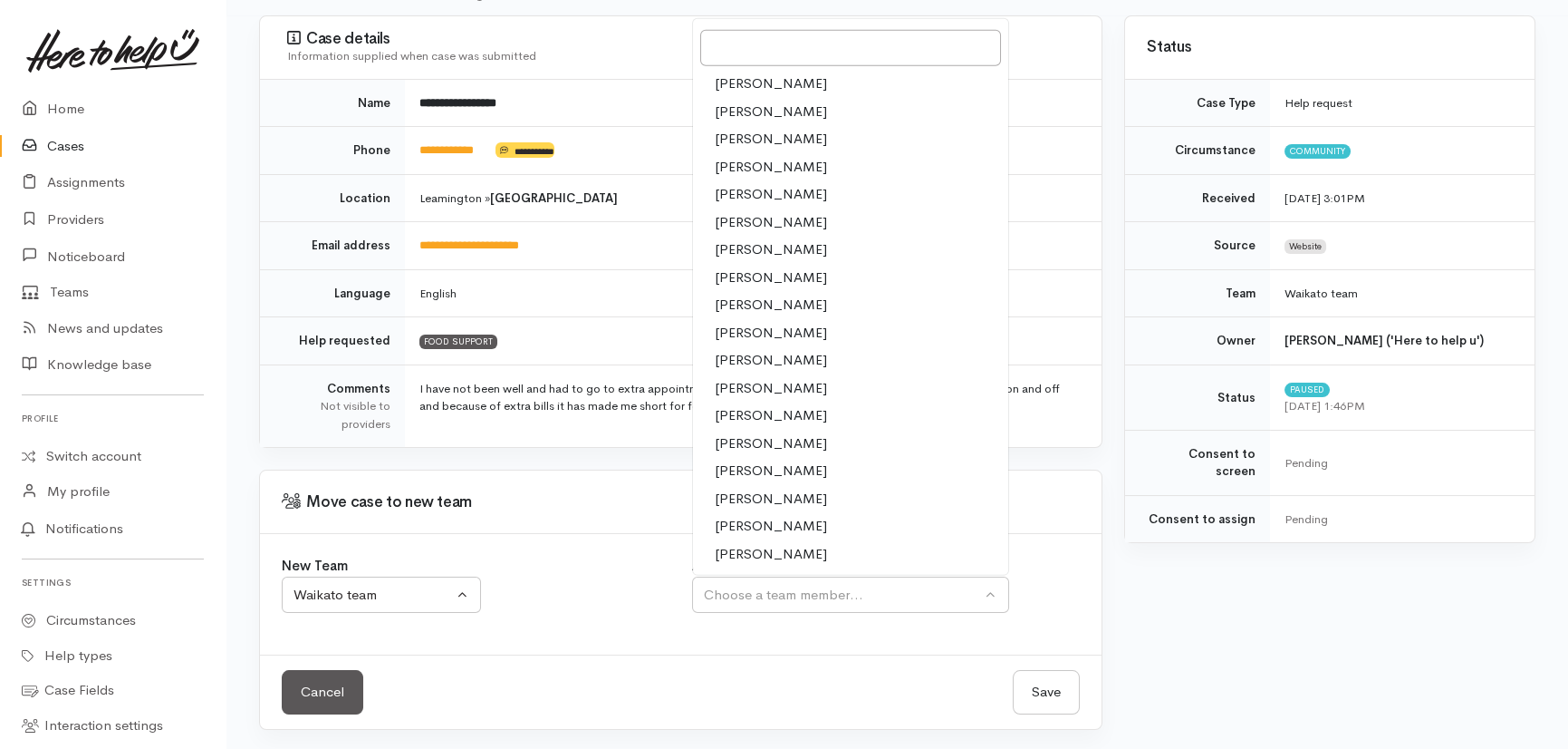
click at [747, 549] on span "[PERSON_NAME]" at bounding box center [770, 554] width 112 height 21
select select "1463"
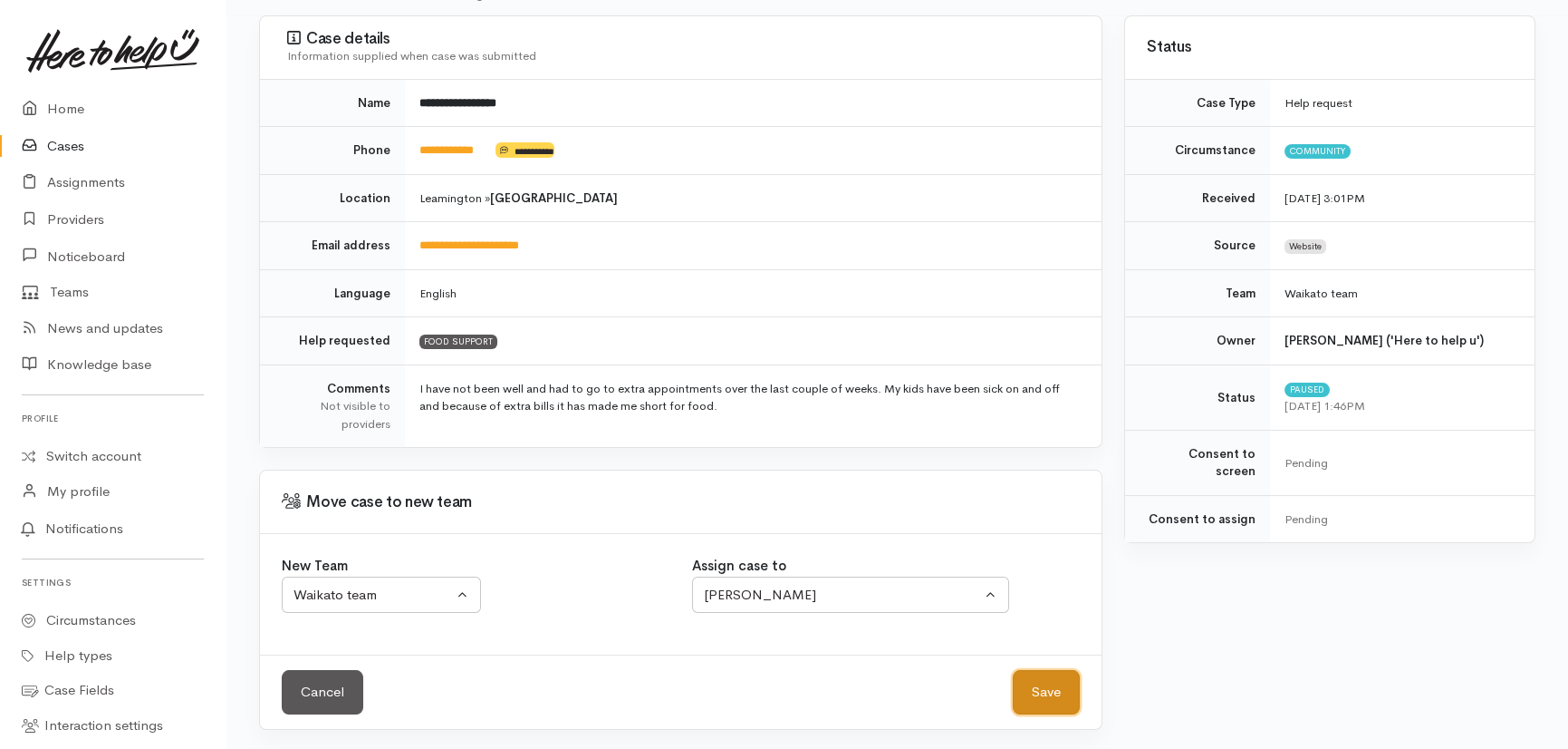
click at [1060, 690] on button "Save" at bounding box center [1046, 691] width 67 height 44
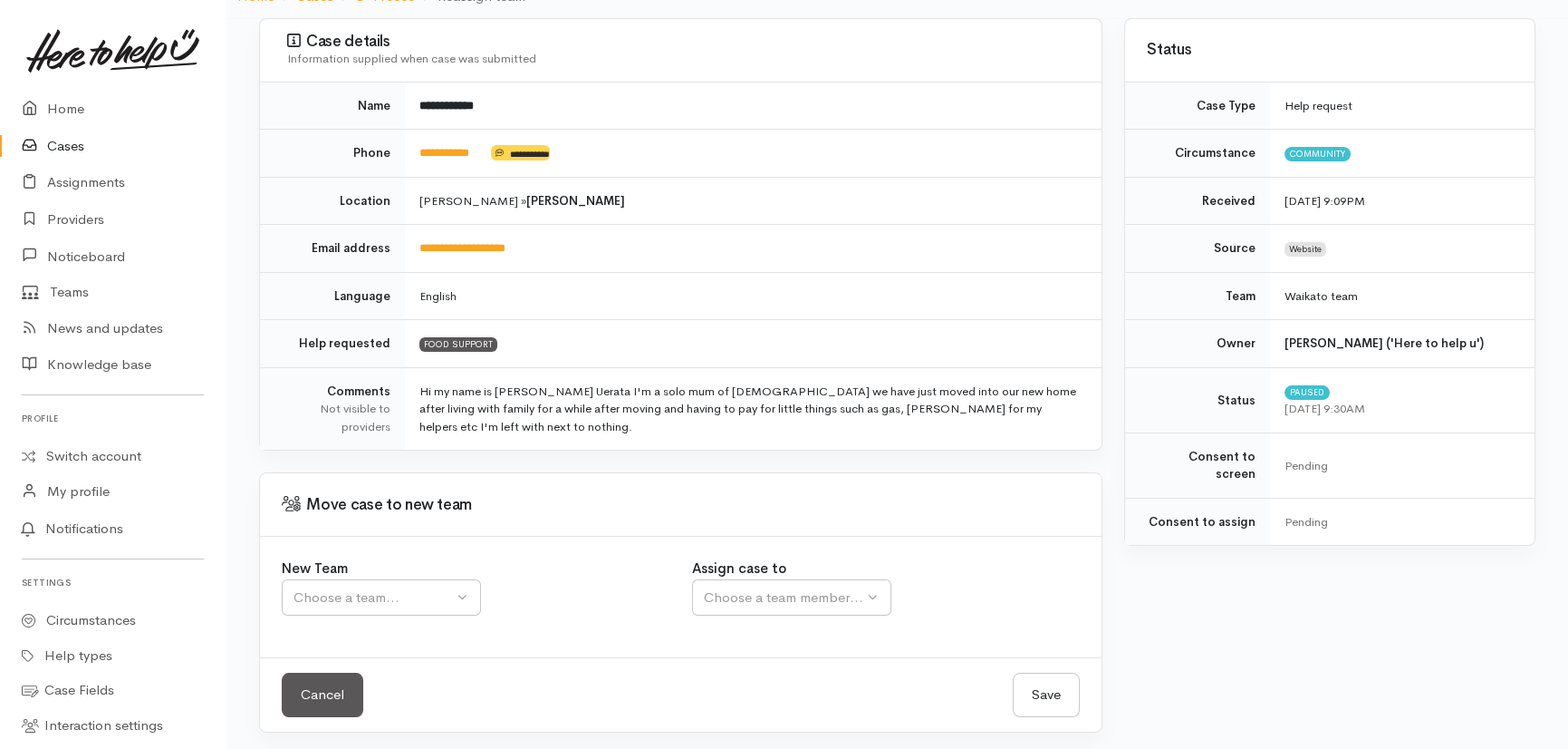
scroll to position [173, 0]
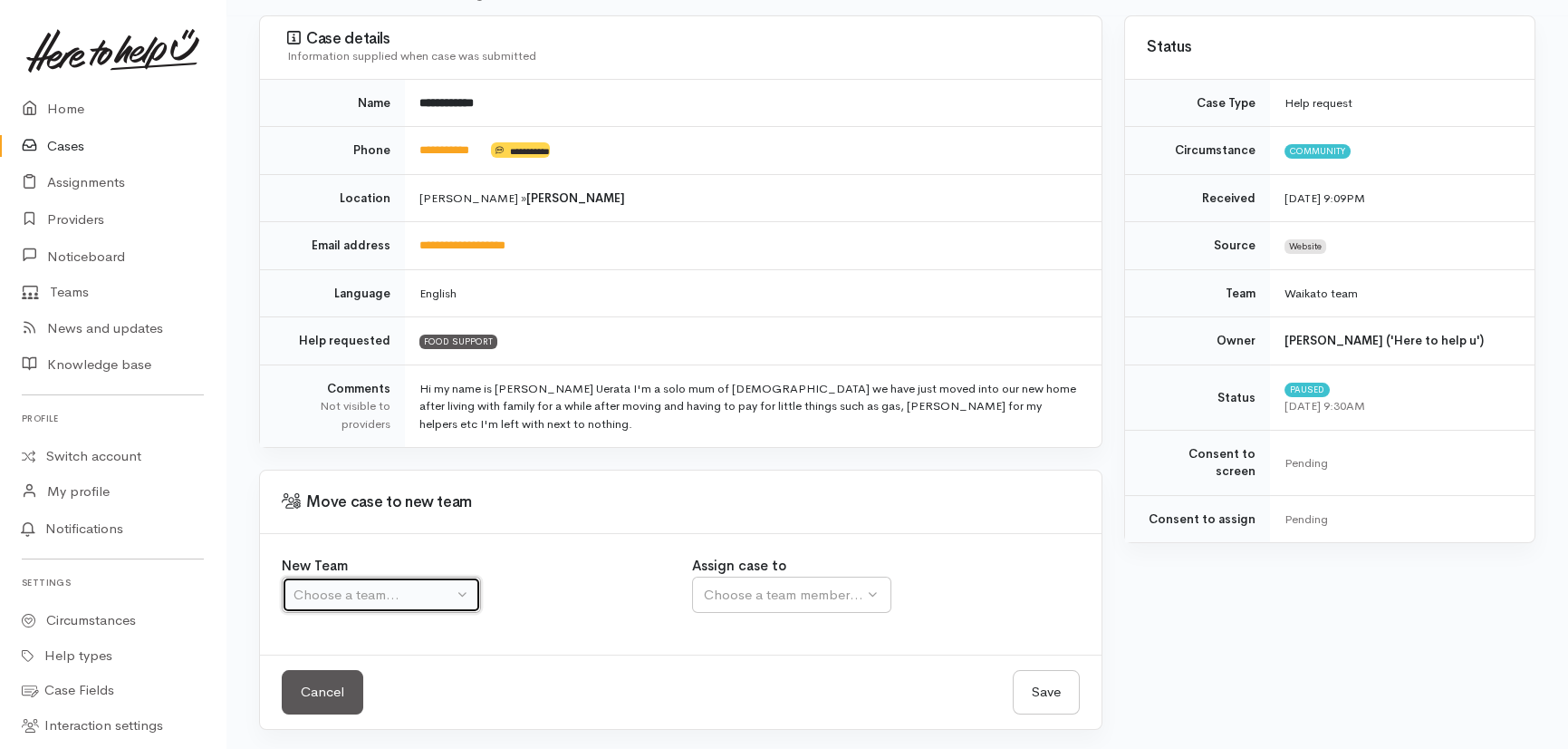
click at [418, 598] on div "Choose a team..." at bounding box center [373, 595] width 160 height 21
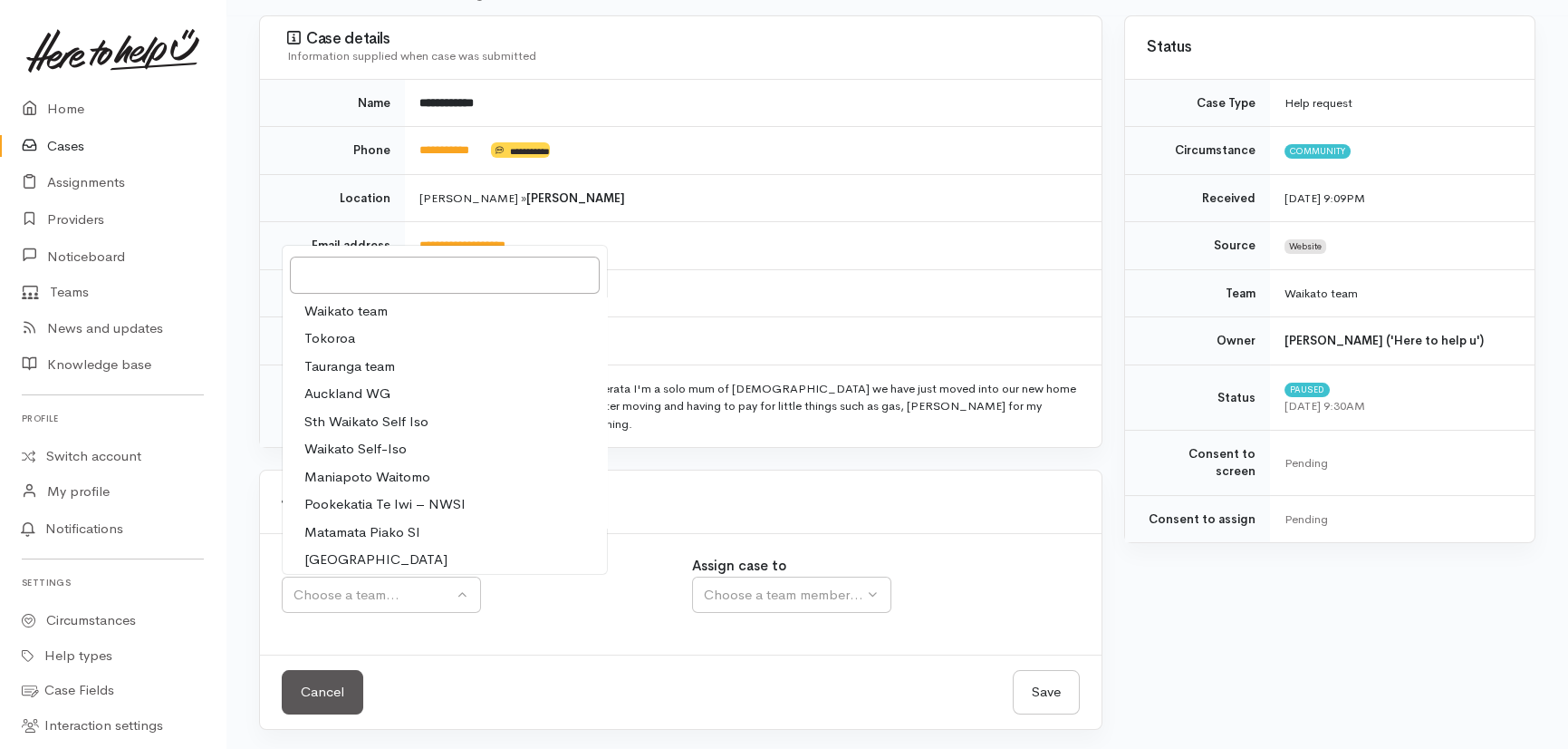
click at [348, 308] on span "Waikato team" at bounding box center [346, 311] width 83 height 21
select select "1"
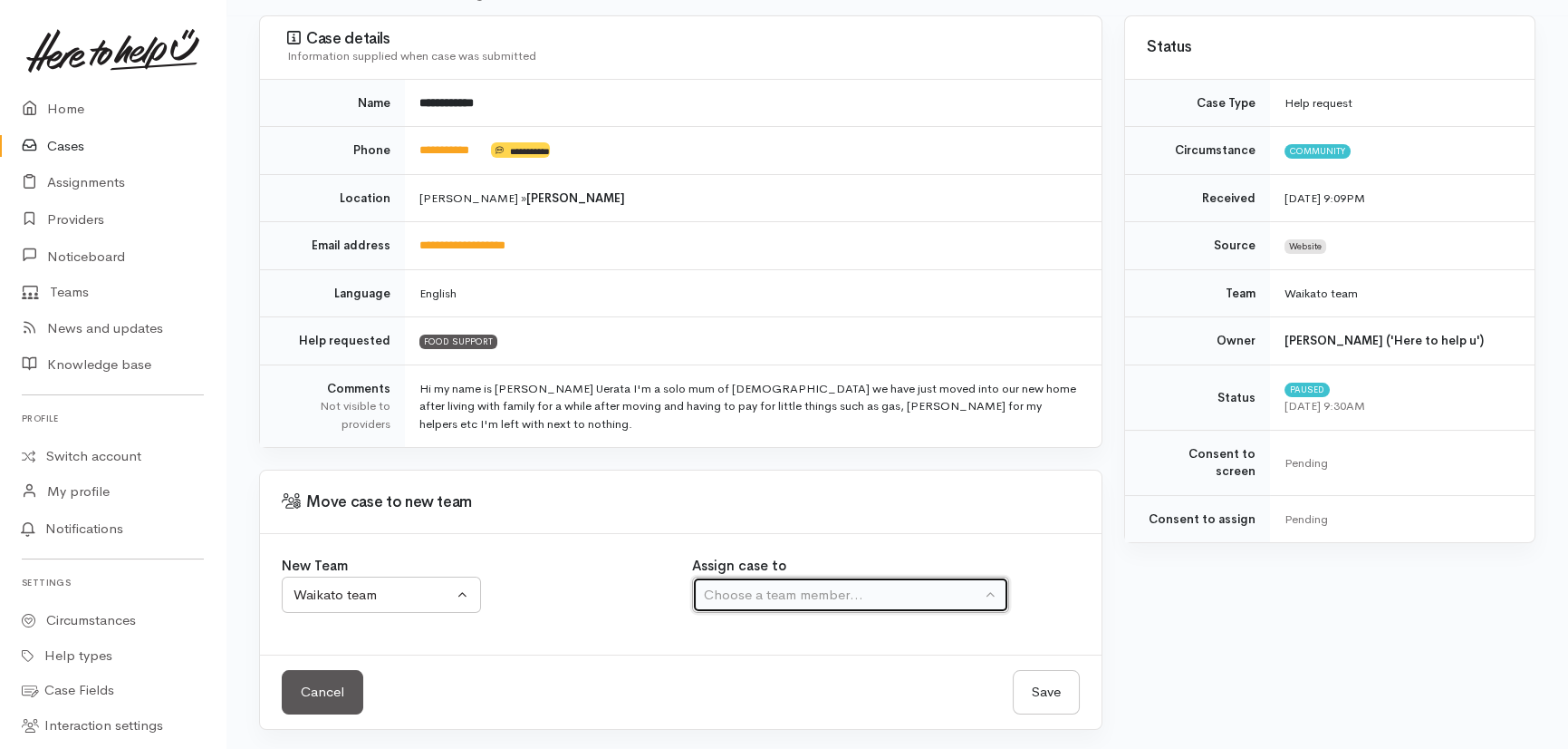
click at [749, 597] on div "Choose a team member..." at bounding box center [842, 595] width 277 height 21
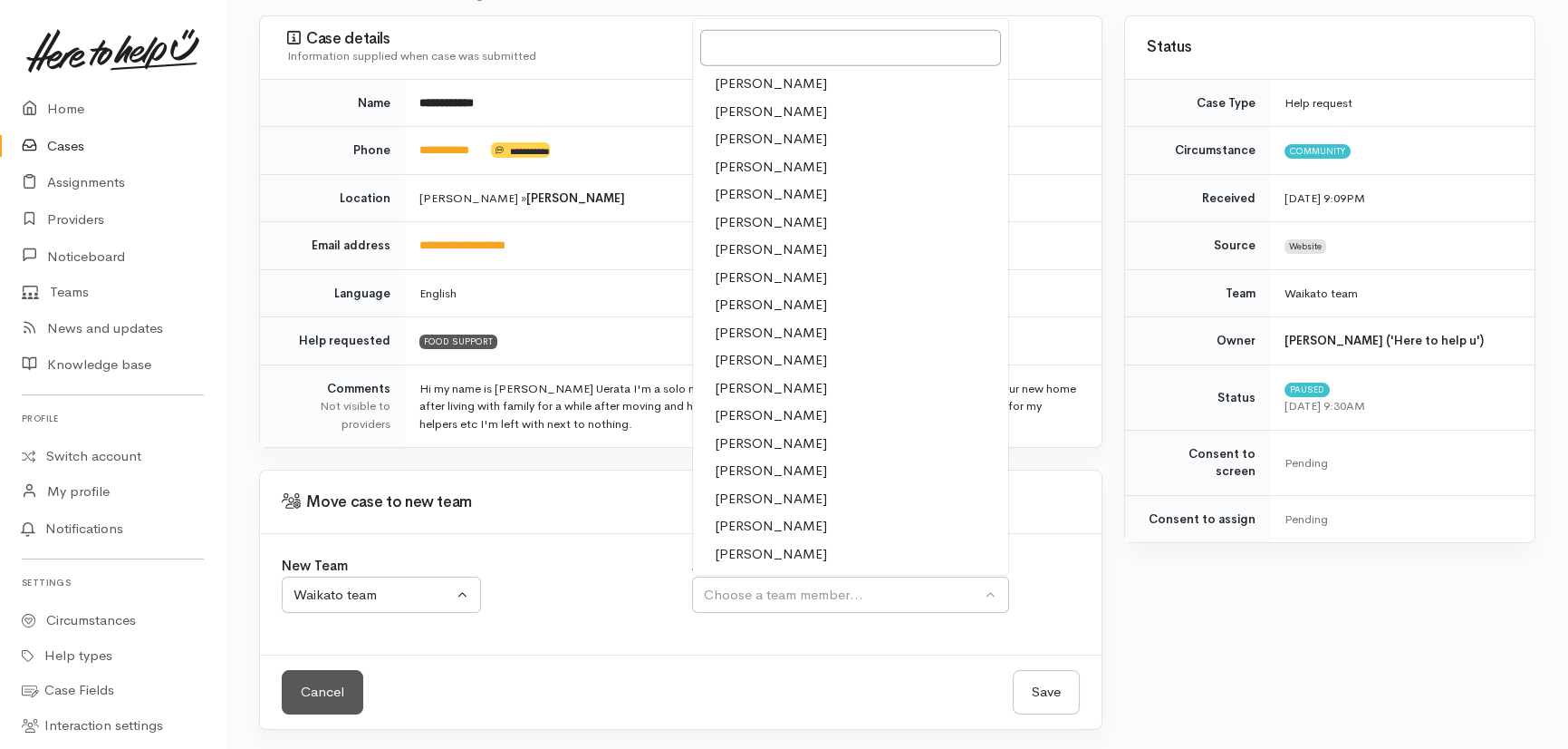
click at [732, 553] on span "[PERSON_NAME]" at bounding box center [770, 554] width 112 height 21
select select "1463"
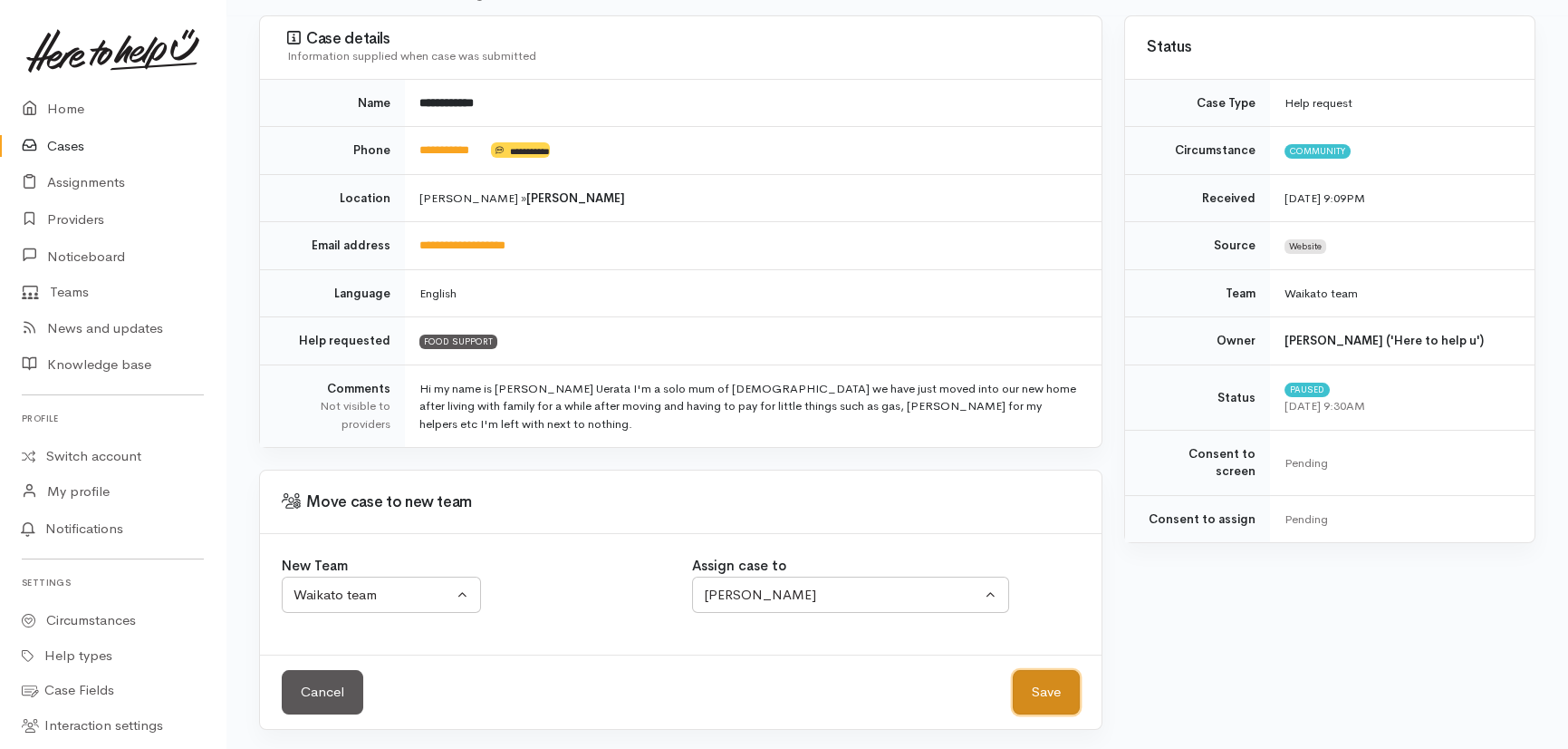
click at [1042, 672] on button "Save" at bounding box center [1046, 691] width 67 height 44
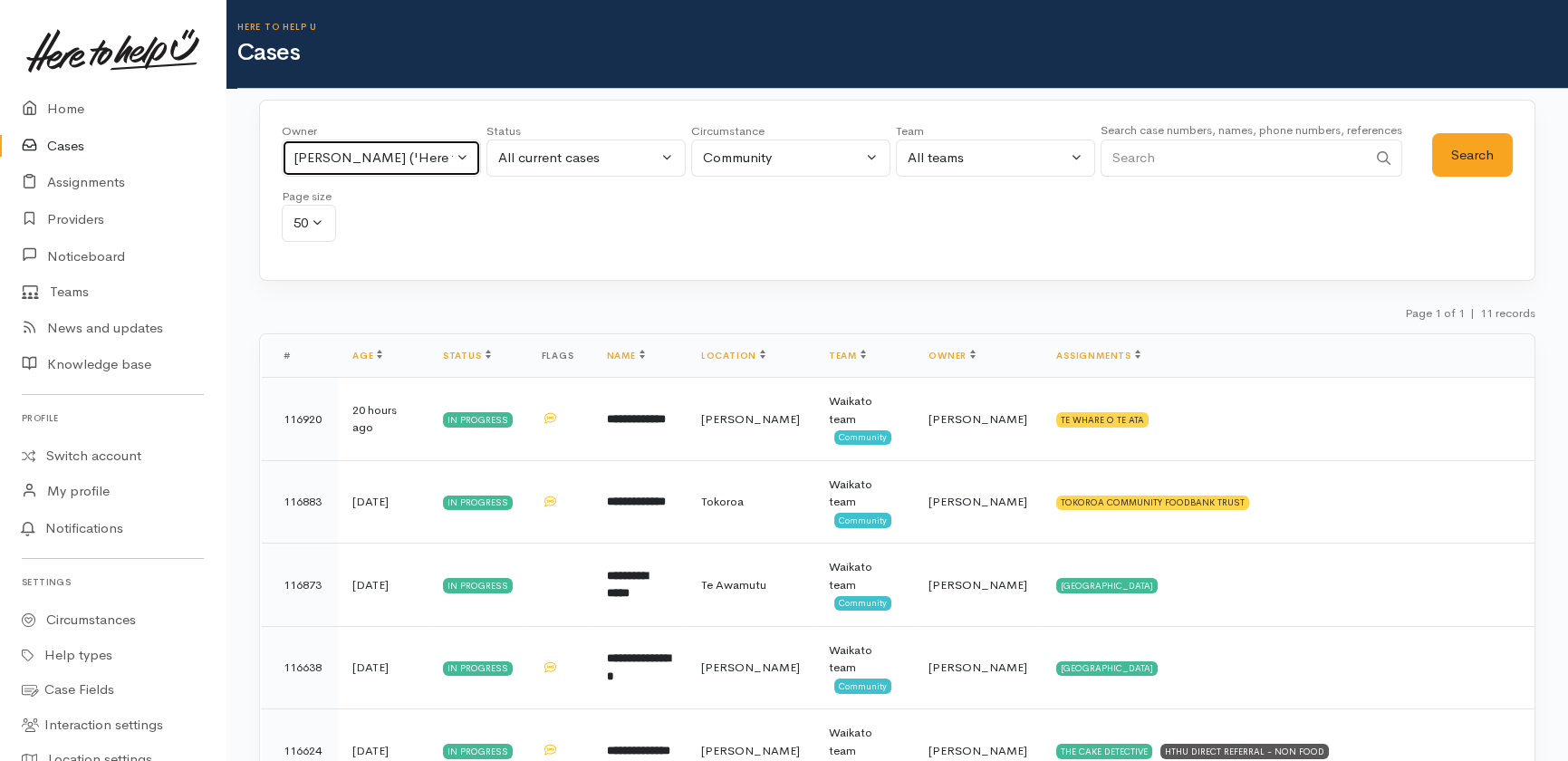
click at [425, 158] on div "Priyanka Duggal ('Here to help u')" at bounding box center [373, 158] width 160 height 21
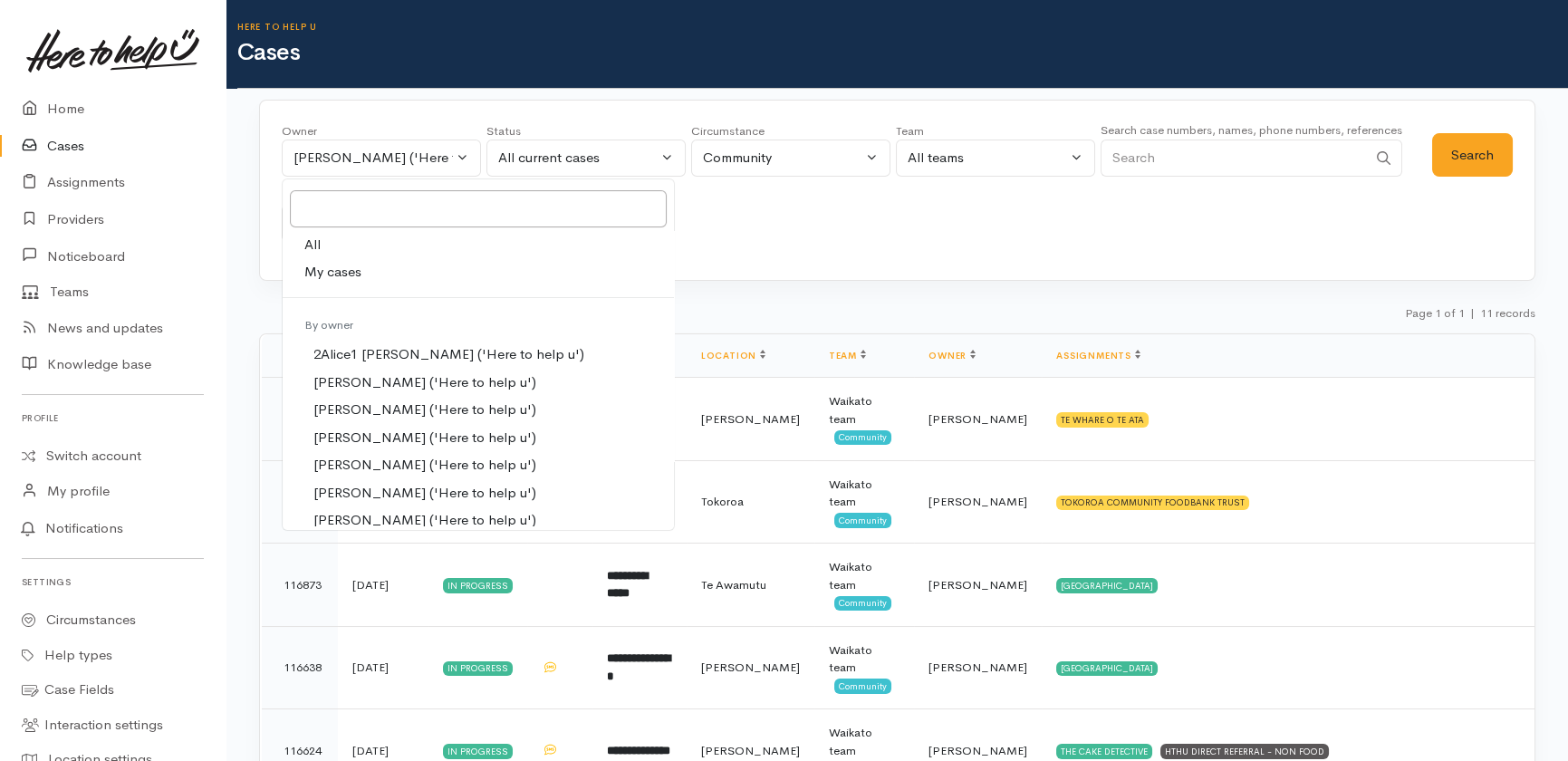
drag, startPoint x: 299, startPoint y: 243, endPoint x: 471, endPoint y: 256, distance: 172.5
click at [300, 243] on link "All" at bounding box center [478, 245] width 391 height 28
select select "-1"
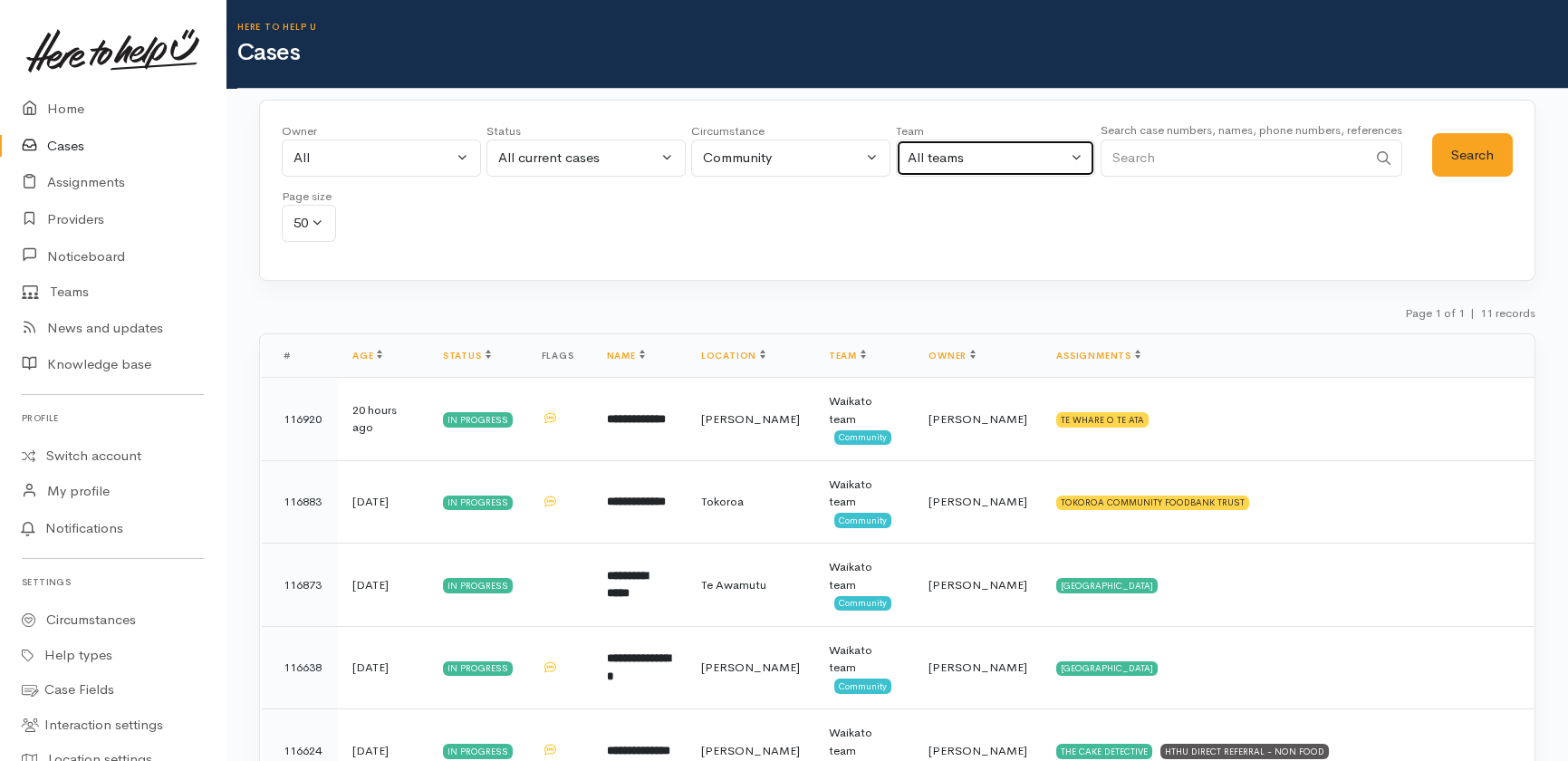
click at [985, 149] on div "All teams" at bounding box center [987, 158] width 160 height 21
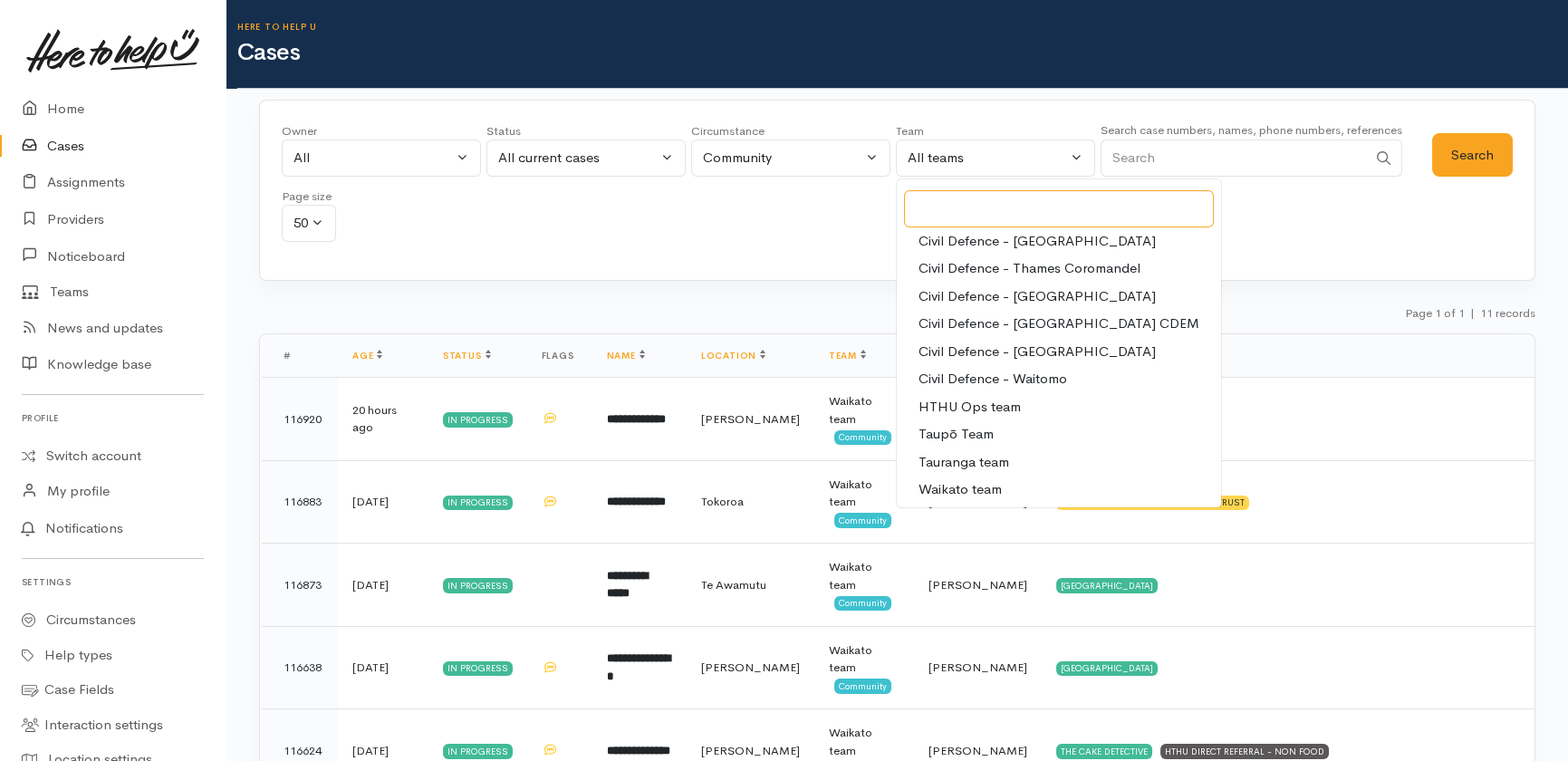
scroll to position [170, 0]
click at [978, 486] on span "Waikato team" at bounding box center [960, 489] width 83 height 21
select select "1"
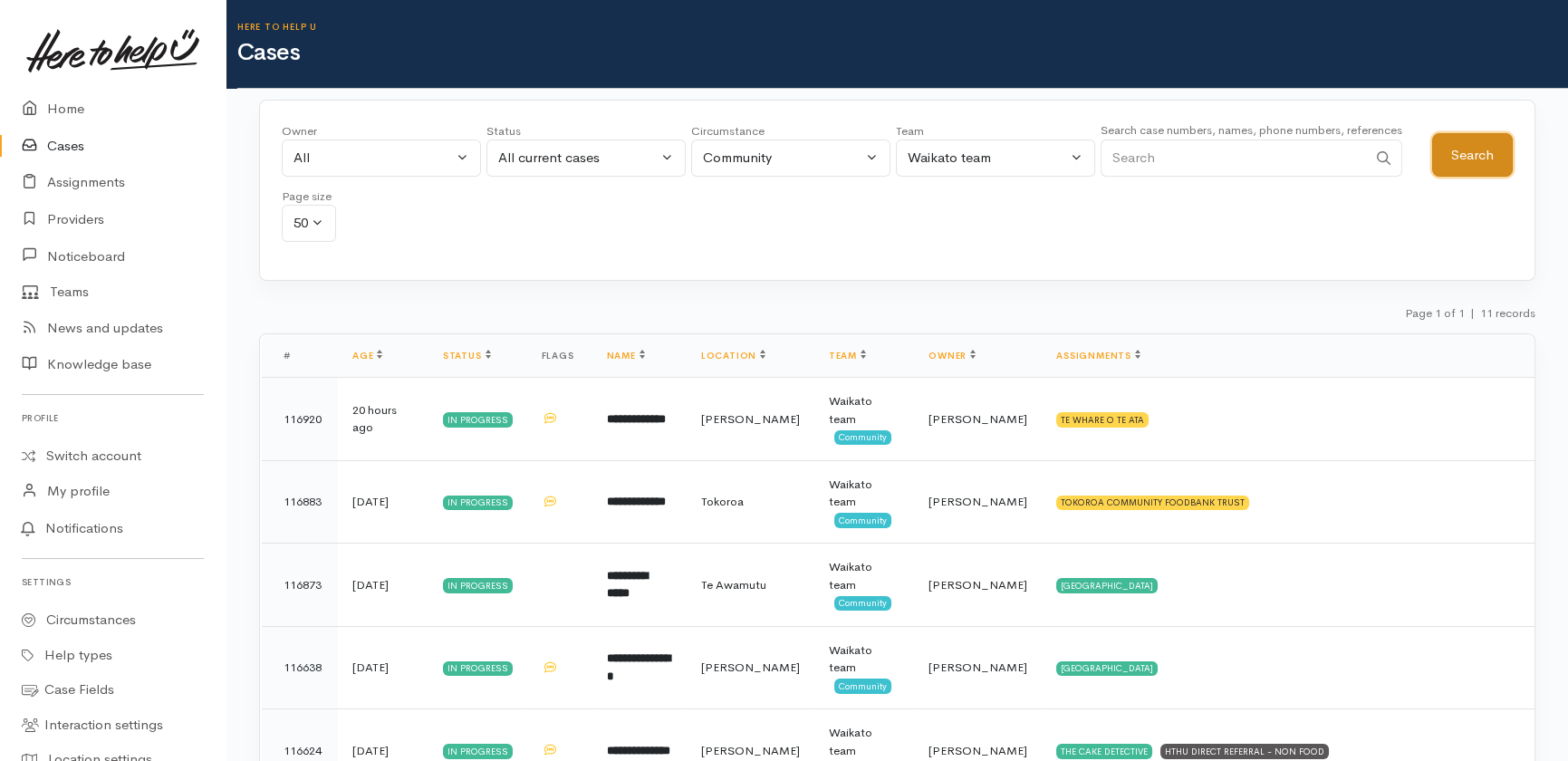
click at [1460, 149] on button "Search" at bounding box center [1472, 155] width 80 height 44
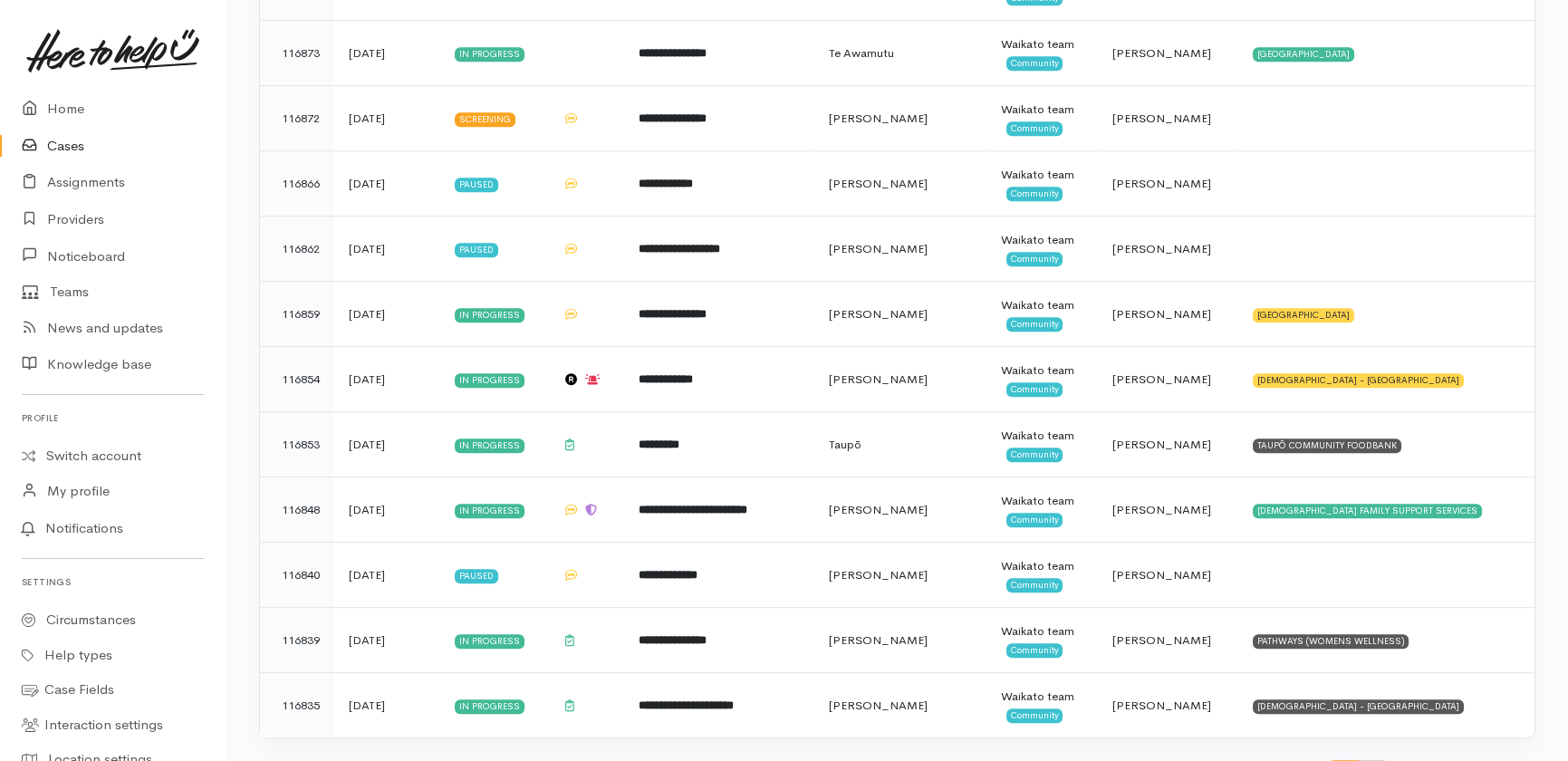
scroll to position [2958, 0]
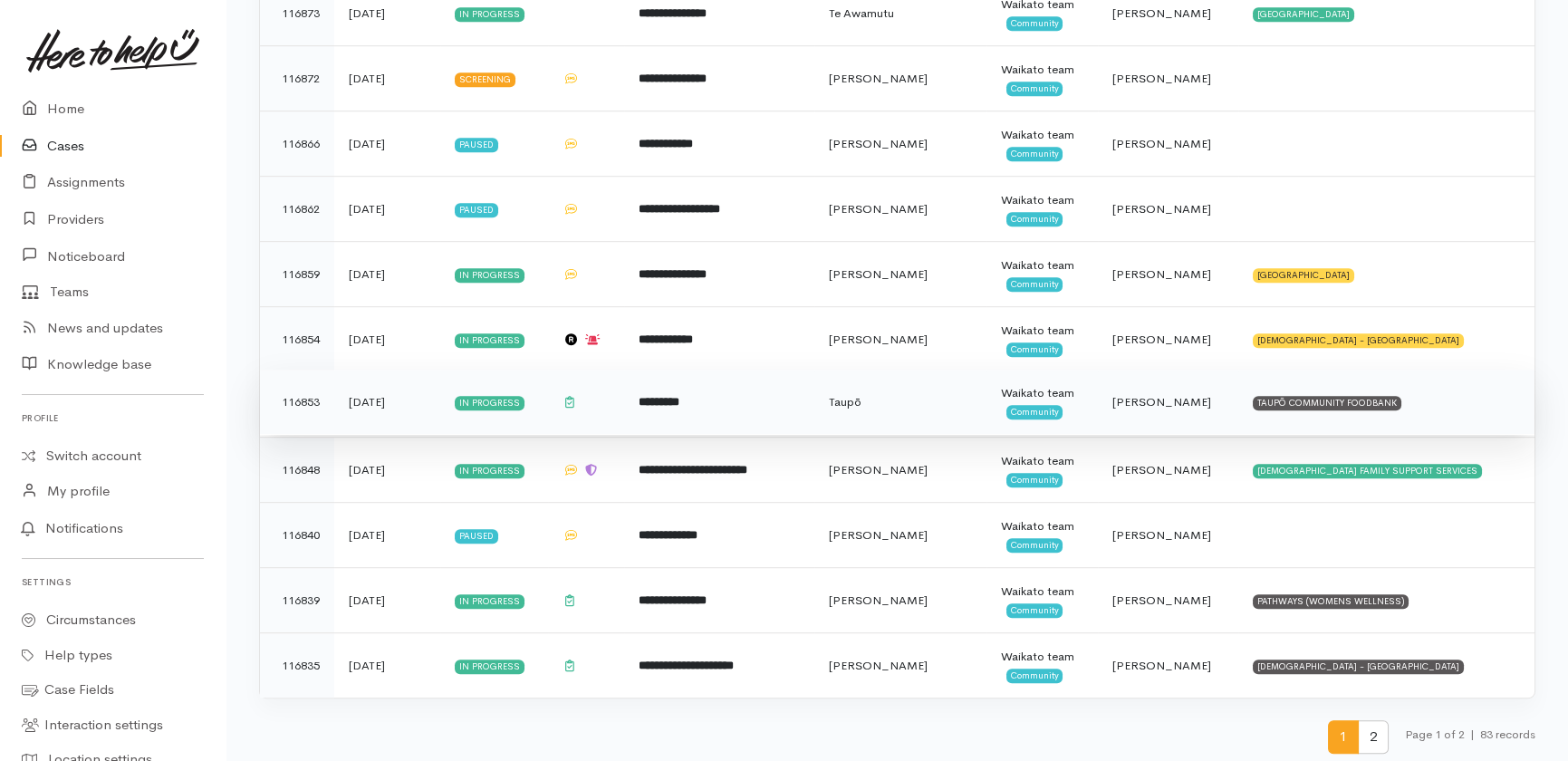
click at [1211, 400] on span "Jeffin Gopi" at bounding box center [1162, 402] width 98 height 15
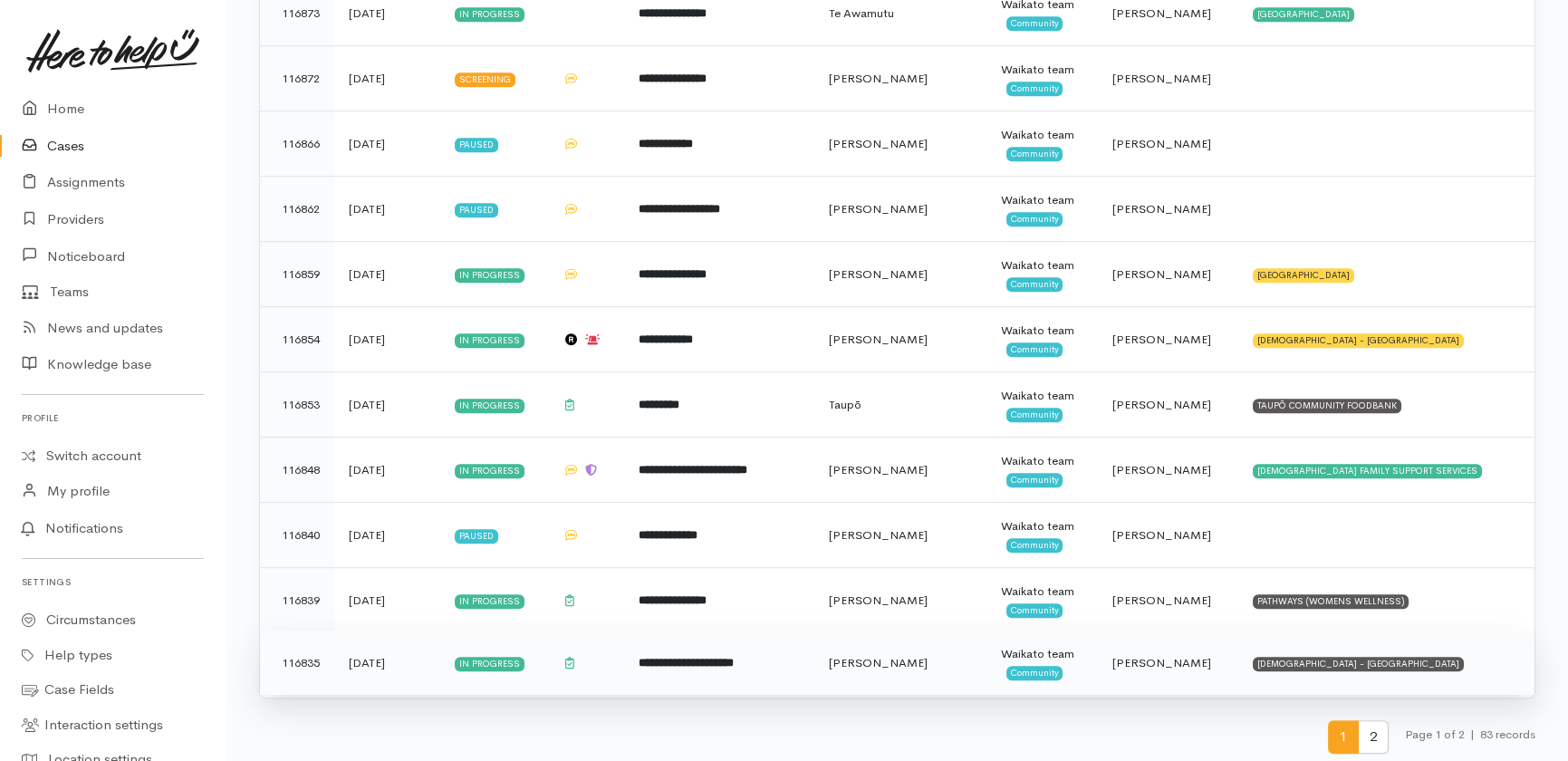
drag, startPoint x: 1178, startPoint y: 586, endPoint x: 1212, endPoint y: 660, distance: 81.4
click at [1178, 593] on span "Jeffin Gopi" at bounding box center [1162, 600] width 98 height 15
click at [1192, 655] on span "Jeffin Gopi" at bounding box center [1162, 663] width 98 height 15
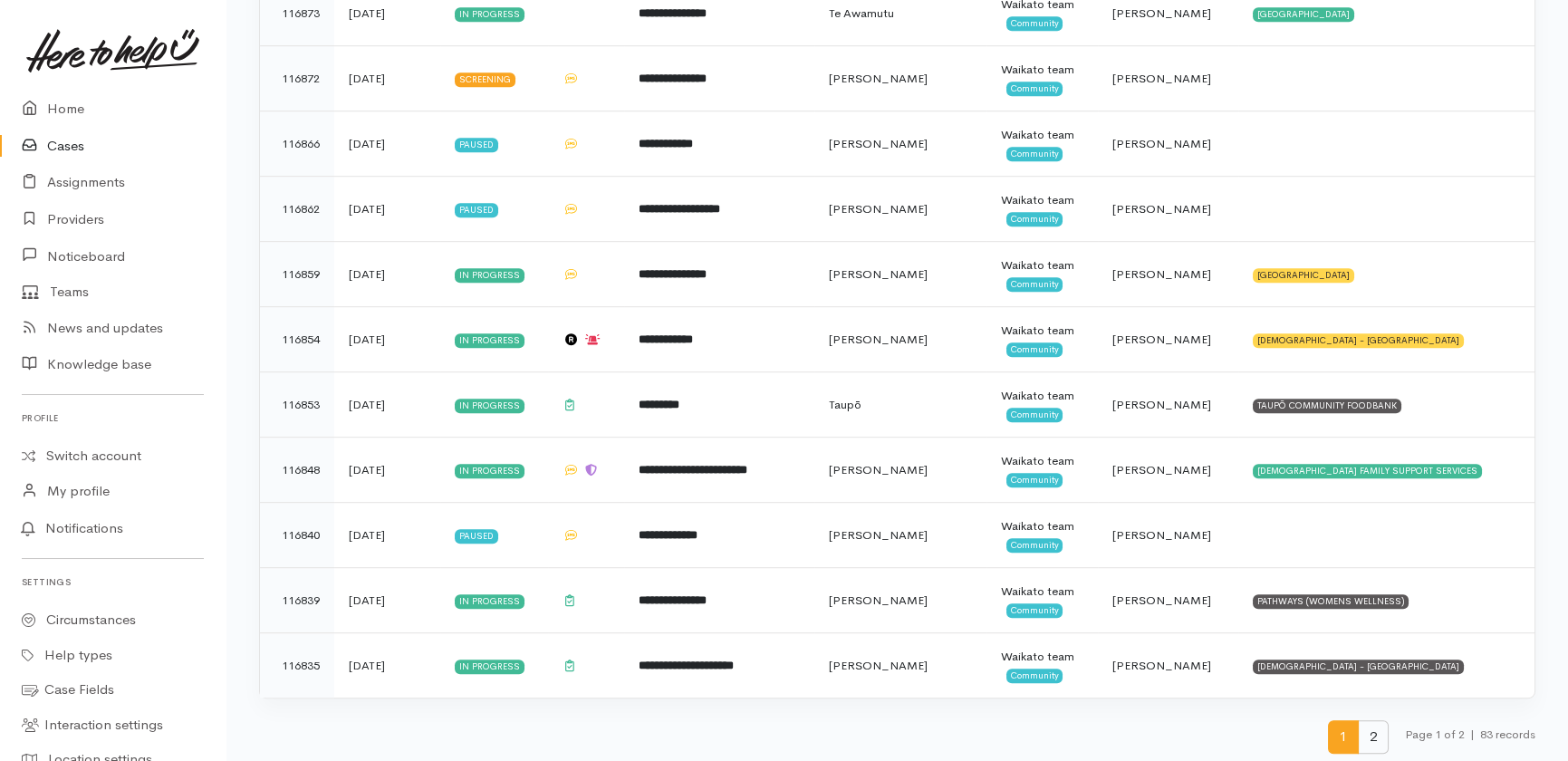
click at [1373, 731] on span "2" at bounding box center [1373, 736] width 31 height 33
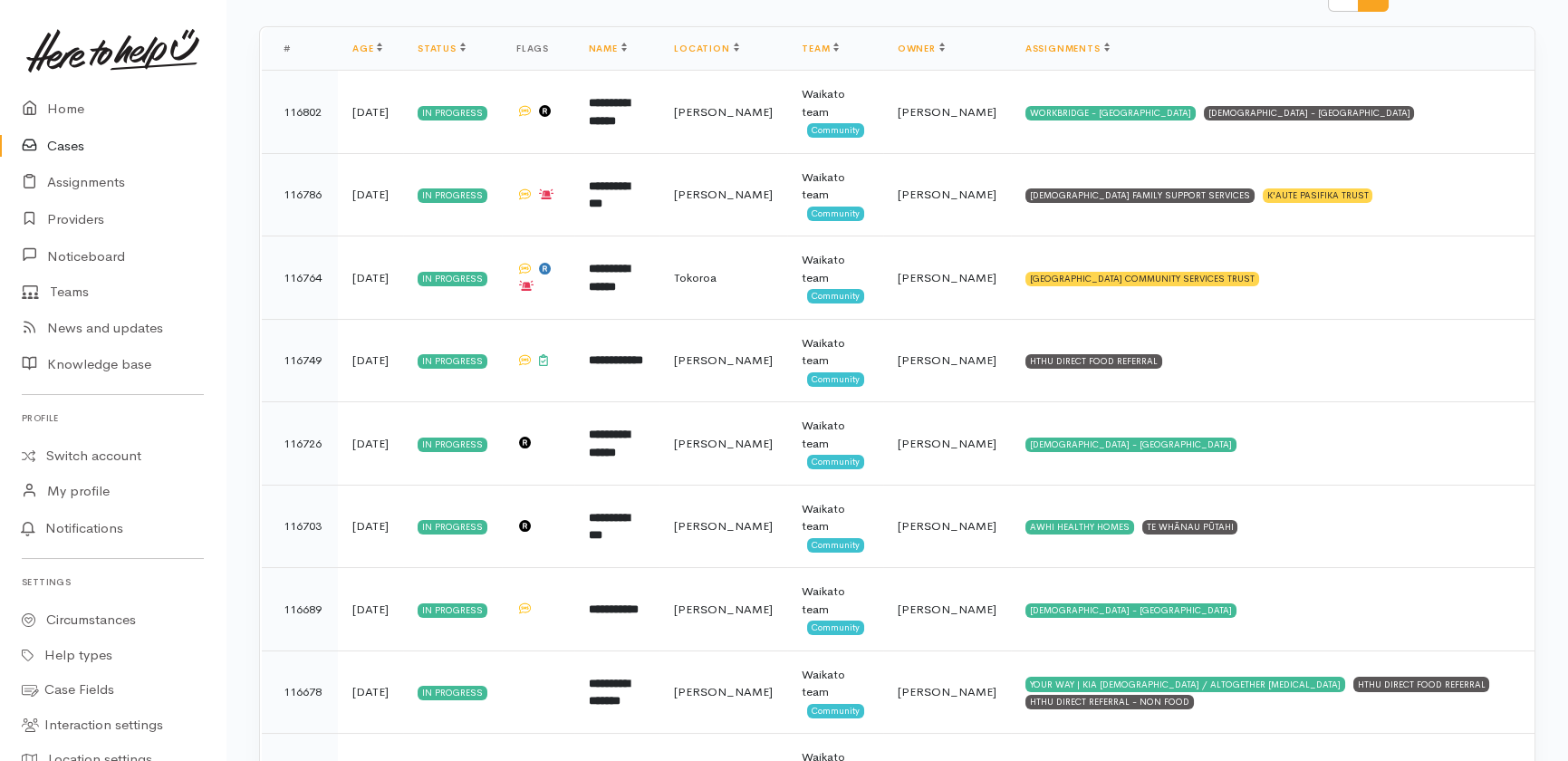
scroll to position [329, 0]
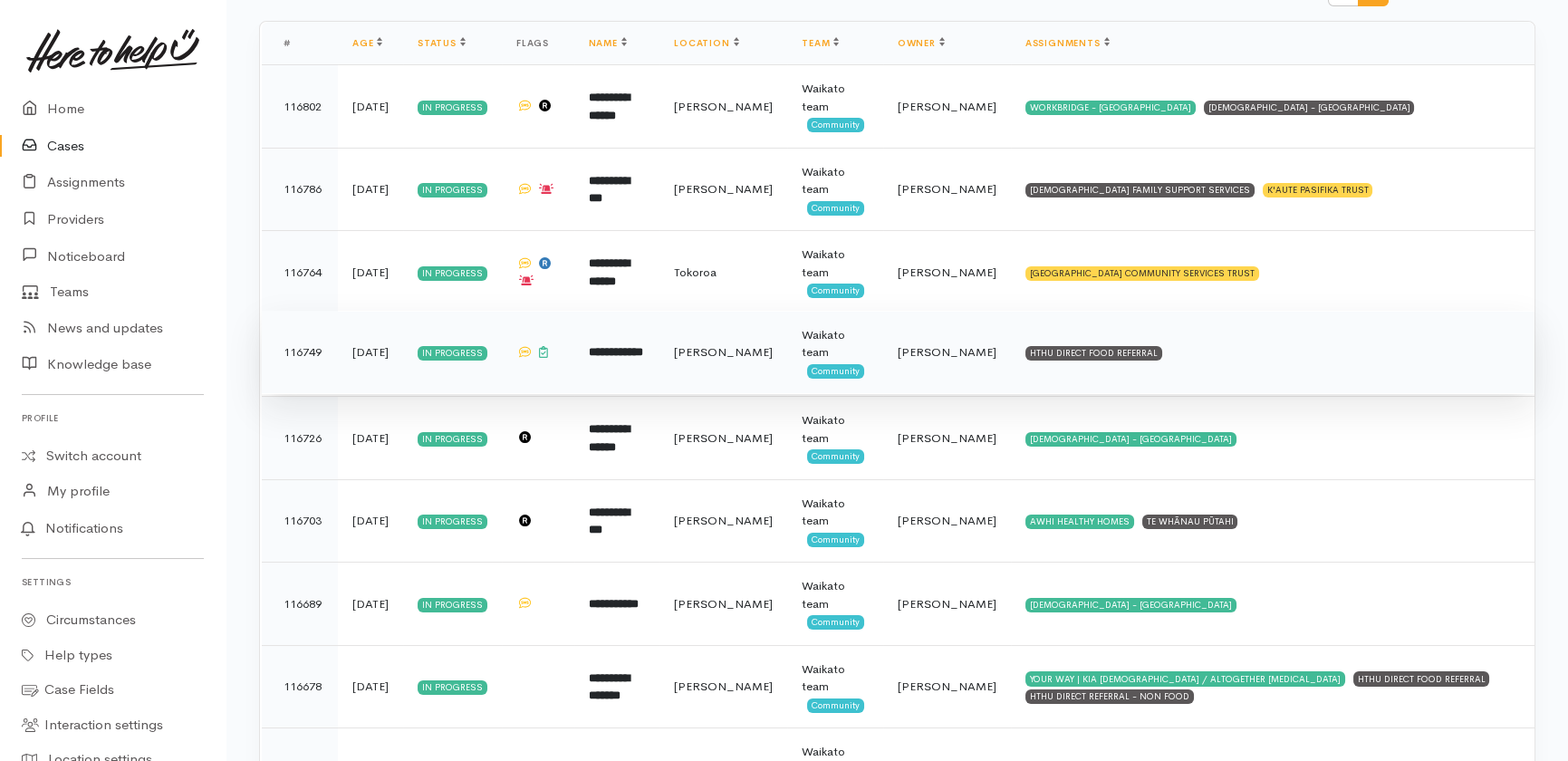
click at [914, 346] on span "Katarina Daly" at bounding box center [947, 352] width 98 height 15
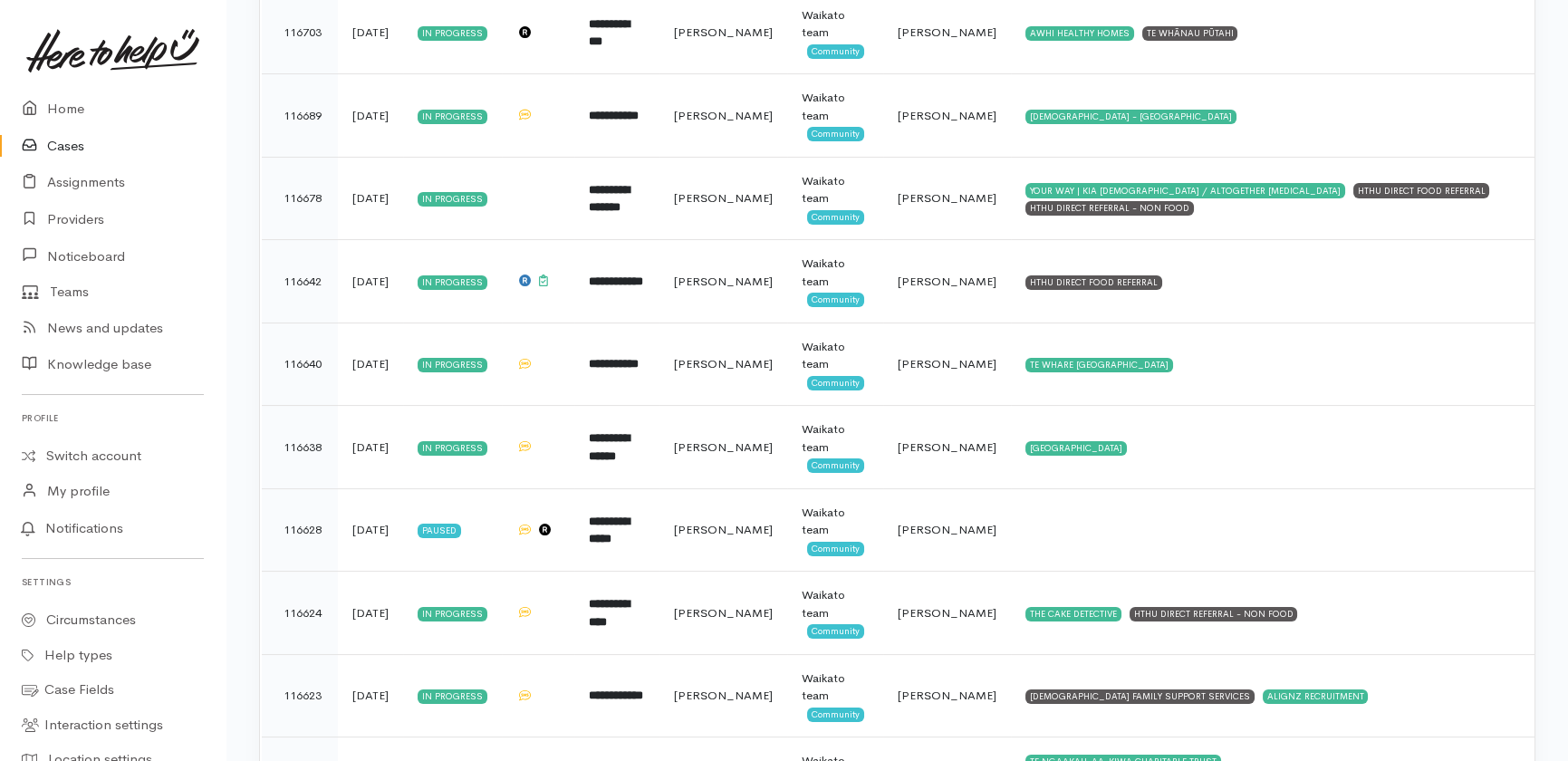
scroll to position [823, 0]
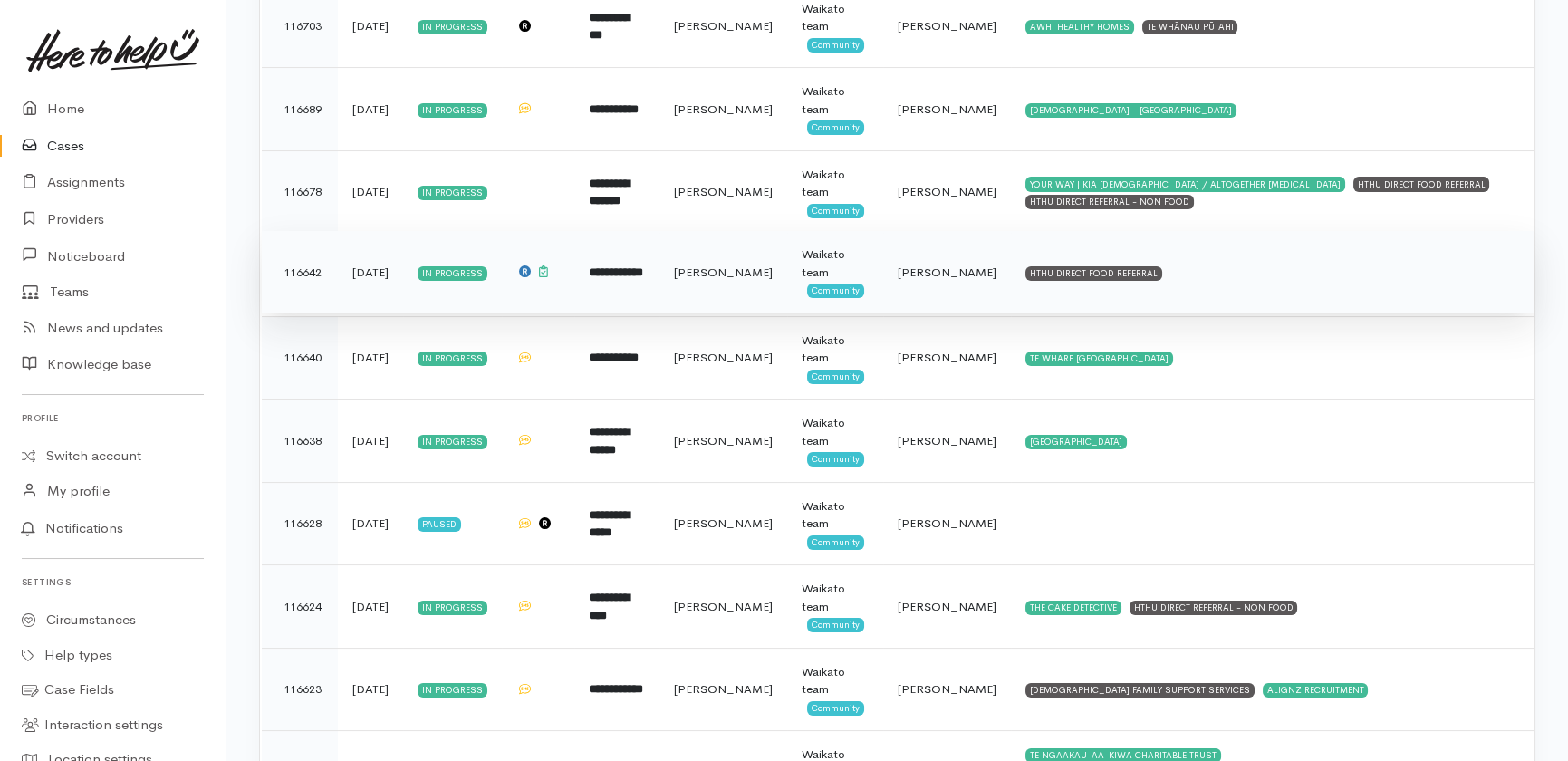
click at [922, 267] on span "Katarina Daly" at bounding box center [947, 272] width 98 height 15
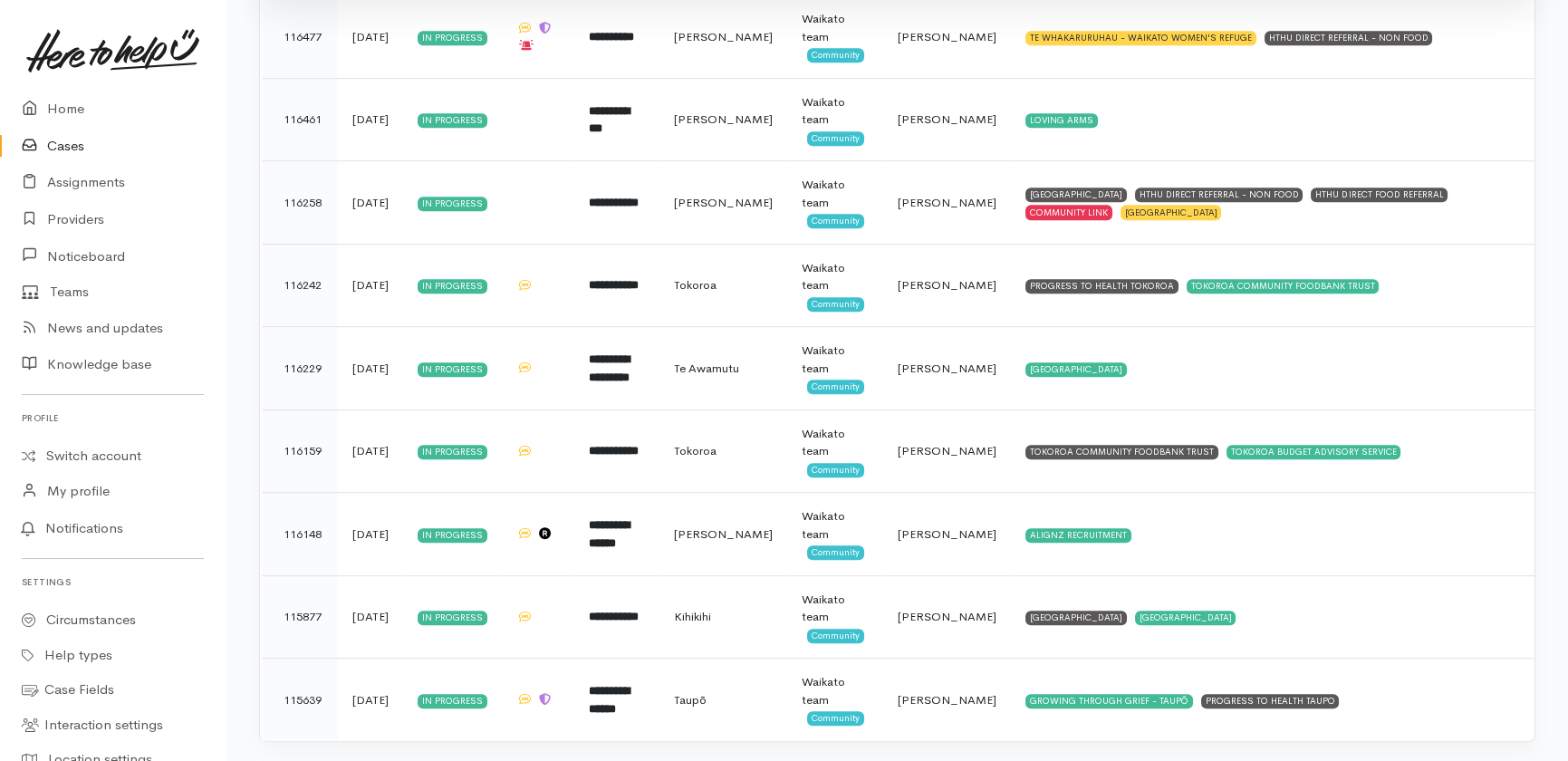
scroll to position [2433, 0]
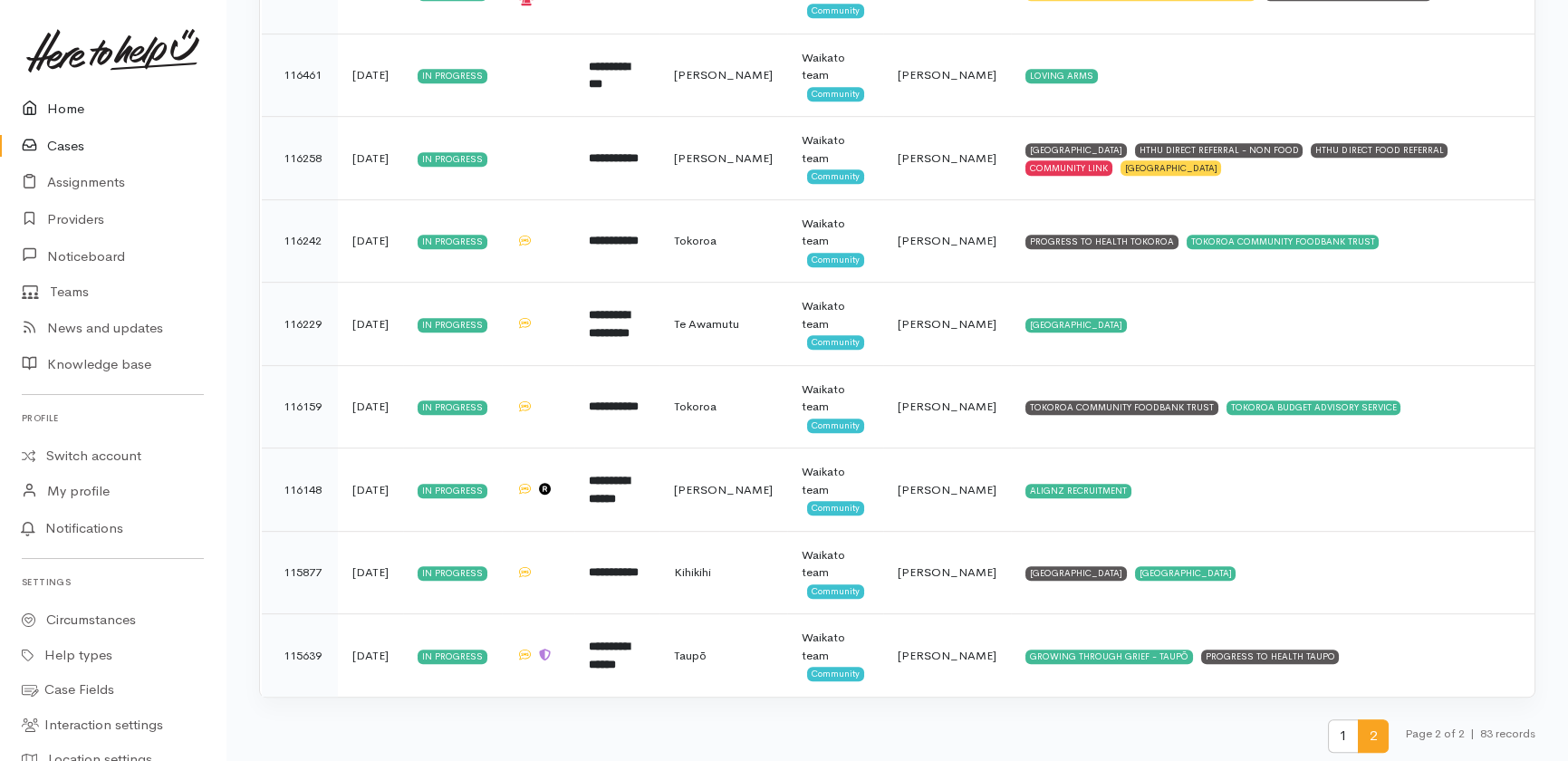
click at [60, 108] on link "Home" at bounding box center [112, 109] width 226 height 37
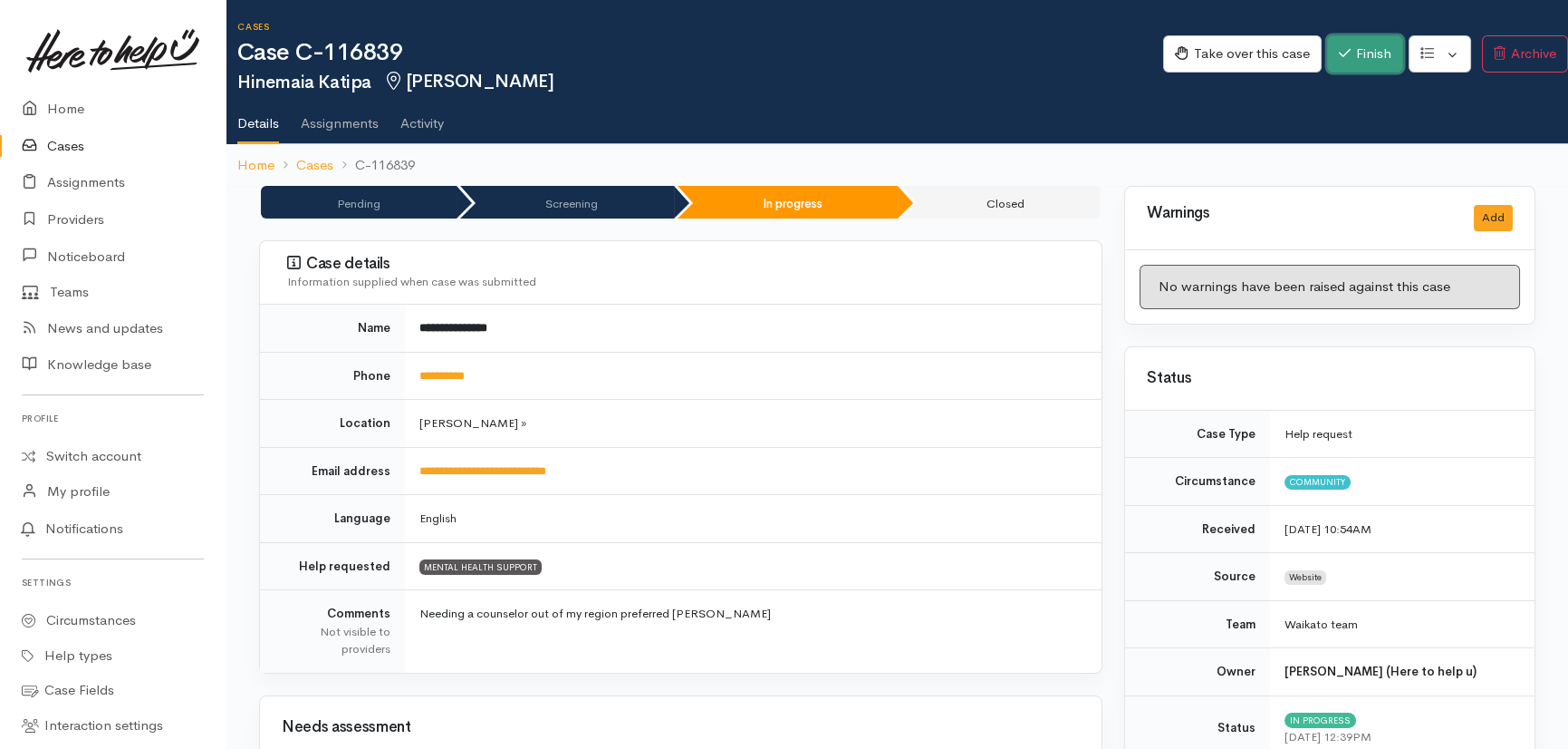
click at [1368, 45] on button "Finish" at bounding box center [1365, 53] width 77 height 37
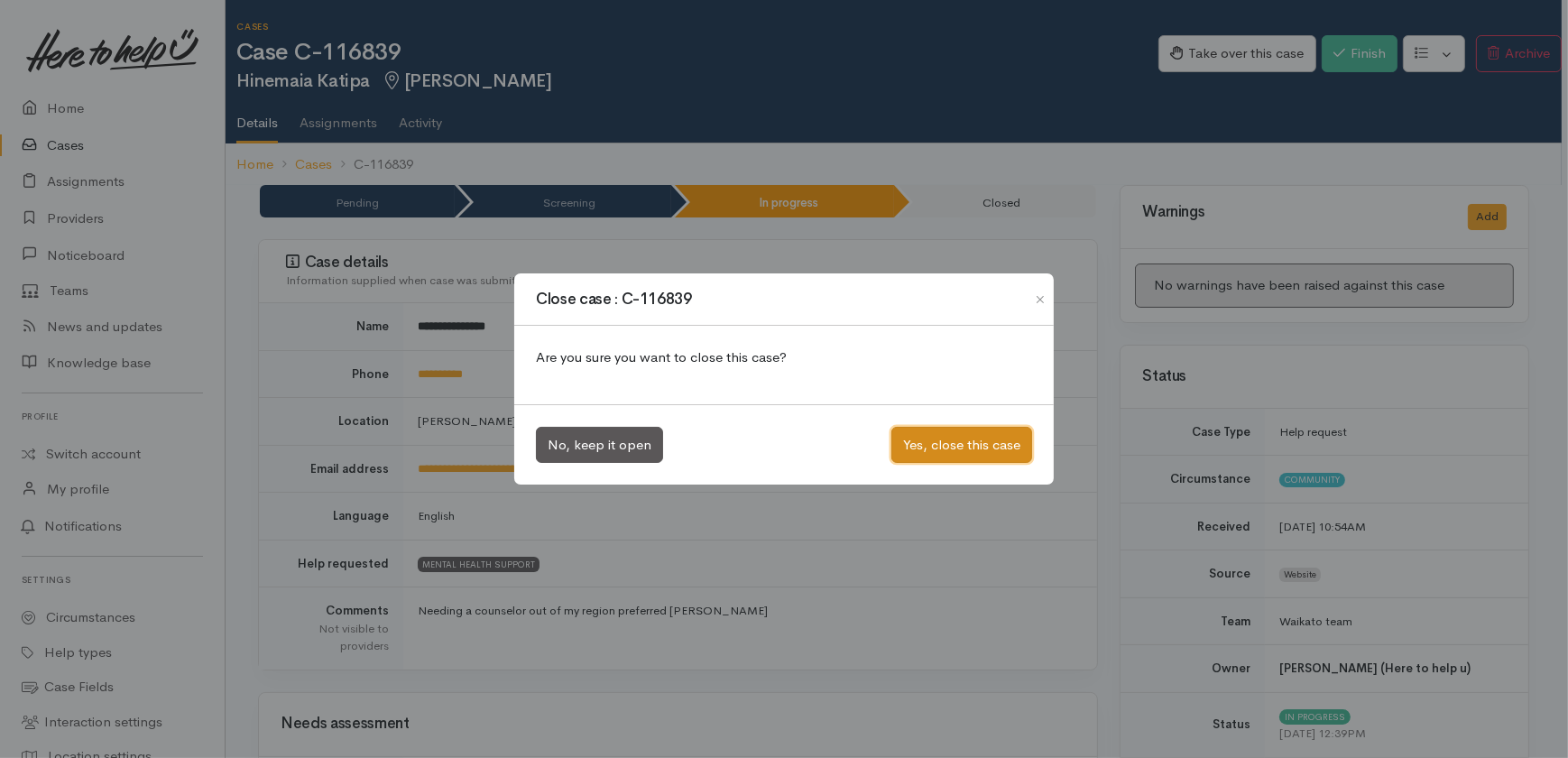
click at [944, 446] on button "Yes, close this case" at bounding box center [962, 444] width 141 height 37
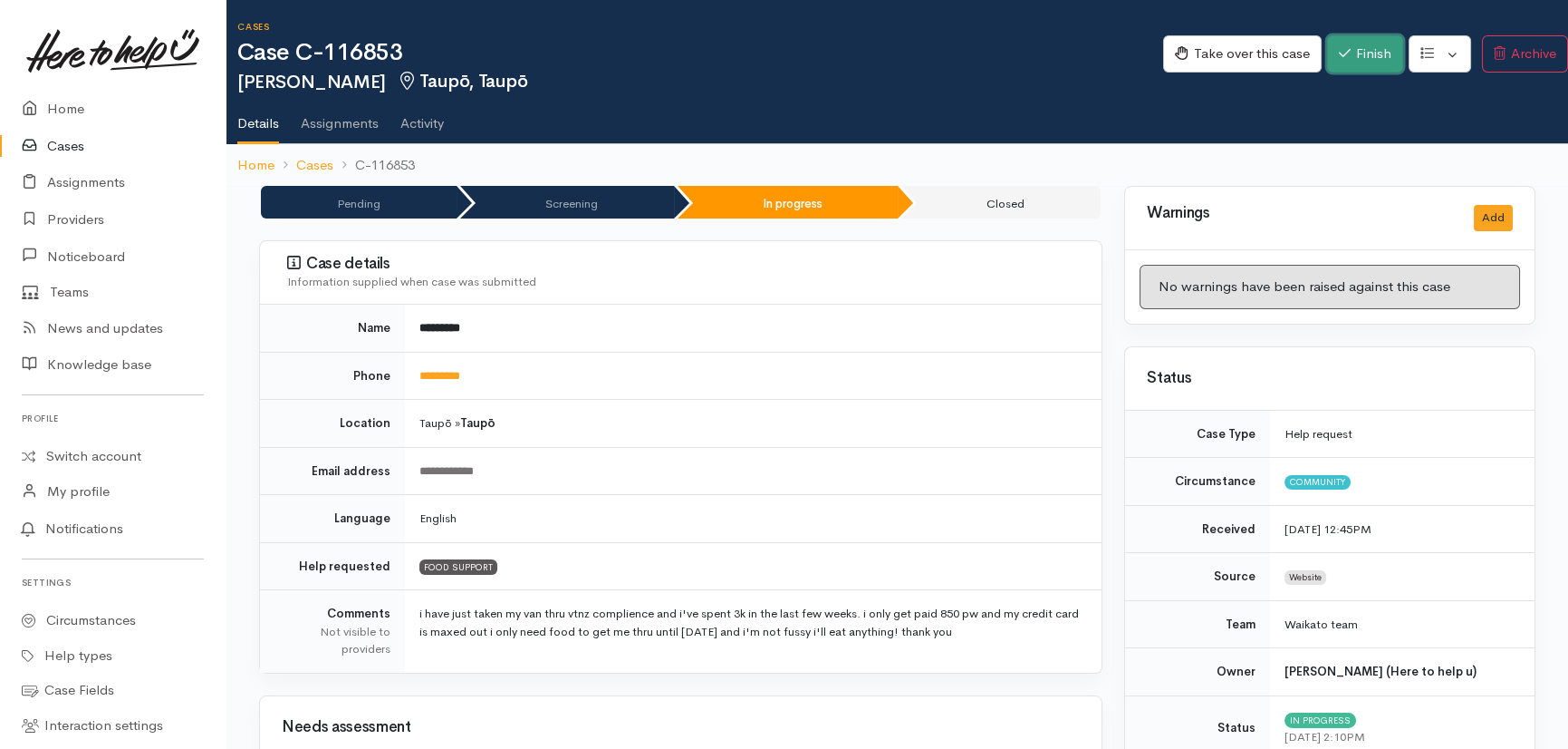
click at [1373, 53] on button "Finish" at bounding box center [1365, 53] width 77 height 37
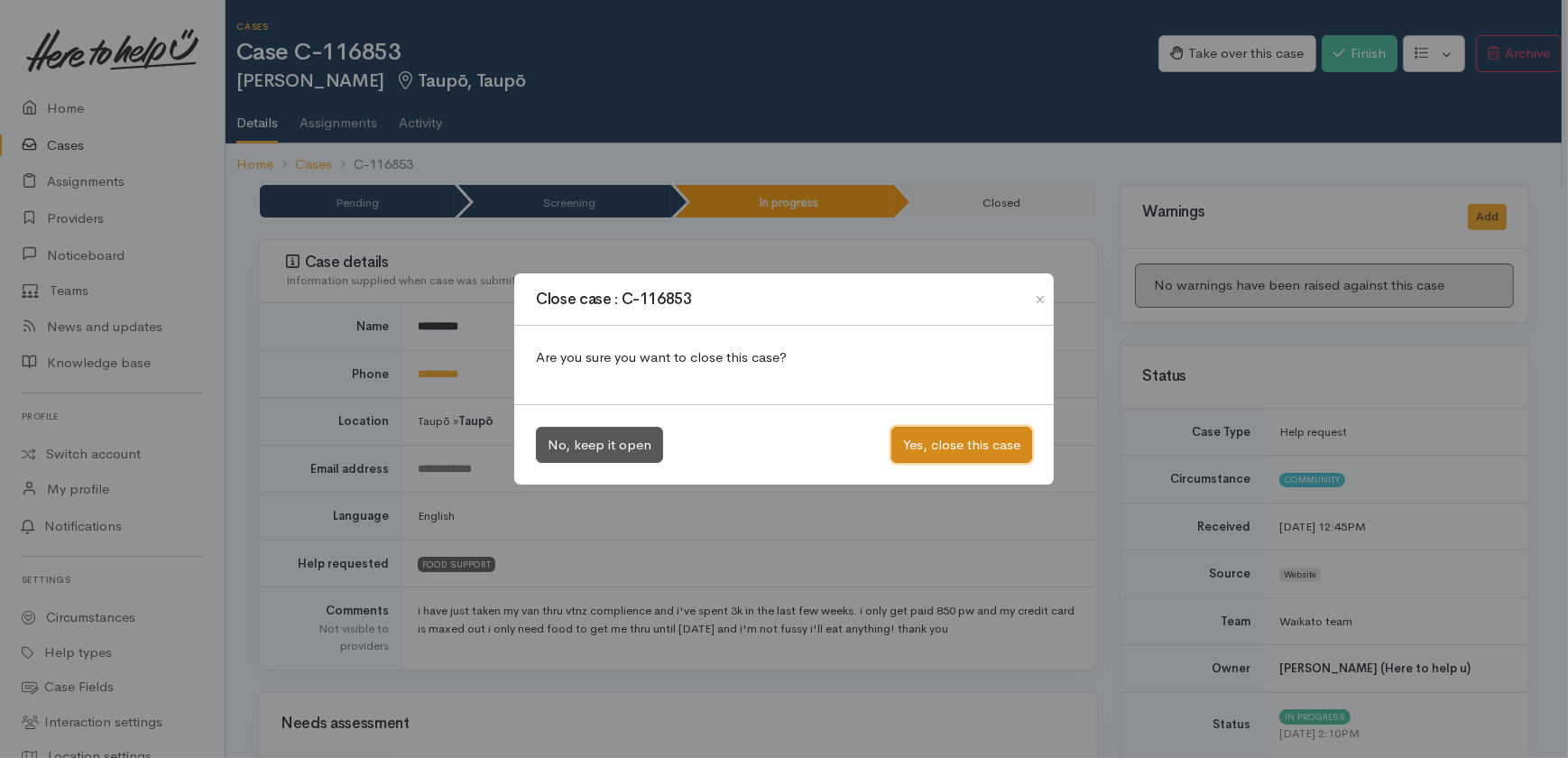
click at [968, 439] on button "Yes, close this case" at bounding box center [962, 444] width 141 height 37
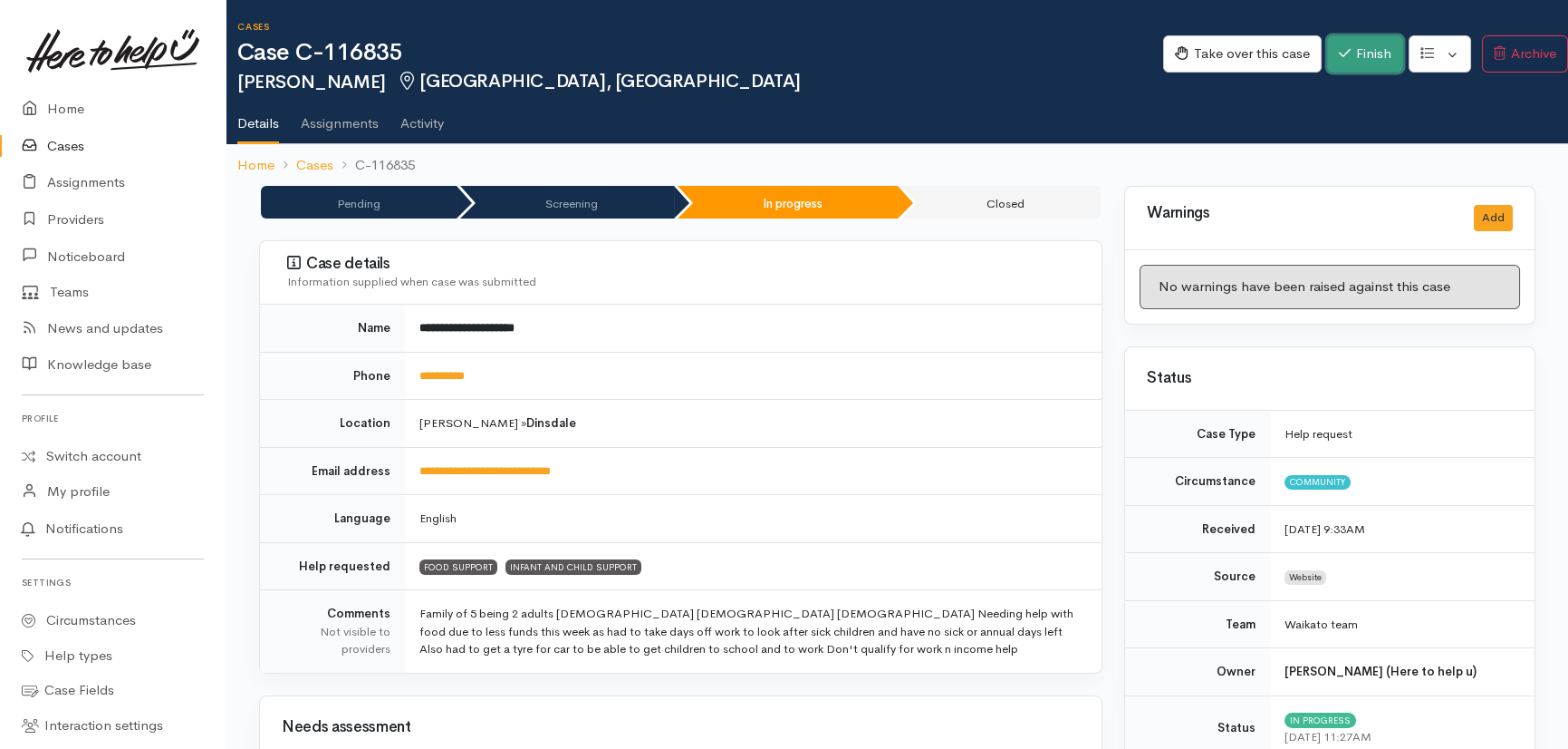
click at [1383, 50] on button "Finish" at bounding box center [1365, 53] width 77 height 37
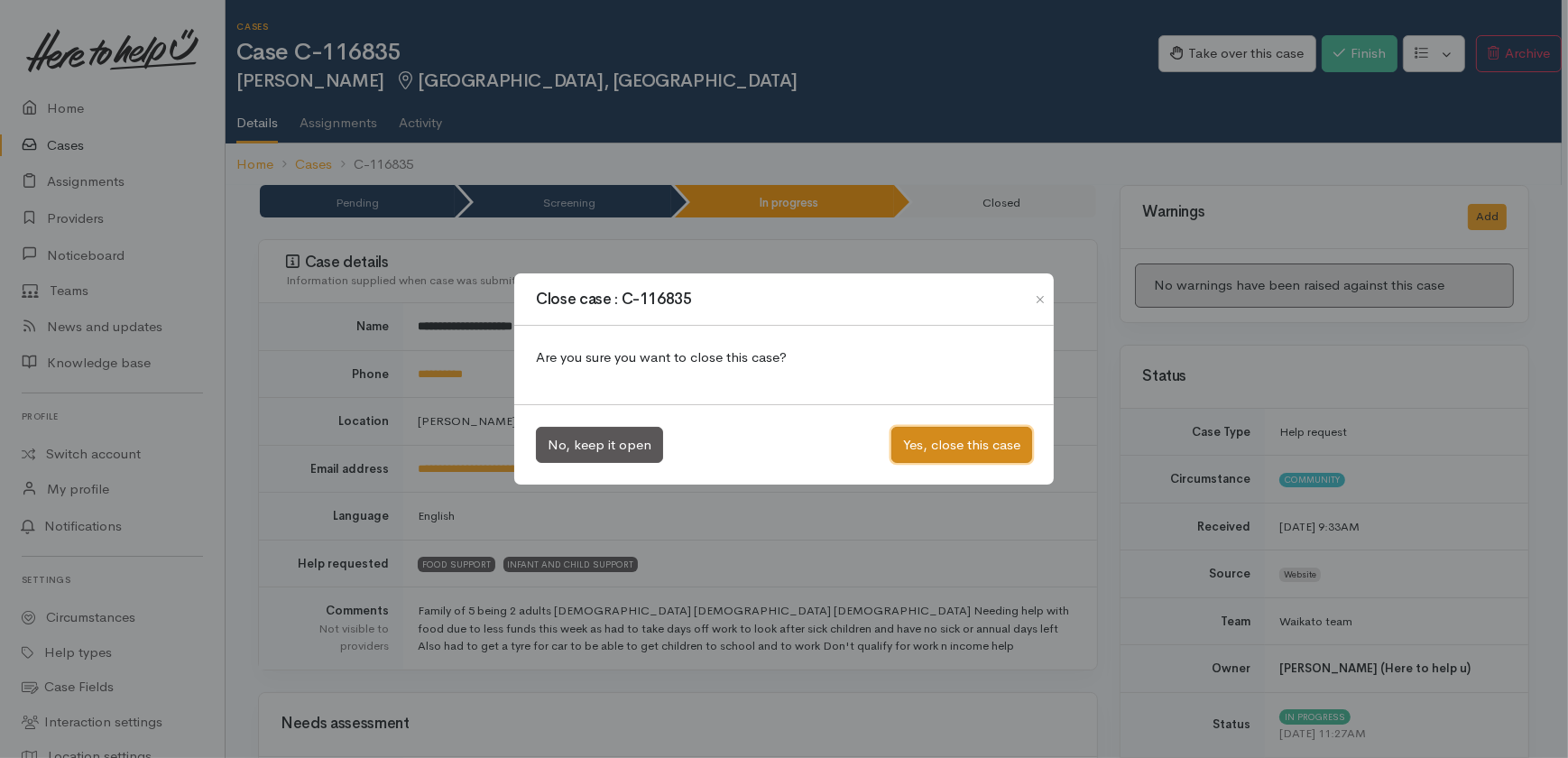
click at [959, 446] on button "Yes, close this case" at bounding box center [962, 444] width 141 height 37
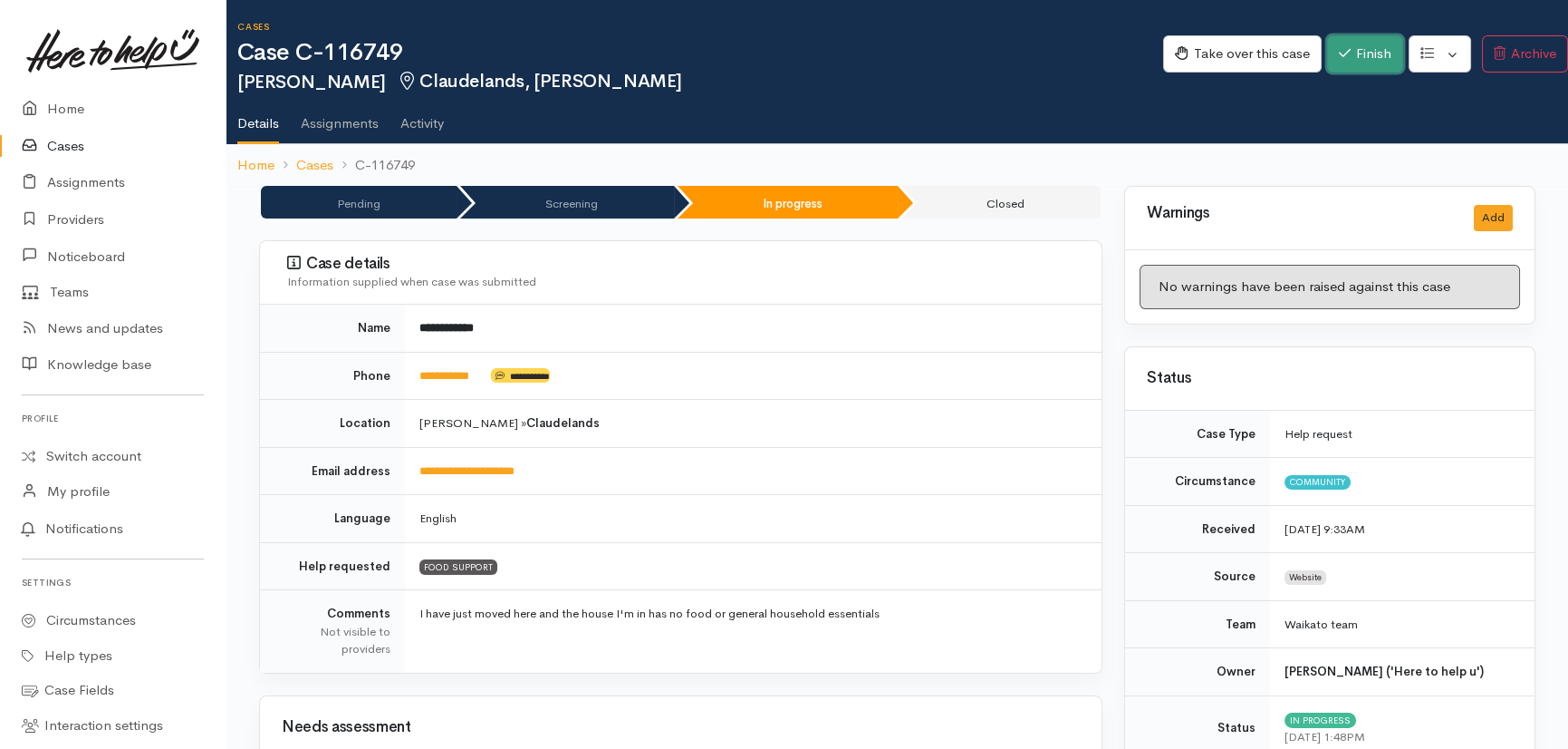
click at [1373, 51] on button "Finish" at bounding box center [1365, 53] width 77 height 37
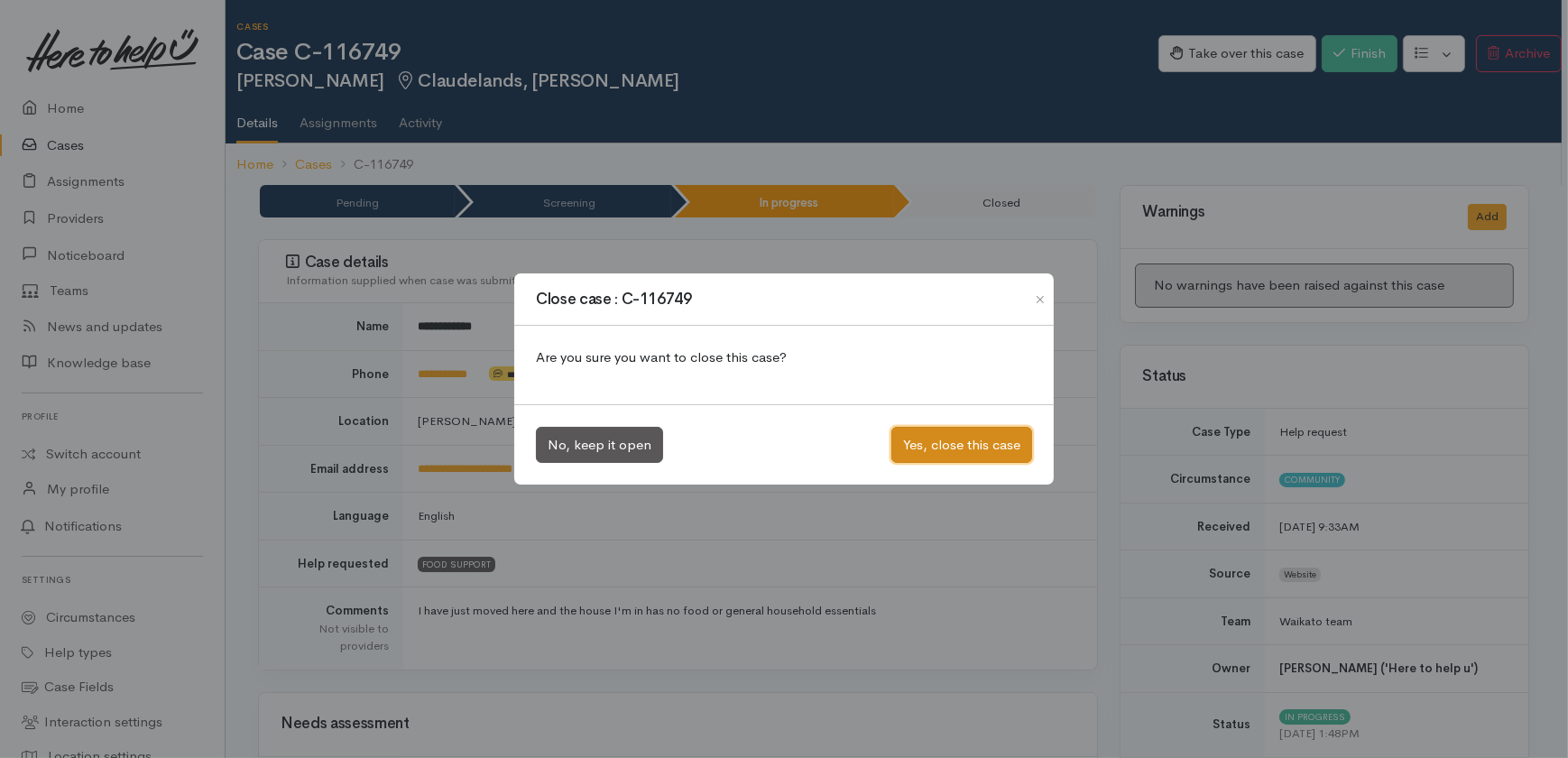
click at [946, 443] on button "Yes, close this case" at bounding box center [962, 444] width 141 height 37
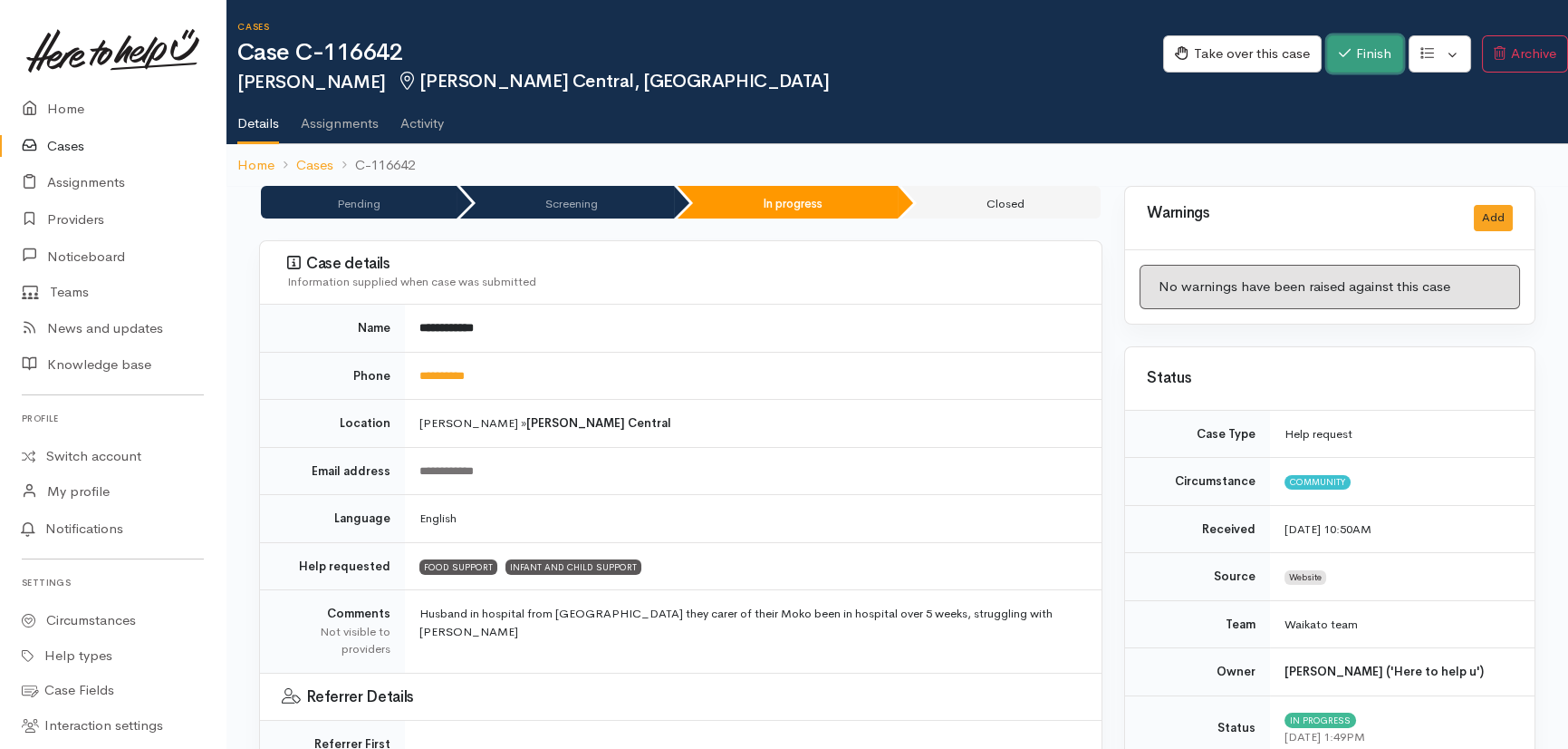
click at [1369, 55] on button "Finish" at bounding box center [1365, 53] width 77 height 37
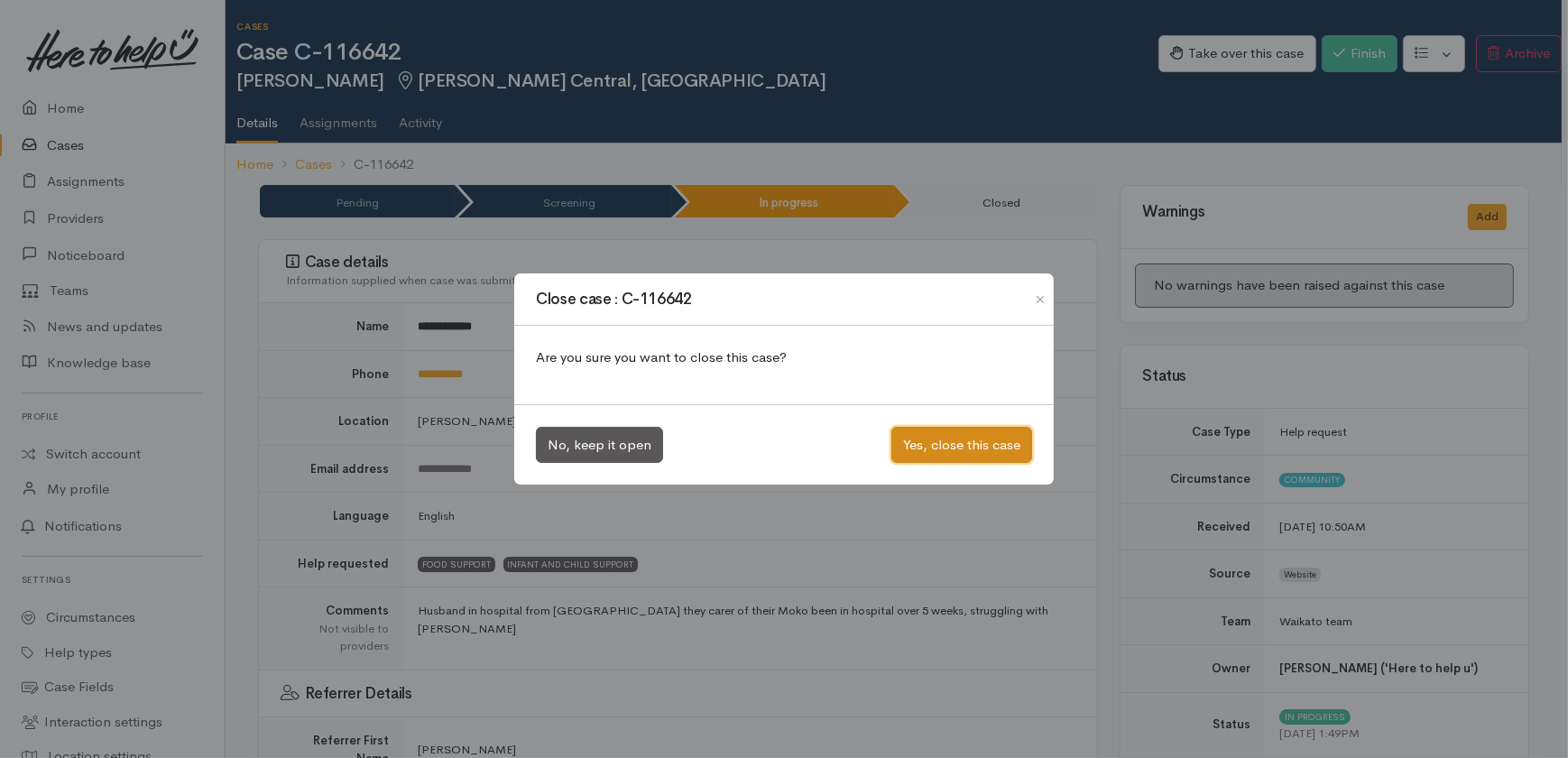
click at [913, 435] on button "Yes, close this case" at bounding box center [962, 444] width 141 height 37
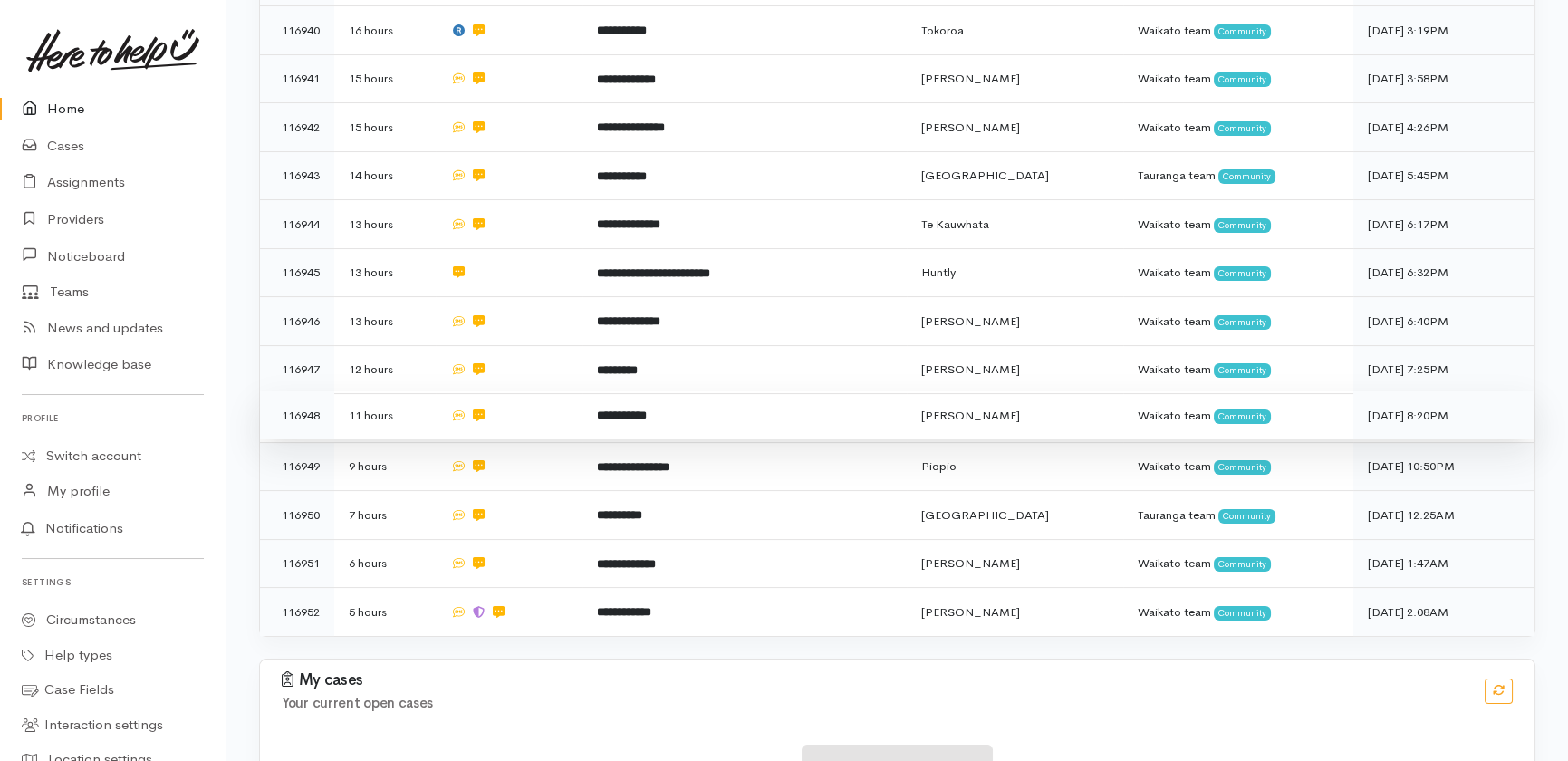
scroll to position [851, 0]
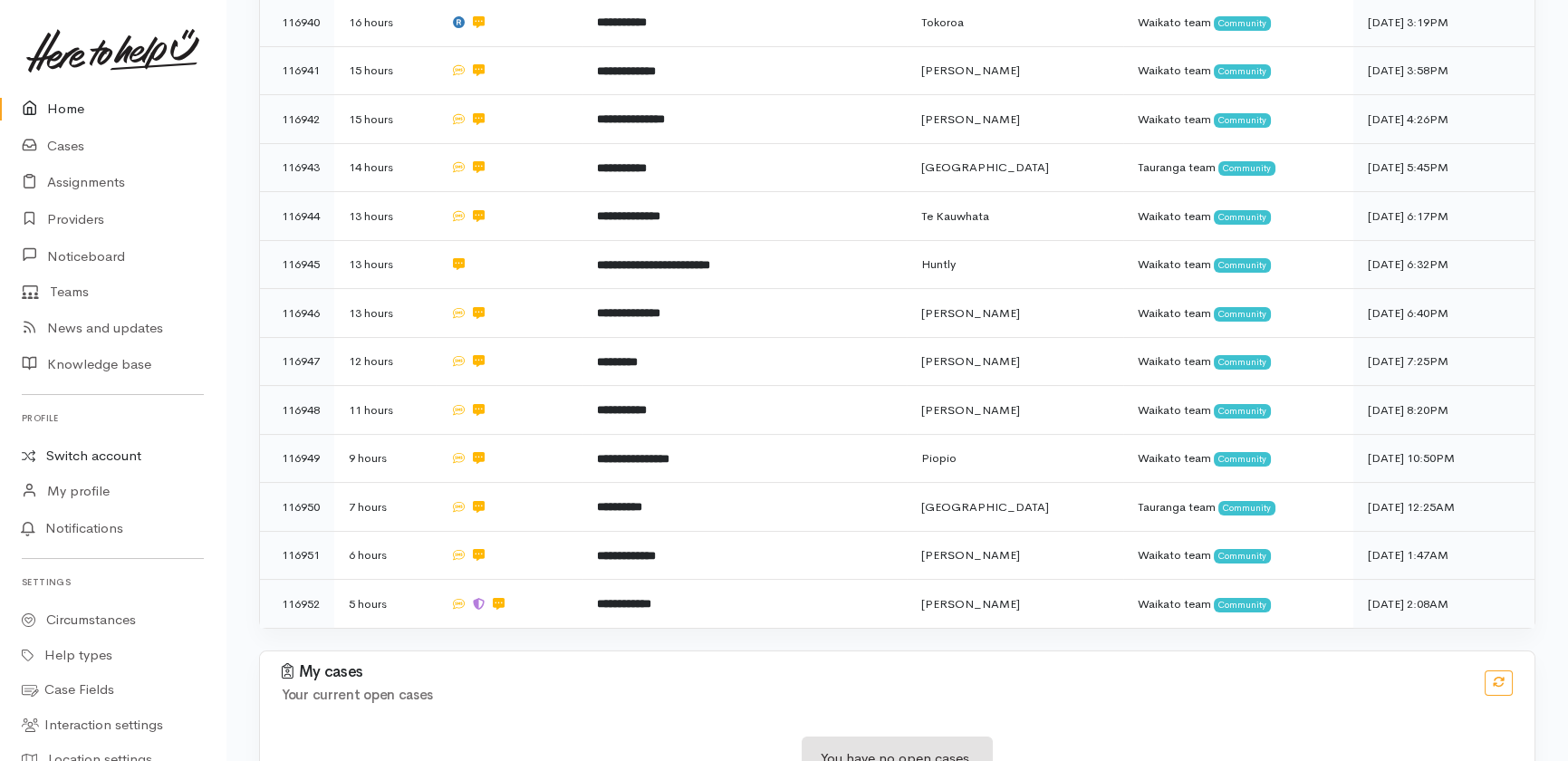
click at [121, 445] on link "Switch account" at bounding box center [112, 456] width 226 height 35
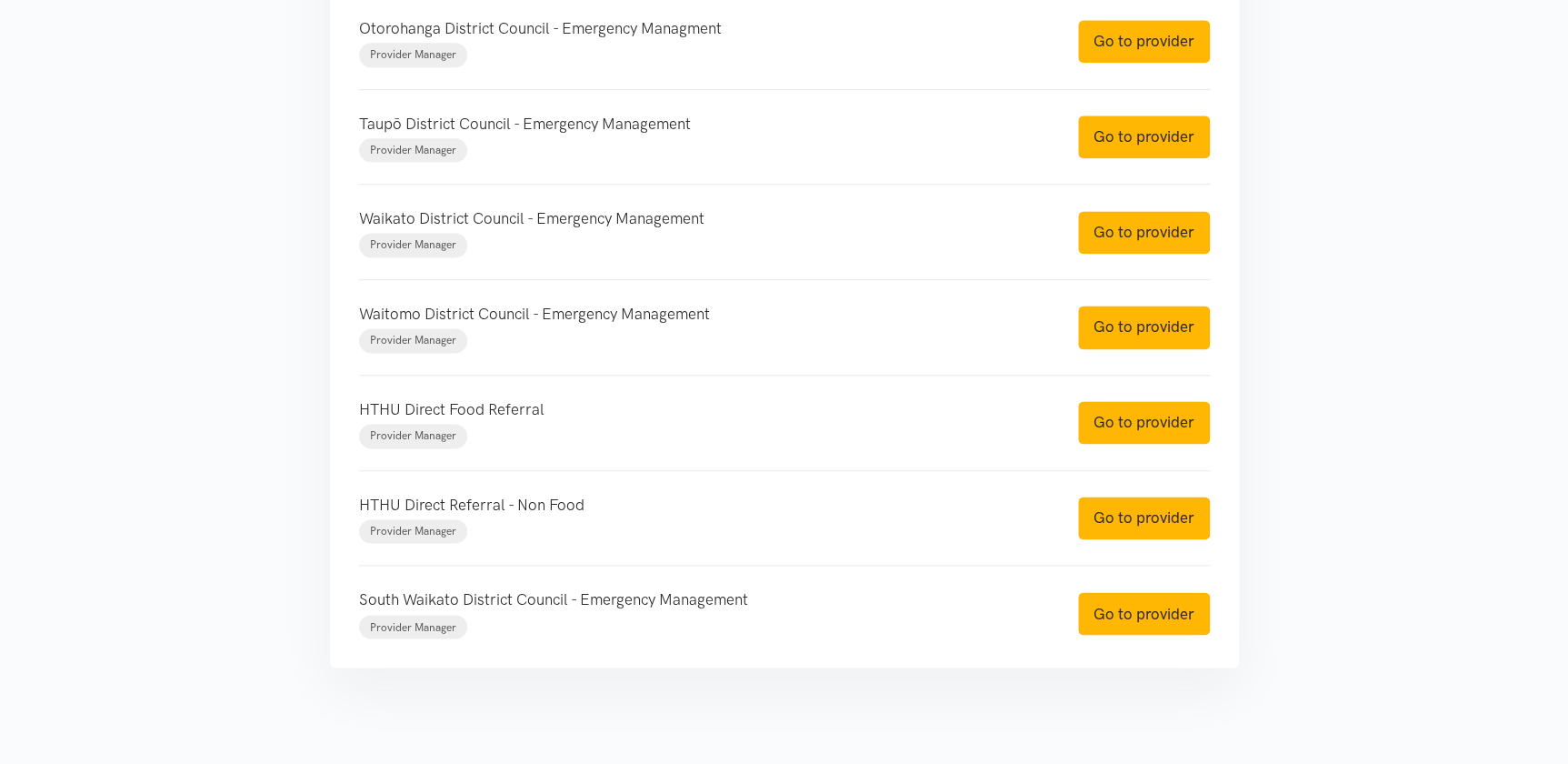
scroll to position [1138, 0]
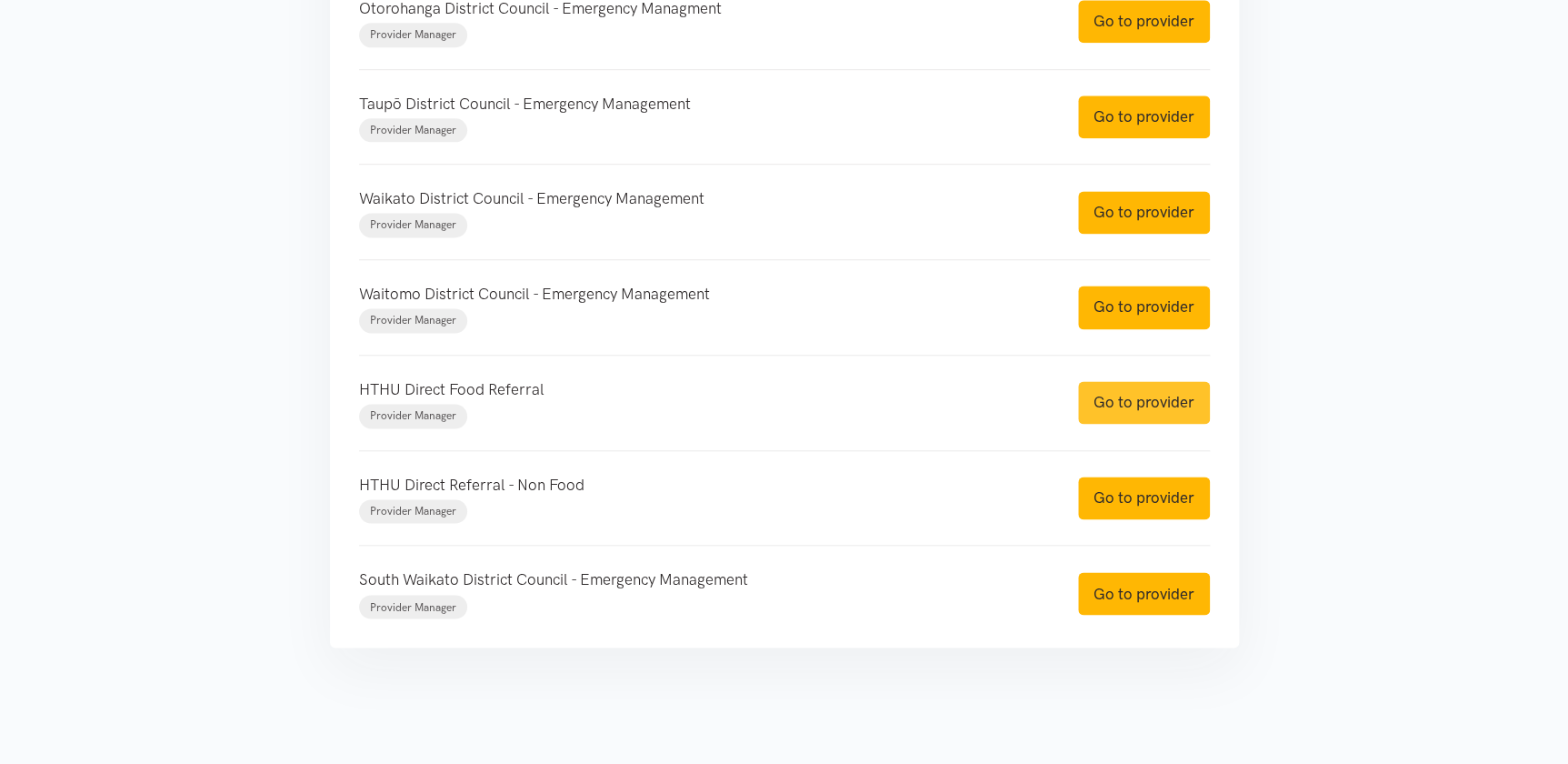
click at [1165, 405] on link "Go to provider" at bounding box center [1144, 402] width 132 height 43
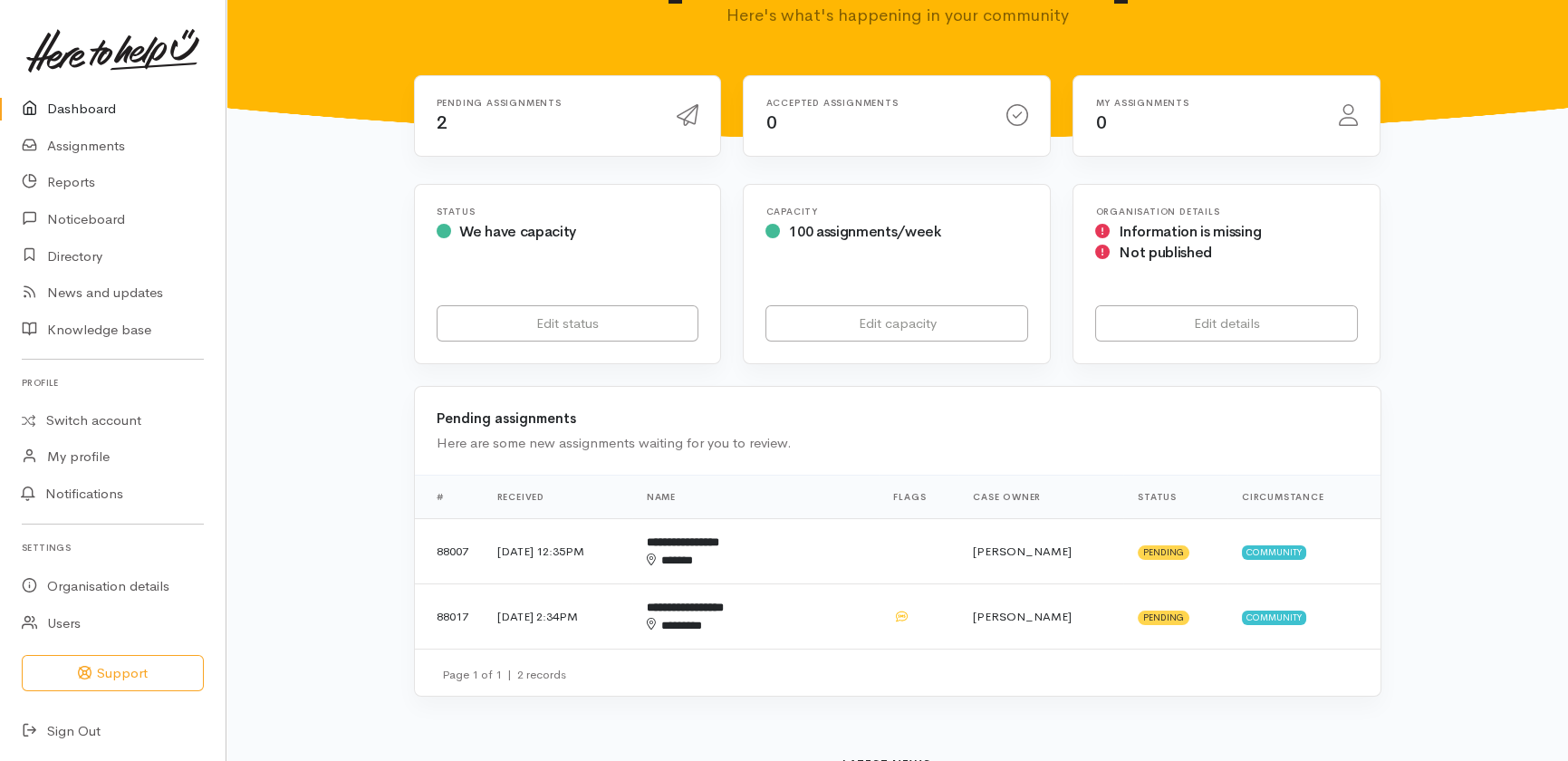
scroll to position [164, 0]
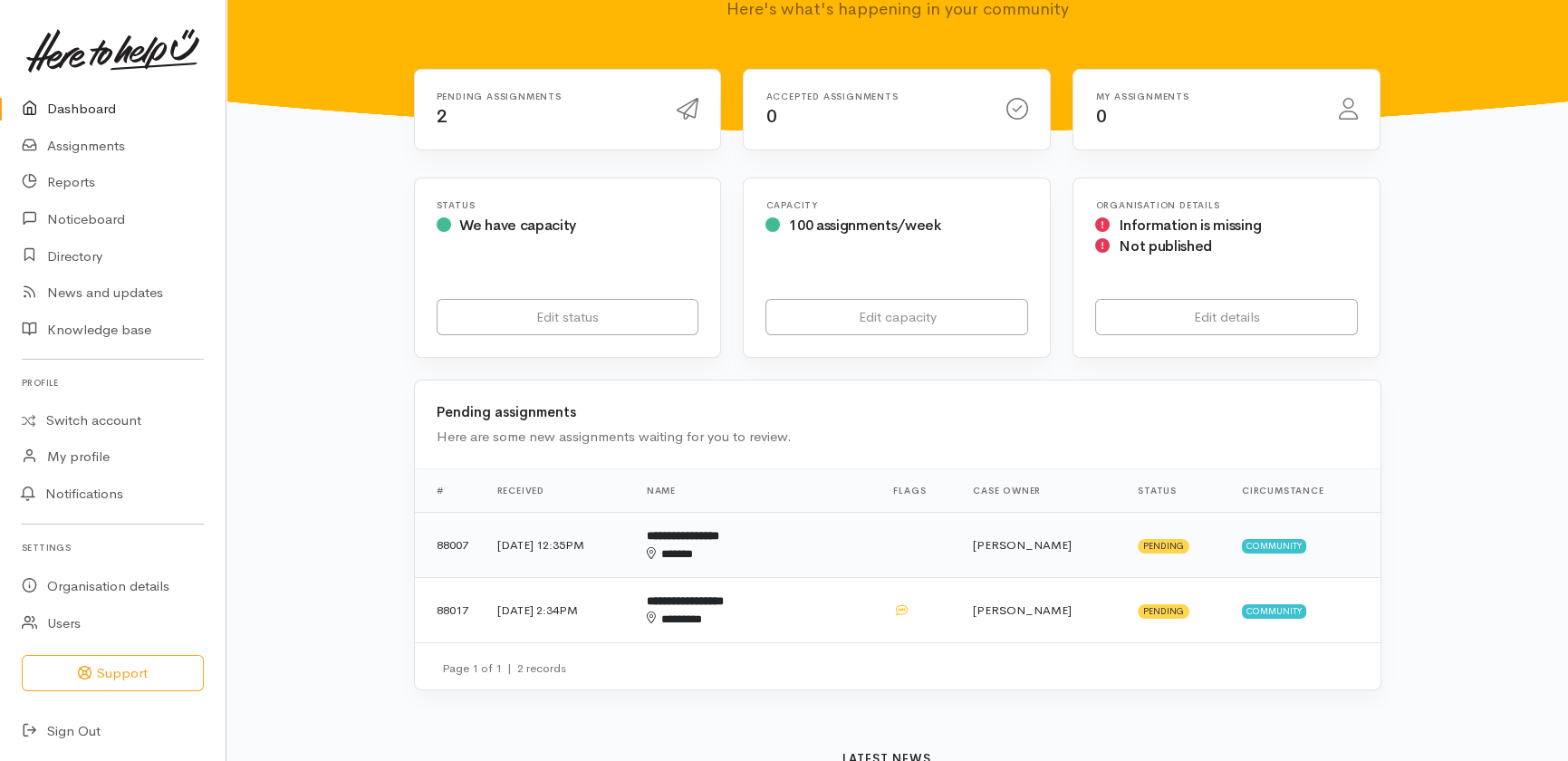
click at [556, 513] on td "[DATE] 12:35PM" at bounding box center [558, 545] width 149 height 65
click at [594, 579] on td "[DATE] 2:34PM" at bounding box center [558, 611] width 149 height 64
click at [84, 111] on link "Dashboard" at bounding box center [112, 109] width 226 height 37
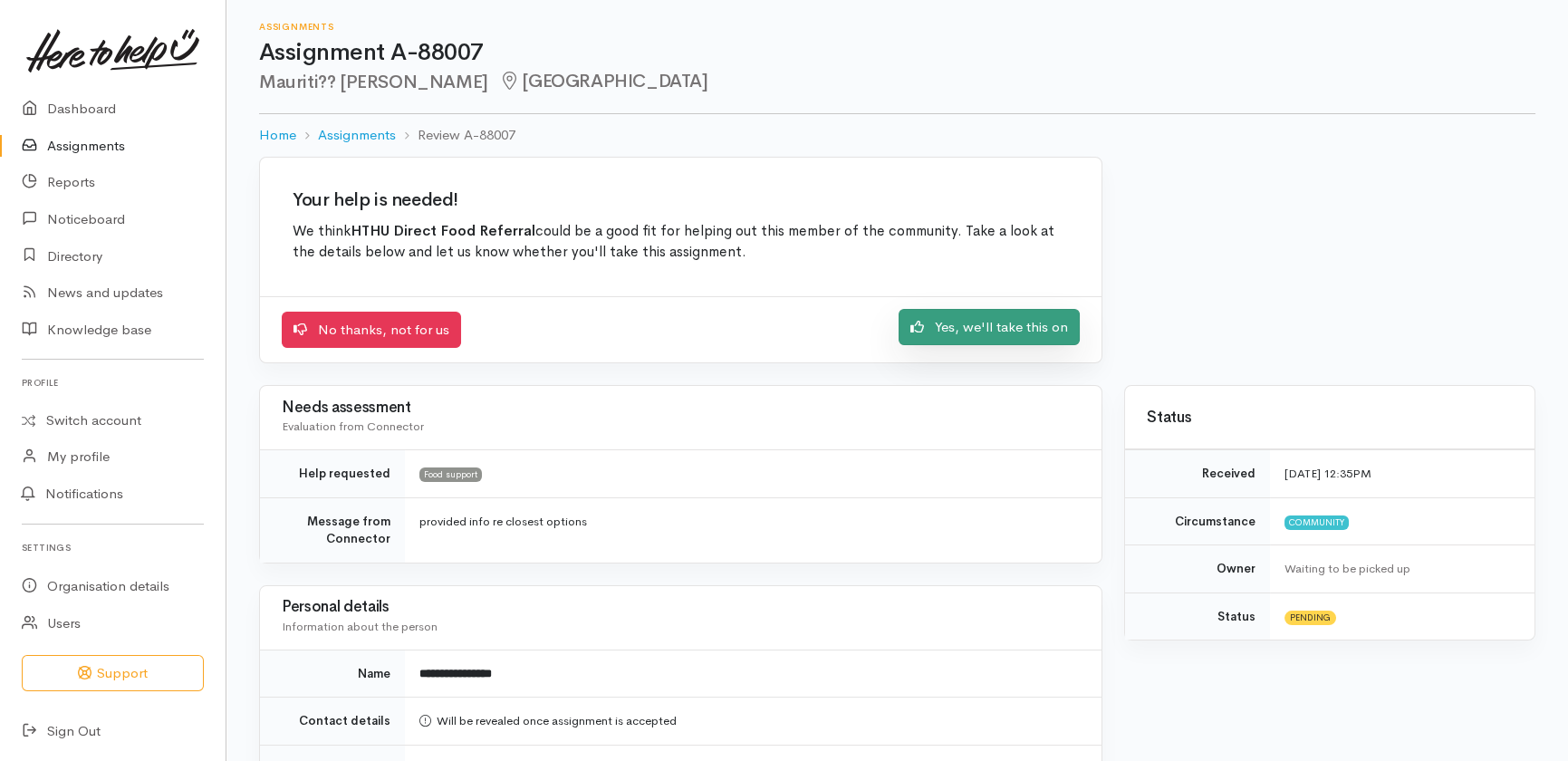
click at [981, 320] on link "Yes, we'll take this on" at bounding box center [990, 327] width 181 height 37
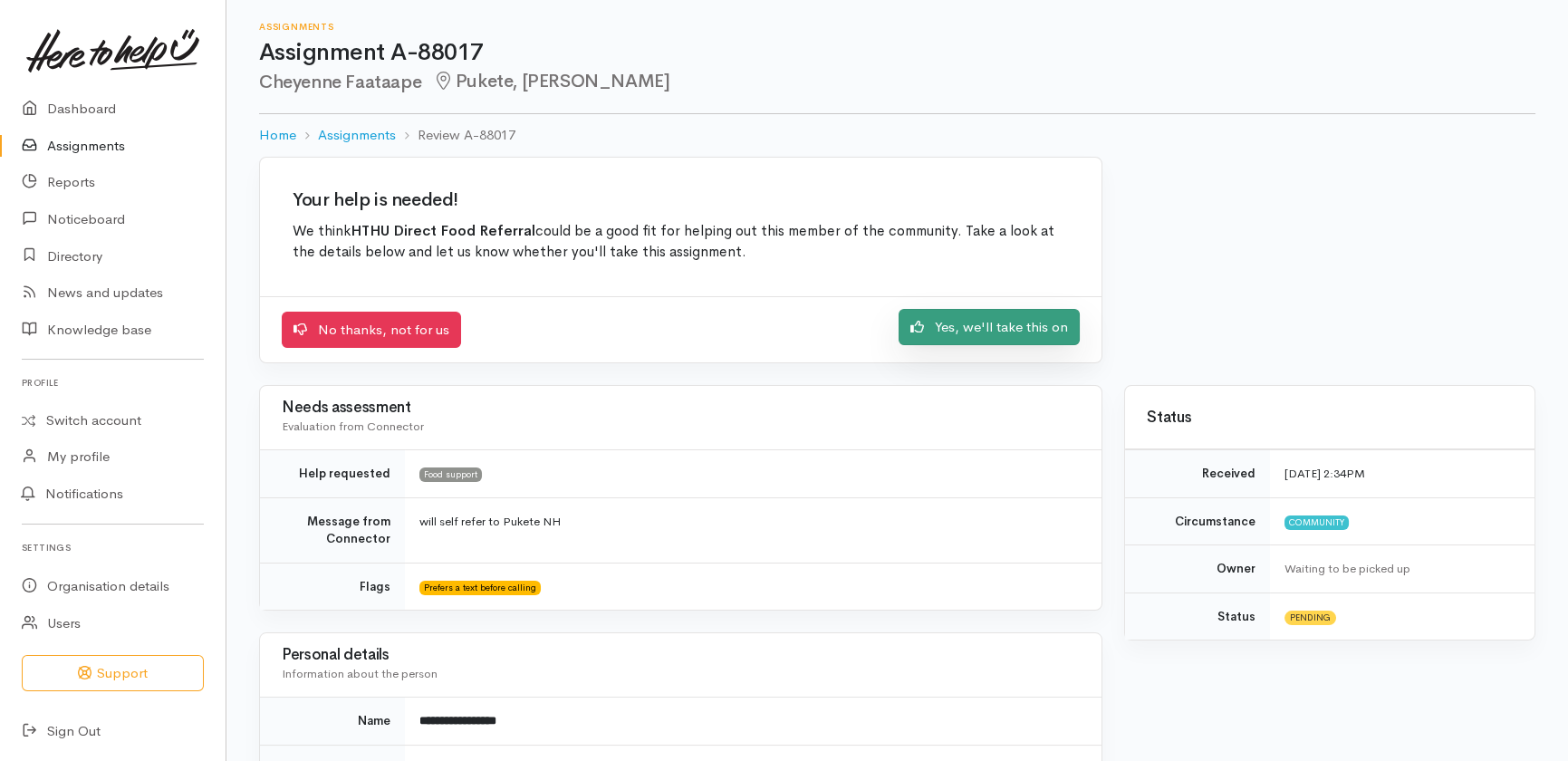
click at [1004, 335] on link "Yes, we'll take this on" at bounding box center [990, 327] width 181 height 37
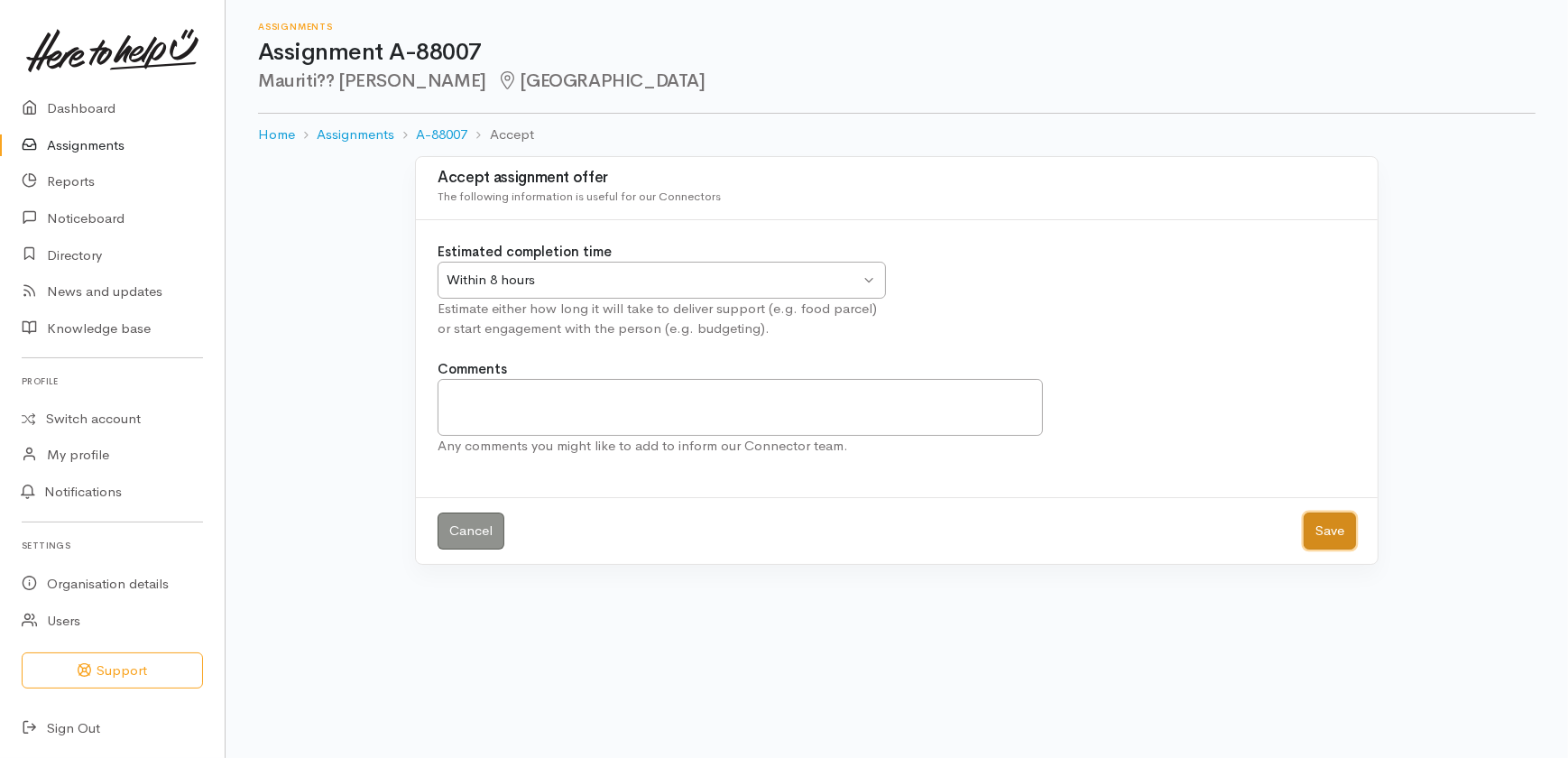
click at [1320, 527] on button "Save" at bounding box center [1330, 530] width 53 height 37
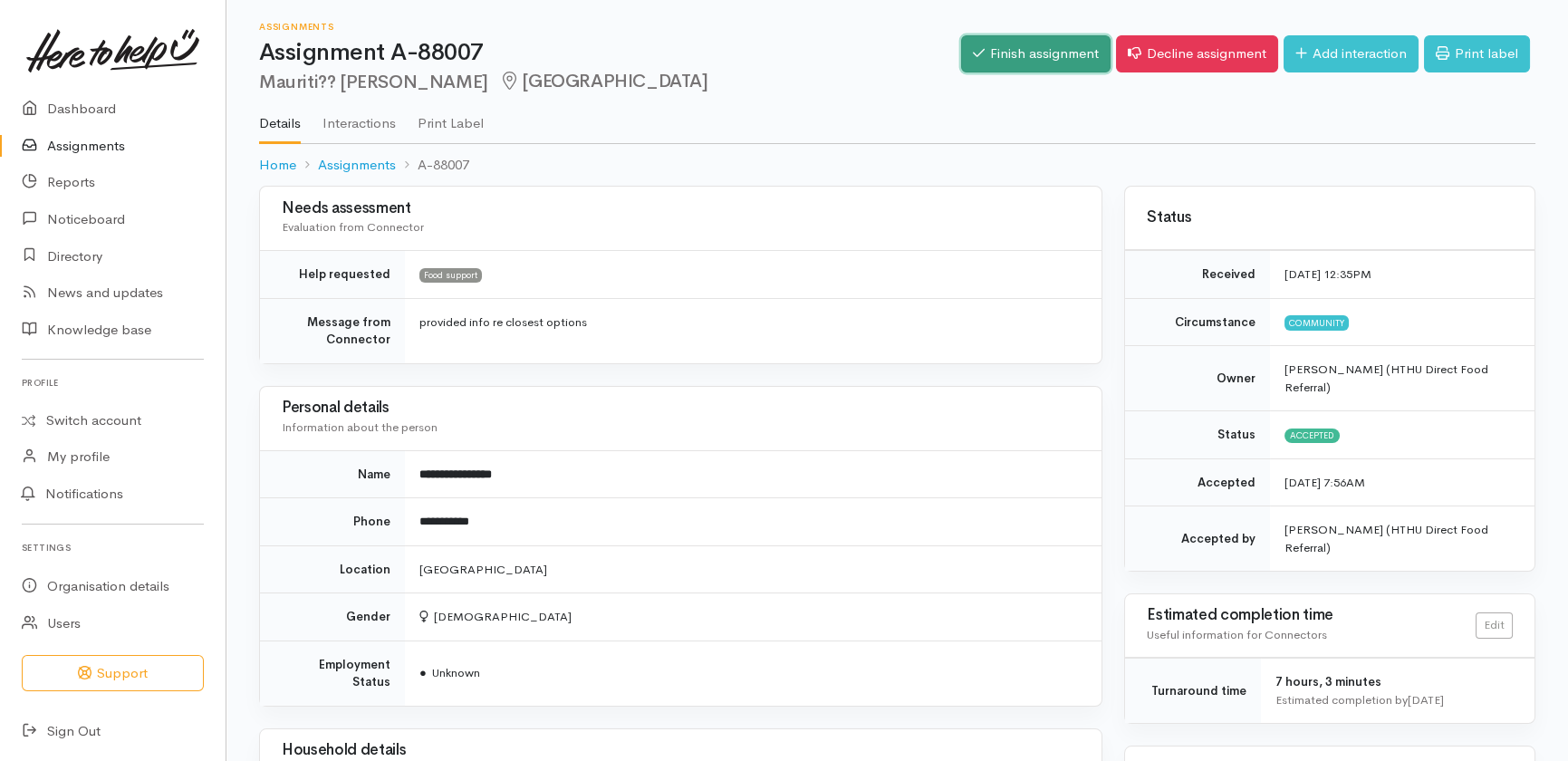
click at [1044, 55] on link "Finish assignment" at bounding box center [1036, 53] width 149 height 37
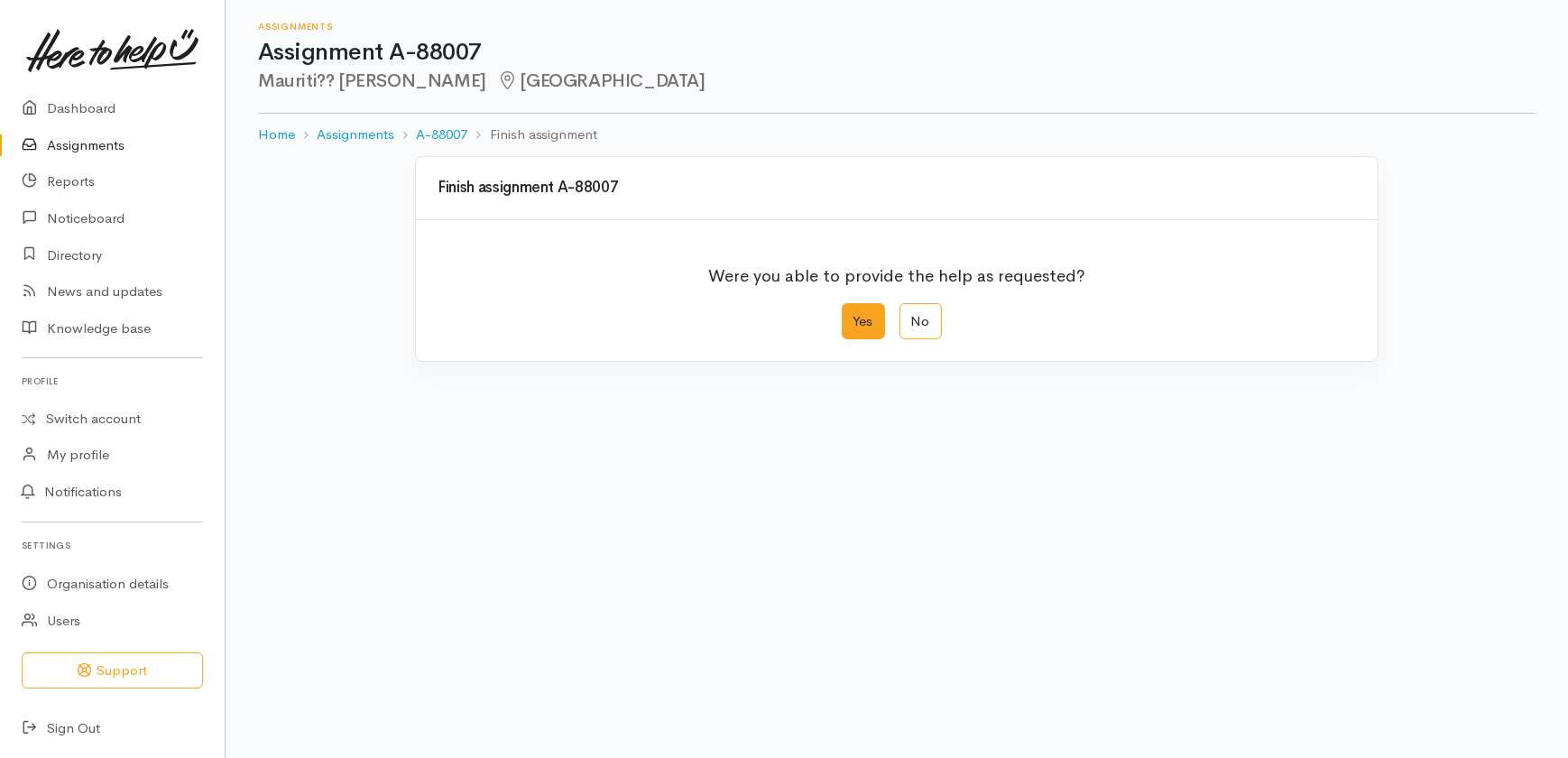
click at [868, 326] on label "Yes" at bounding box center [863, 321] width 43 height 37
click at [854, 315] on input "Yes" at bounding box center [847, 309] width 11 height 11
radio input "true"
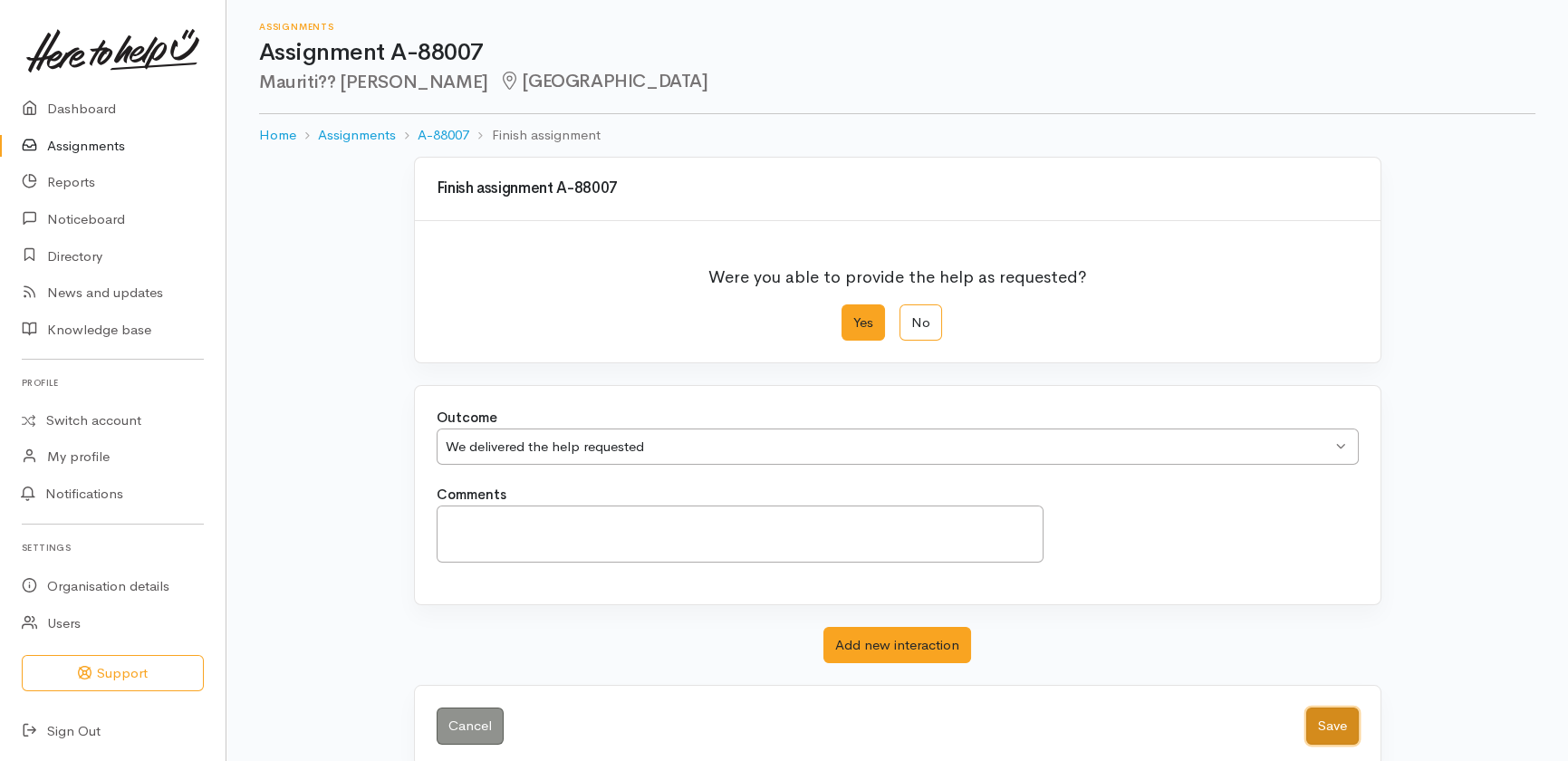
click at [1334, 725] on button "Save" at bounding box center [1333, 726] width 53 height 37
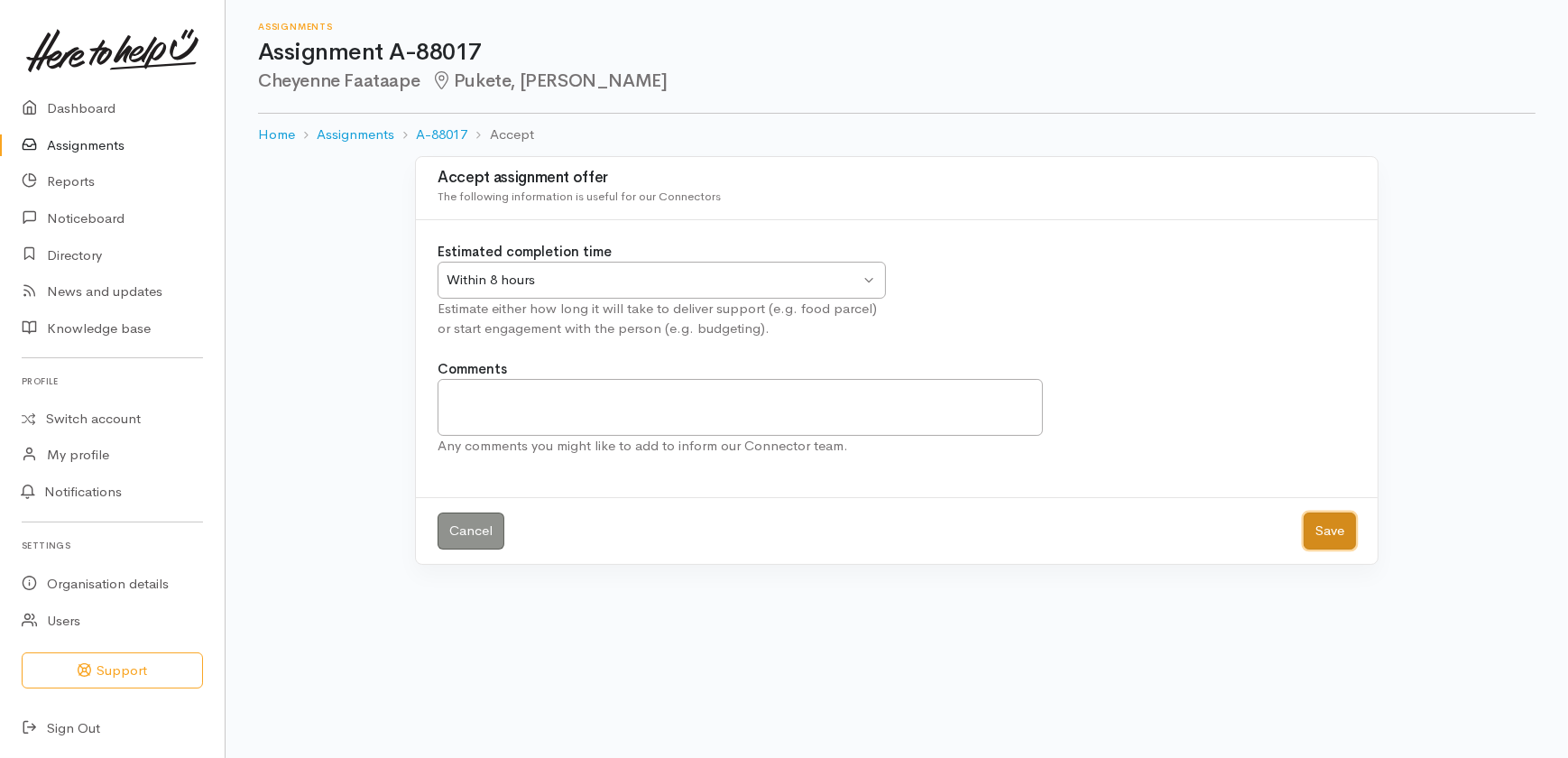
click at [1326, 526] on button "Save" at bounding box center [1330, 530] width 53 height 37
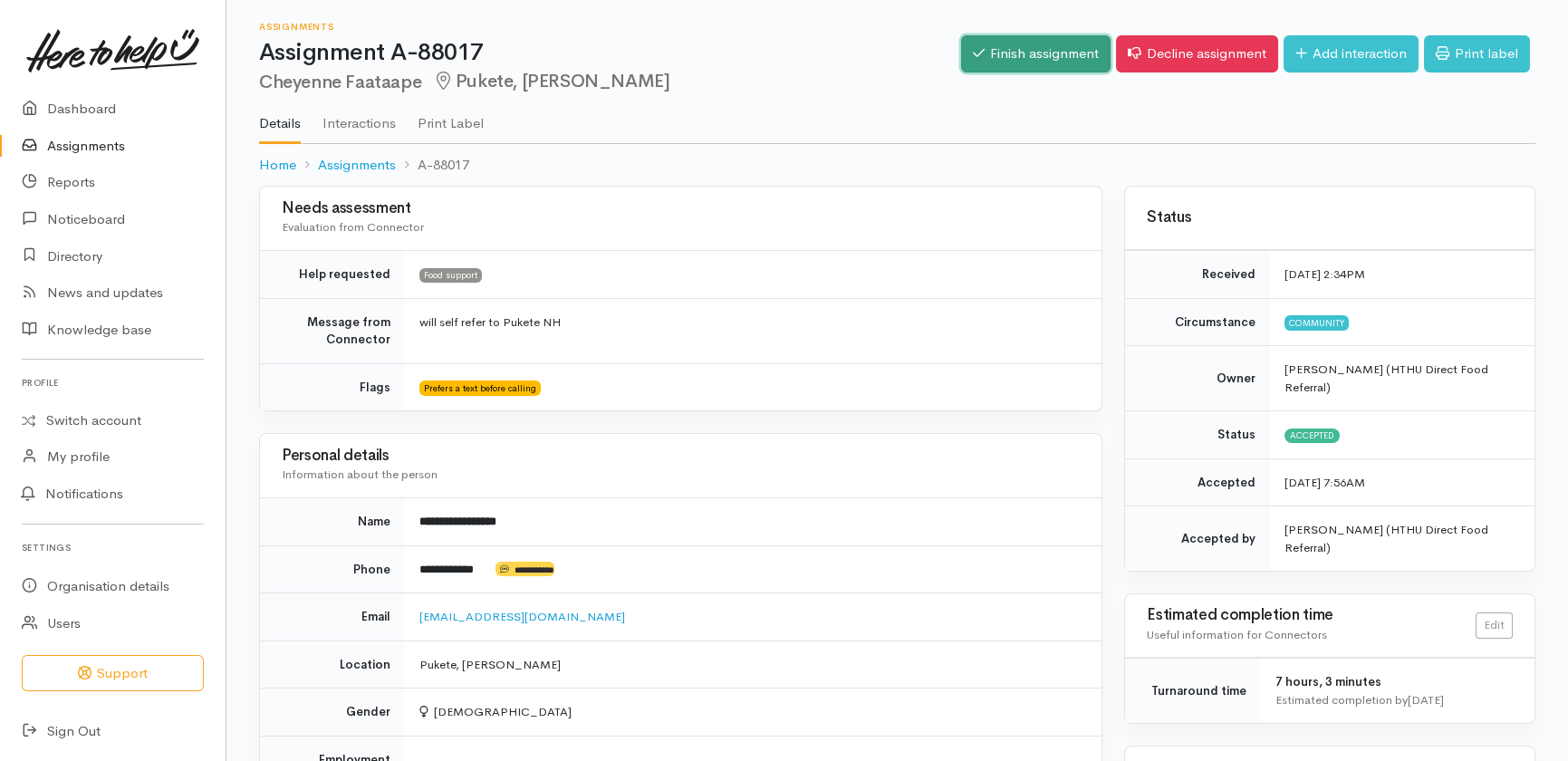
click at [1040, 54] on link "Finish assignment" at bounding box center [1036, 53] width 149 height 37
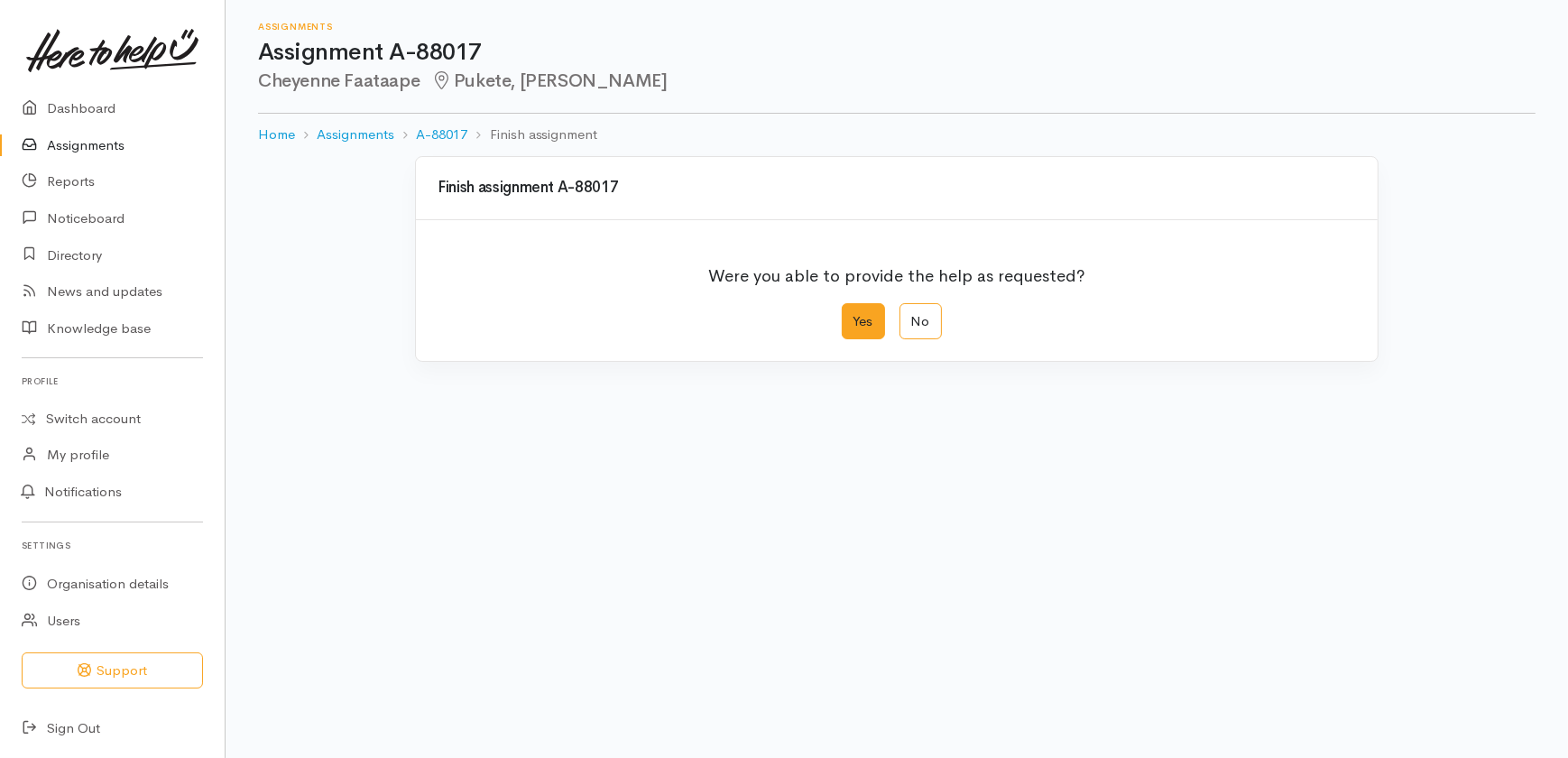
click at [864, 321] on label "Yes" at bounding box center [863, 321] width 43 height 37
click at [854, 315] on input "Yes" at bounding box center [847, 309] width 11 height 11
radio input "true"
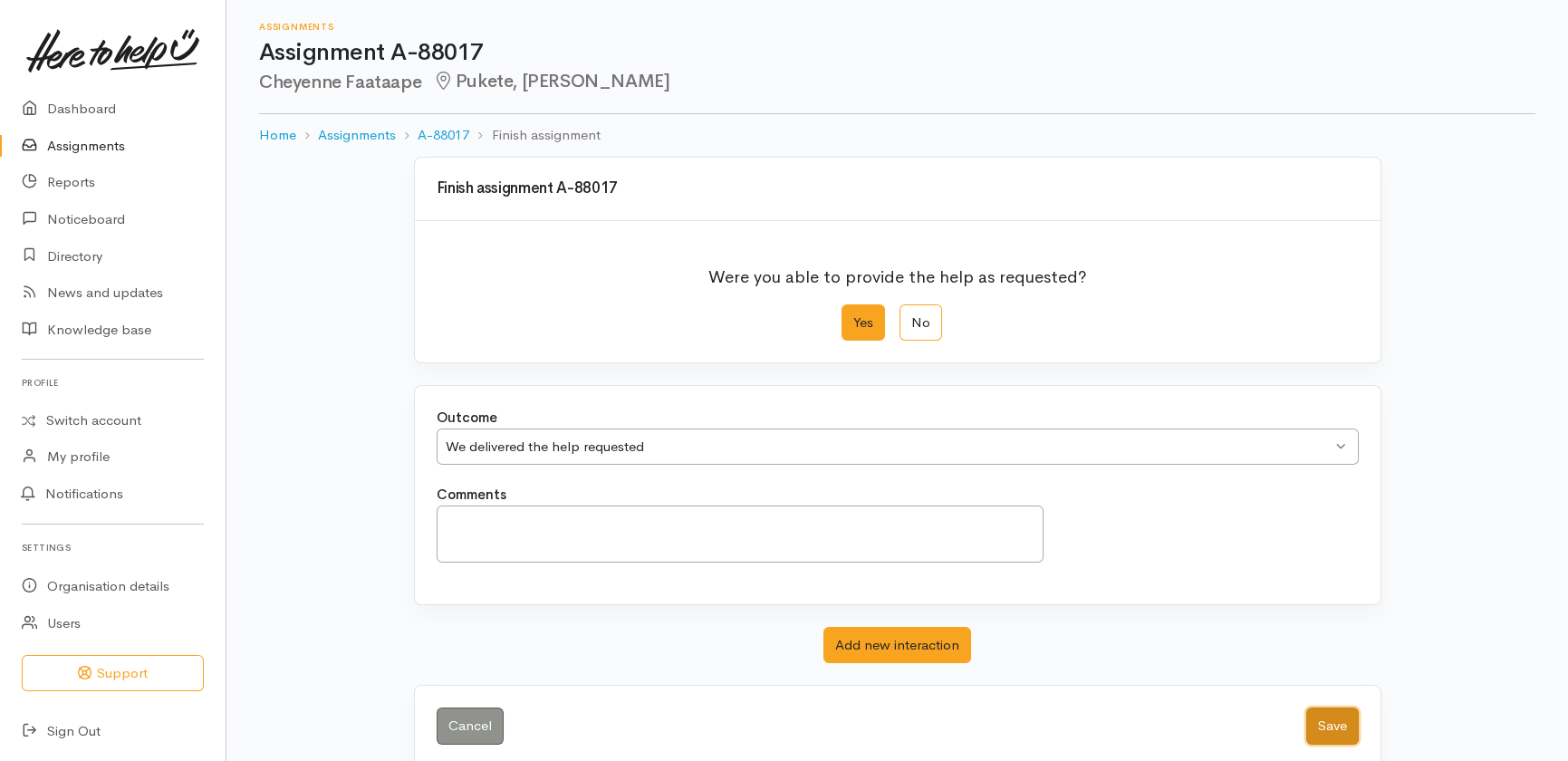
click at [1328, 716] on button "Save" at bounding box center [1333, 726] width 53 height 37
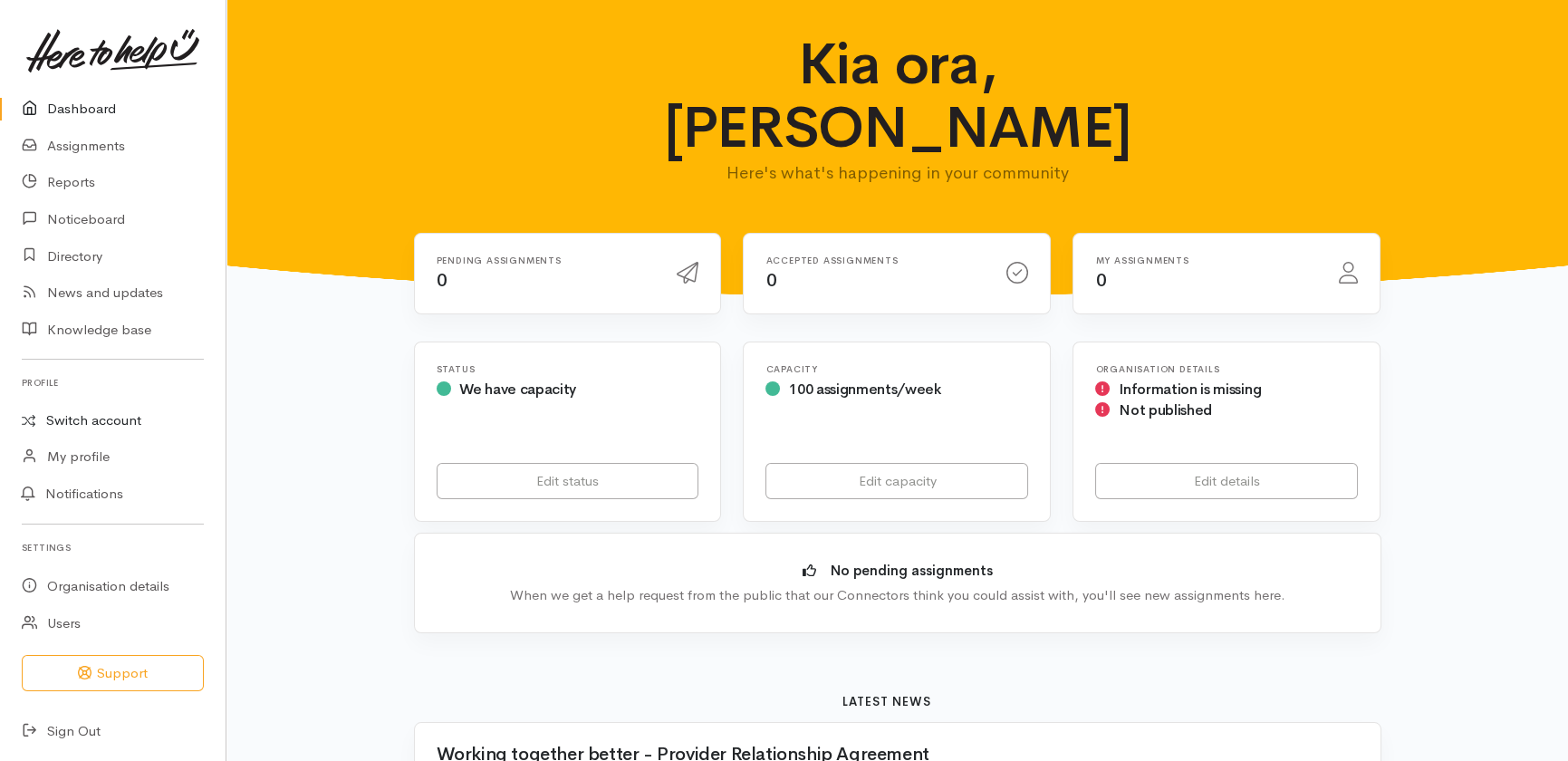
click at [111, 423] on link "Switch account" at bounding box center [112, 421] width 226 height 35
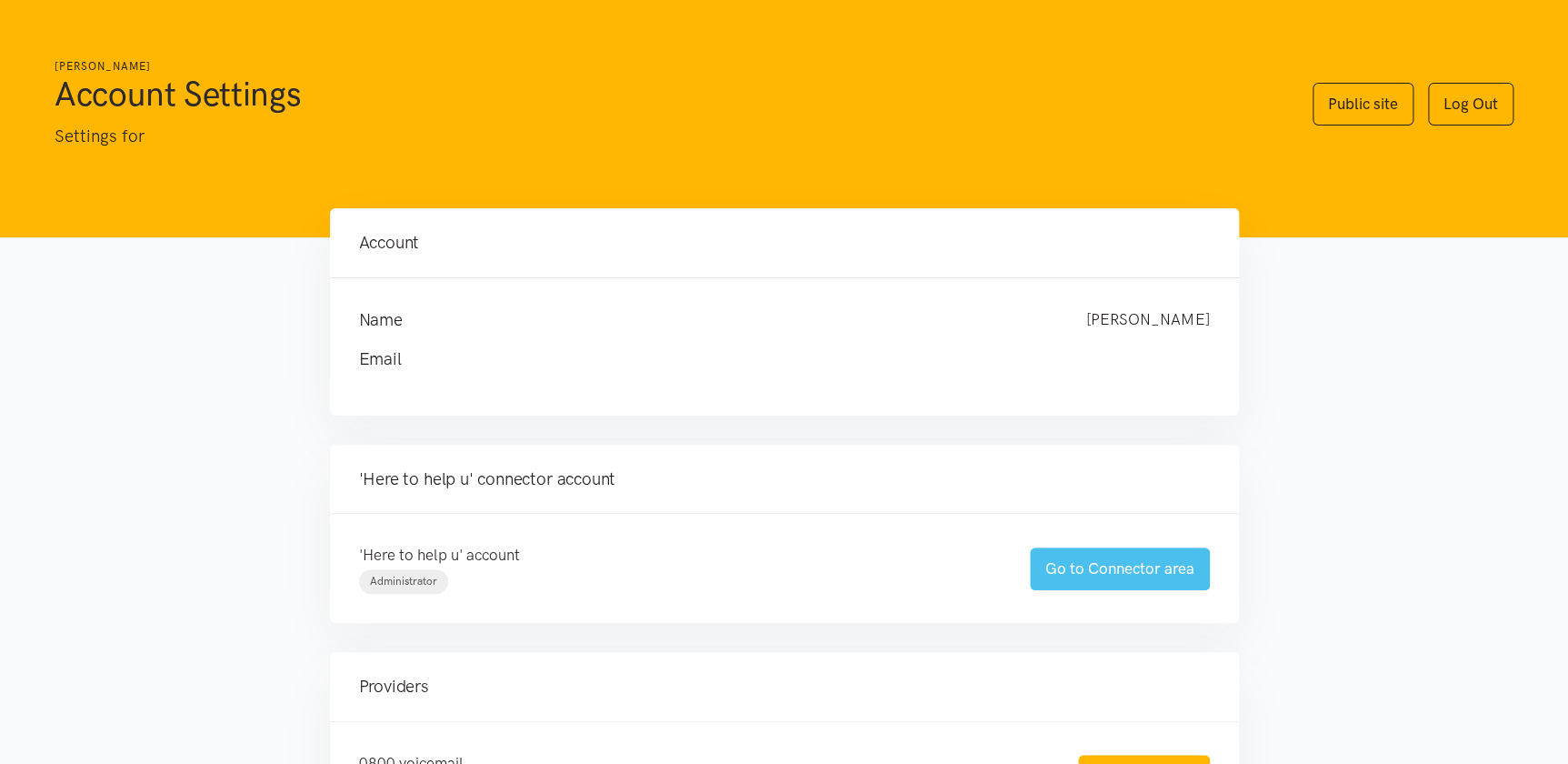
click at [1116, 568] on link "Go to Connector area" at bounding box center [1120, 568] width 180 height 43
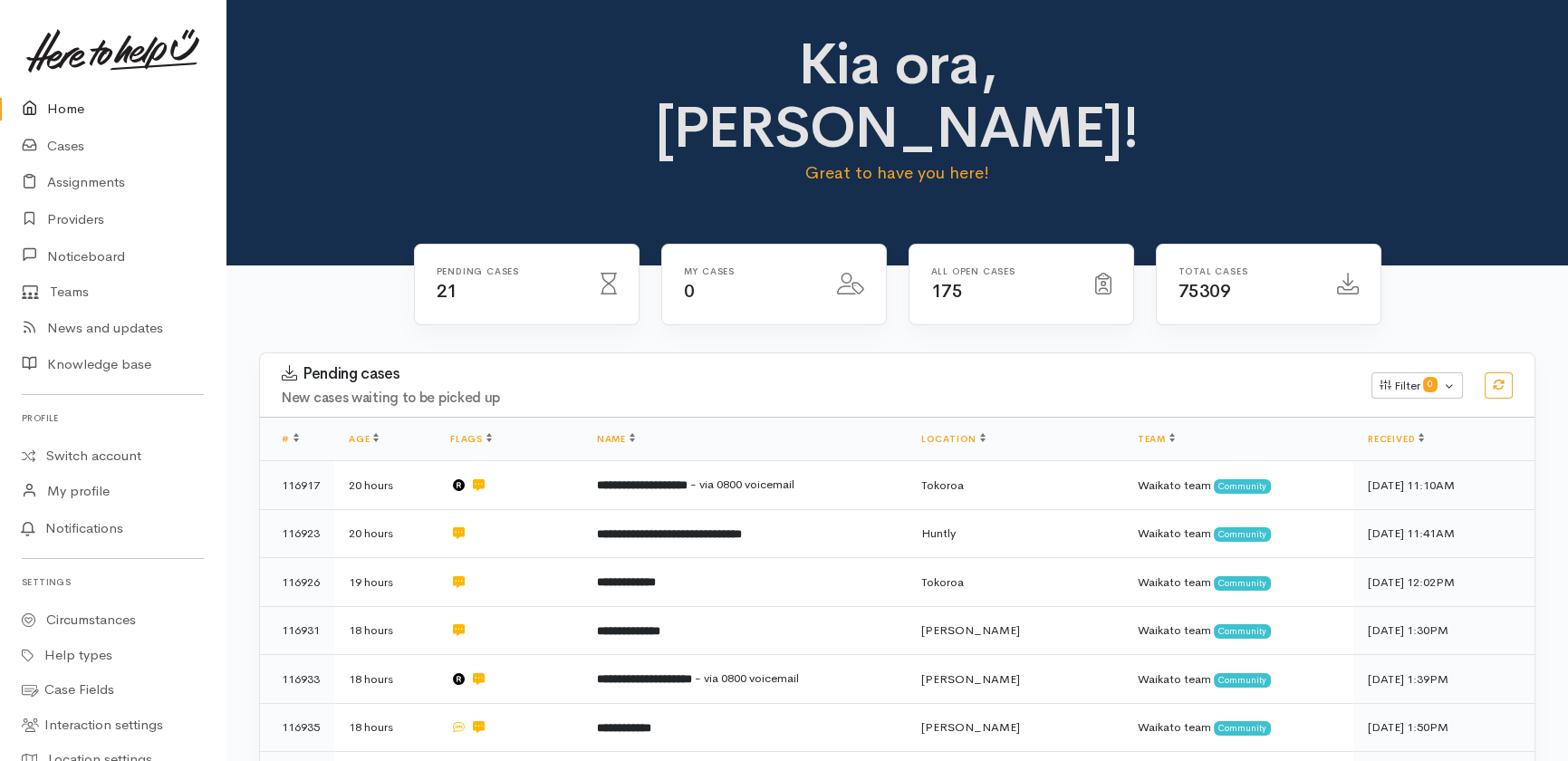
click at [55, 108] on link "Home" at bounding box center [112, 109] width 226 height 37
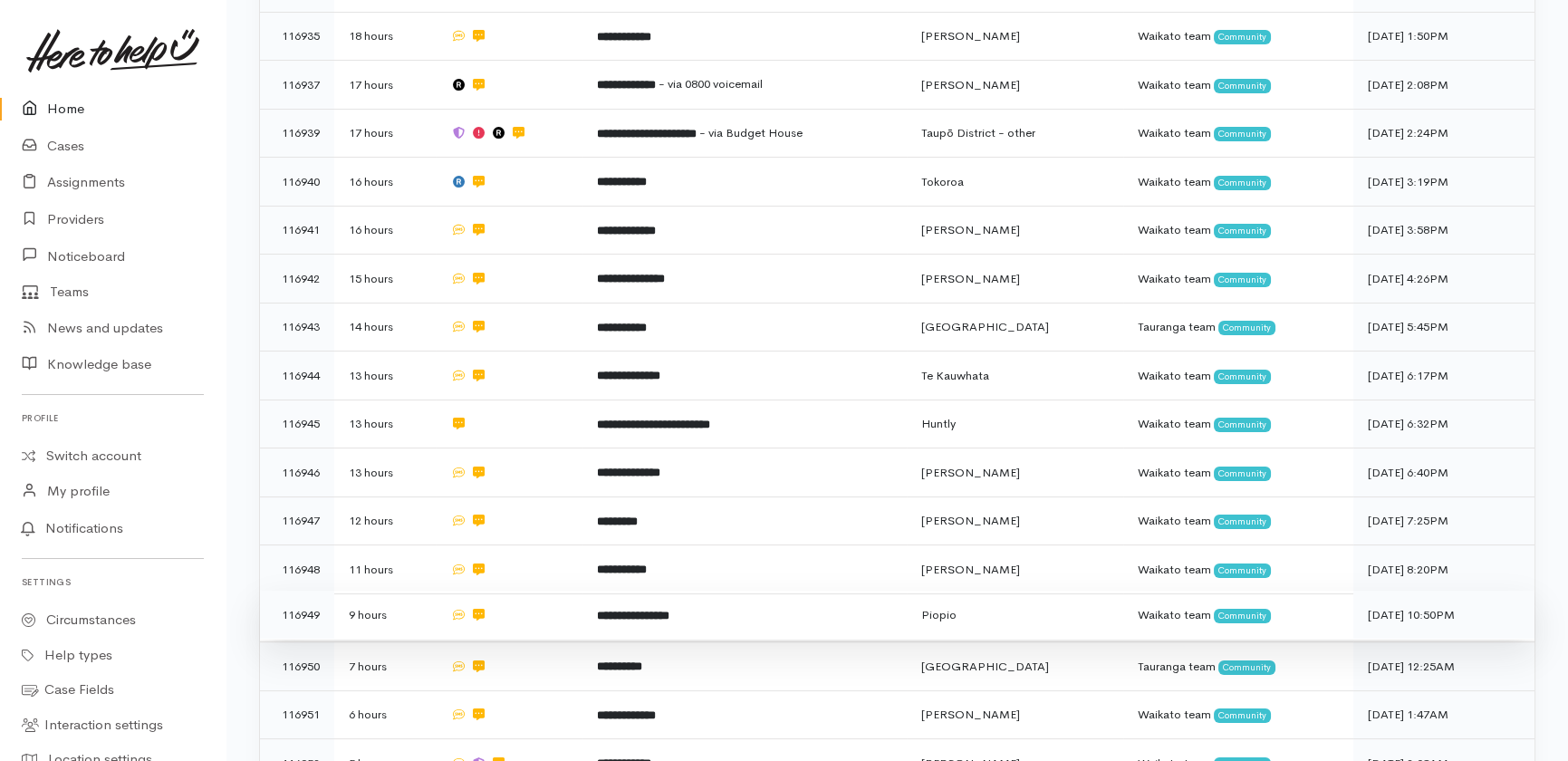
scroll to position [769, 0]
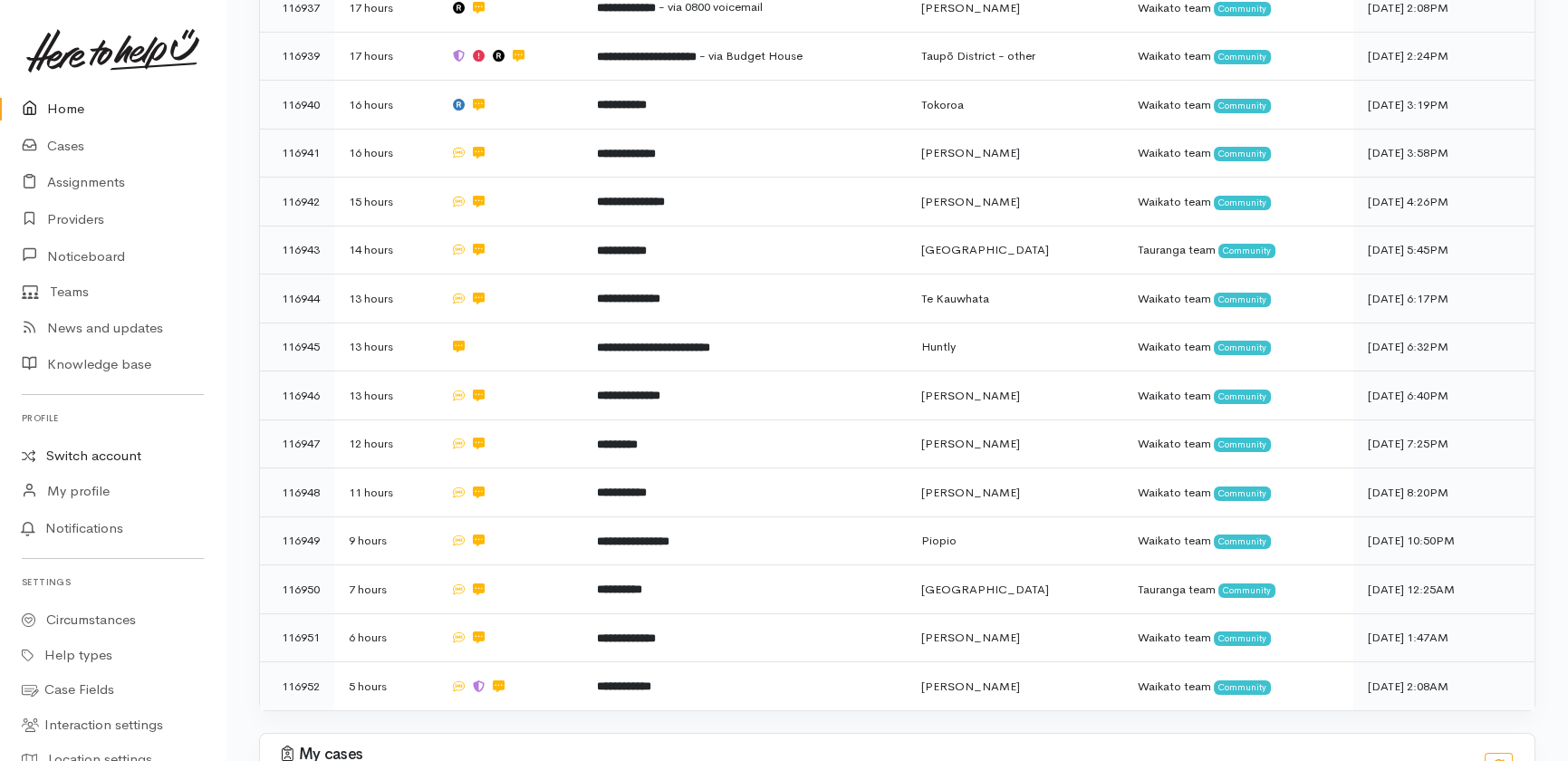
click at [104, 454] on link "Switch account" at bounding box center [112, 456] width 226 height 35
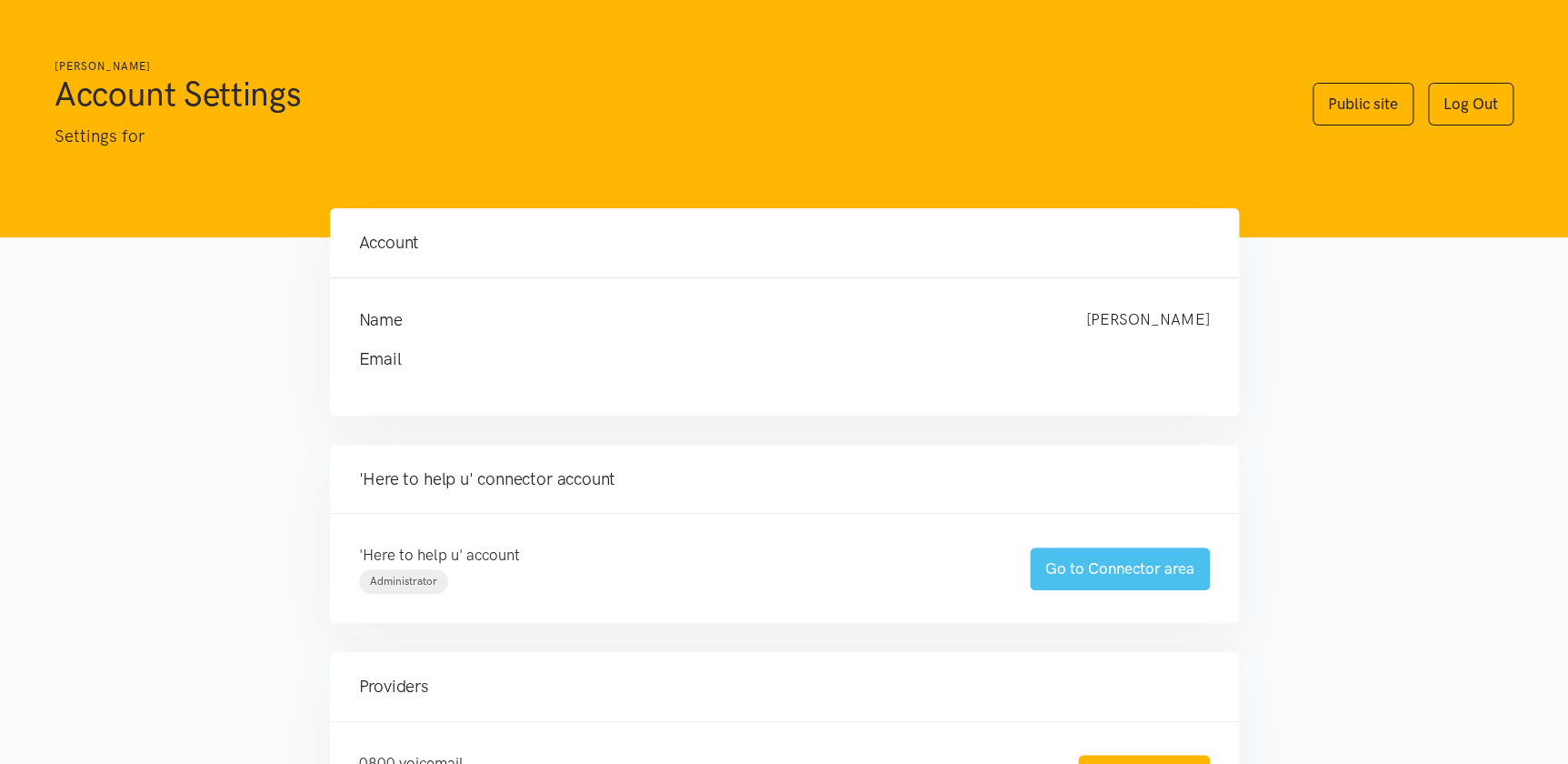
click at [1091, 562] on link "Go to Connector area" at bounding box center [1120, 568] width 180 height 43
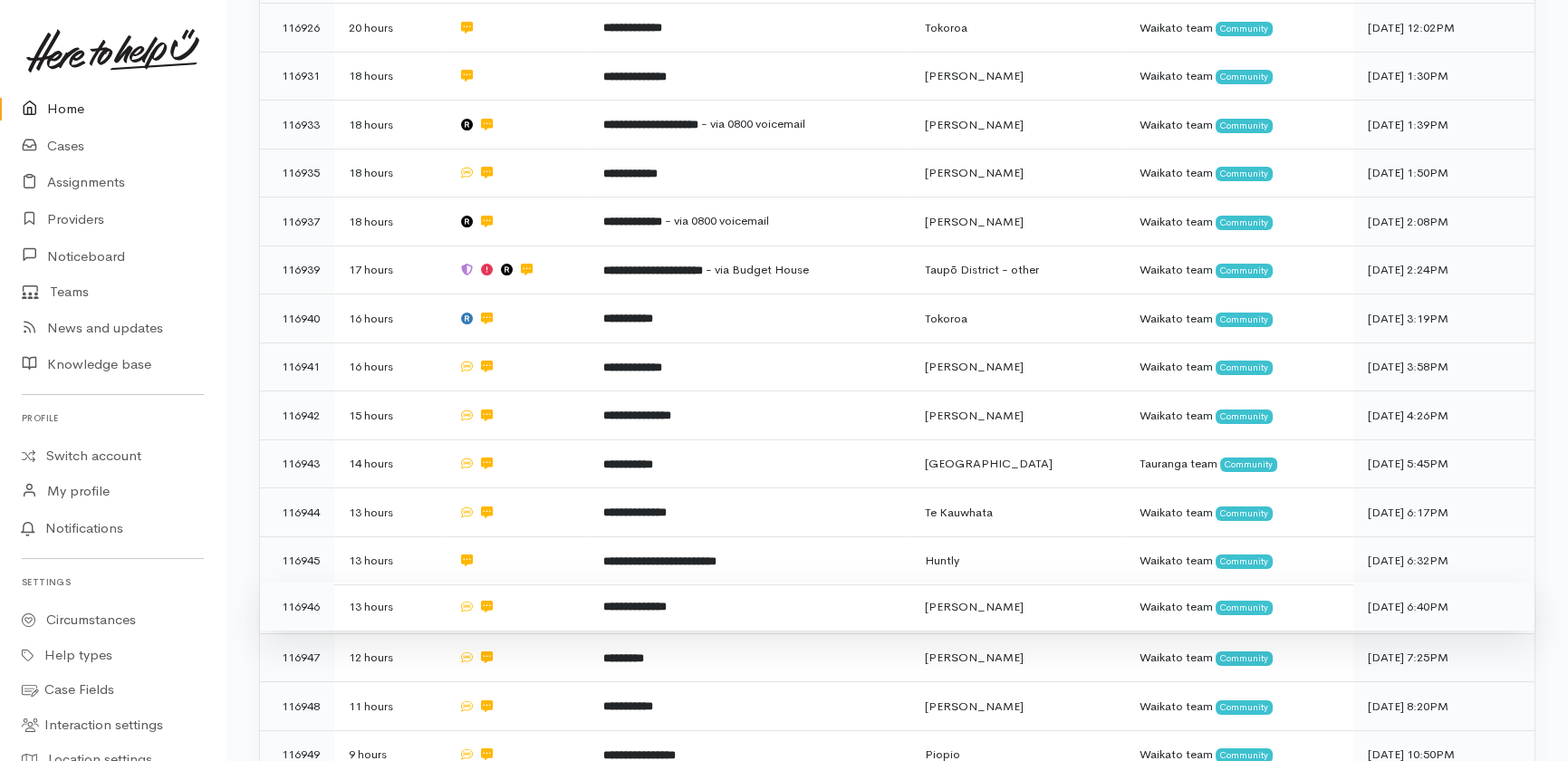
scroll to position [577, 0]
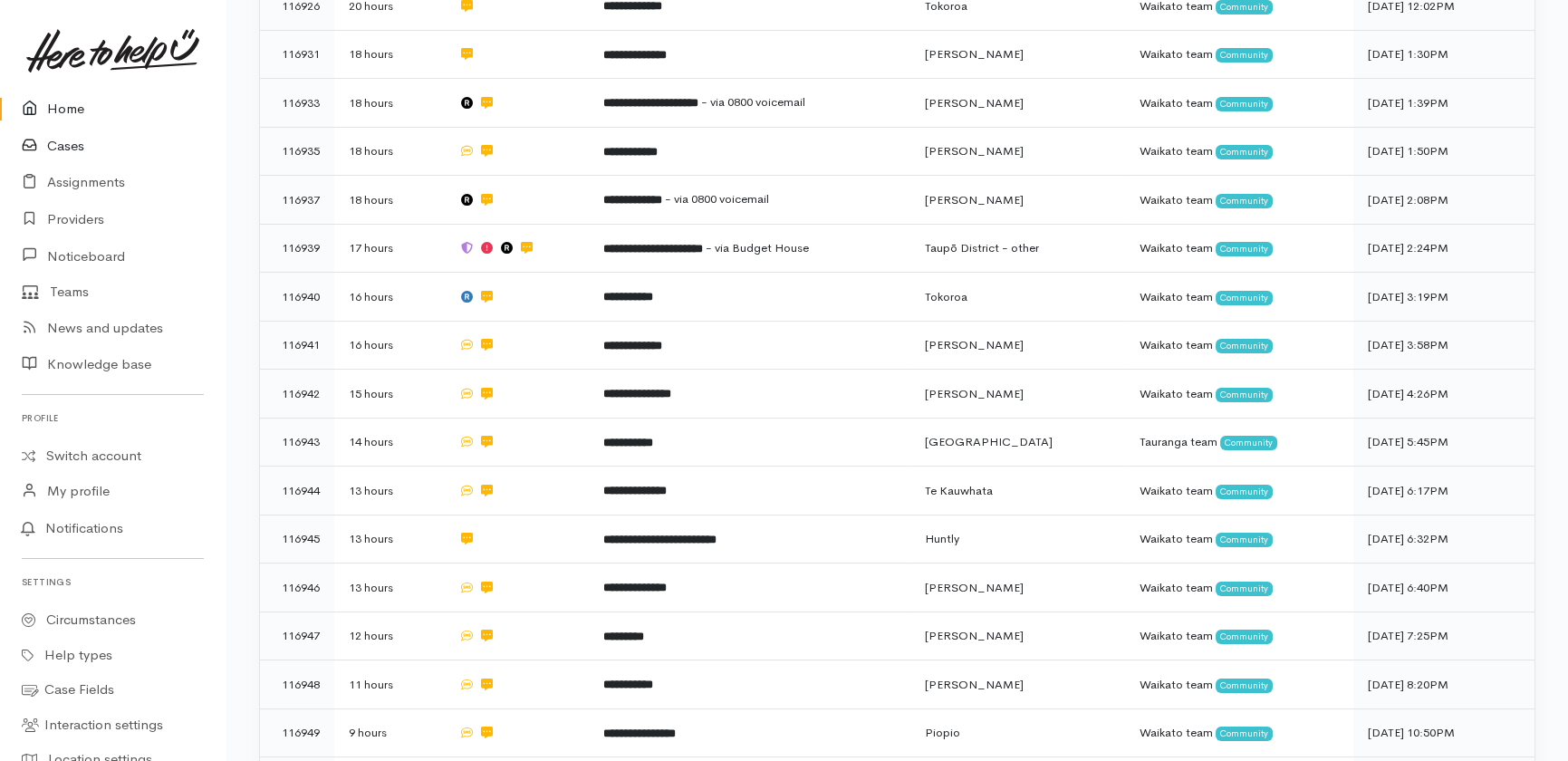
click at [78, 147] on link "Cases" at bounding box center [112, 146] width 226 height 37
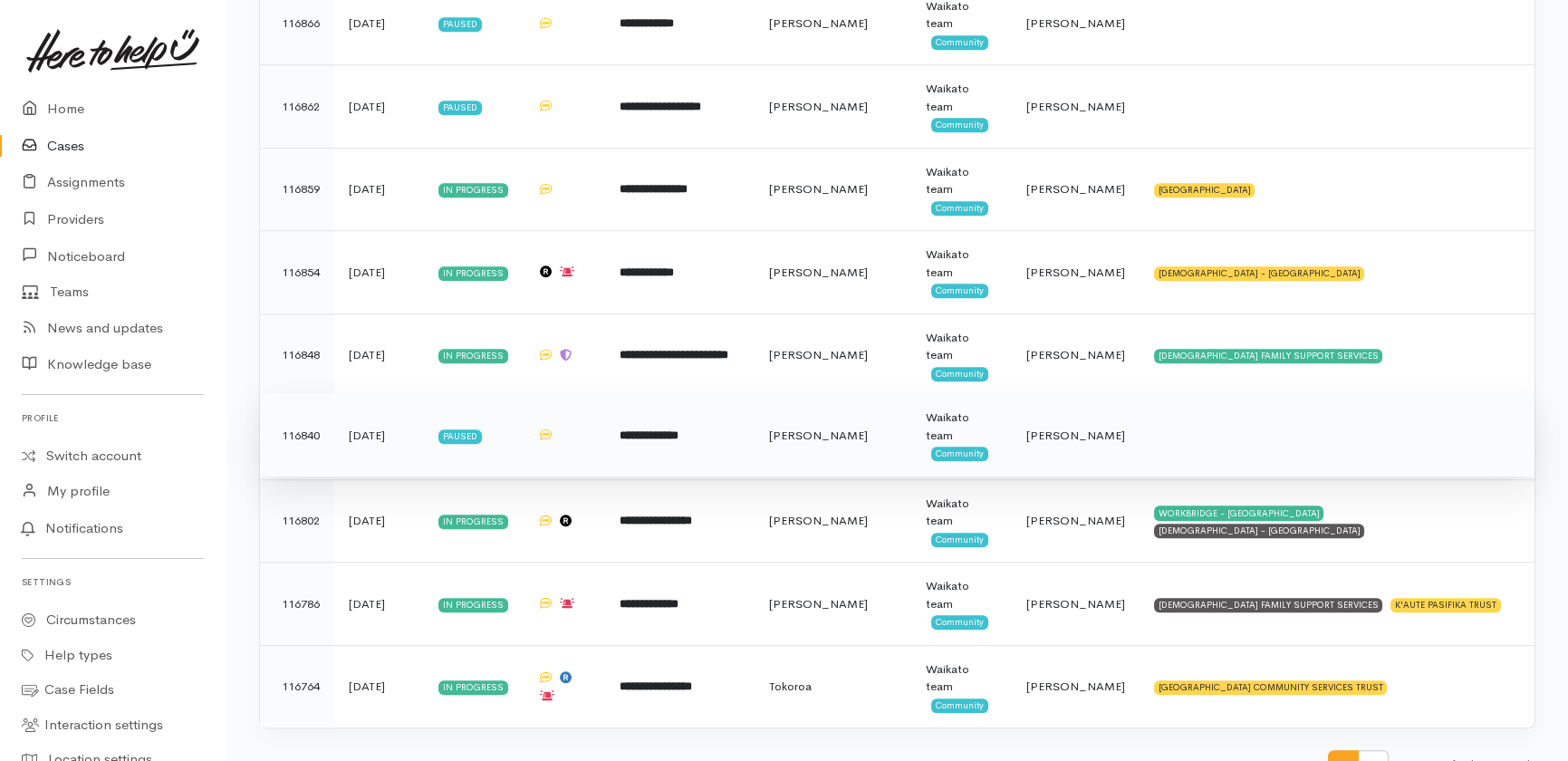
scroll to position [3841, 0]
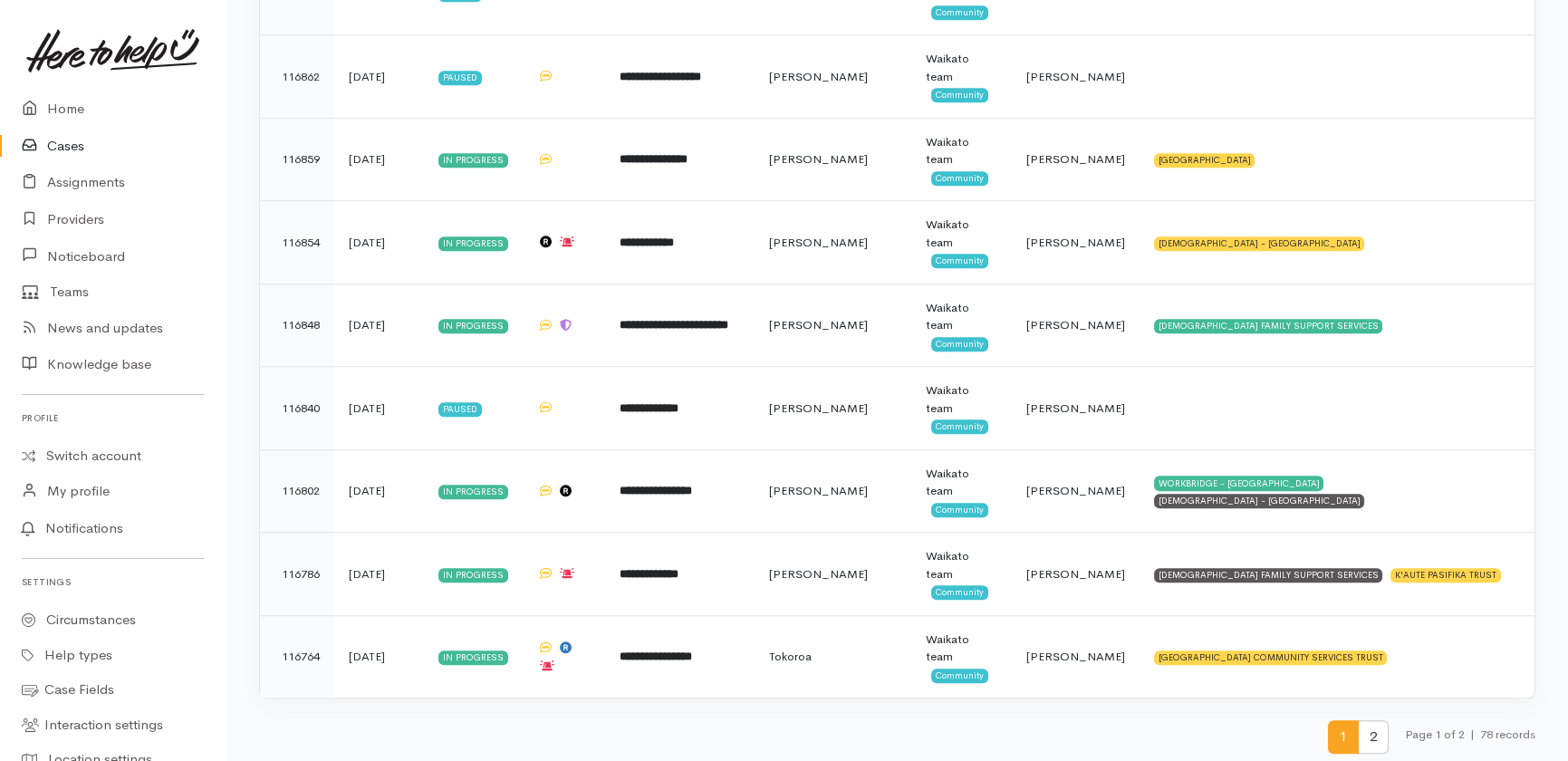
click at [1373, 733] on span "2" at bounding box center [1373, 736] width 31 height 33
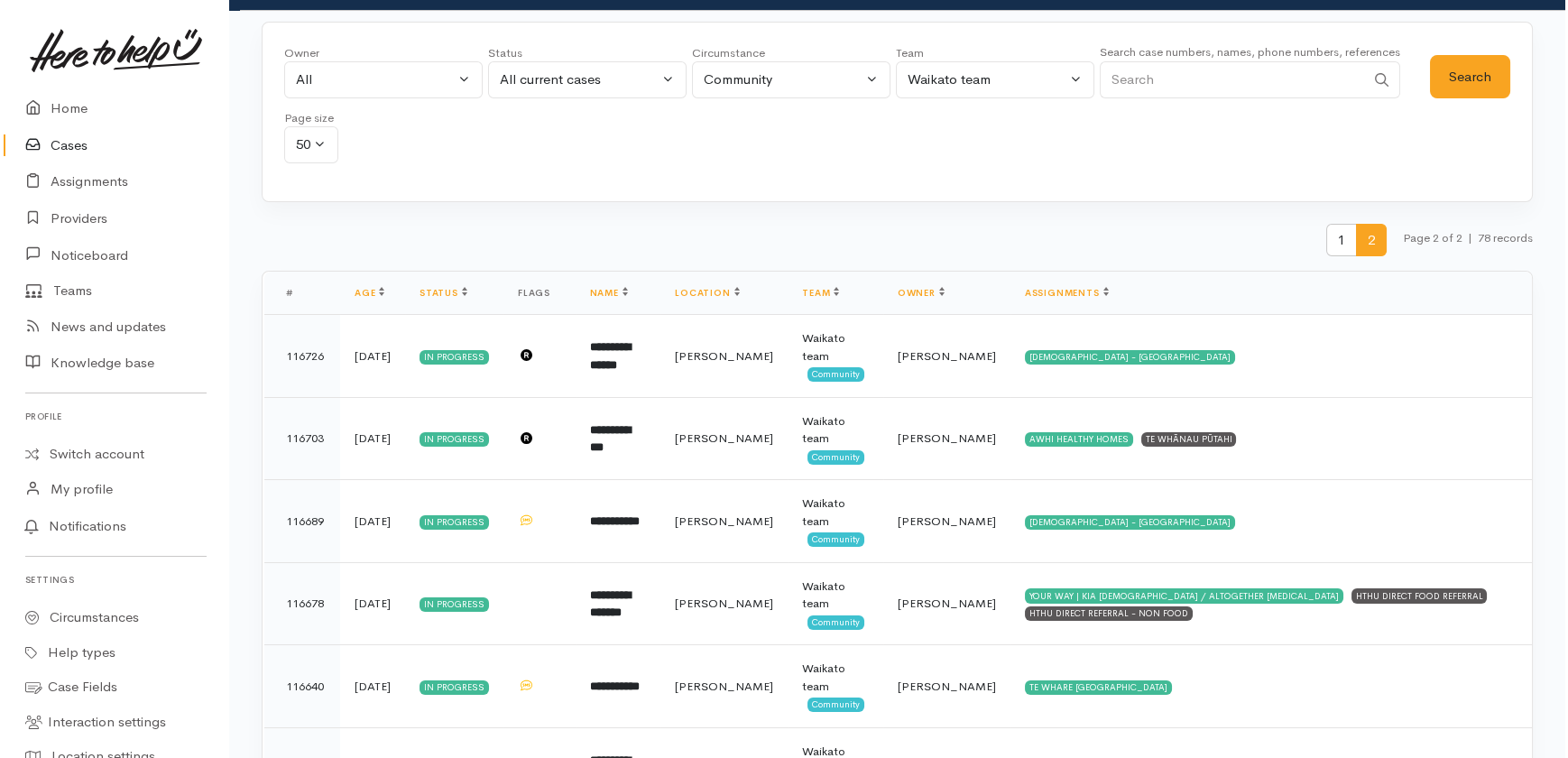
scroll to position [0, 0]
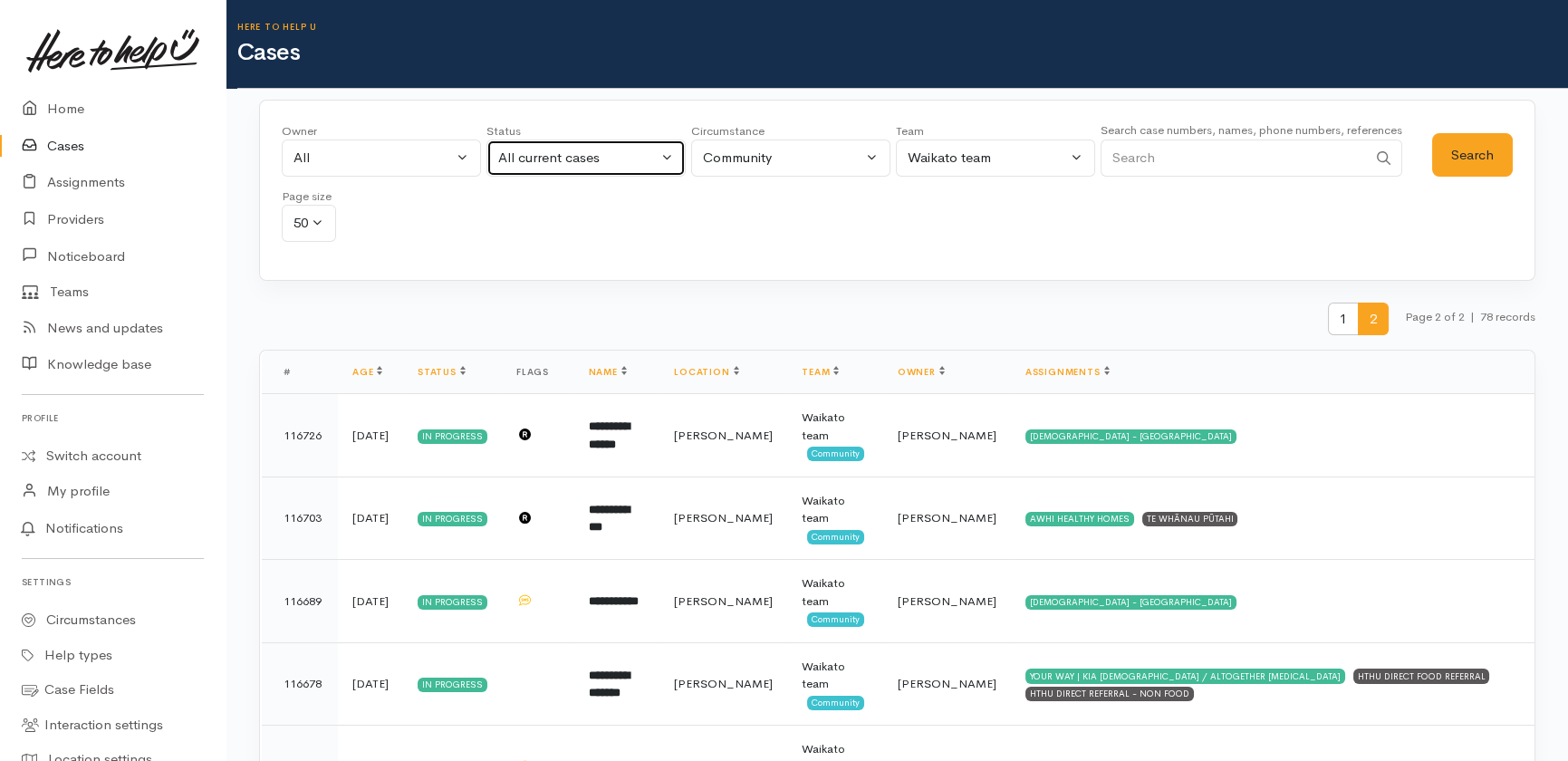
drag, startPoint x: 592, startPoint y: 162, endPoint x: 581, endPoint y: 169, distance: 13.0
click at [592, 162] on div "All current cases" at bounding box center [577, 158] width 160 height 21
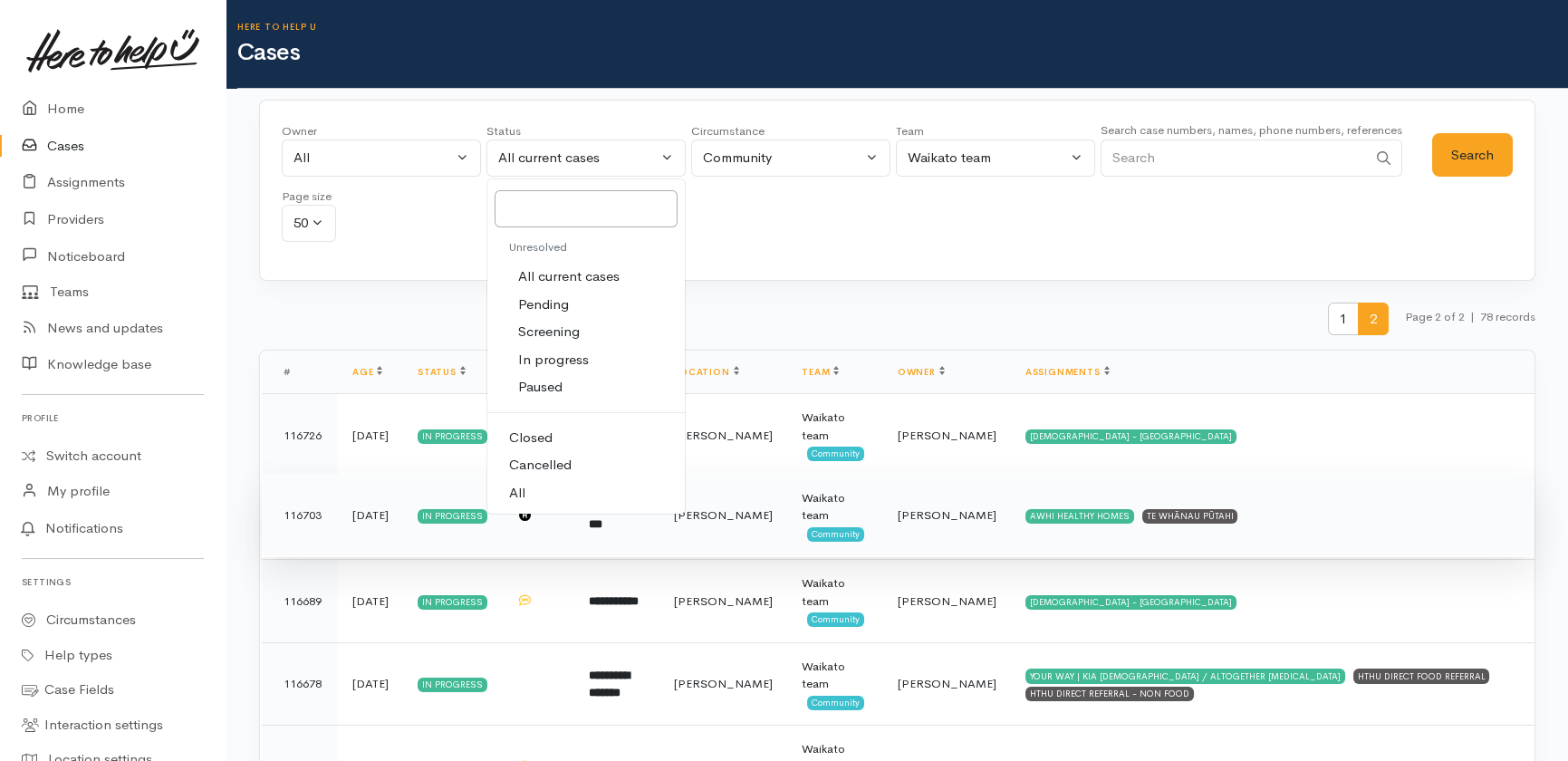
click at [516, 493] on span "All" at bounding box center [517, 493] width 16 height 21
select select "All"
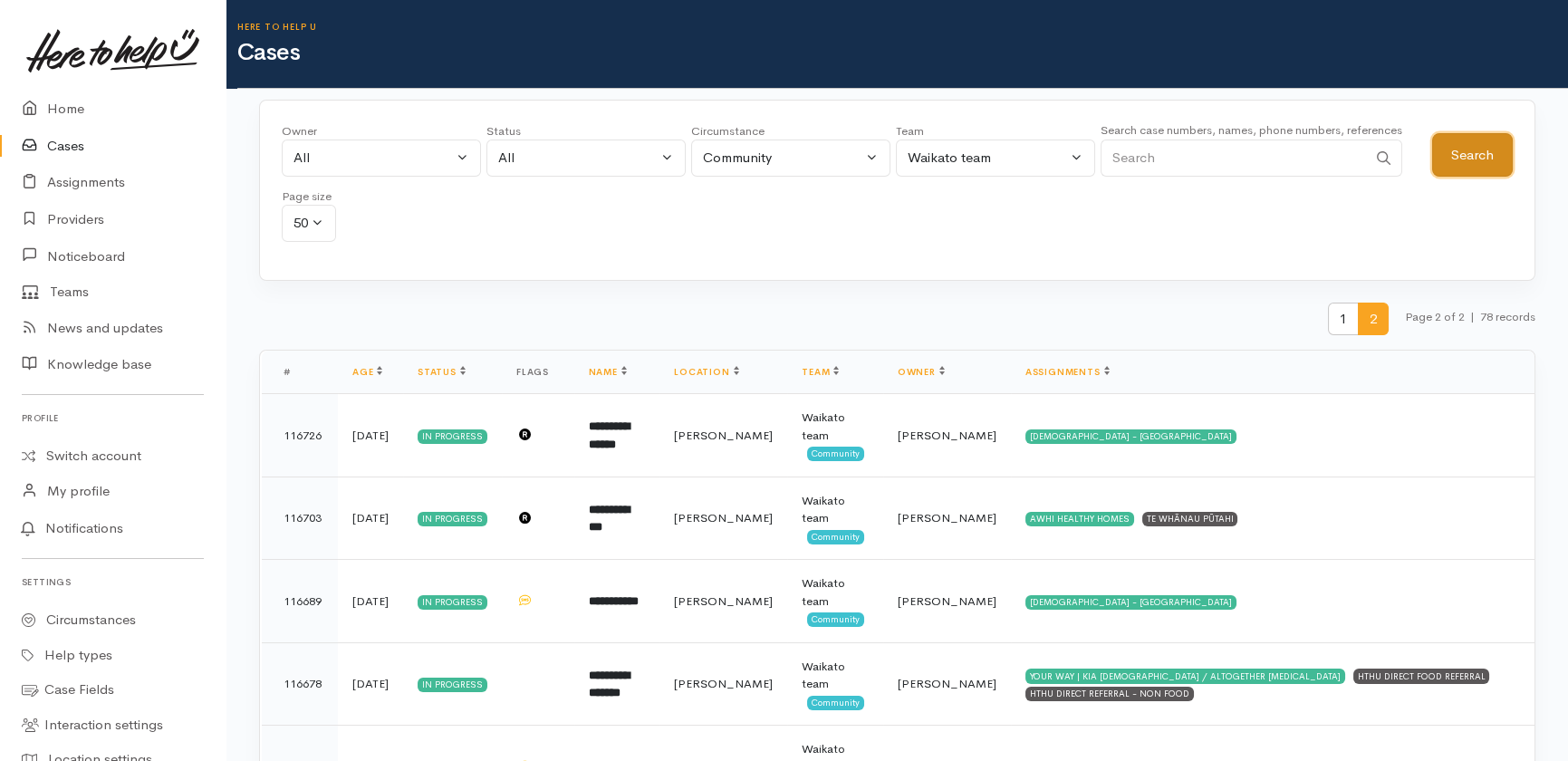
click at [1477, 147] on button "Search" at bounding box center [1472, 155] width 80 height 44
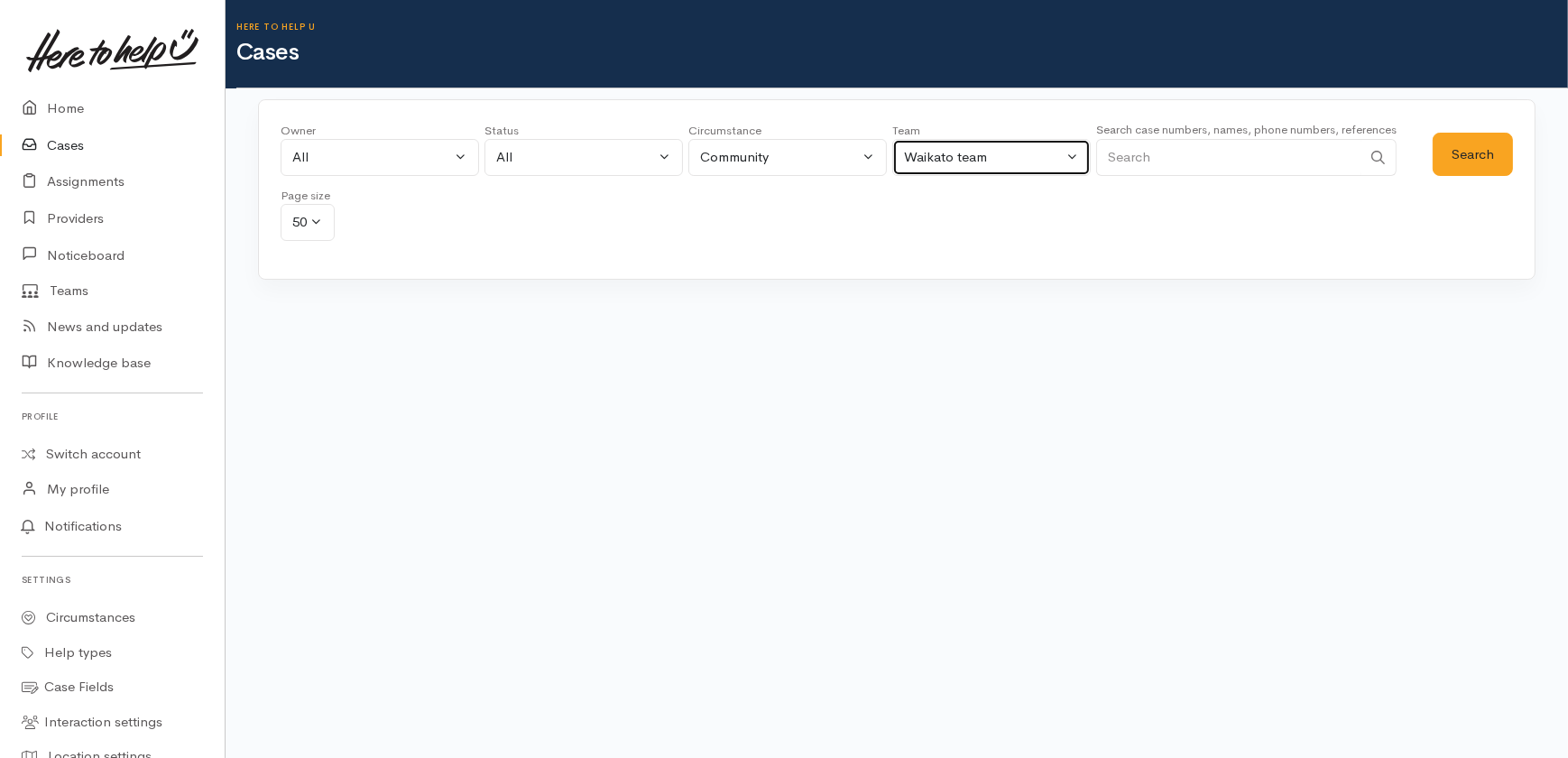
click at [1047, 144] on button "Waikato team" at bounding box center [991, 157] width 199 height 37
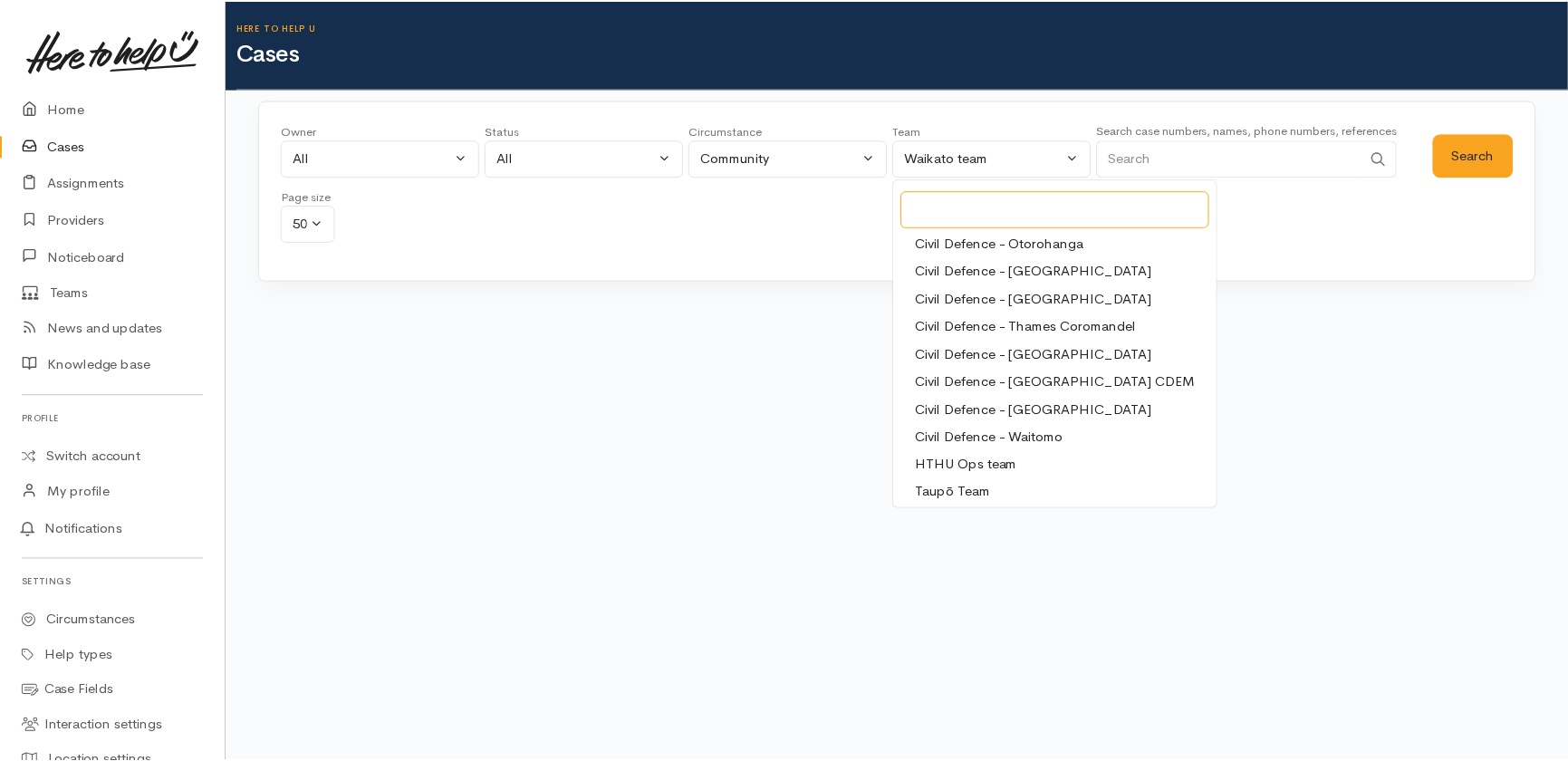
scroll to position [170, 0]
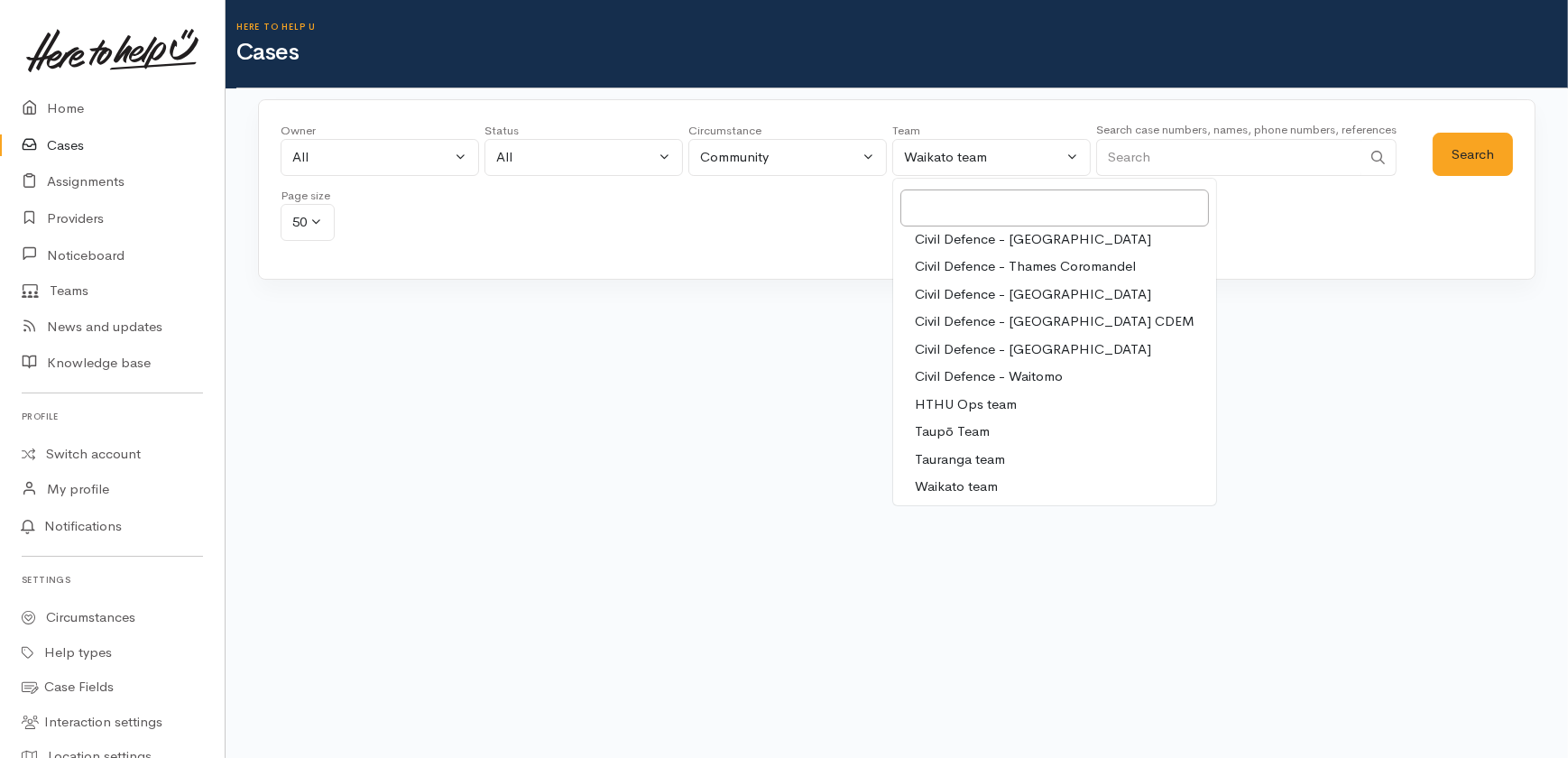
click at [947, 432] on span "Taupō Team" at bounding box center [952, 432] width 75 height 21
select select "23"
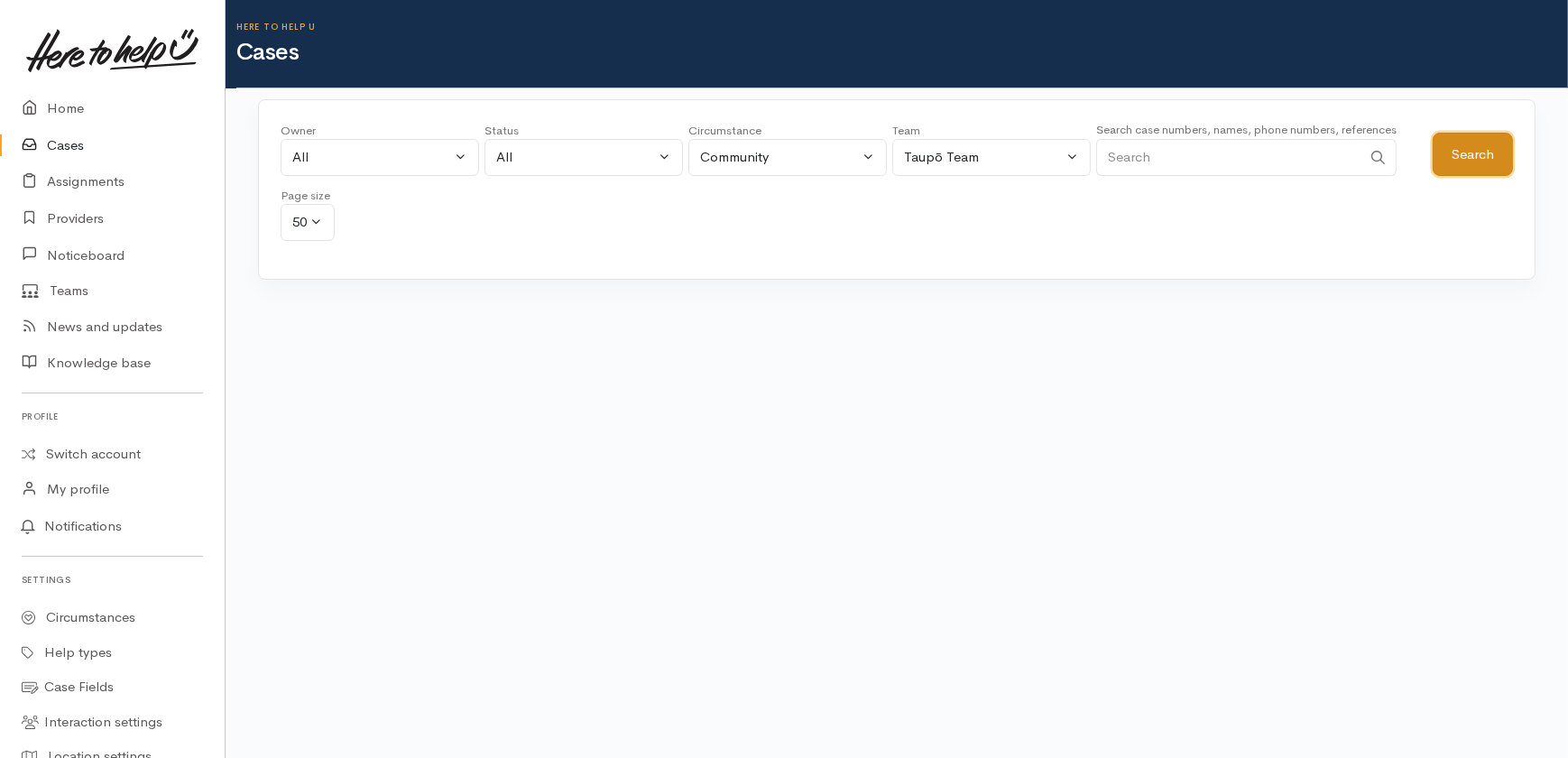
click at [1486, 145] on button "Search" at bounding box center [1472, 154] width 80 height 44
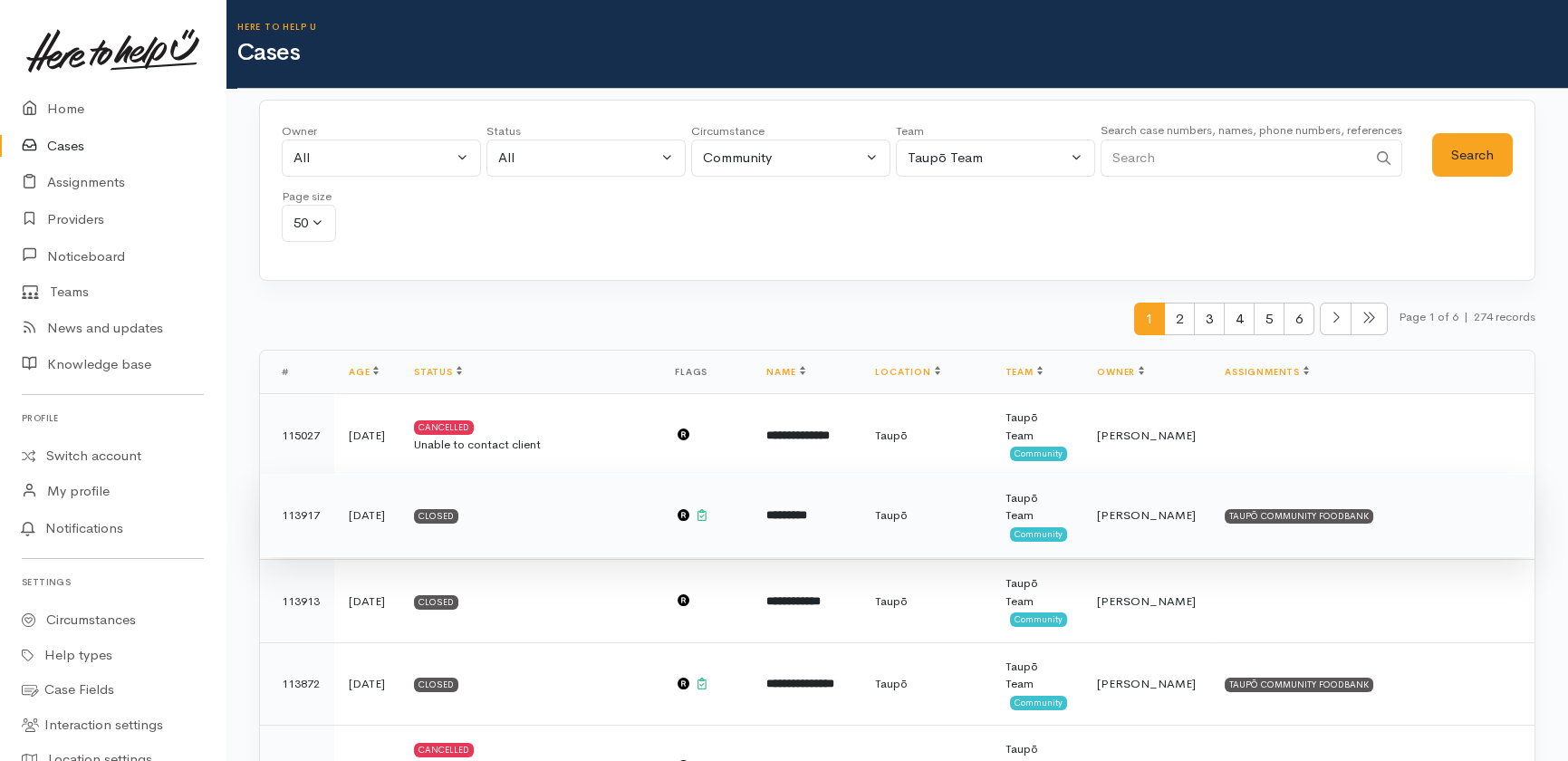
click at [807, 514] on b "*********" at bounding box center [786, 515] width 41 height 11
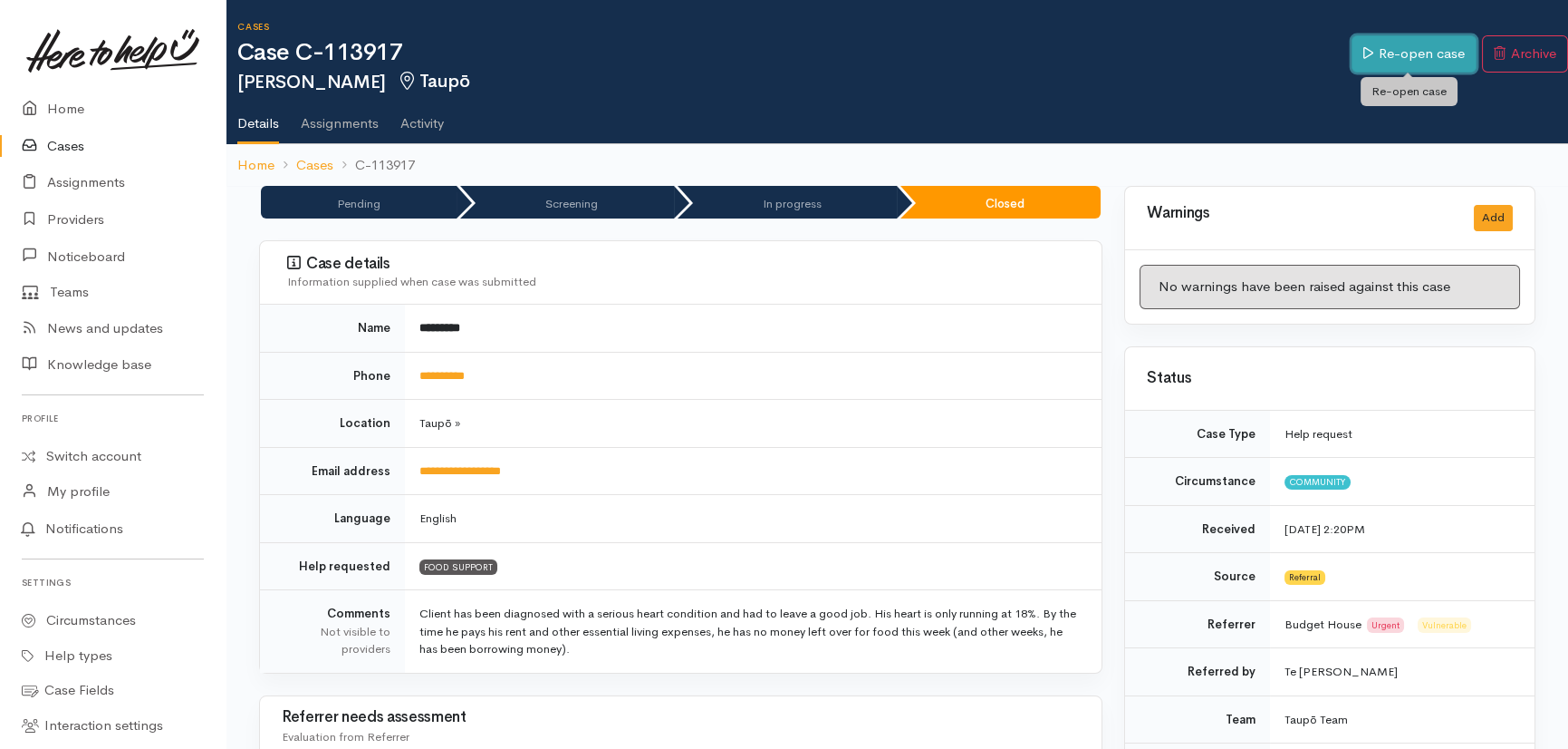
click at [1384, 47] on link "Re-open case" at bounding box center [1414, 53] width 125 height 37
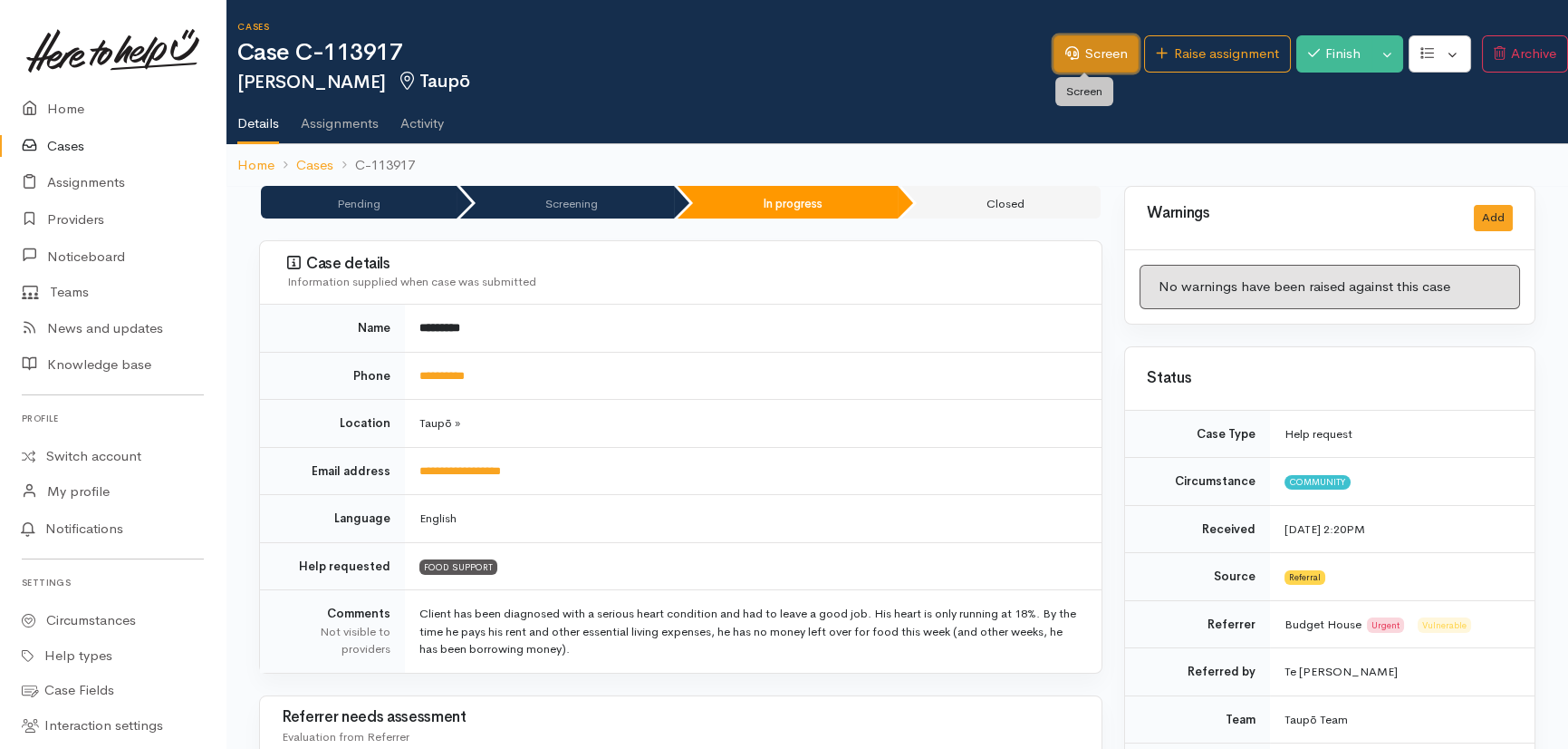
click at [1086, 55] on link "Screen" at bounding box center [1096, 53] width 85 height 37
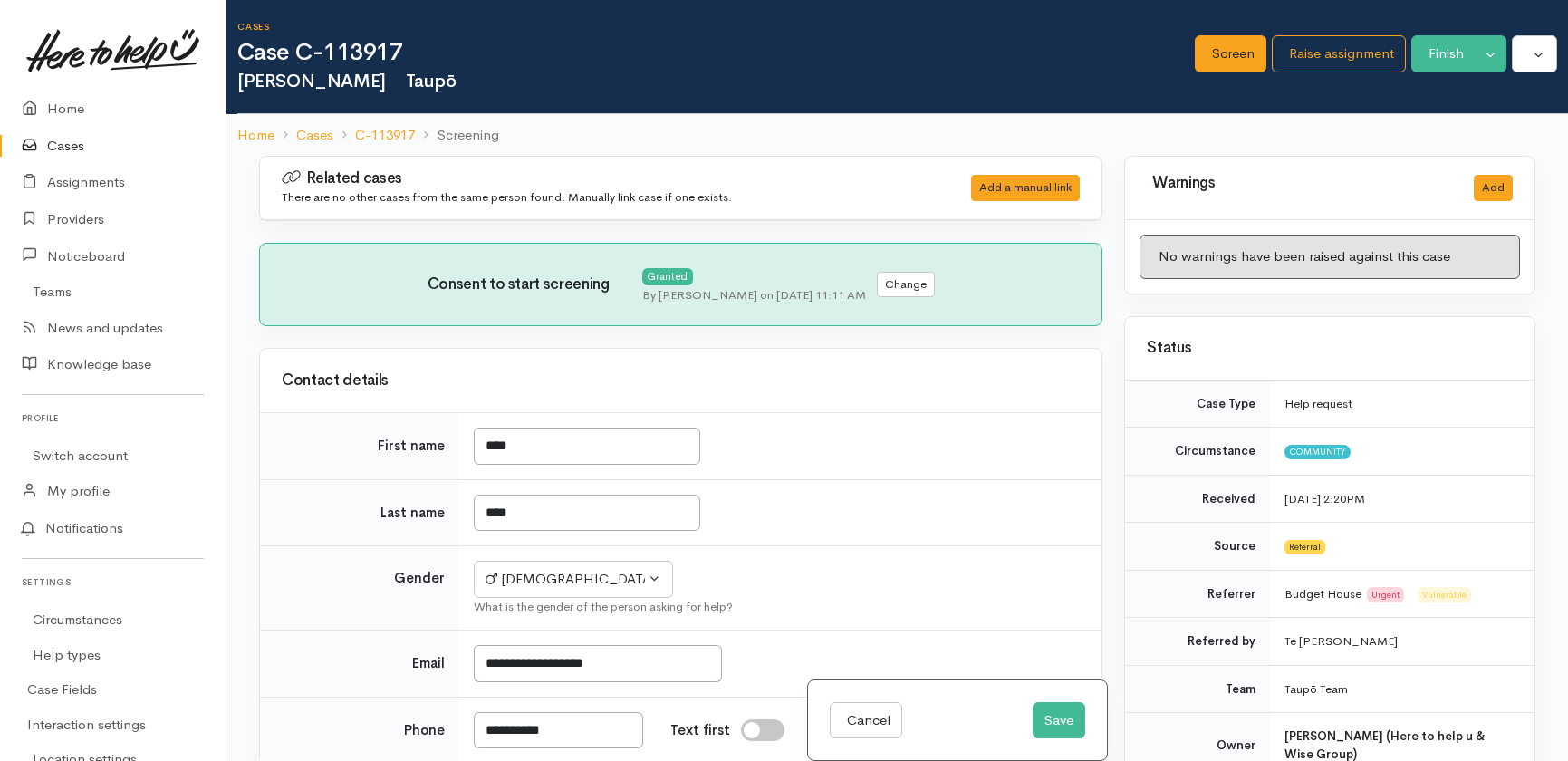
select select "7"
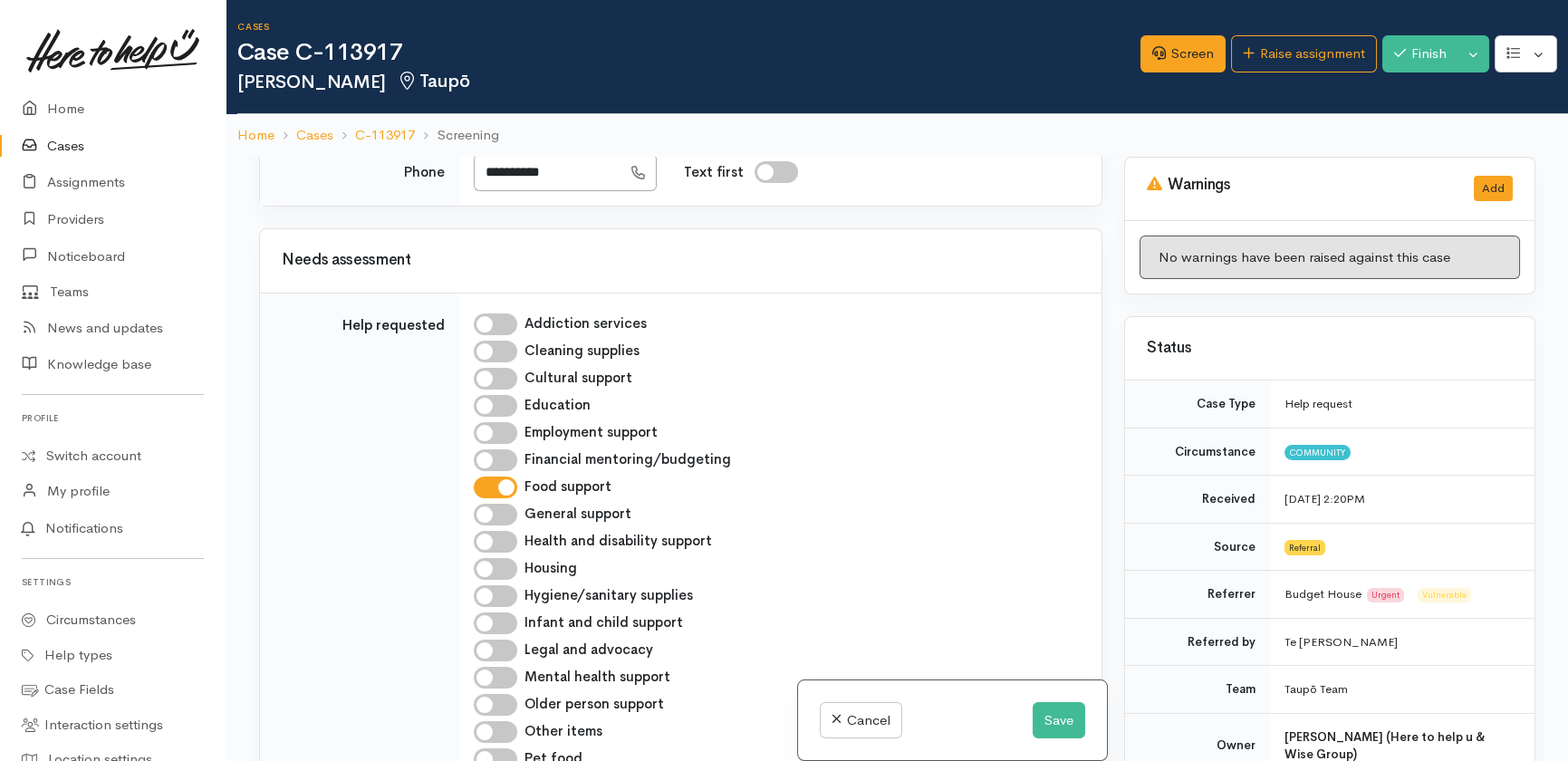
scroll to position [659, 0]
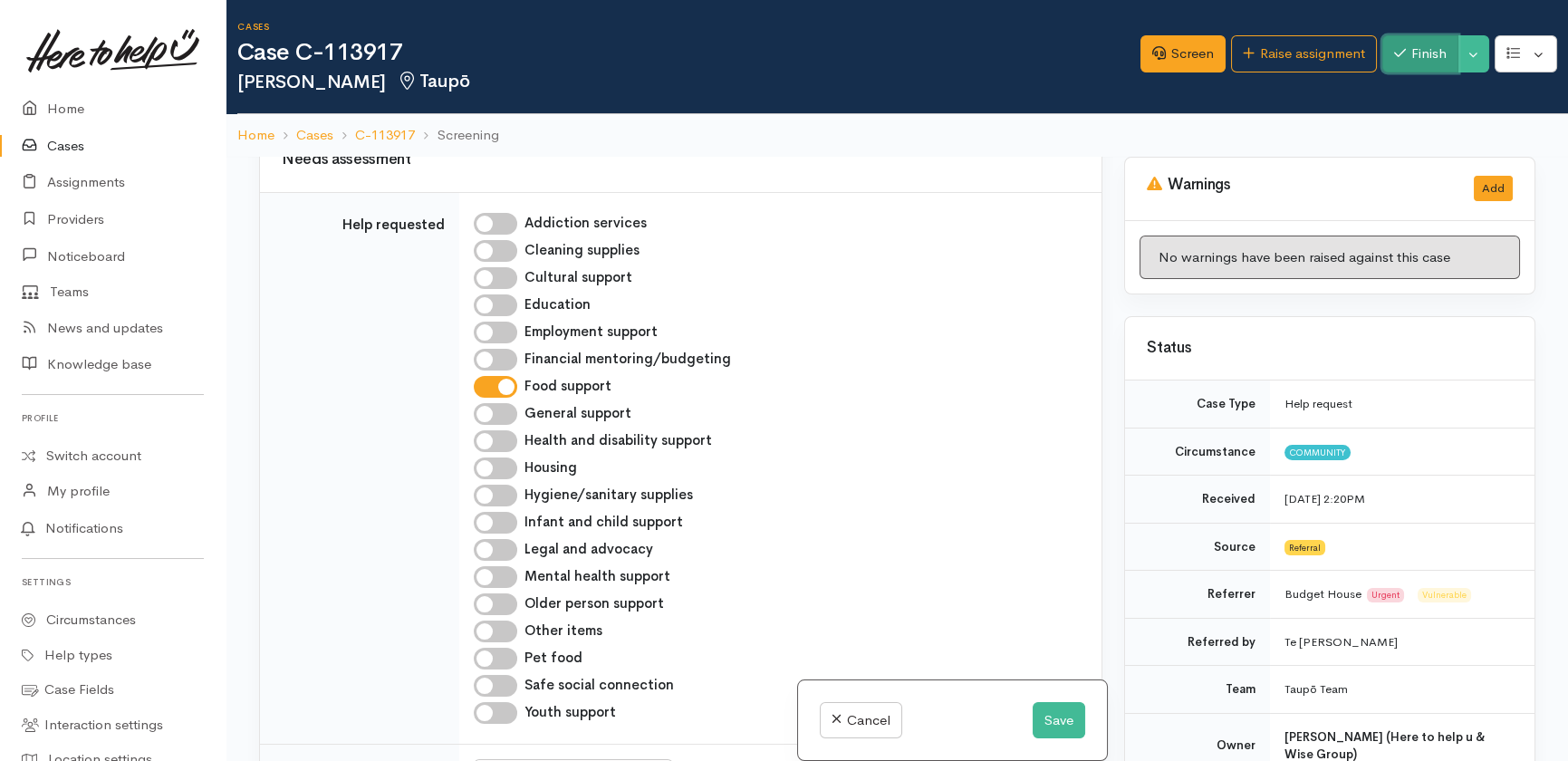
click at [1439, 49] on button "Finish" at bounding box center [1421, 53] width 77 height 37
drag, startPoint x: 1418, startPoint y: 56, endPoint x: 1409, endPoint y: 55, distance: 9.1
click at [1417, 57] on button "Finish" at bounding box center [1421, 53] width 77 height 37
click at [876, 721] on link "Cancel" at bounding box center [860, 720] width 82 height 37
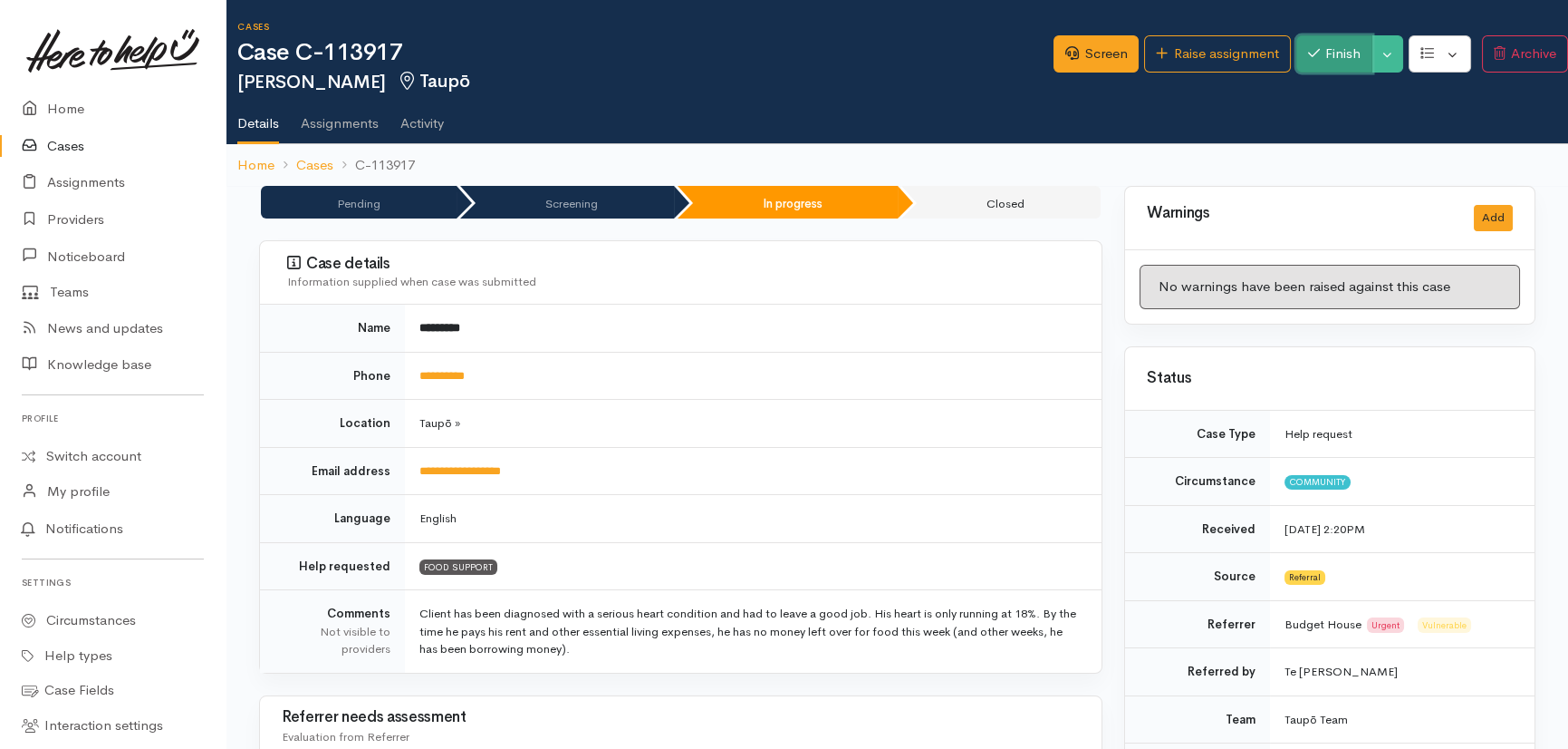
click at [1329, 51] on button "Finish" at bounding box center [1335, 53] width 77 height 37
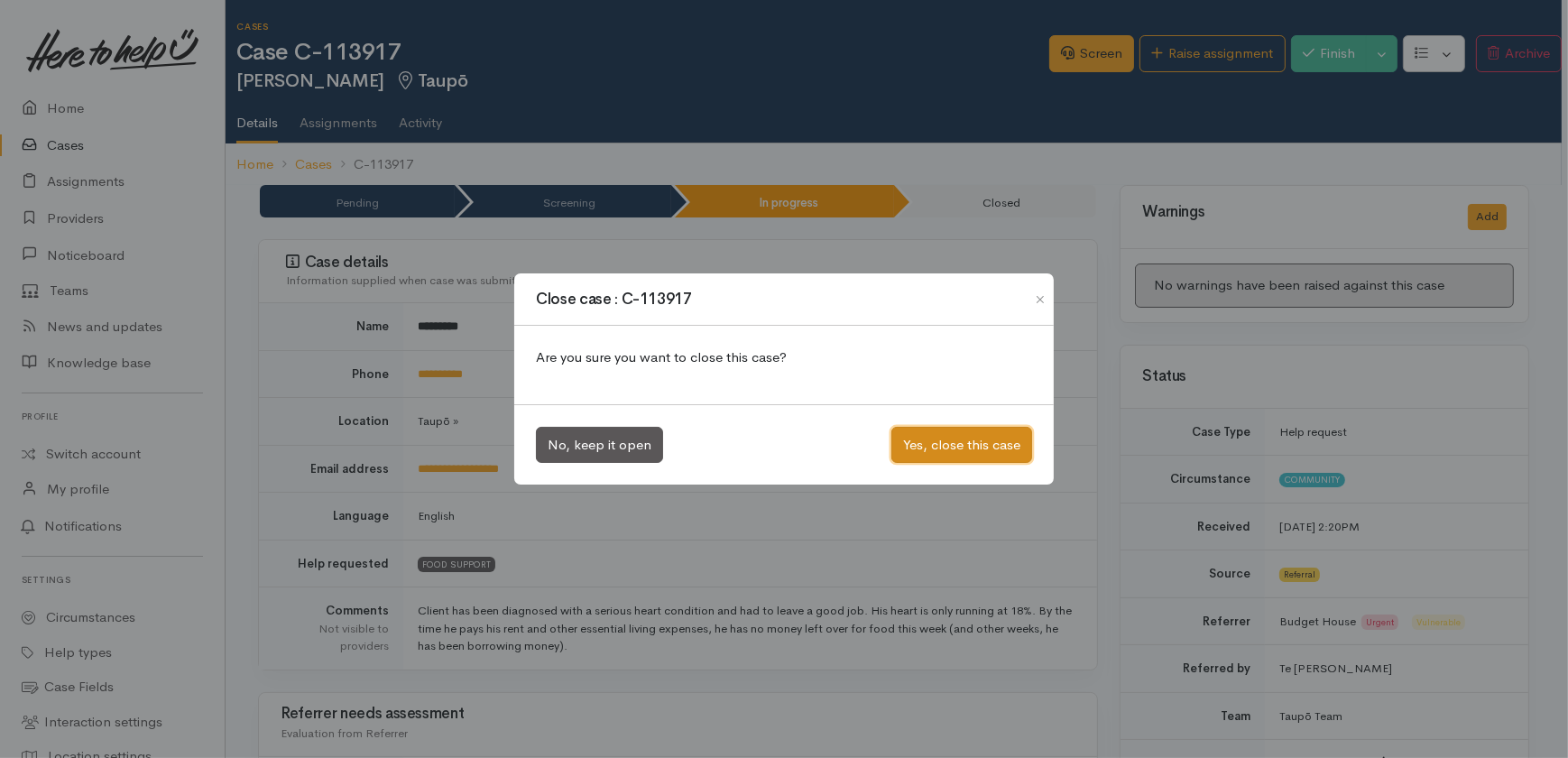
click at [938, 437] on button "Yes, close this case" at bounding box center [962, 444] width 141 height 37
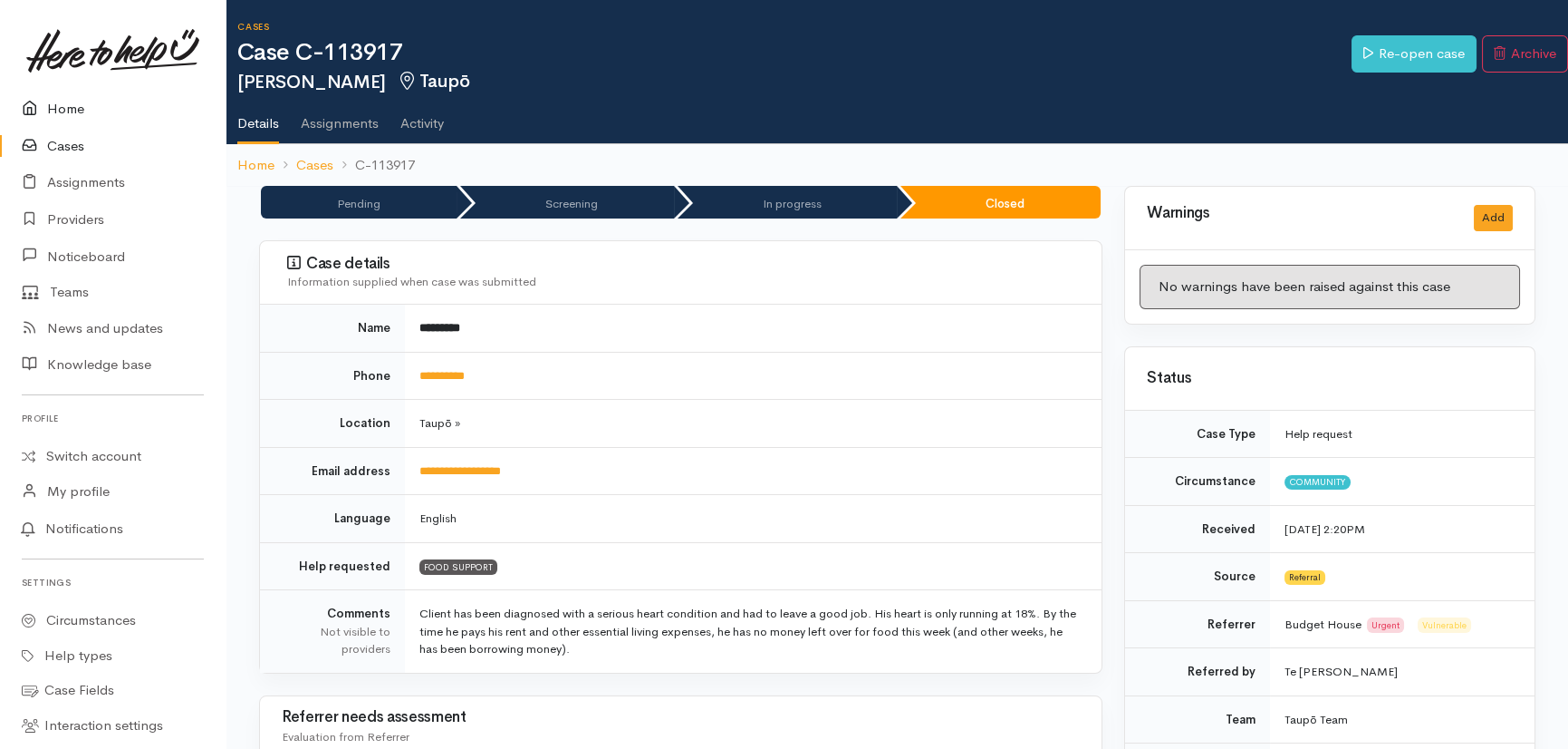
click at [59, 104] on link "Home" at bounding box center [112, 109] width 226 height 37
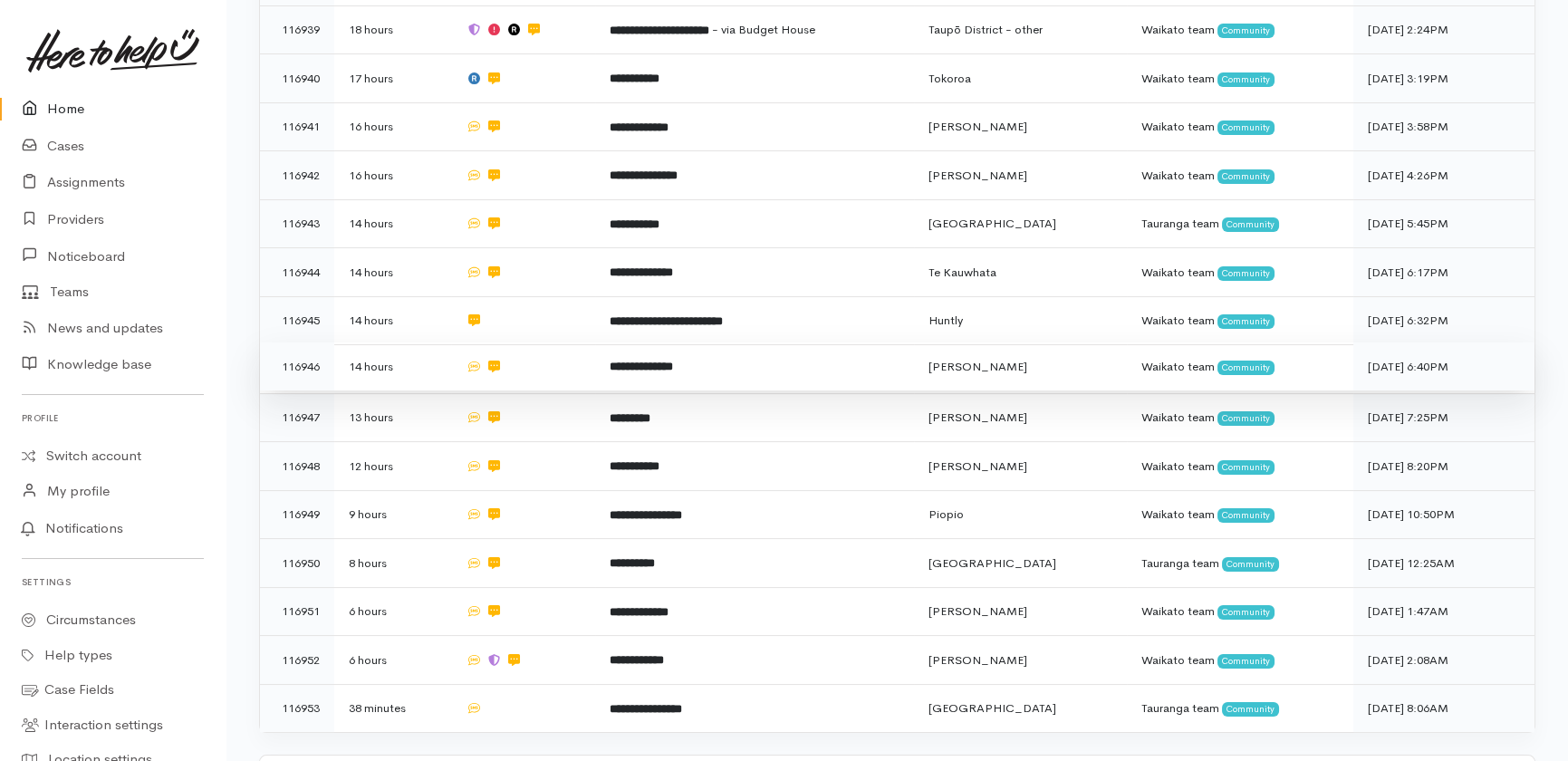
scroll to position [823, 0]
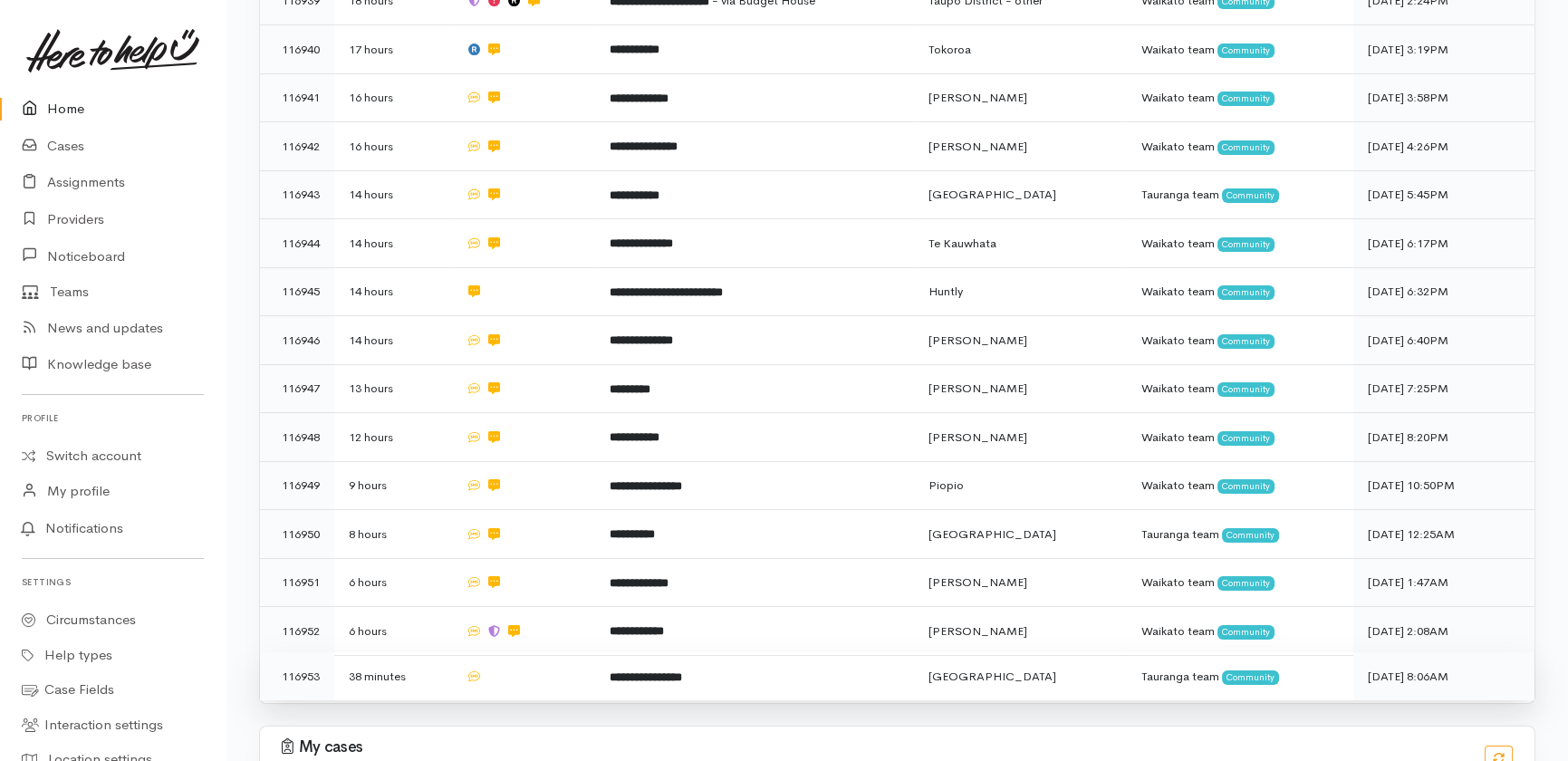
click at [541, 652] on td at bounding box center [523, 676] width 144 height 48
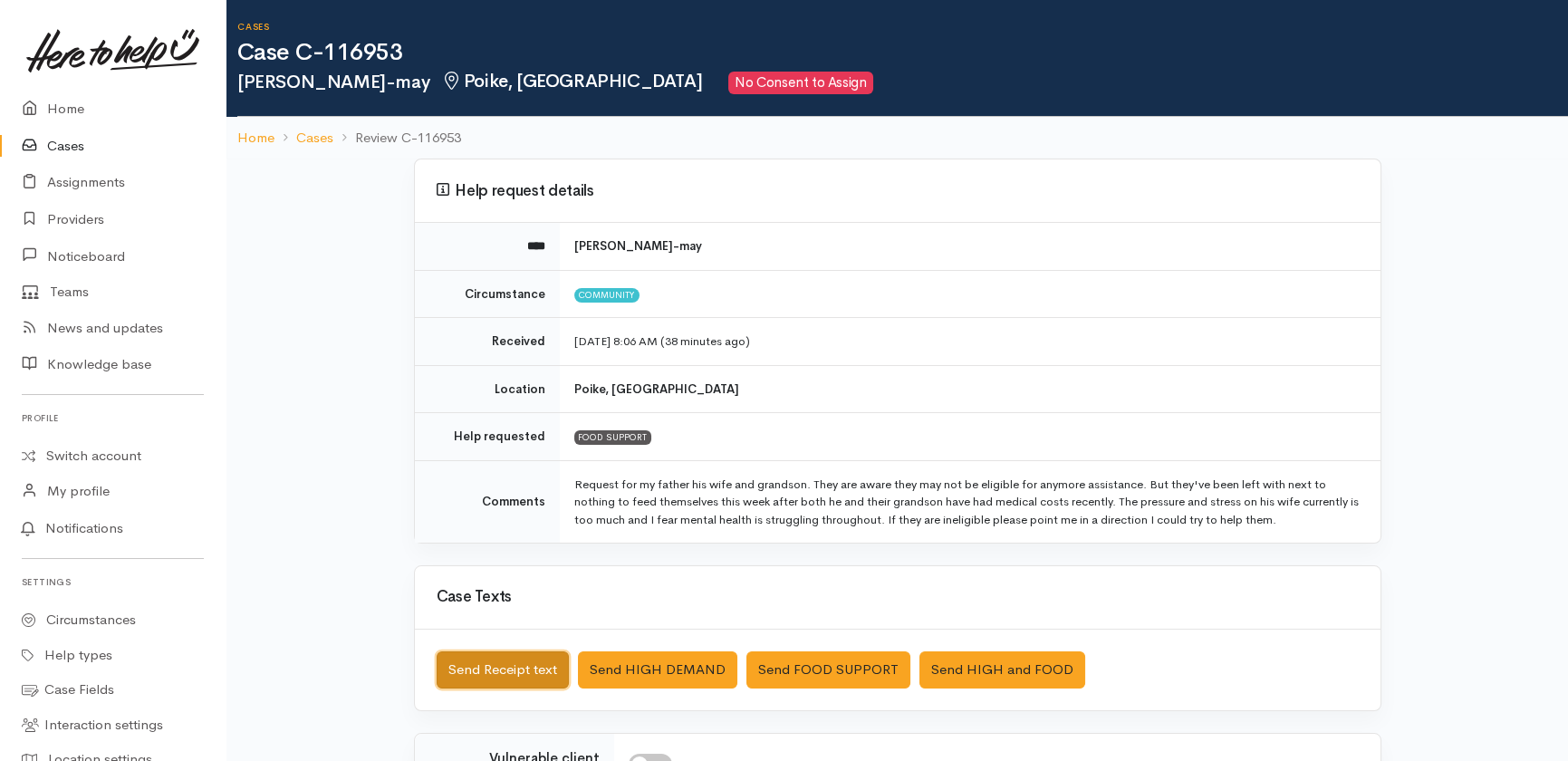
click at [480, 669] on button "Send Receipt text" at bounding box center [503, 669] width 132 height 37
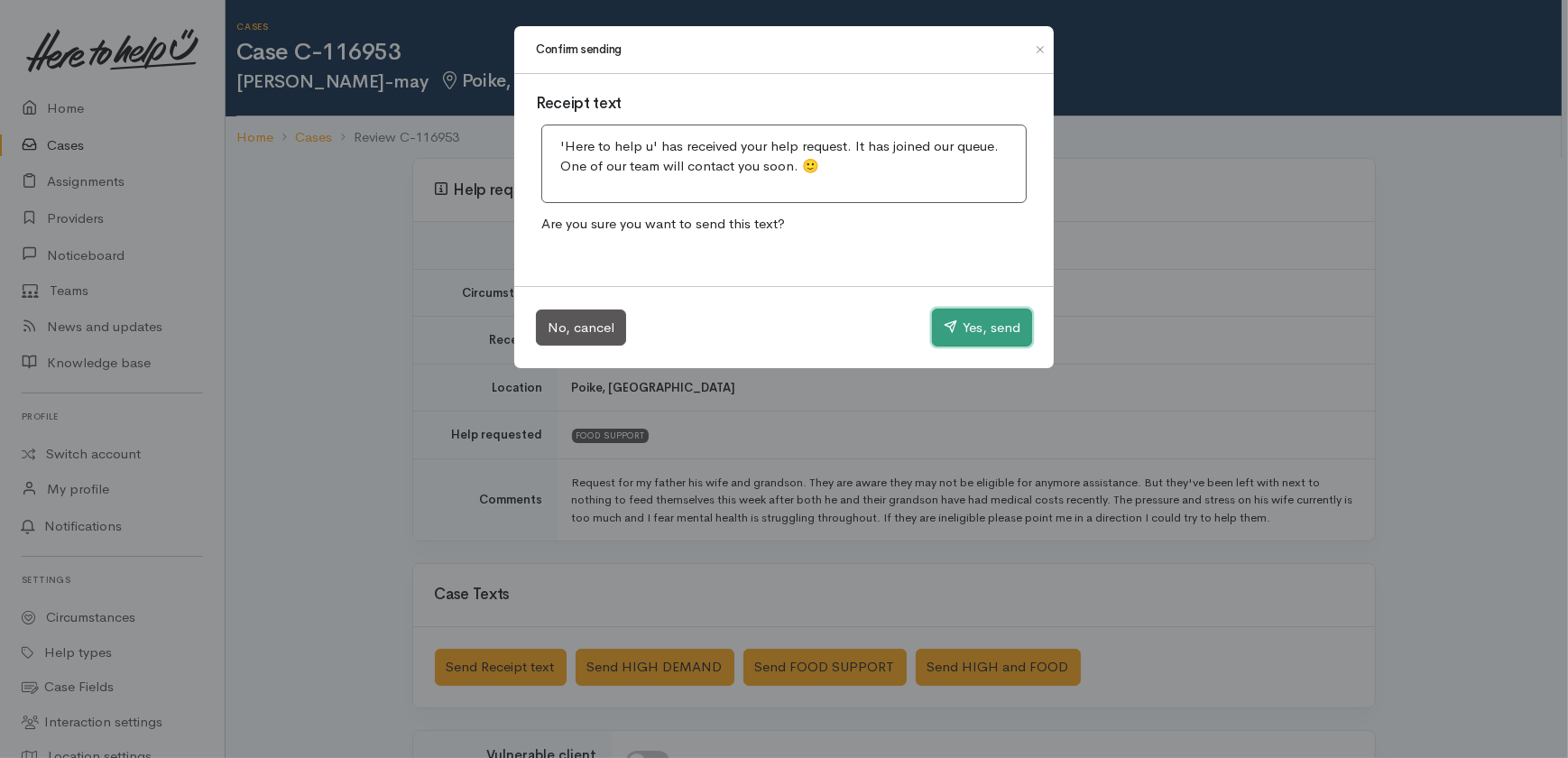
click at [1007, 324] on button "Yes, send" at bounding box center [982, 328] width 100 height 38
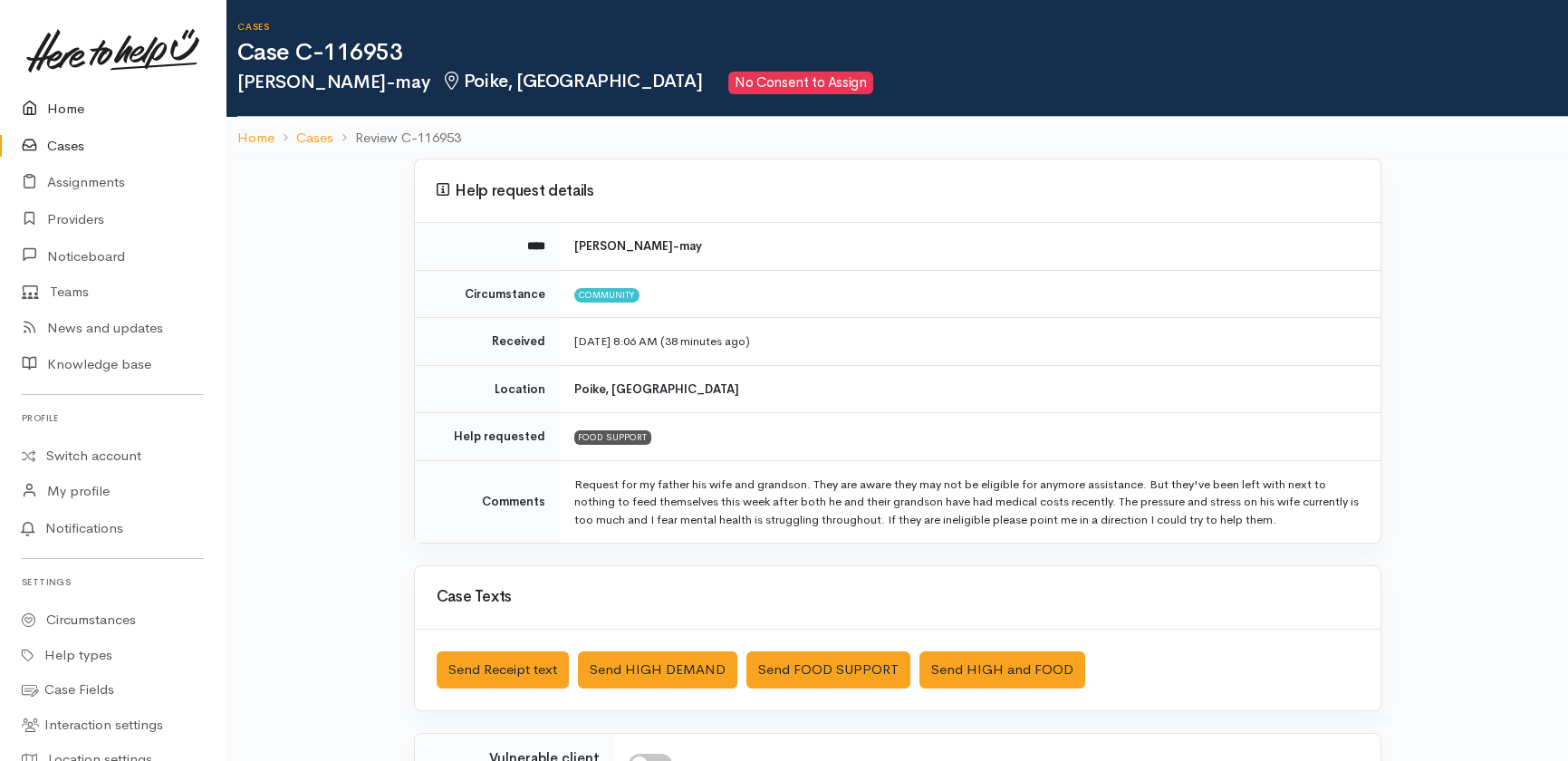
click at [68, 105] on link "Home" at bounding box center [112, 109] width 226 height 37
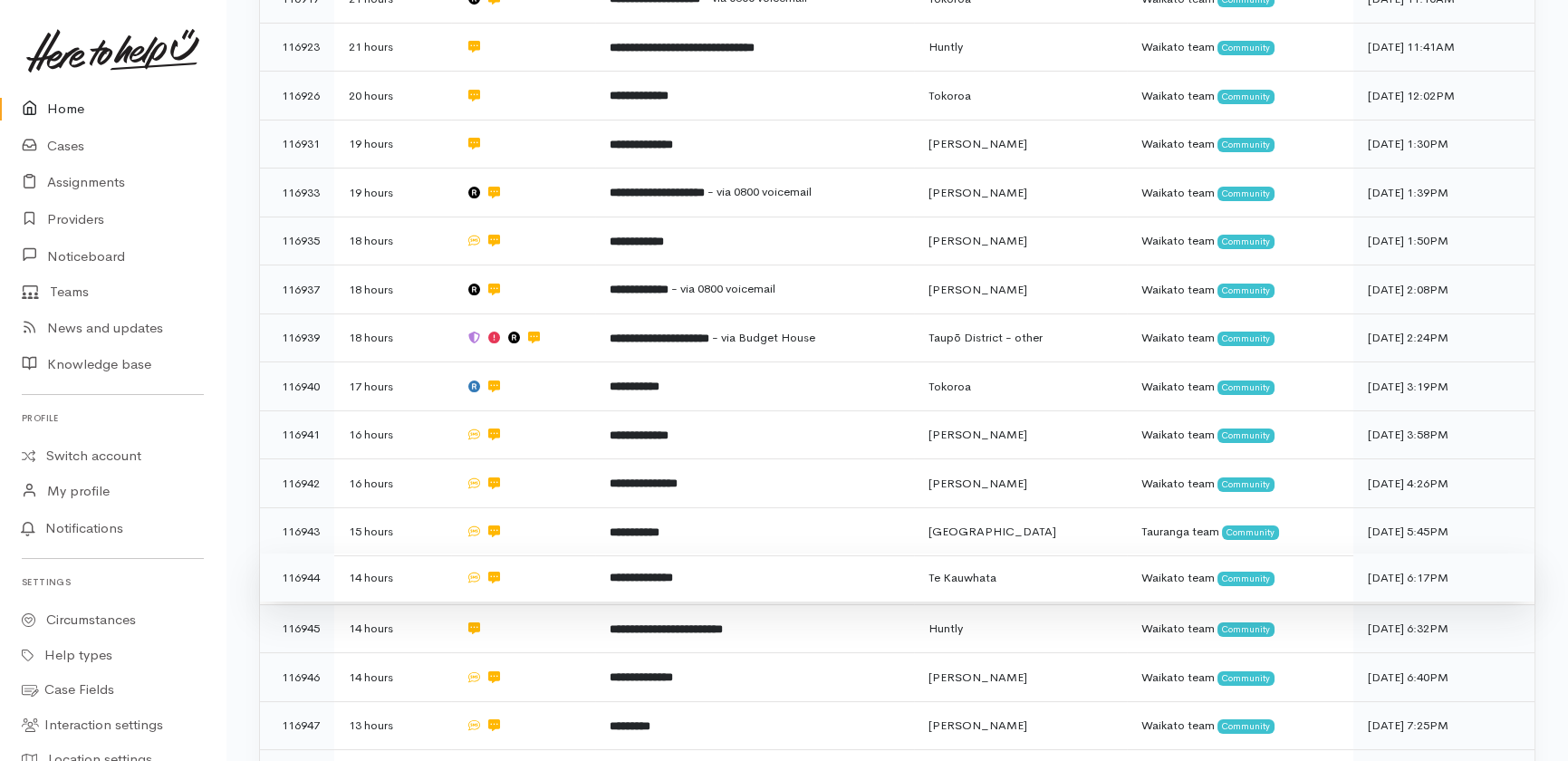
scroll to position [239, 0]
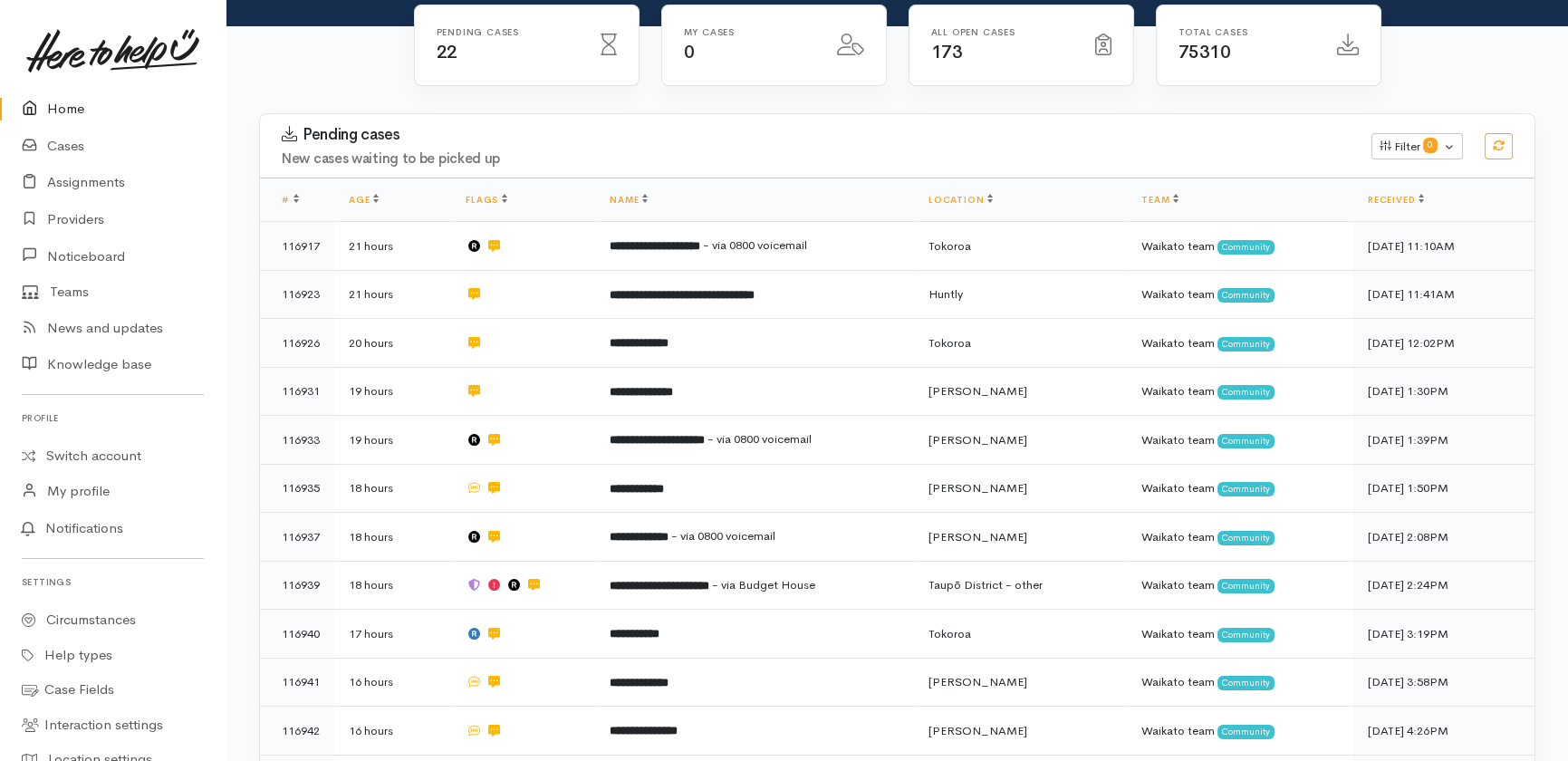
drag, startPoint x: 73, startPoint y: 102, endPoint x: 81, endPoint y: 110, distance: 11.3
click at [73, 102] on link "Home" at bounding box center [112, 109] width 226 height 37
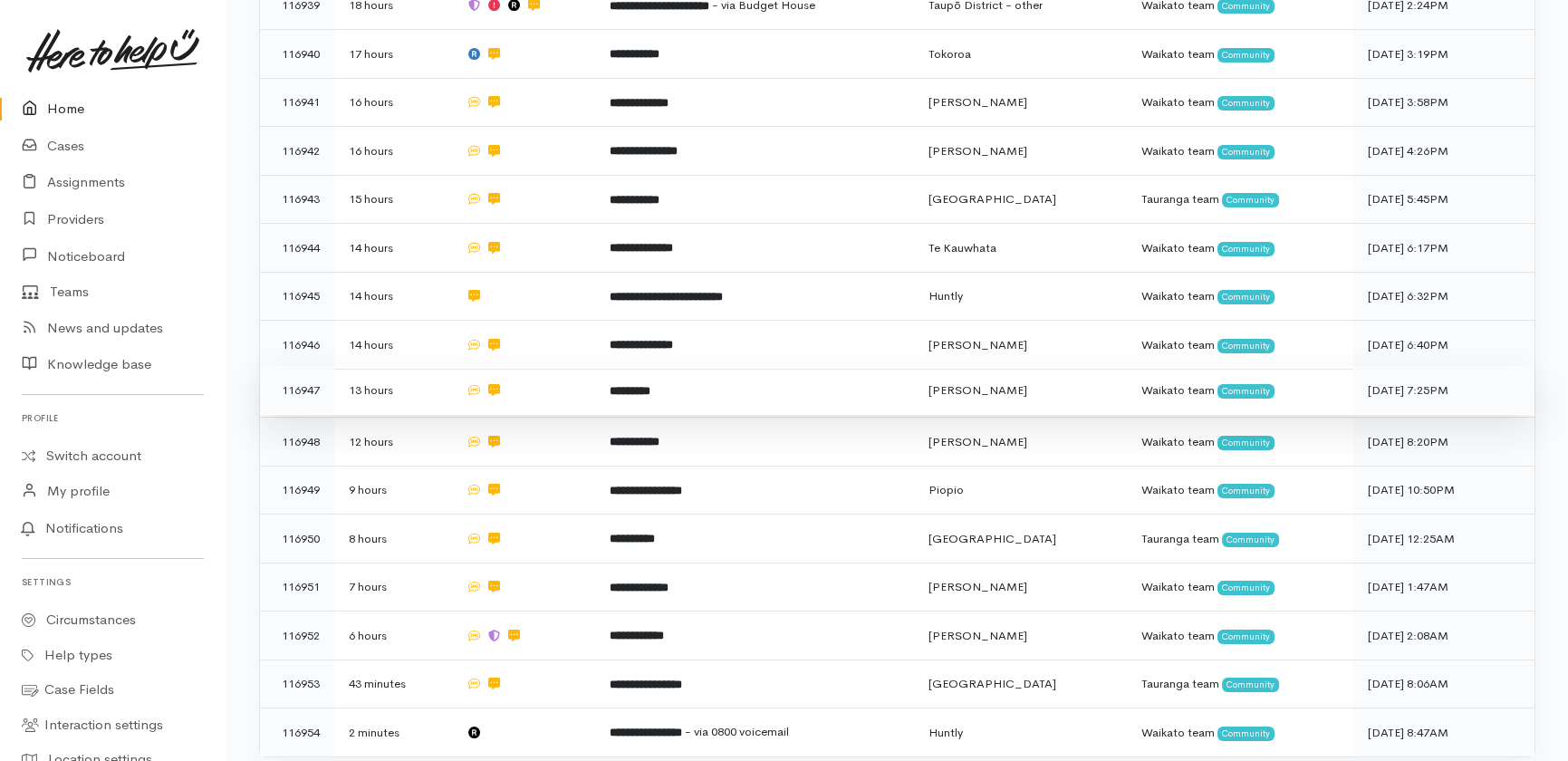
scroll to position [946, 0]
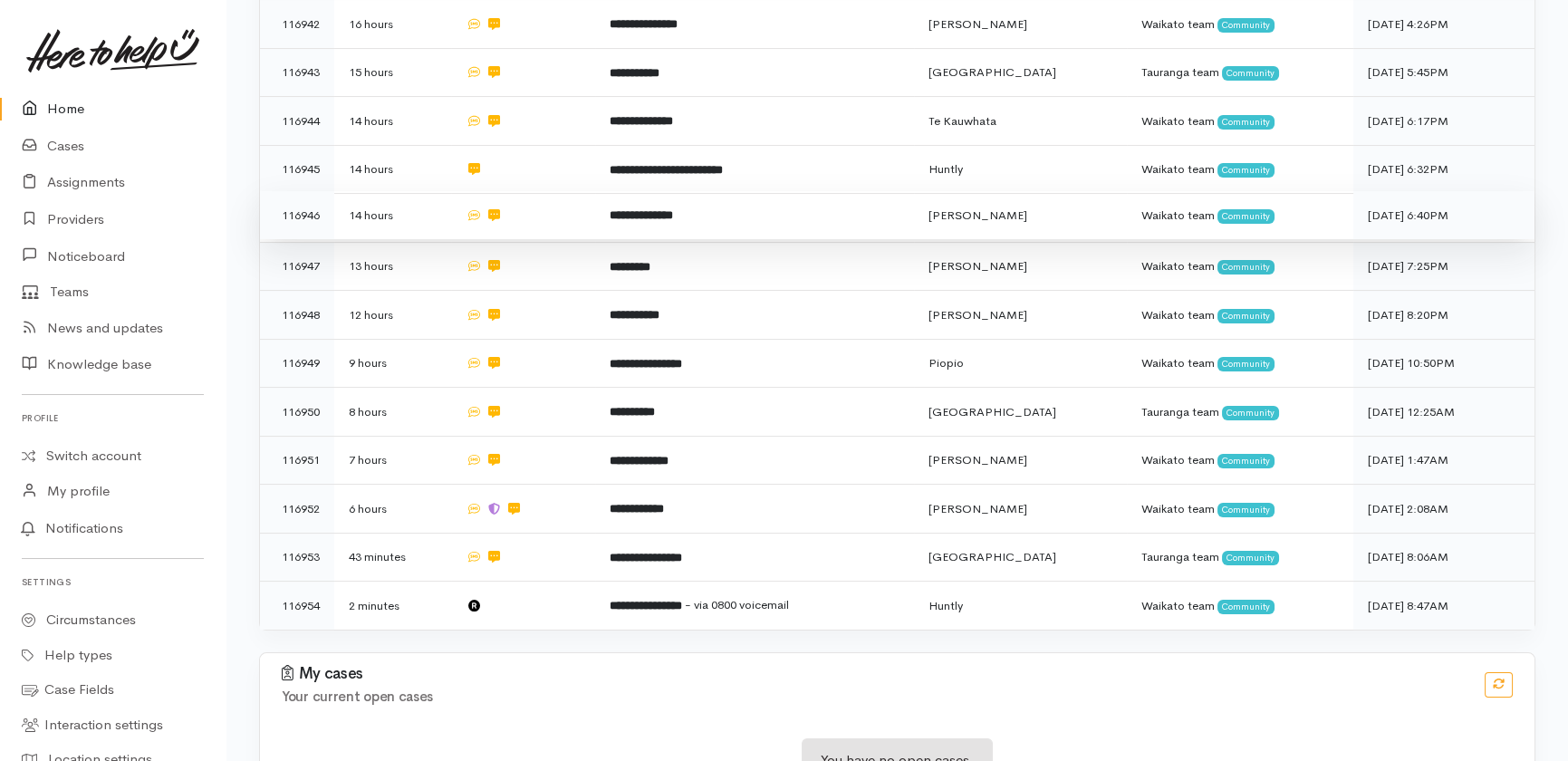
click at [626, 209] on b "**********" at bounding box center [641, 215] width 63 height 11
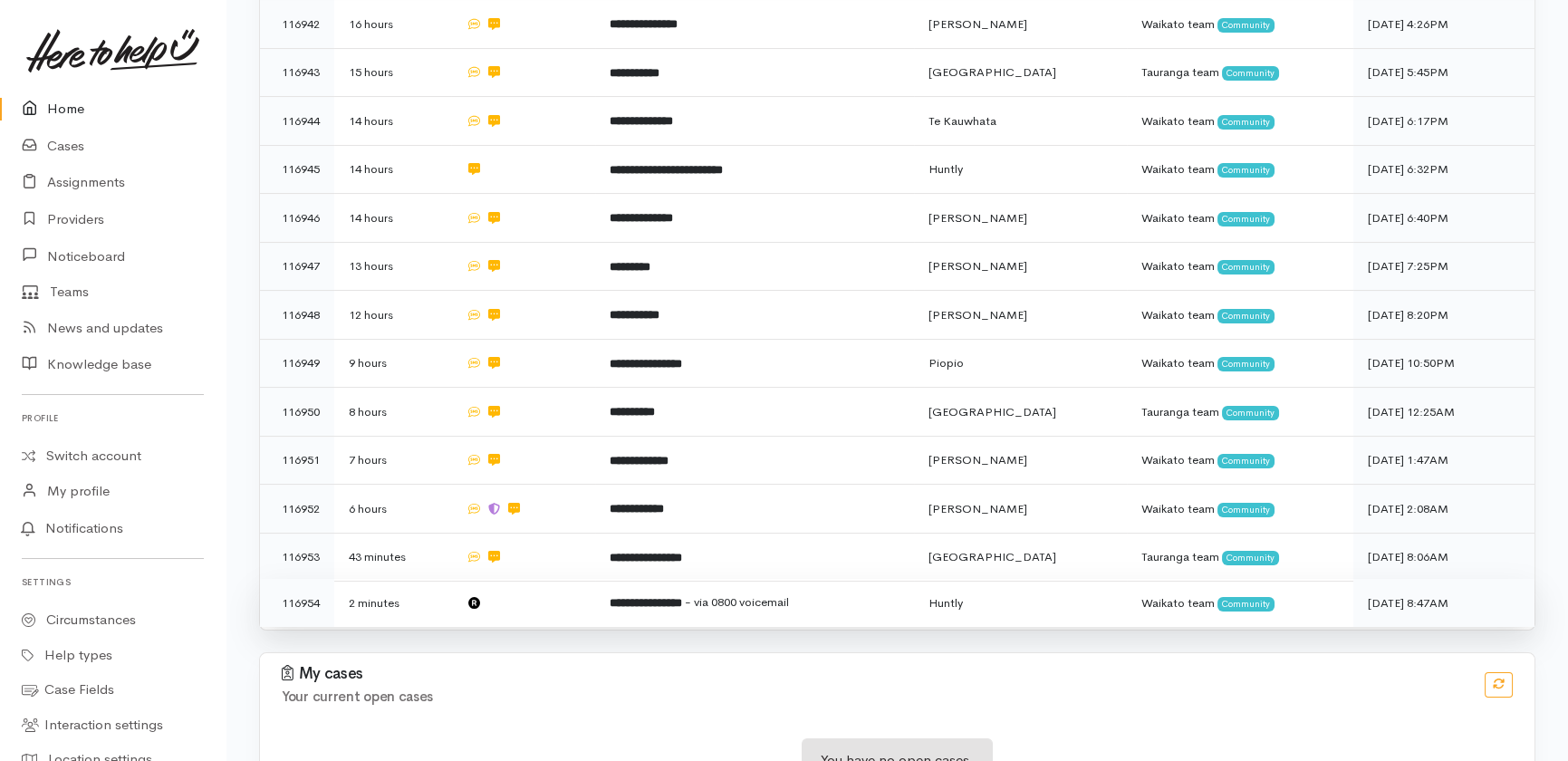
click at [565, 579] on td at bounding box center [523, 603] width 144 height 48
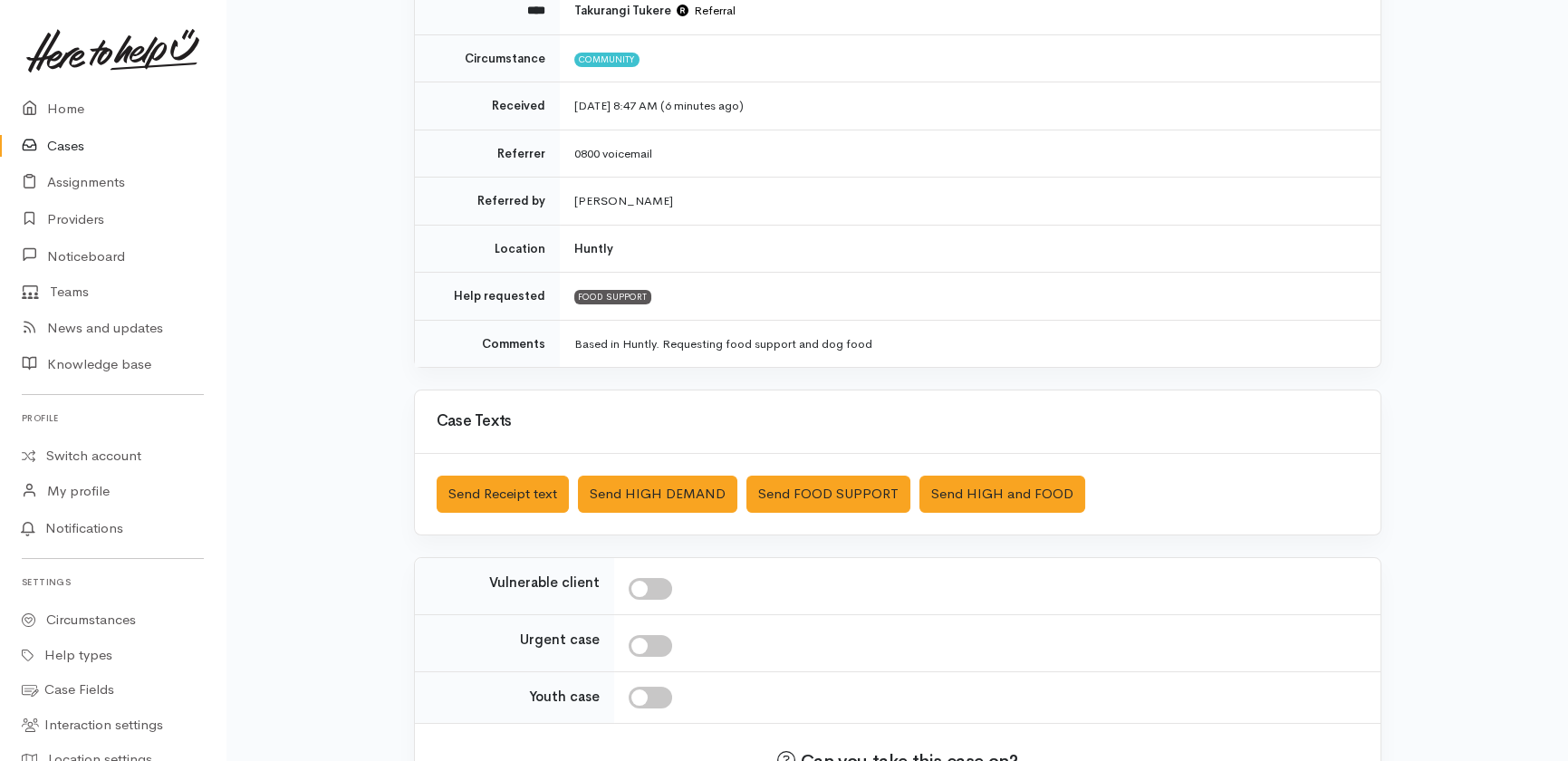
scroll to position [247, 0]
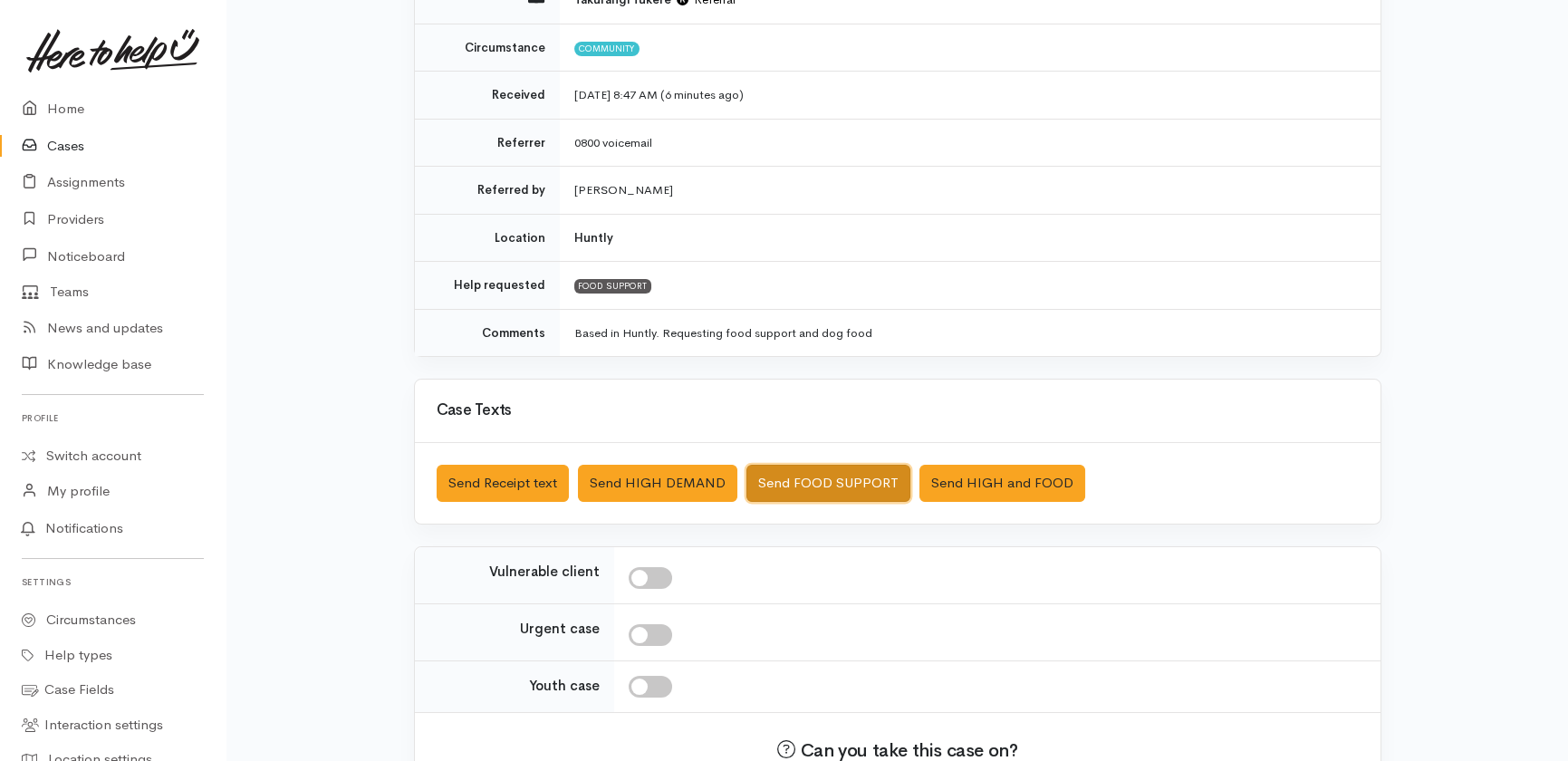
click at [828, 476] on button "Send FOOD SUPPORT" at bounding box center [828, 483] width 164 height 37
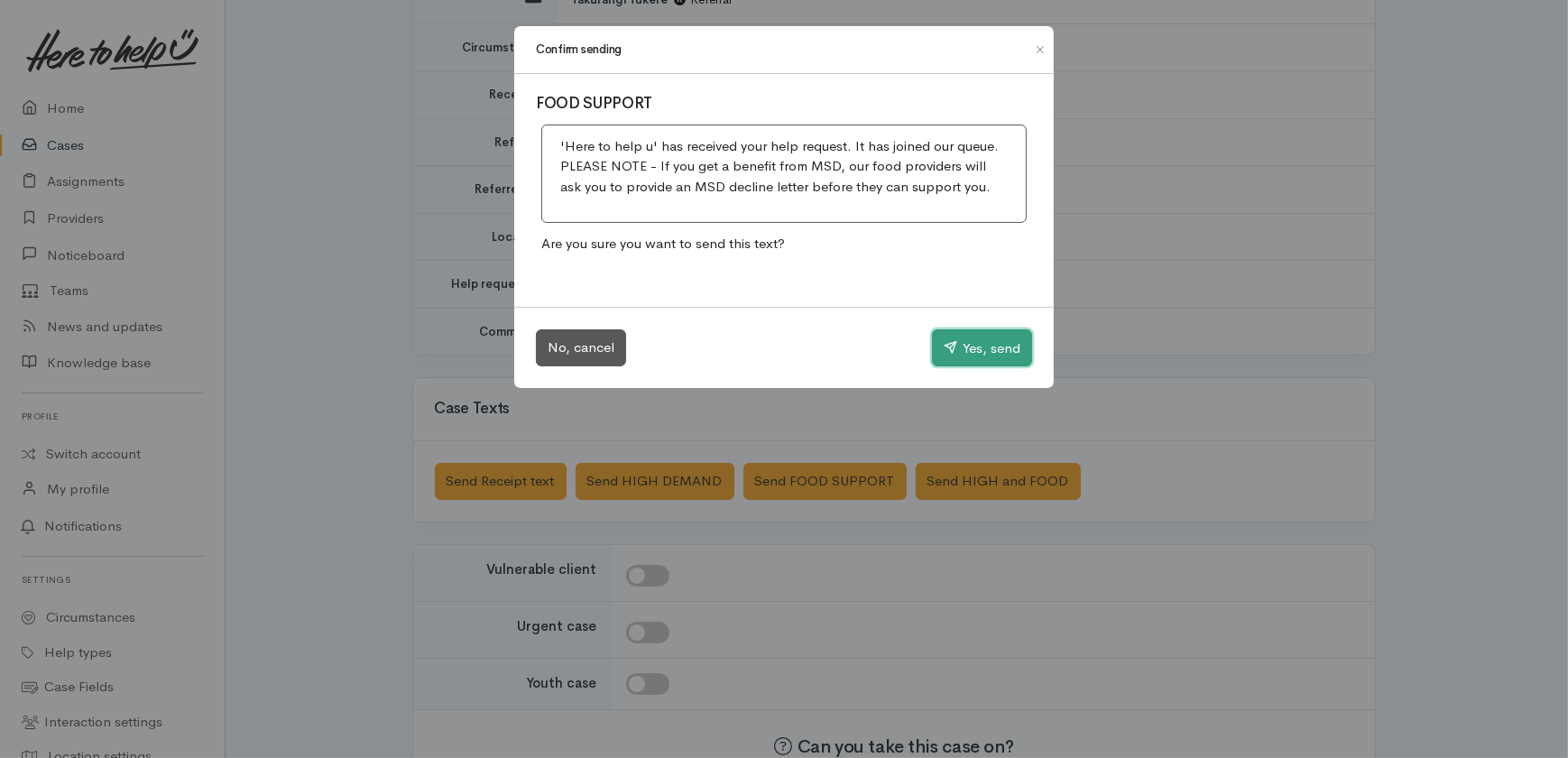
click at [1002, 338] on button "Yes, send" at bounding box center [982, 348] width 100 height 38
